Goal: Information Seeking & Learning: Learn about a topic

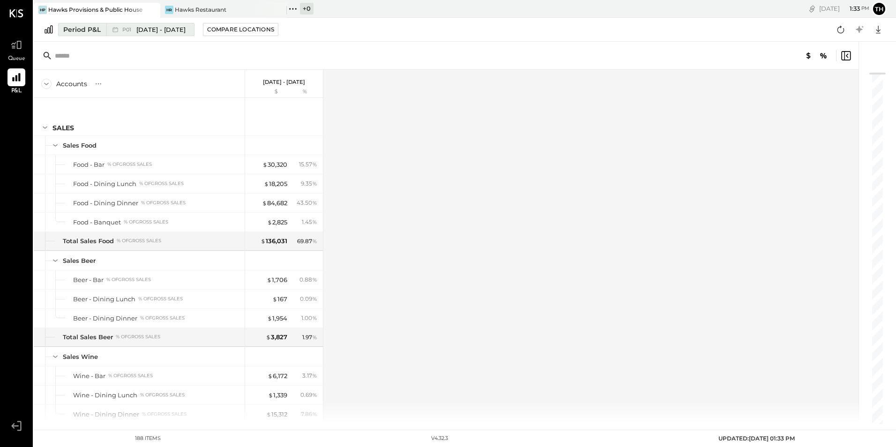
click at [145, 26] on span "[DATE] - [DATE]" at bounding box center [160, 29] width 49 height 9
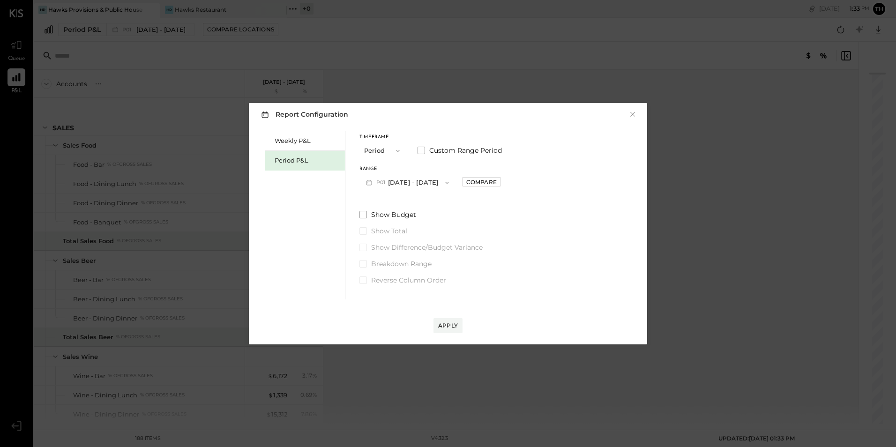
click at [393, 181] on button "P01 [DATE] - [DATE]" at bounding box center [408, 182] width 96 height 17
click at [629, 115] on button "×" at bounding box center [633, 114] width 8 height 9
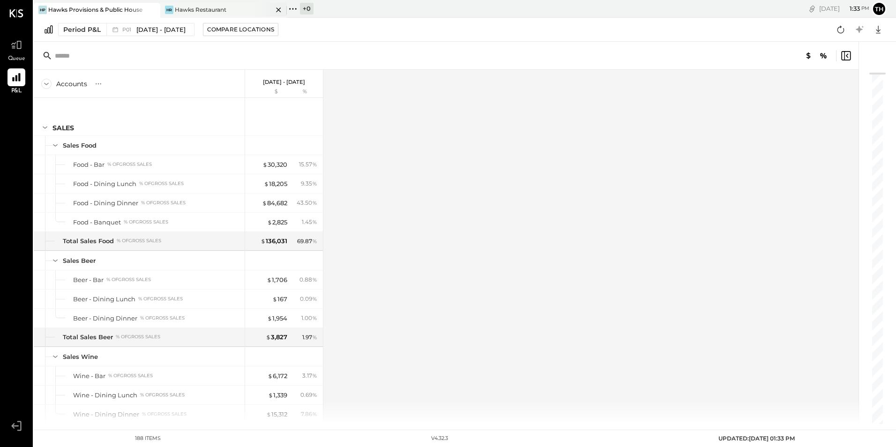
click at [199, 8] on div "Hawks Restaurant" at bounding box center [201, 10] width 52 height 8
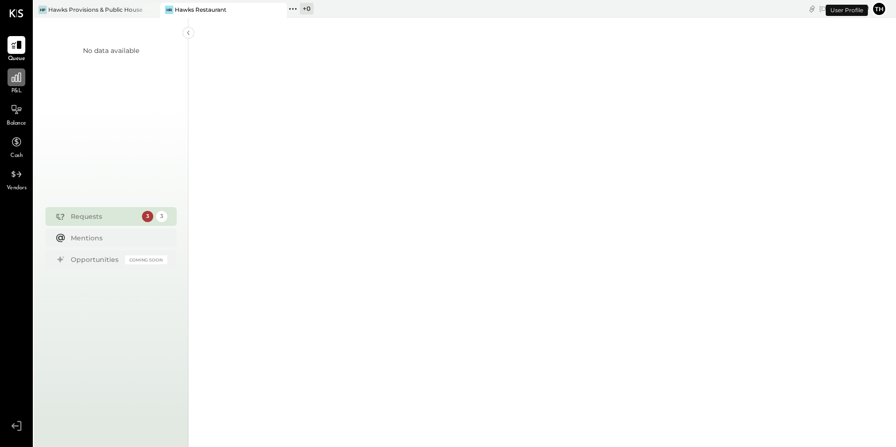
click at [14, 79] on icon at bounding box center [16, 77] width 12 height 12
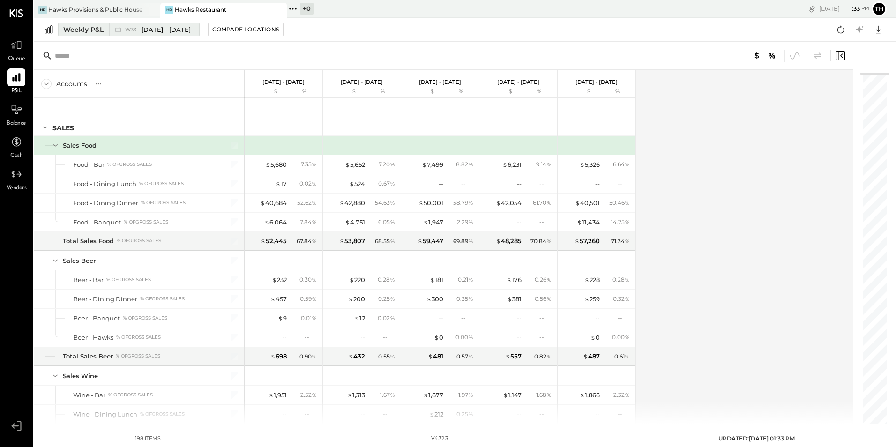
click at [143, 26] on span "[DATE] - [DATE]" at bounding box center [166, 29] width 49 height 9
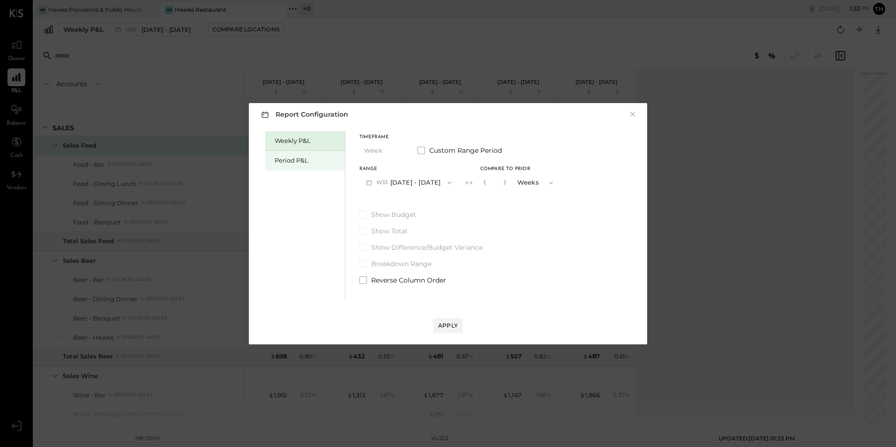
click at [311, 160] on div "Period P&L" at bounding box center [308, 160] width 66 height 9
click at [377, 183] on span "P08" at bounding box center [383, 183] width 13 height 8
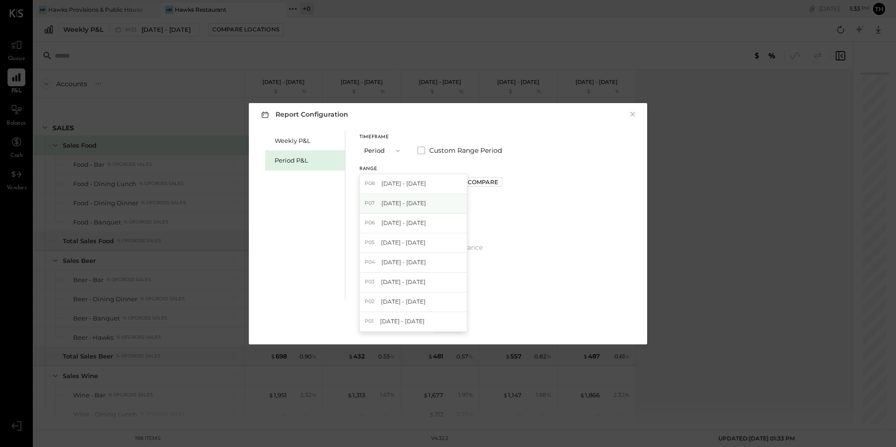
click at [379, 201] on div "P07 [DATE] - [DATE]" at bounding box center [413, 204] width 107 height 20
click at [455, 324] on div "Apply" at bounding box center [448, 326] width 20 height 8
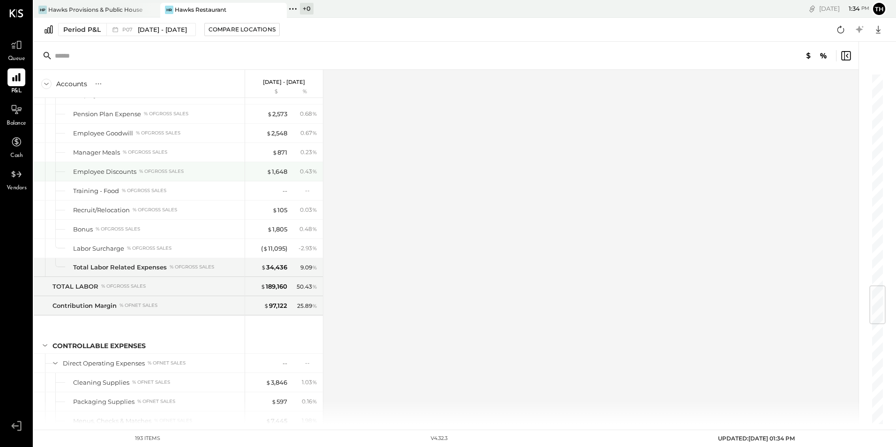
scroll to position [1922, 0]
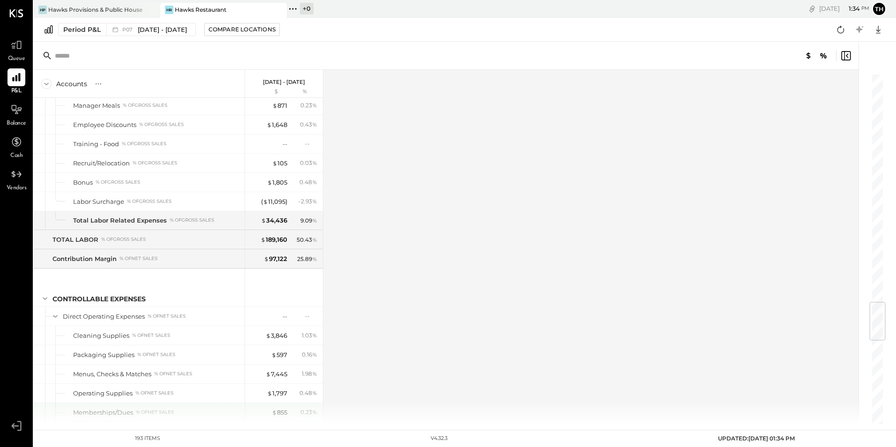
click at [143, 409] on div "% of NET SALES" at bounding box center [155, 412] width 38 height 7
click at [288, 412] on div "$ 855 0.23 %" at bounding box center [285, 412] width 70 height 19
click at [284, 412] on div "$ 855" at bounding box center [279, 412] width 15 height 9
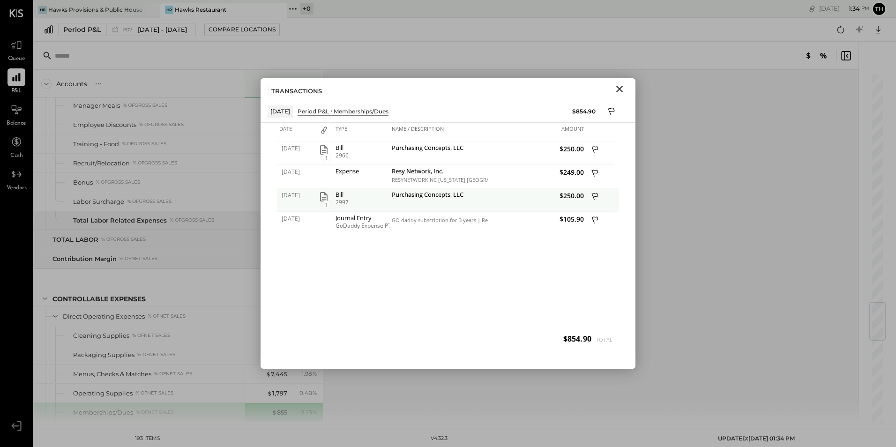
click at [596, 196] on icon at bounding box center [596, 198] width 8 height 12
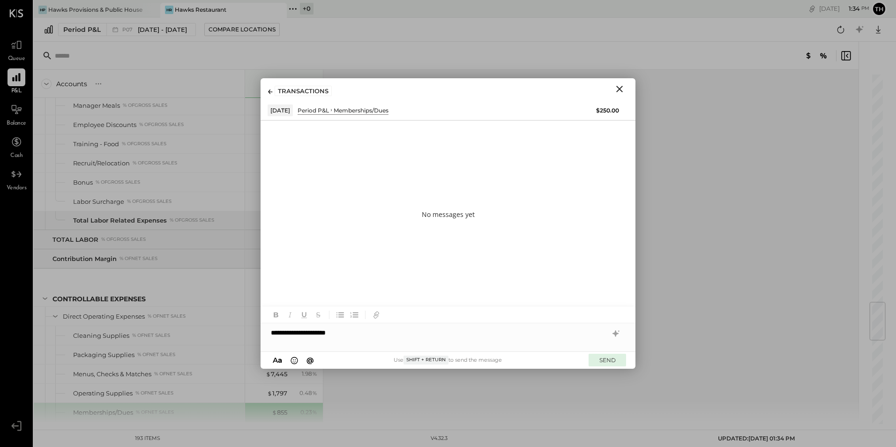
click at [605, 362] on button "SEND" at bounding box center [608, 360] width 38 height 13
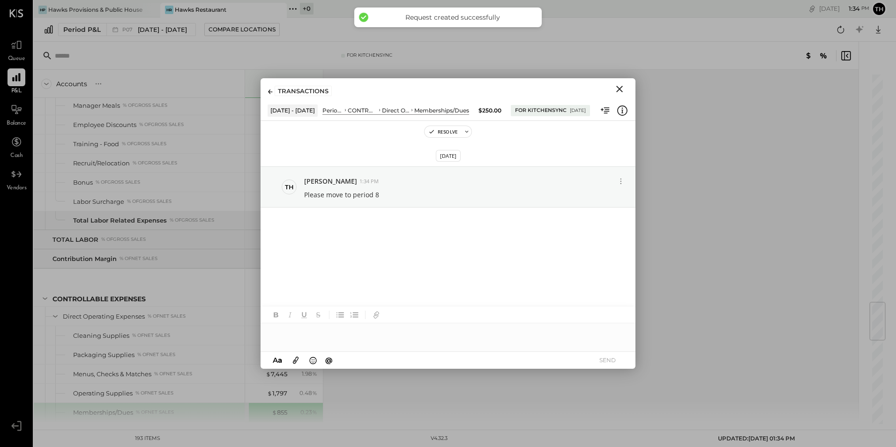
click at [622, 87] on icon "Close" at bounding box center [620, 89] width 7 height 7
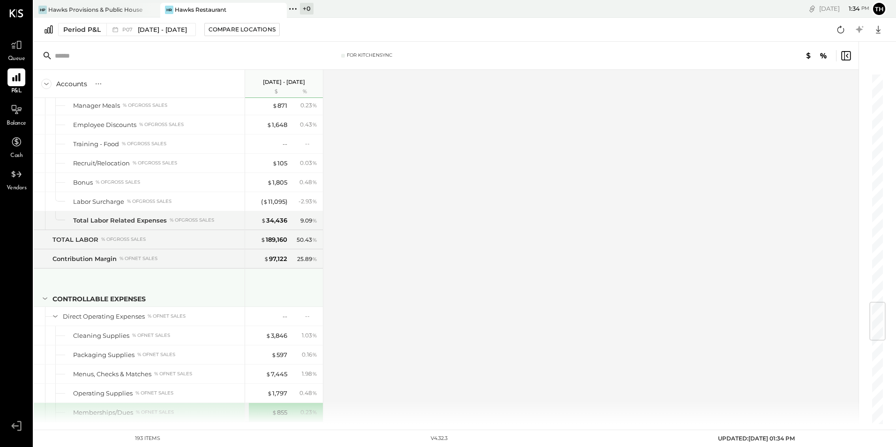
scroll to position [2157, 0]
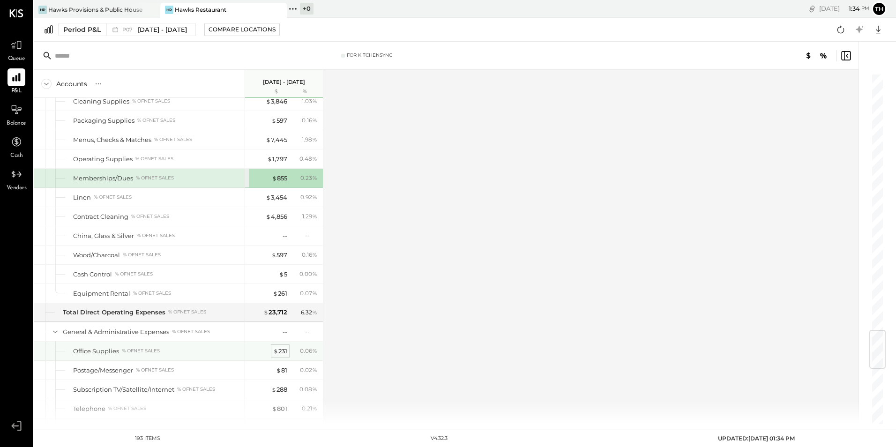
click at [279, 348] on div "$ 231" at bounding box center [280, 351] width 14 height 9
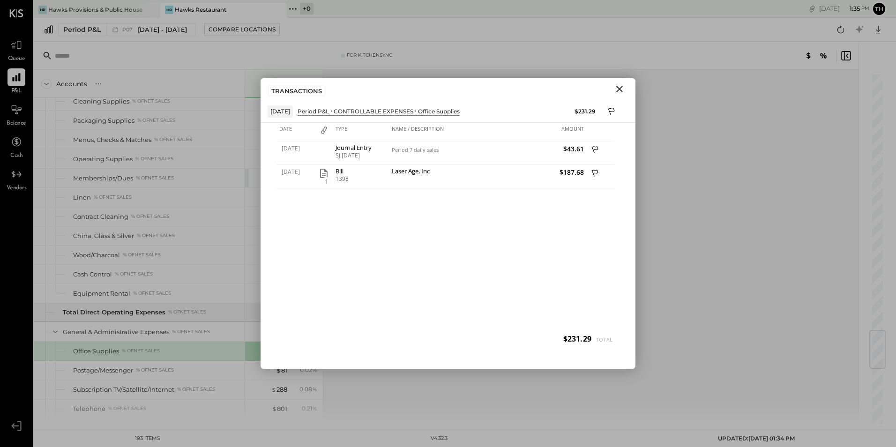
click at [622, 87] on icon "Close" at bounding box center [620, 89] width 7 height 7
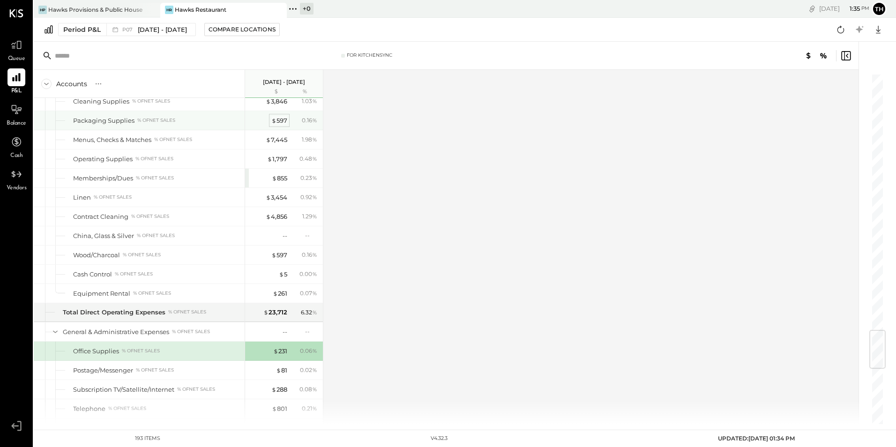
click at [286, 120] on div "$ 597" at bounding box center [279, 120] width 16 height 9
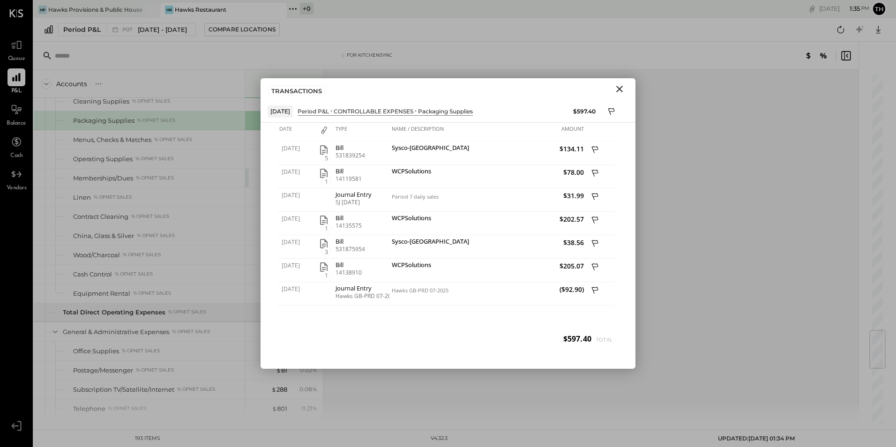
click at [621, 88] on icon "Close" at bounding box center [620, 89] width 7 height 7
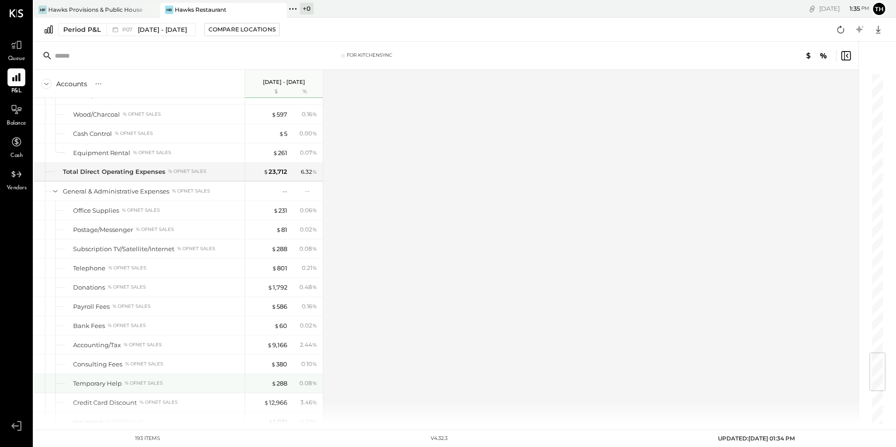
scroll to position [2485, 0]
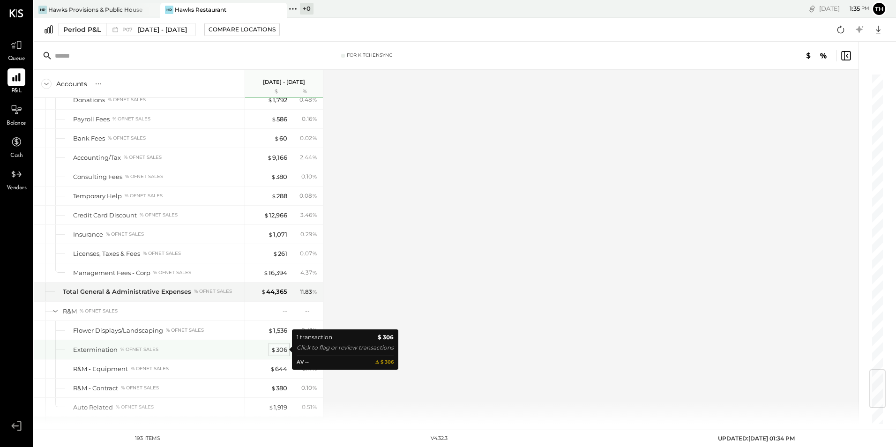
click at [277, 349] on div "$ 306" at bounding box center [279, 350] width 16 height 9
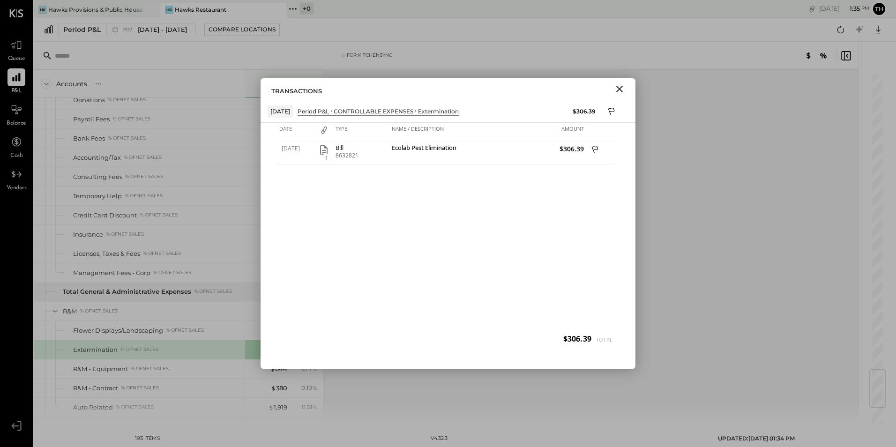
click at [621, 85] on icon "Close" at bounding box center [619, 88] width 11 height 11
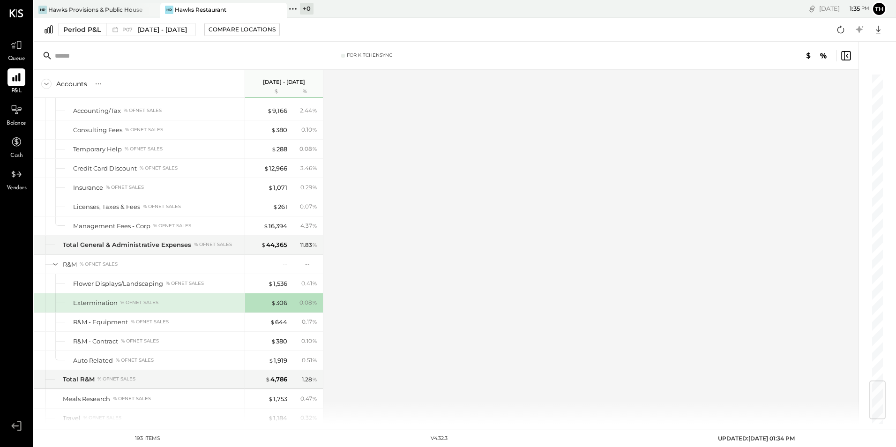
scroll to position [2626, 0]
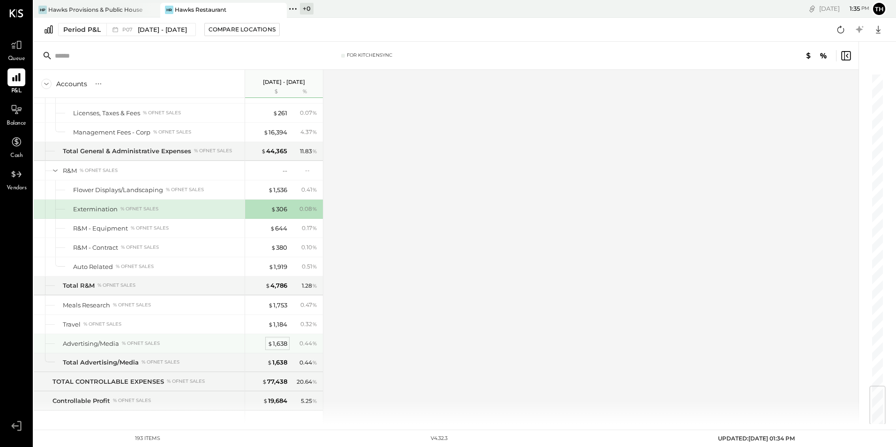
click at [282, 343] on div "$ 1,638" at bounding box center [278, 343] width 20 height 9
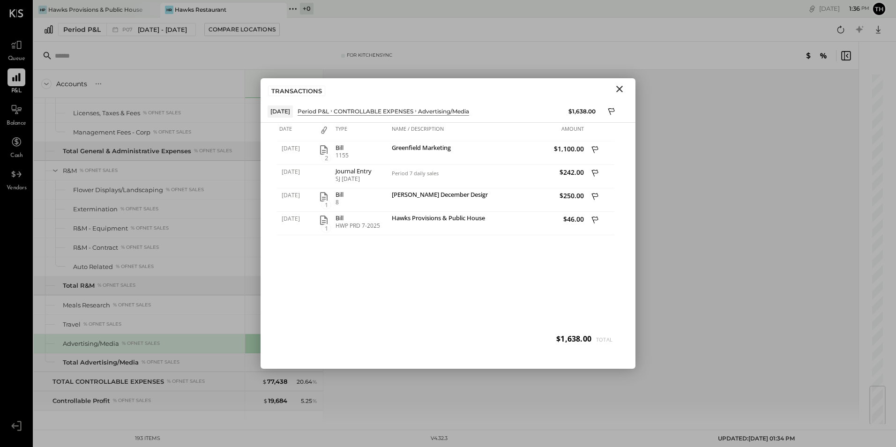
click at [619, 88] on icon "Close" at bounding box center [620, 89] width 7 height 7
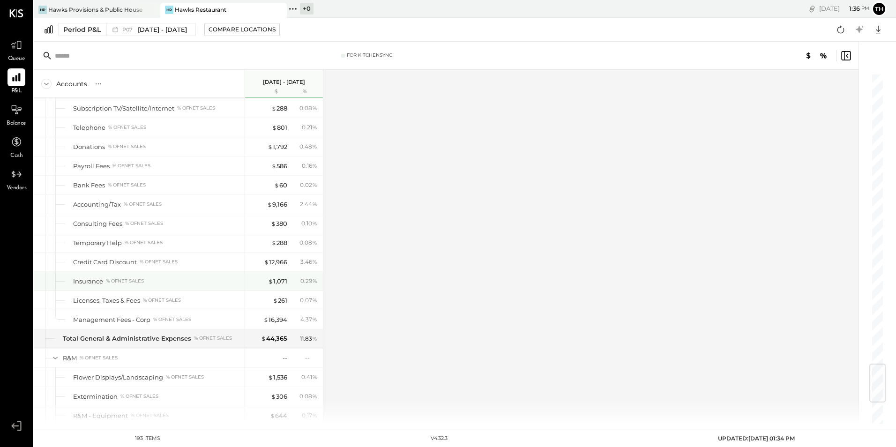
scroll to position [2626, 0]
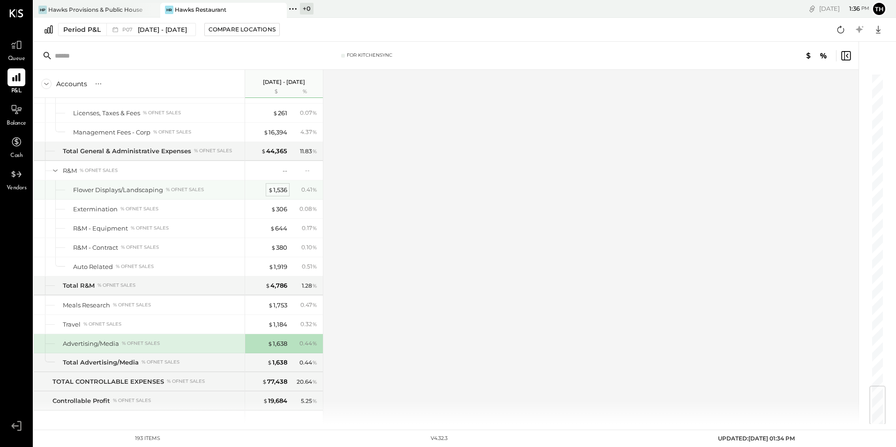
click at [282, 192] on div "$ 1,536" at bounding box center [277, 190] width 19 height 9
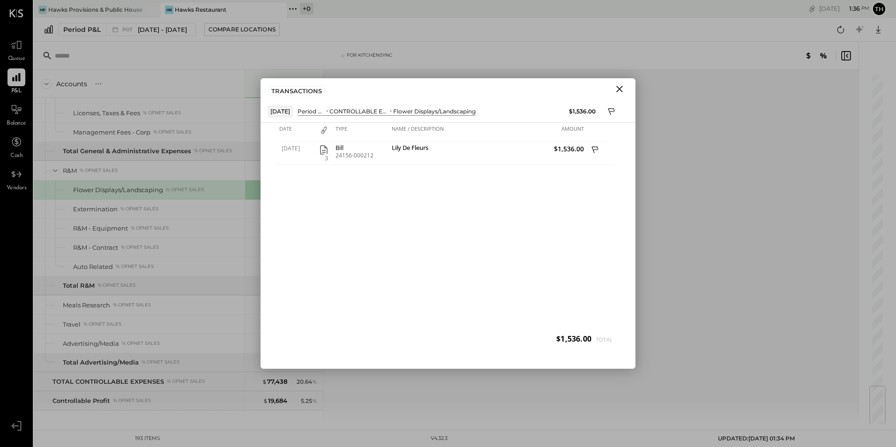
click at [617, 90] on icon "Close" at bounding box center [619, 88] width 11 height 11
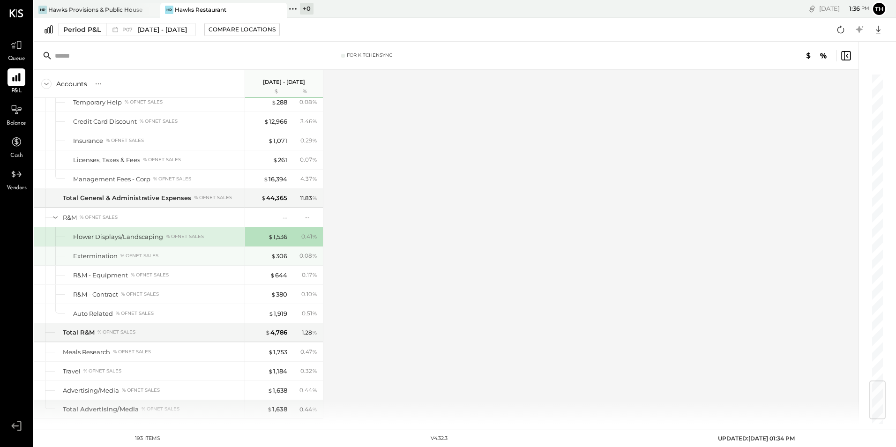
scroll to position [2344, 0]
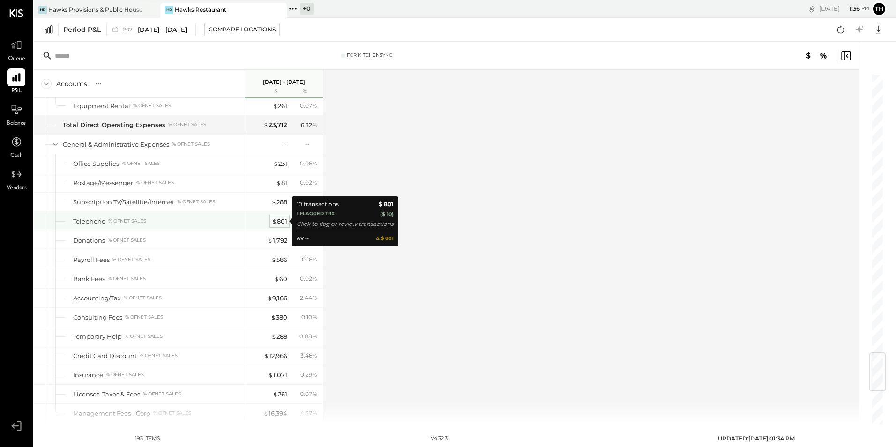
click at [284, 218] on div "$ 801" at bounding box center [279, 221] width 15 height 9
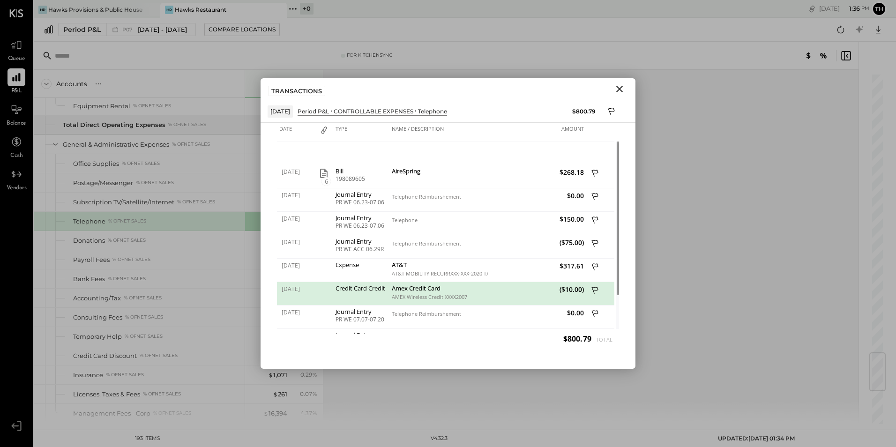
click at [618, 91] on icon "Close" at bounding box center [620, 89] width 7 height 7
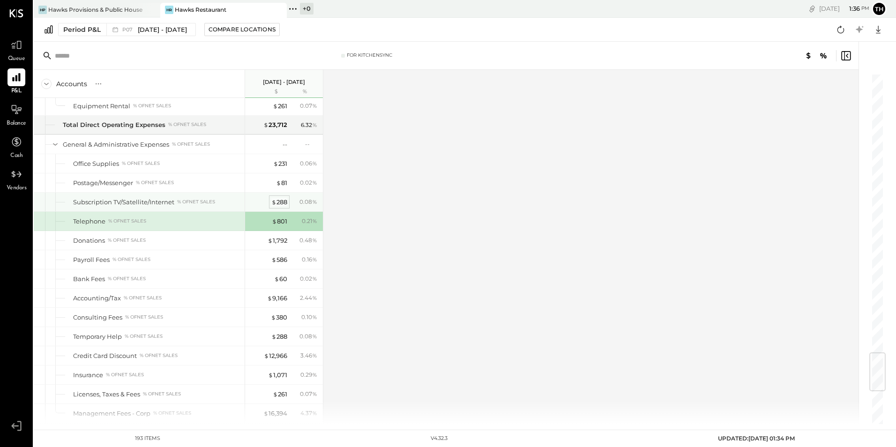
click at [283, 200] on div "$ 288" at bounding box center [279, 202] width 16 height 9
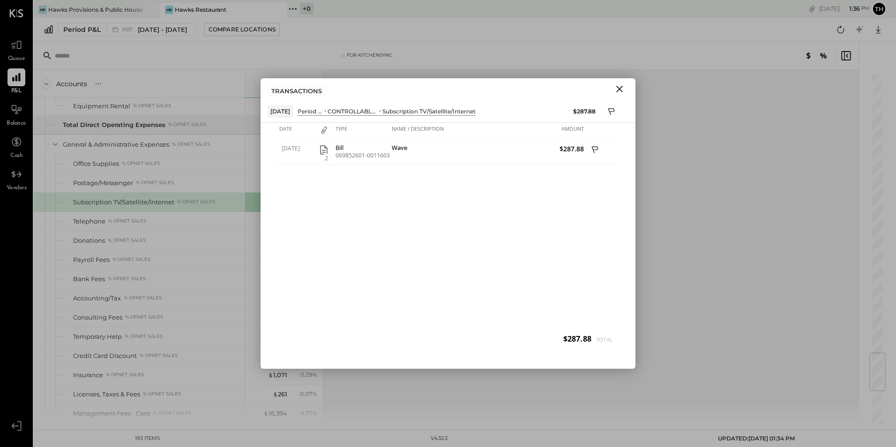
click at [616, 87] on icon "Close" at bounding box center [619, 88] width 11 height 11
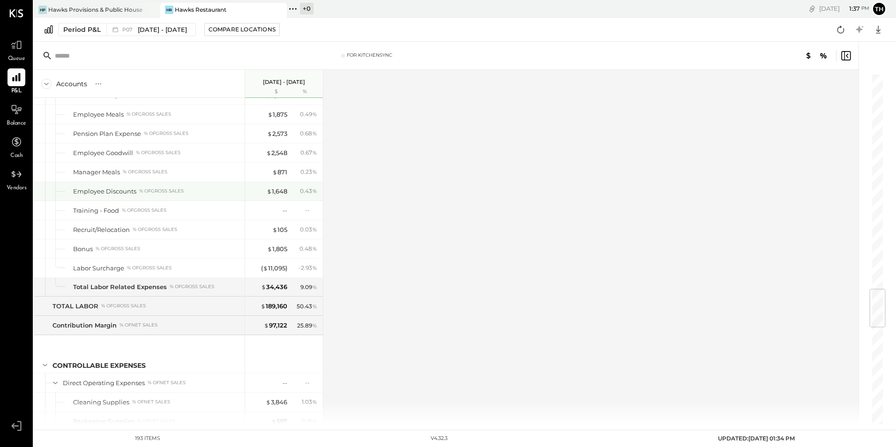
scroll to position [1809, 0]
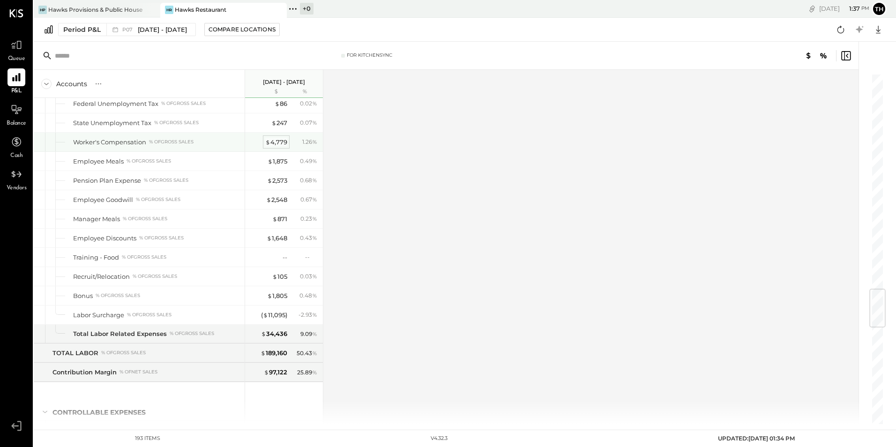
click at [279, 141] on div "$ 4,779" at bounding box center [276, 142] width 22 height 9
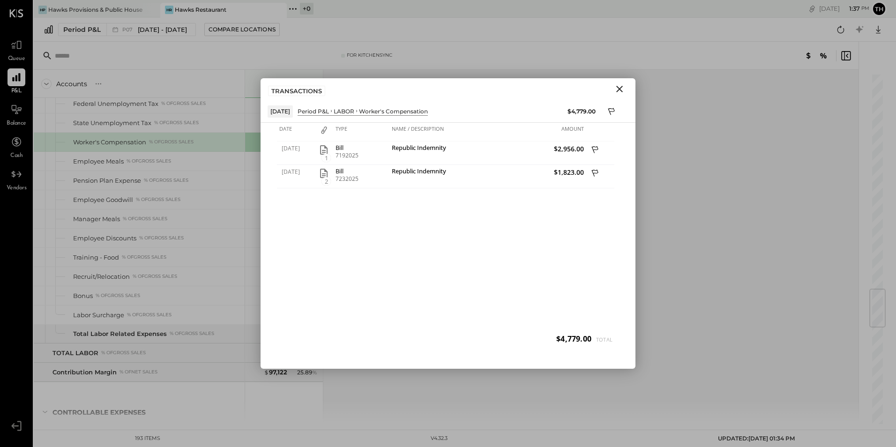
click at [616, 88] on icon "Close" at bounding box center [619, 88] width 11 height 11
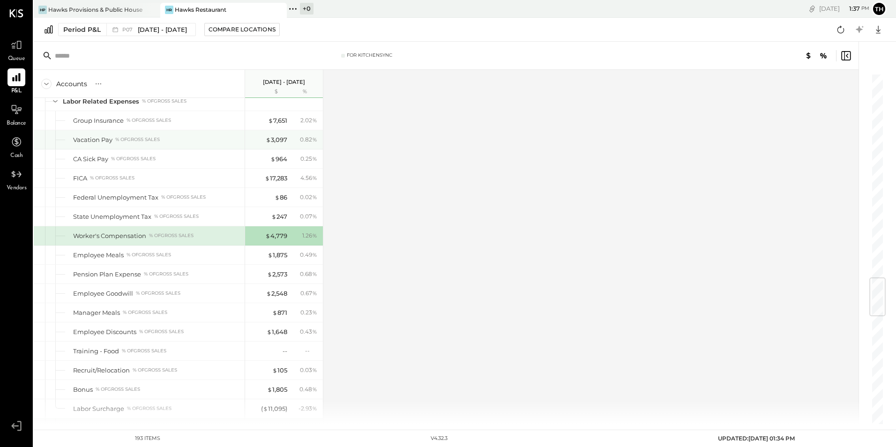
scroll to position [1996, 0]
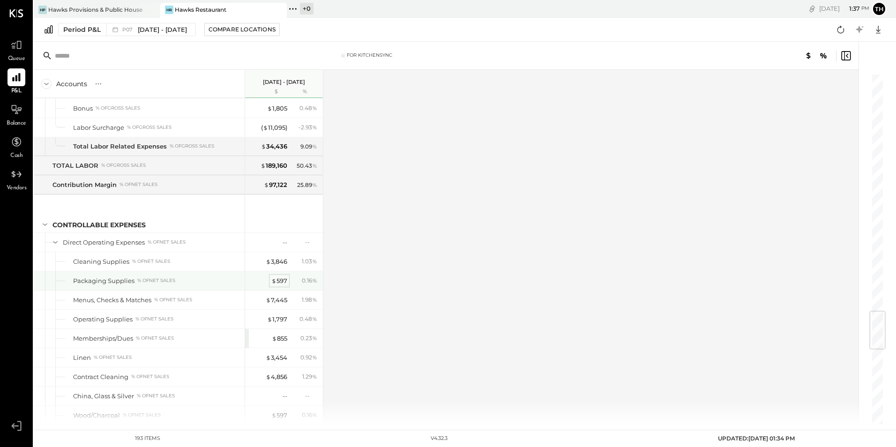
click at [281, 280] on div "$ 597" at bounding box center [279, 281] width 16 height 9
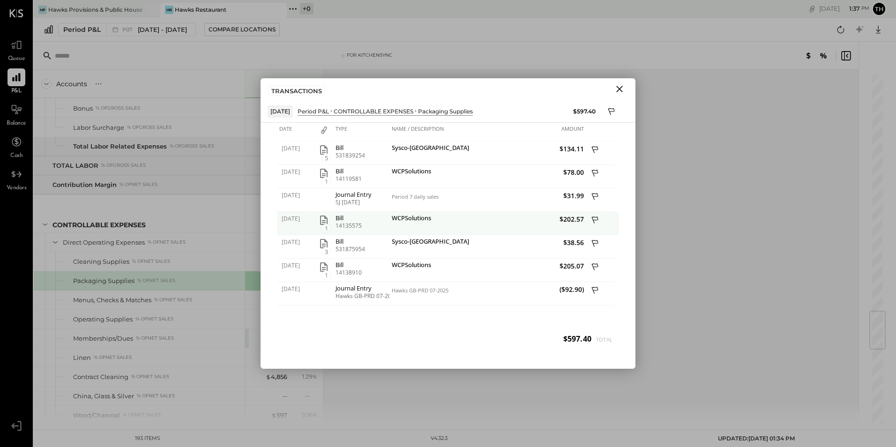
click at [324, 221] on icon "button" at bounding box center [324, 220] width 8 height 9
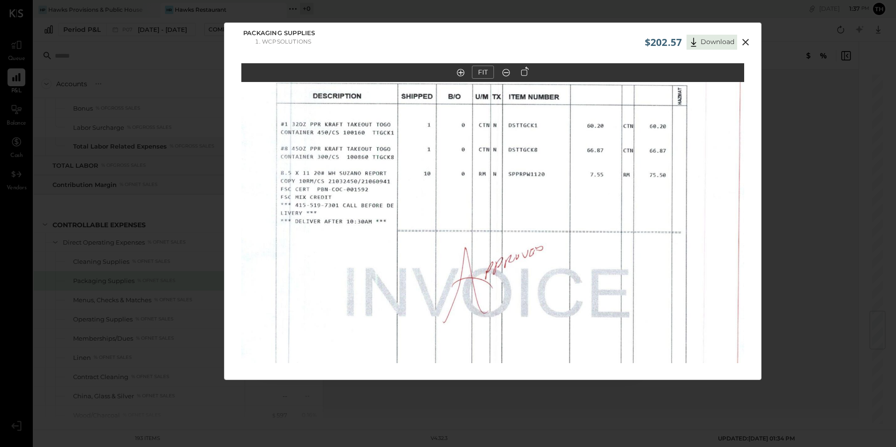
click at [745, 43] on icon at bounding box center [746, 42] width 7 height 7
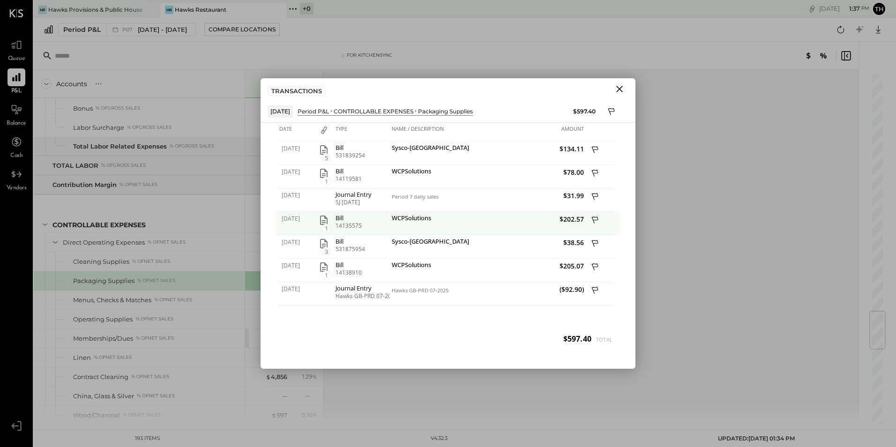
click at [595, 218] on icon at bounding box center [596, 221] width 8 height 12
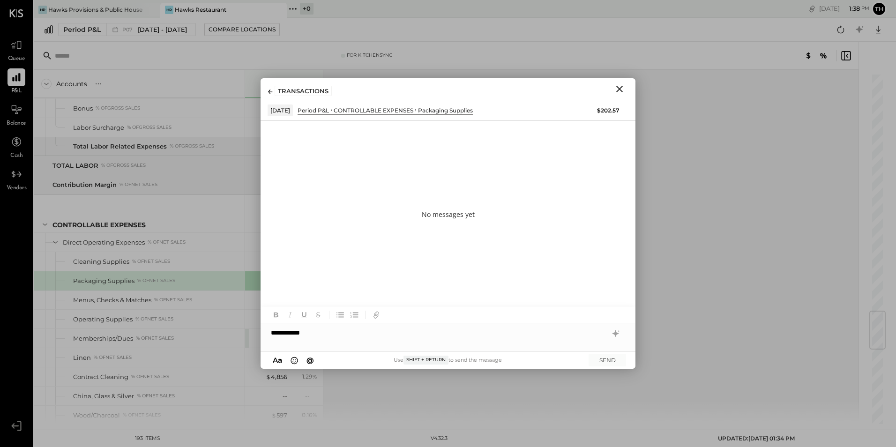
click at [623, 87] on icon "Close" at bounding box center [619, 88] width 11 height 11
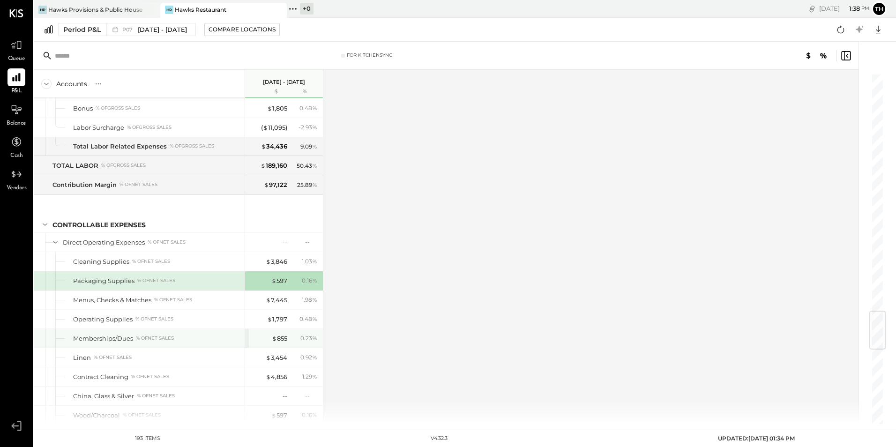
click at [196, 329] on div "Memberships/Dues % of NET SALES" at bounding box center [139, 338] width 211 height 19
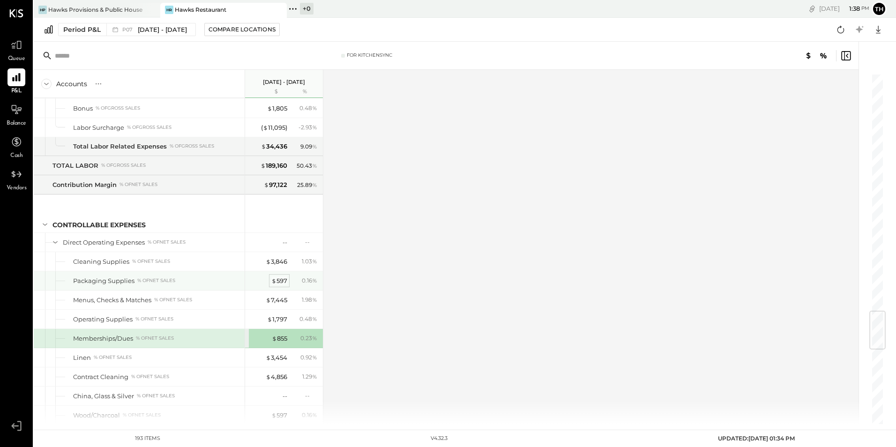
click at [278, 279] on div "$ 597" at bounding box center [279, 281] width 16 height 9
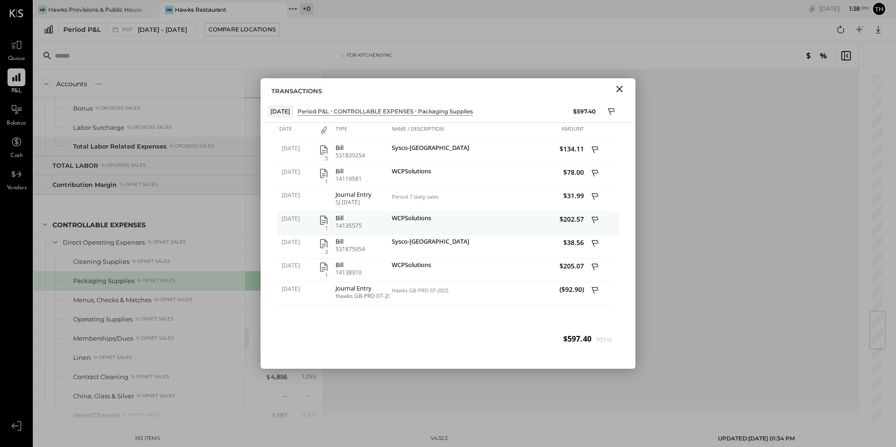
click at [324, 219] on icon "button" at bounding box center [323, 220] width 11 height 11
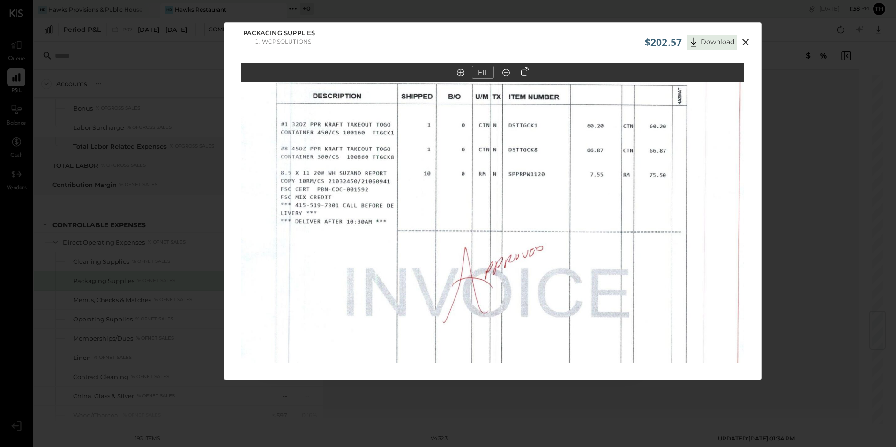
click at [746, 40] on icon at bounding box center [745, 42] width 11 height 11
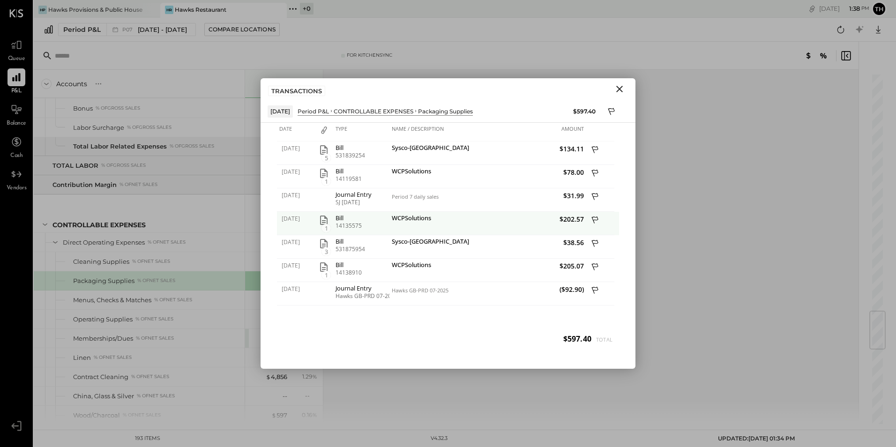
click at [595, 222] on icon at bounding box center [596, 221] width 8 height 12
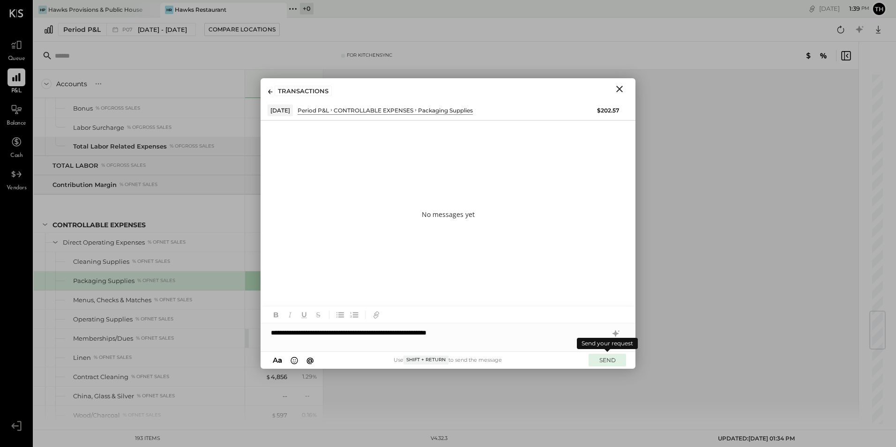
click at [618, 360] on button "SEND" at bounding box center [608, 360] width 38 height 13
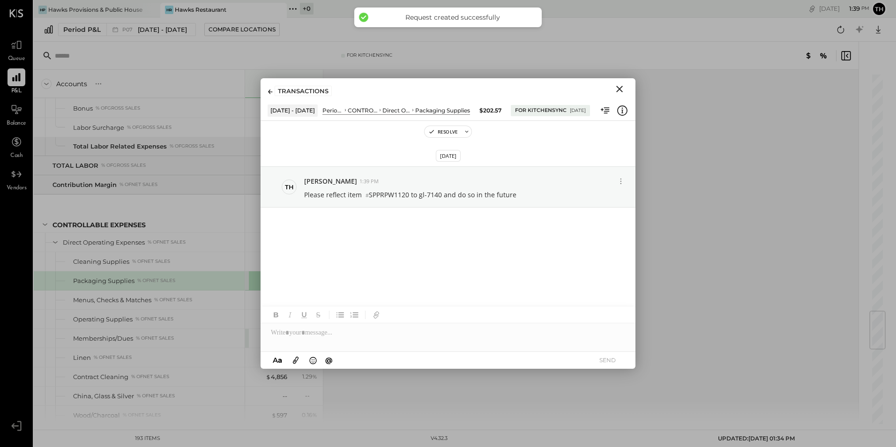
click at [619, 87] on icon "Close" at bounding box center [619, 88] width 11 height 11
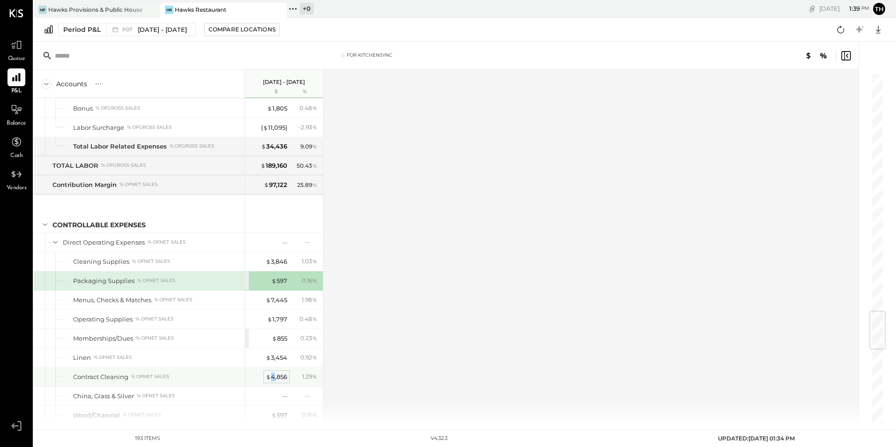
click at [273, 373] on div "$ 4,856" at bounding box center [277, 377] width 22 height 9
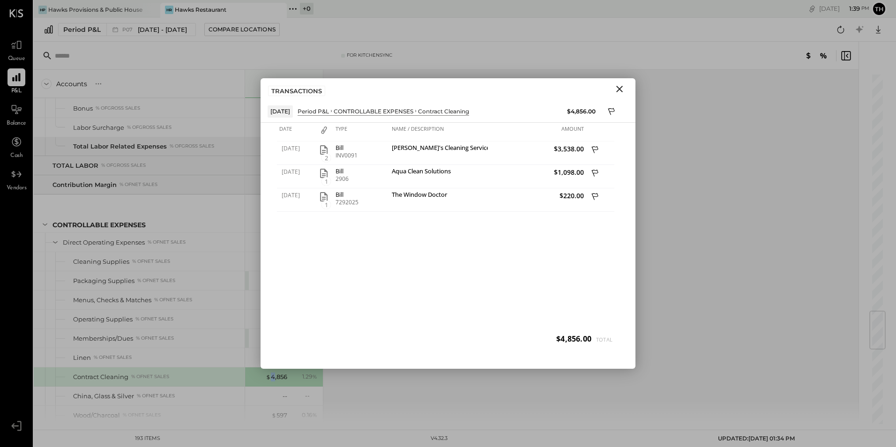
drag, startPoint x: 616, startPoint y: 88, endPoint x: 606, endPoint y: 101, distance: 16.0
click at [616, 88] on icon "Close" at bounding box center [619, 88] width 11 height 11
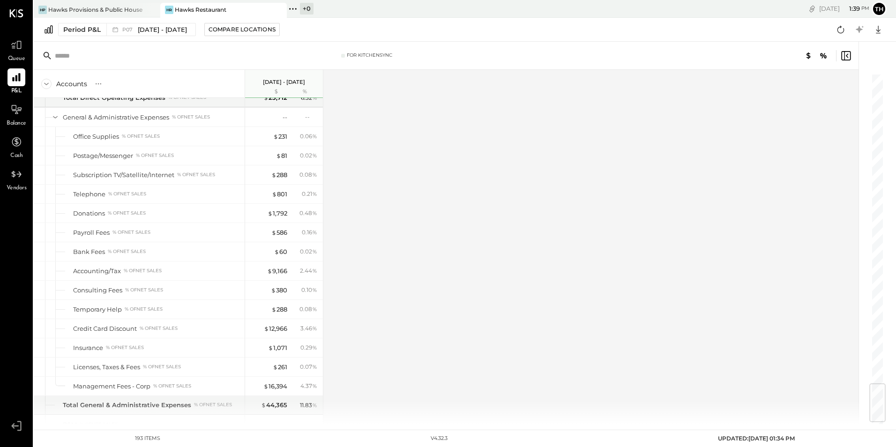
scroll to position [2606, 0]
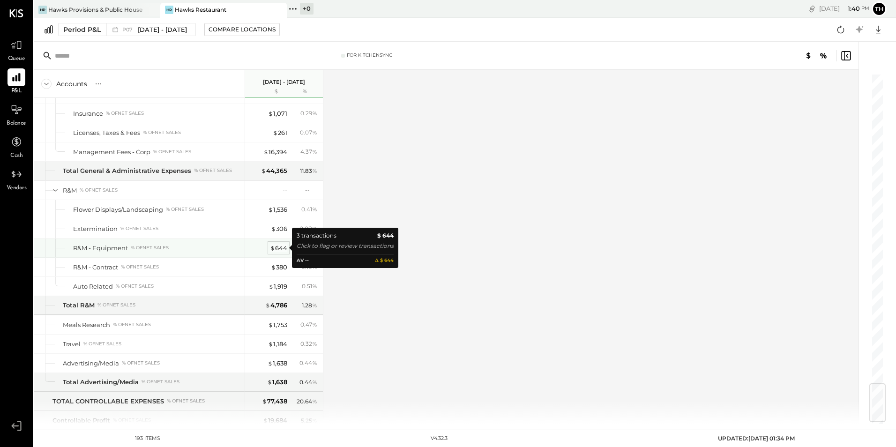
click at [282, 244] on div "$ 644" at bounding box center [278, 248] width 17 height 9
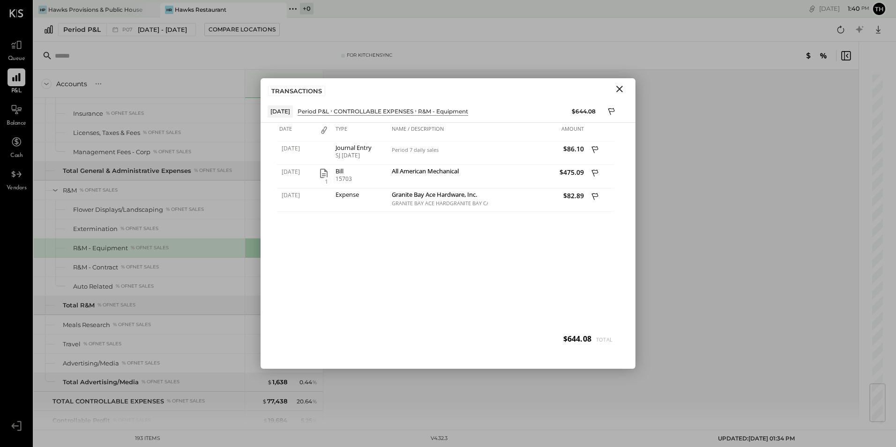
click at [615, 86] on icon "Close" at bounding box center [619, 88] width 11 height 11
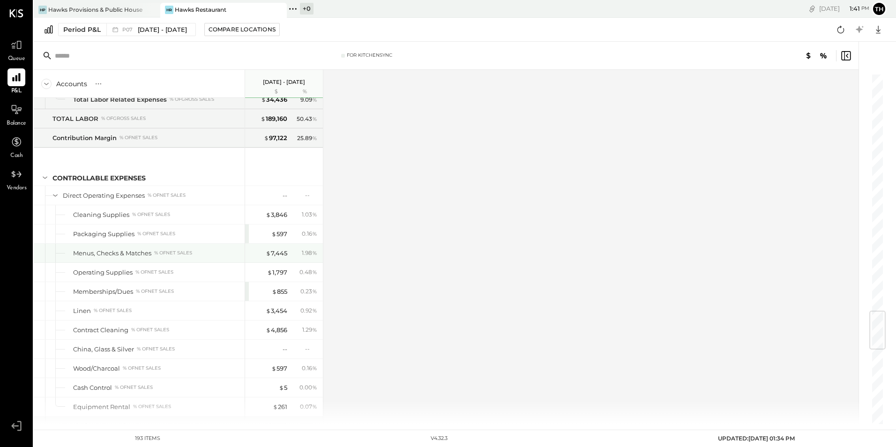
scroll to position [1996, 0]
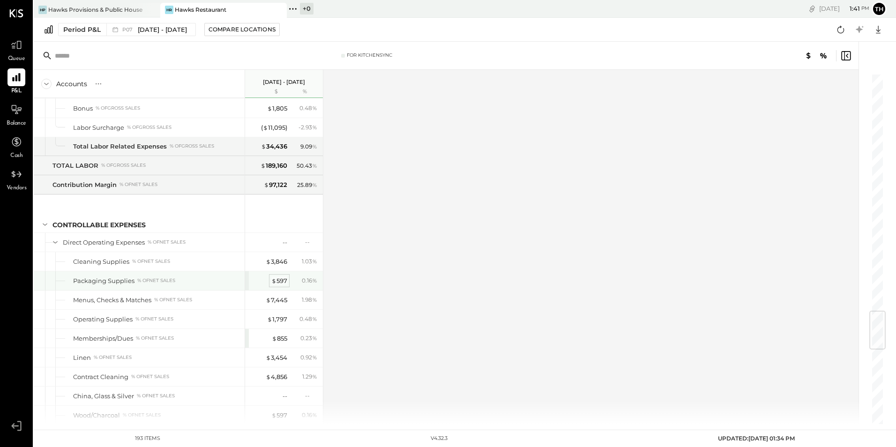
click at [285, 278] on div "$ 597" at bounding box center [279, 281] width 16 height 9
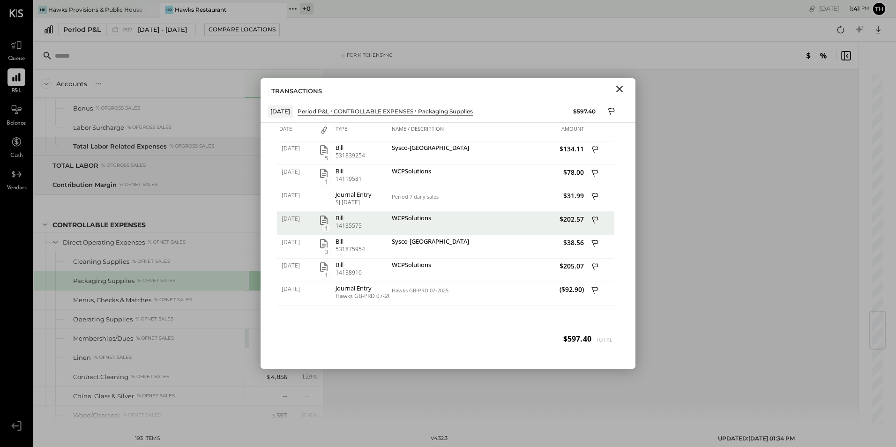
drag, startPoint x: 619, startPoint y: 87, endPoint x: 585, endPoint y: 98, distance: 36.0
click at [619, 87] on icon "Close" at bounding box center [619, 88] width 11 height 11
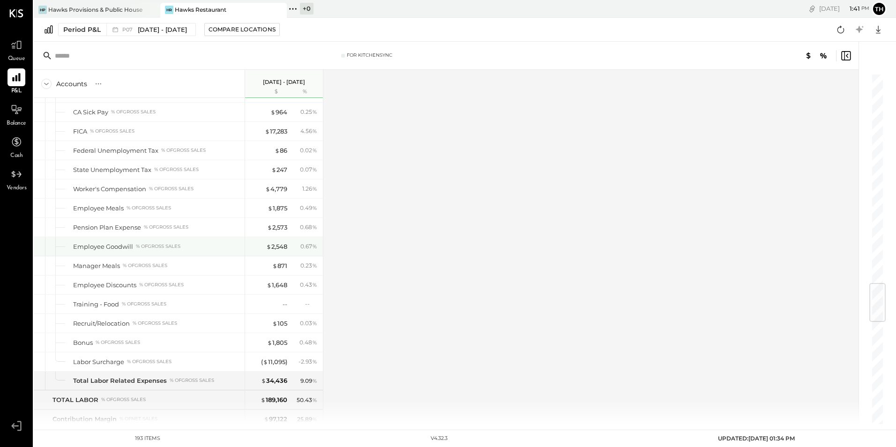
scroll to position [1621, 0]
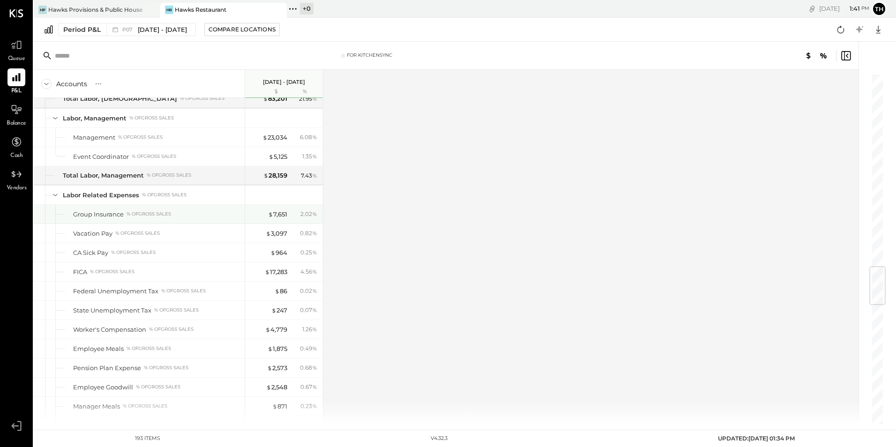
click at [281, 205] on div "$ 7,651 2.02 %" at bounding box center [285, 214] width 70 height 19
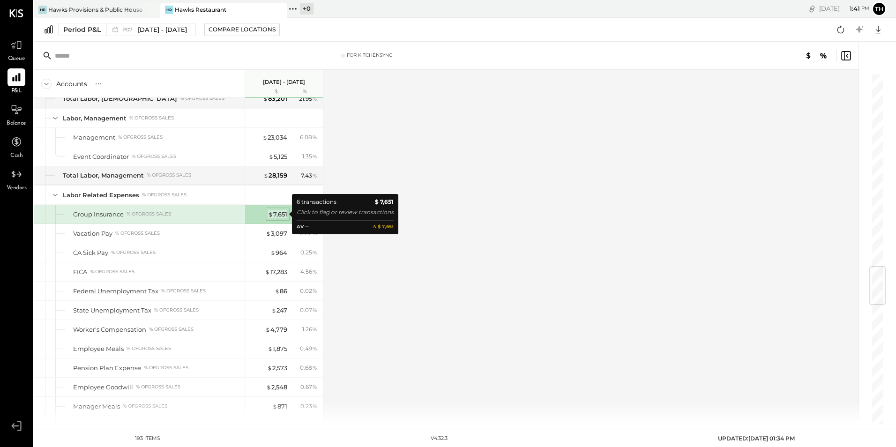
click at [282, 214] on div "$ 7,651" at bounding box center [277, 214] width 19 height 9
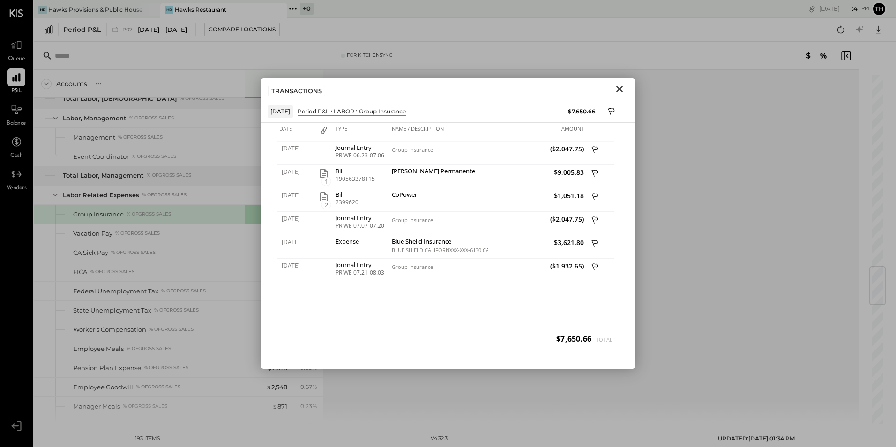
click at [620, 89] on icon "Close" at bounding box center [620, 89] width 7 height 7
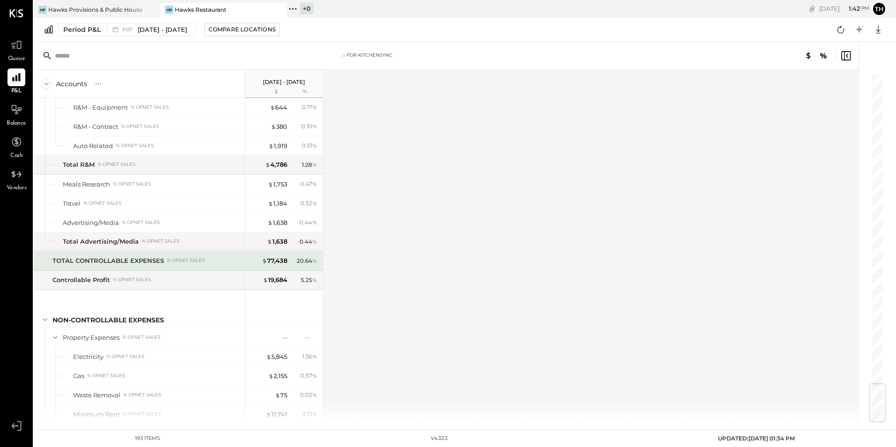
scroll to position [2559, 0]
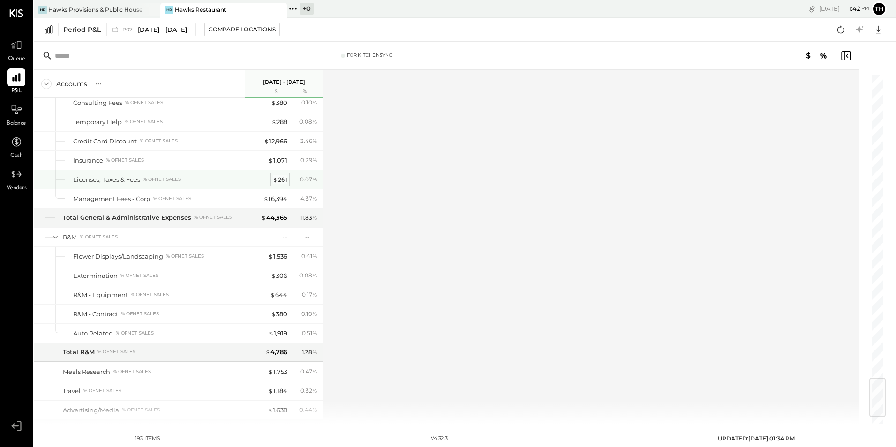
click at [281, 178] on div "$ 261" at bounding box center [280, 179] width 15 height 9
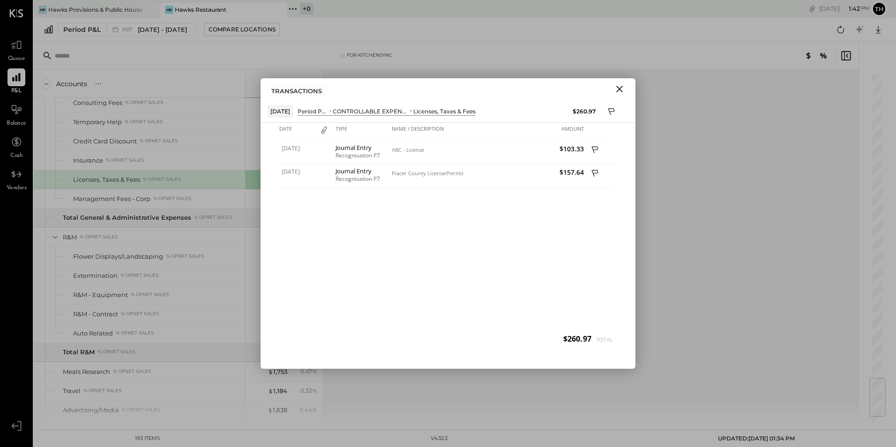
click at [620, 90] on icon "Close" at bounding box center [620, 89] width 7 height 7
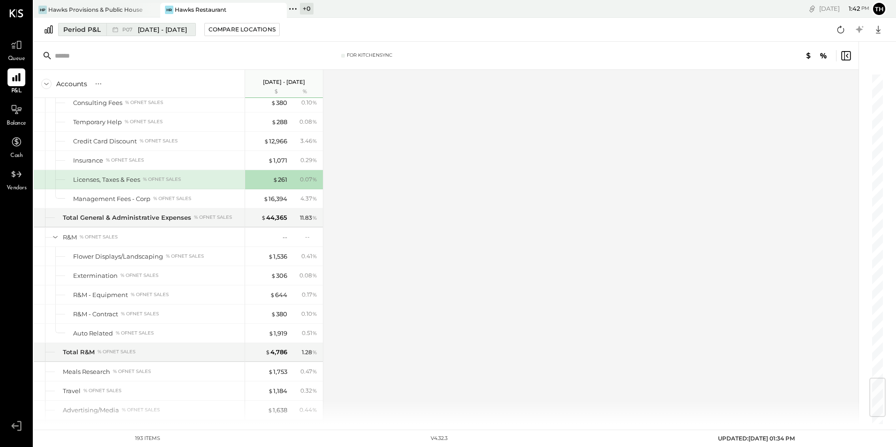
click at [163, 25] on span "[DATE] - [DATE]" at bounding box center [162, 29] width 49 height 9
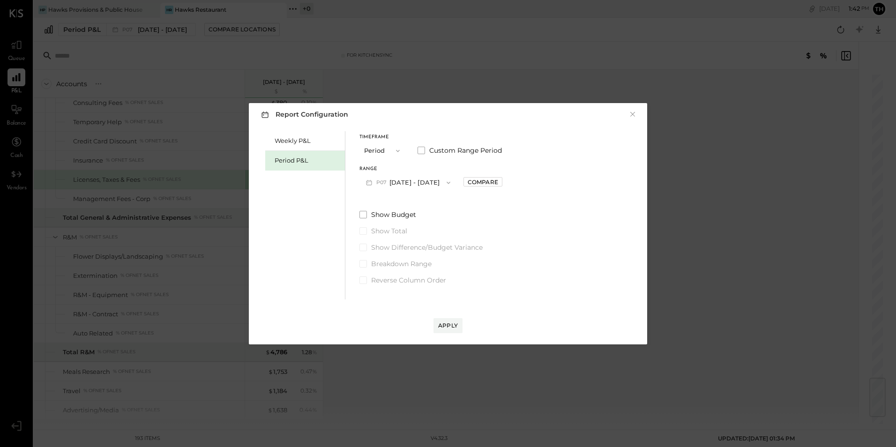
click at [395, 182] on button "P07 [DATE] - [DATE]" at bounding box center [409, 182] width 98 height 17
click at [385, 182] on span "[DATE] - [DATE]" at bounding box center [404, 184] width 45 height 8
click at [446, 325] on div "Apply" at bounding box center [448, 326] width 20 height 8
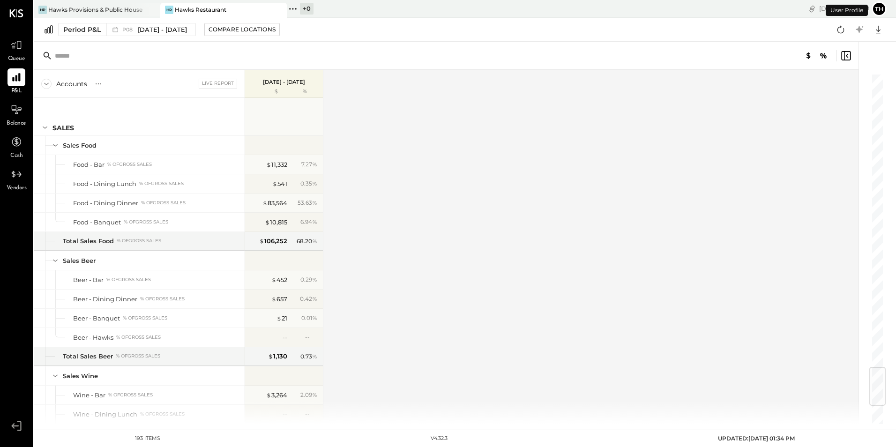
scroll to position [2468, 0]
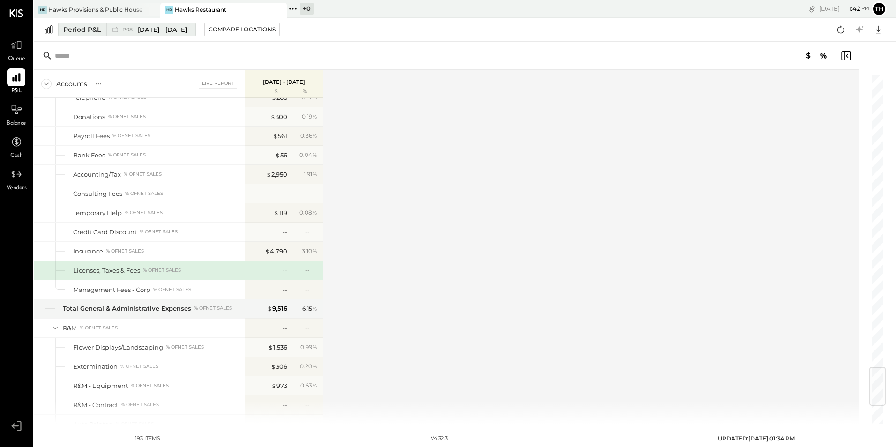
click at [163, 31] on span "[DATE] - [DATE]" at bounding box center [162, 29] width 49 height 9
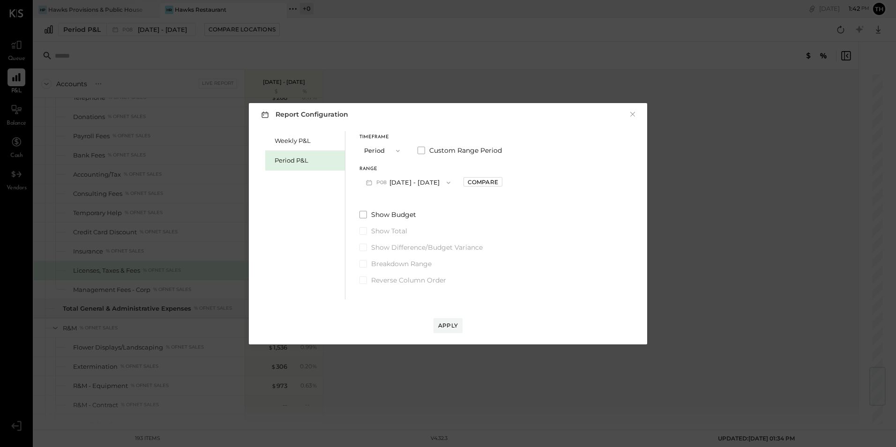
click at [391, 181] on button "P08 [DATE] - [DATE]" at bounding box center [409, 182] width 98 height 17
click at [390, 219] on span "[DATE] - [DATE]" at bounding box center [404, 223] width 45 height 8
click at [444, 329] on div "Apply" at bounding box center [448, 326] width 20 height 8
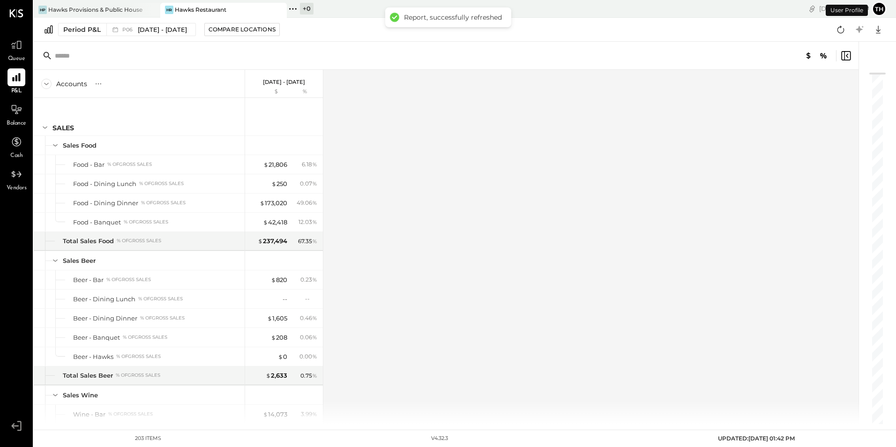
scroll to position [2660, 0]
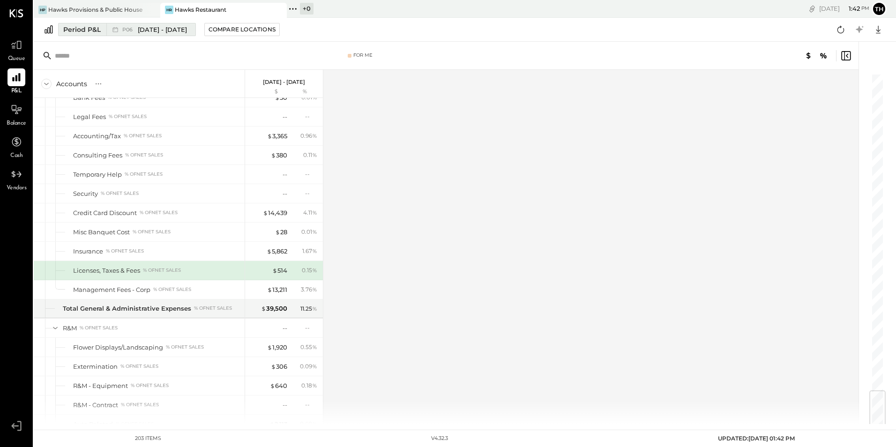
click at [131, 28] on span "P06" at bounding box center [128, 29] width 13 height 5
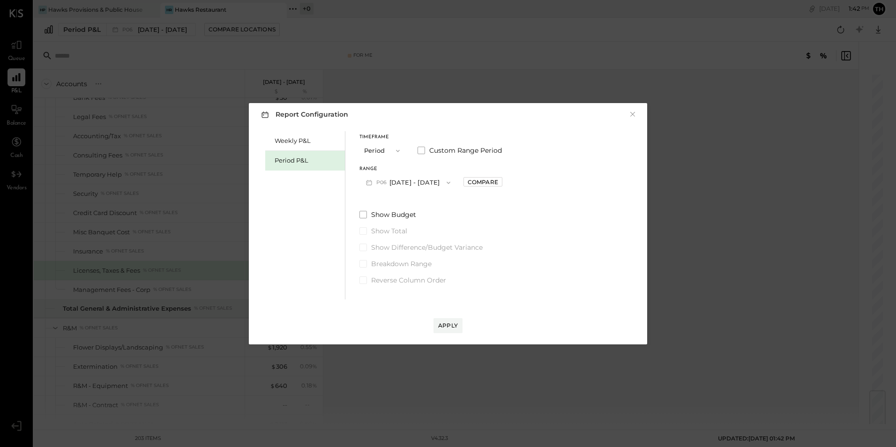
click at [384, 180] on span "P06" at bounding box center [383, 183] width 13 height 8
click at [384, 203] on span "[DATE] - [DATE]" at bounding box center [404, 203] width 45 height 8
click at [447, 324] on div "Apply" at bounding box center [448, 326] width 20 height 8
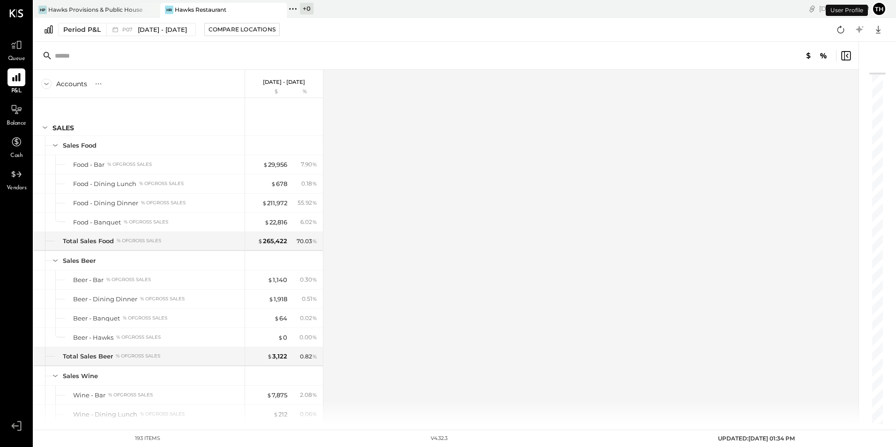
scroll to position [2468, 0]
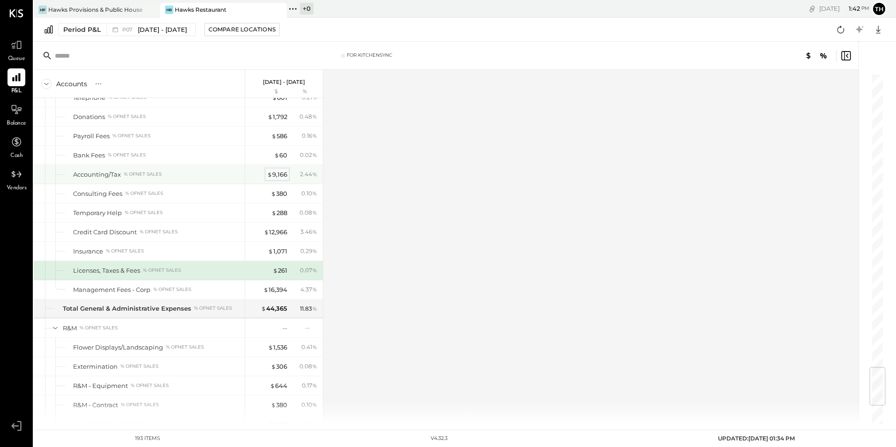
click at [282, 177] on div "$ 9,166" at bounding box center [277, 174] width 20 height 9
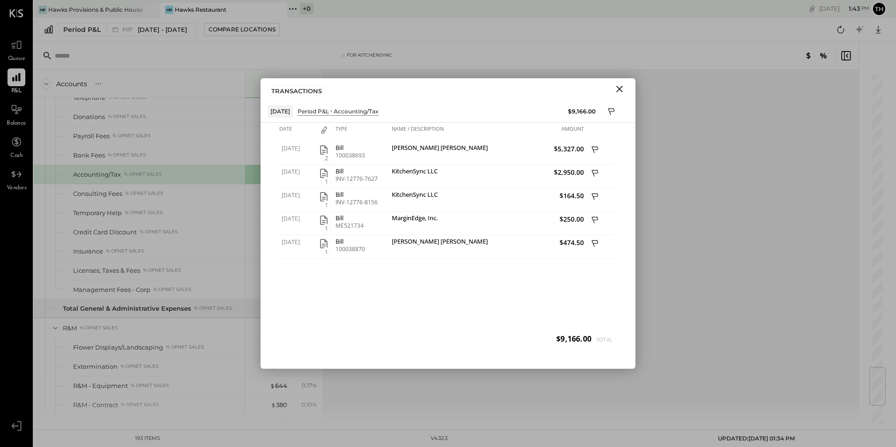
click at [619, 86] on icon "Close" at bounding box center [619, 88] width 11 height 11
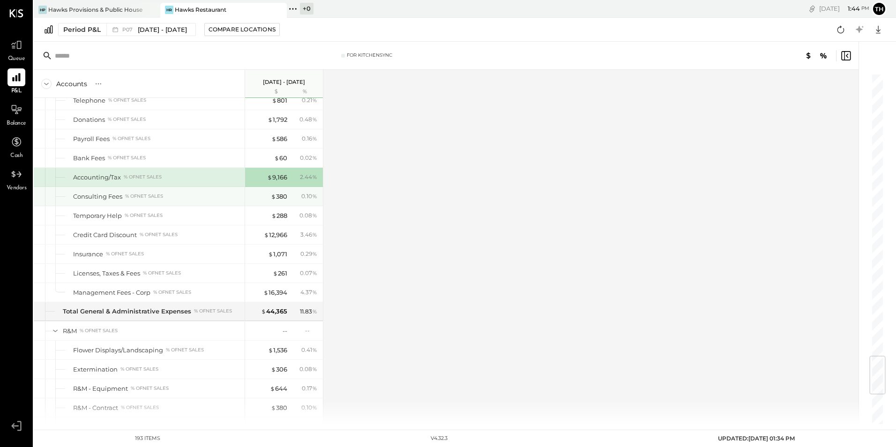
scroll to position [2559, 0]
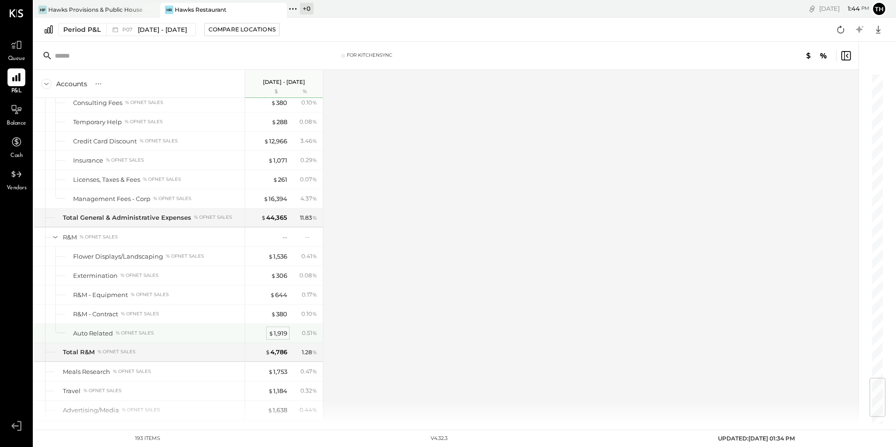
click at [280, 335] on div "$ 1,919" at bounding box center [278, 333] width 19 height 9
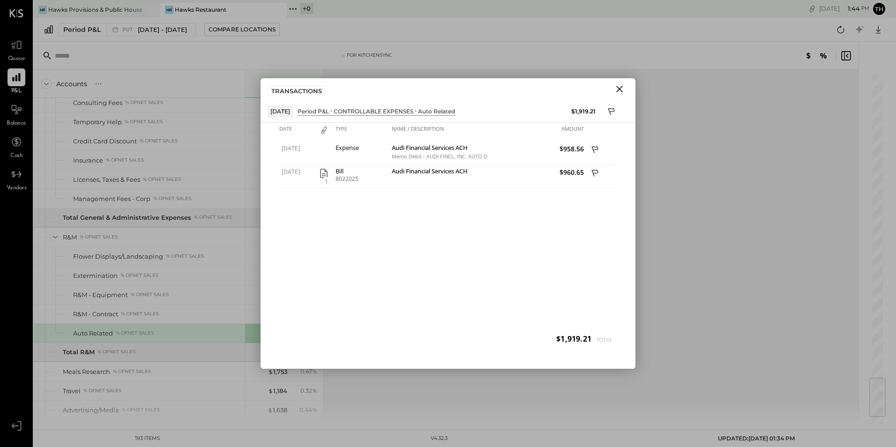
click at [618, 88] on icon "Close" at bounding box center [620, 89] width 7 height 7
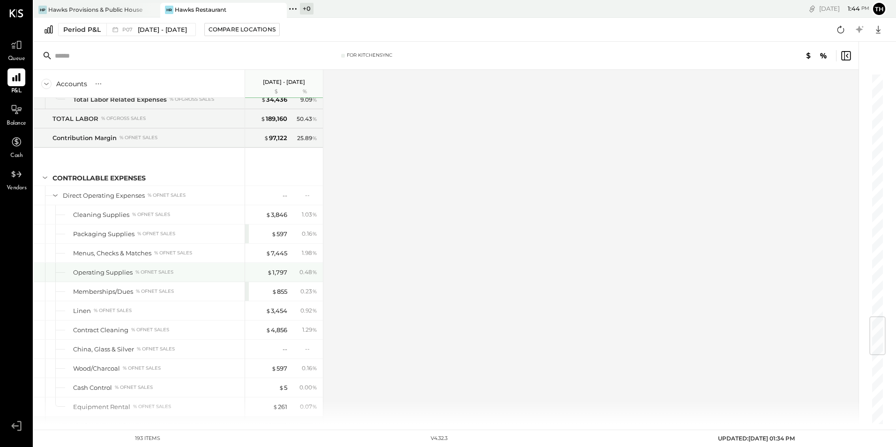
scroll to position [2137, 0]
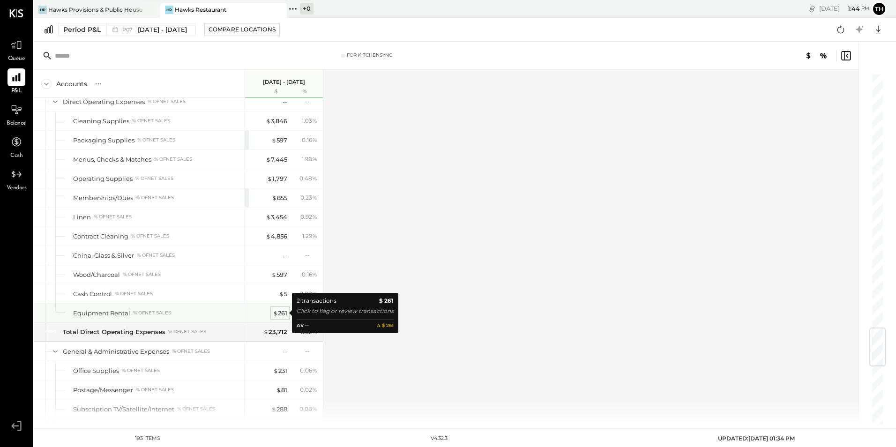
click at [283, 311] on div "$ 261" at bounding box center [280, 313] width 15 height 9
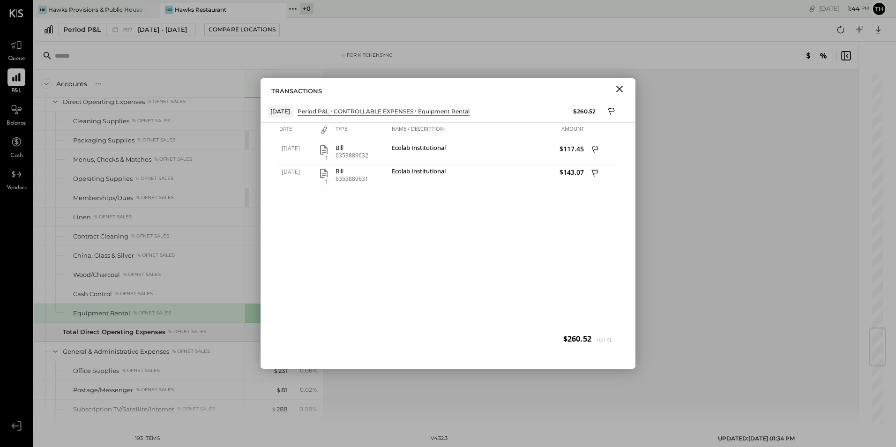
click at [621, 86] on icon "Close" at bounding box center [619, 88] width 11 height 11
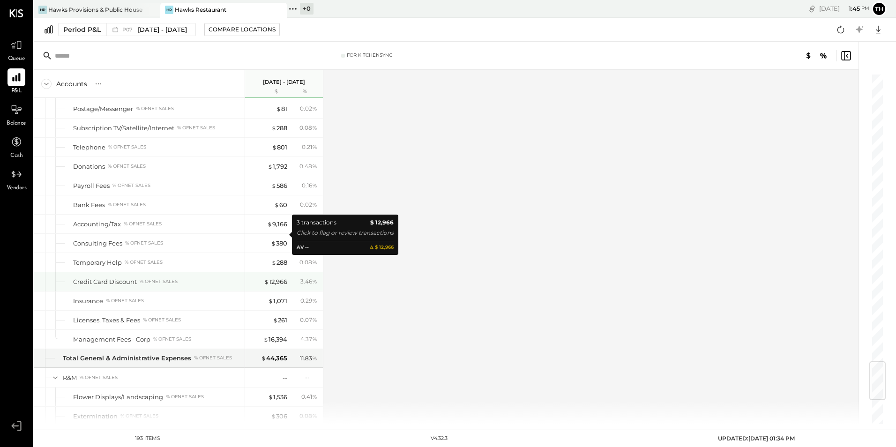
scroll to position [2325, 0]
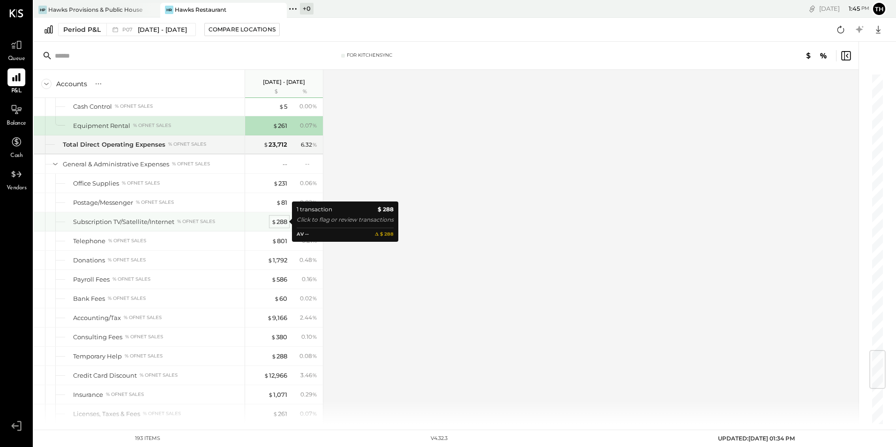
click at [279, 222] on div "$ 288" at bounding box center [279, 222] width 16 height 9
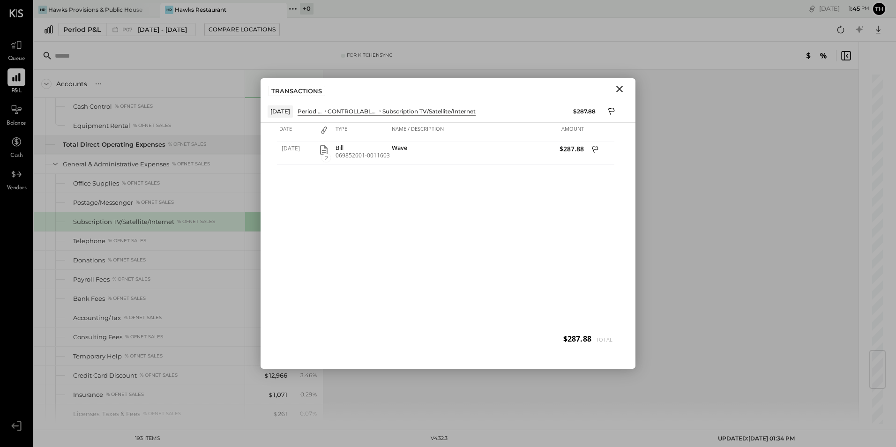
click at [620, 90] on icon "Close" at bounding box center [620, 89] width 7 height 7
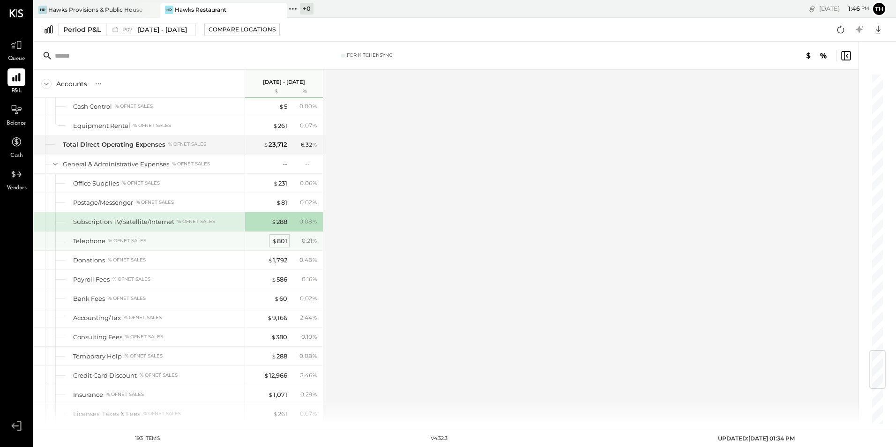
click at [277, 243] on span "$" at bounding box center [274, 241] width 5 height 8
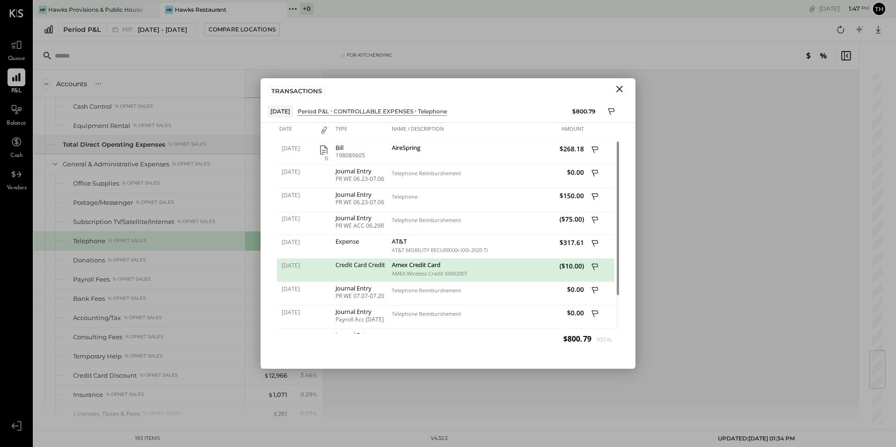
click at [621, 87] on icon "Close" at bounding box center [619, 88] width 11 height 11
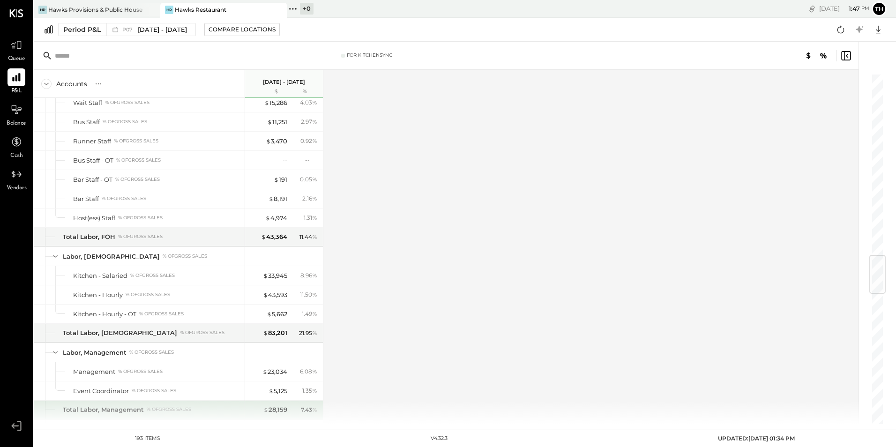
scroll to position [1668, 0]
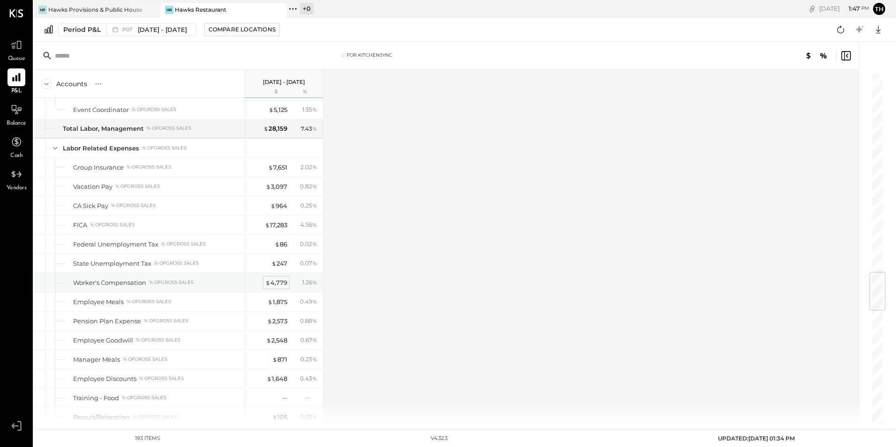
click at [277, 282] on div "$ 4,779" at bounding box center [276, 283] width 22 height 9
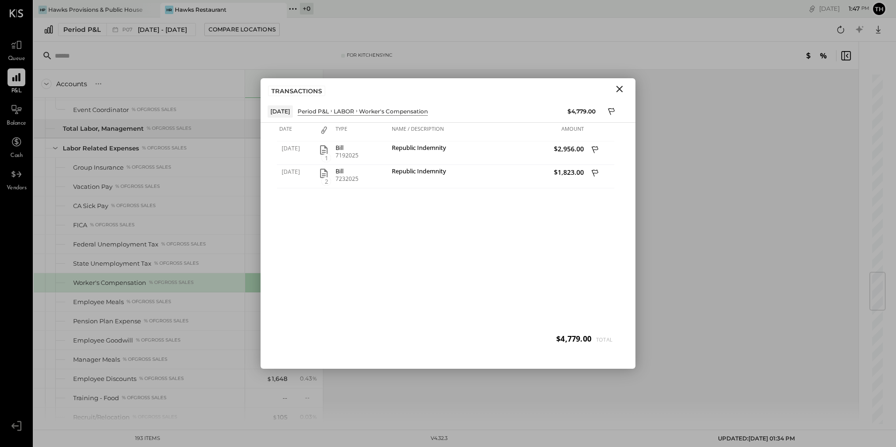
click at [616, 94] on icon "Close" at bounding box center [619, 88] width 11 height 11
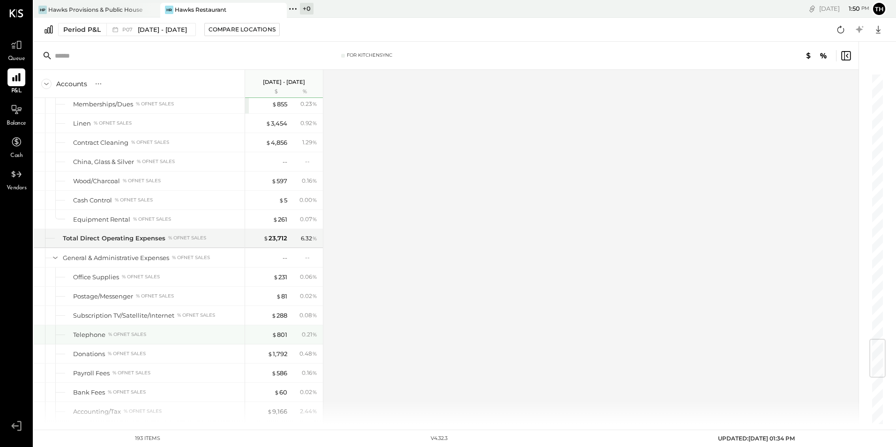
scroll to position [2418, 0]
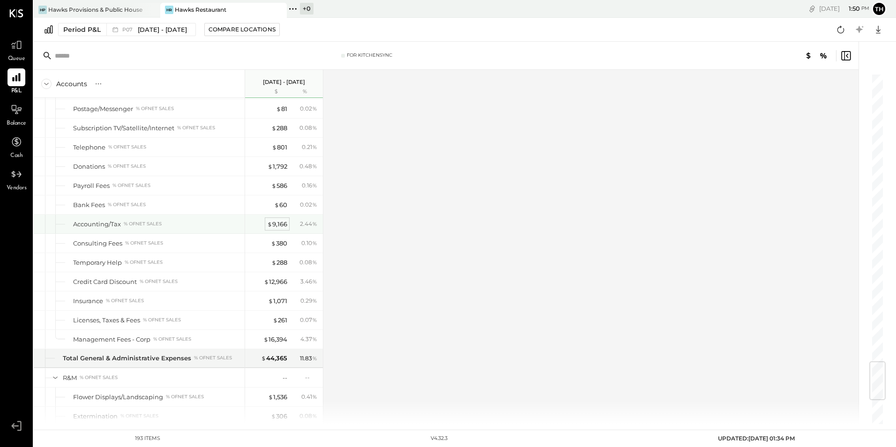
click at [282, 222] on div "$ 9,166" at bounding box center [277, 224] width 20 height 9
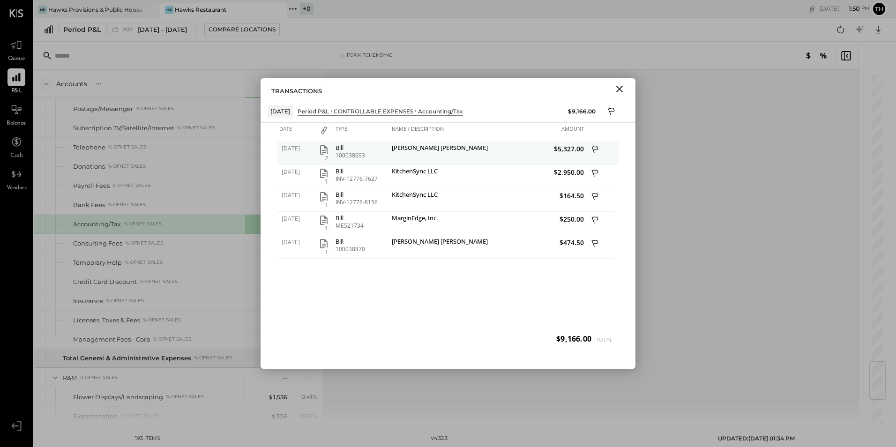
click at [327, 152] on icon "button" at bounding box center [324, 149] width 8 height 9
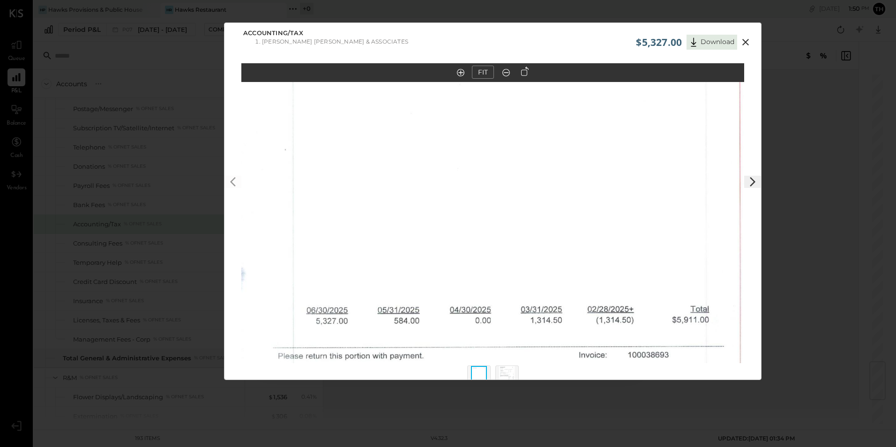
click at [505, 77] on icon at bounding box center [506, 73] width 9 height 12
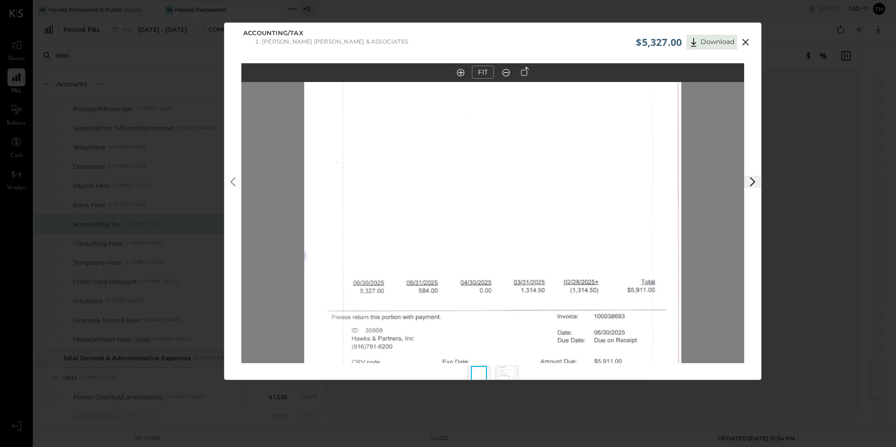
click at [505, 73] on out at bounding box center [507, 73] width 8 height 8
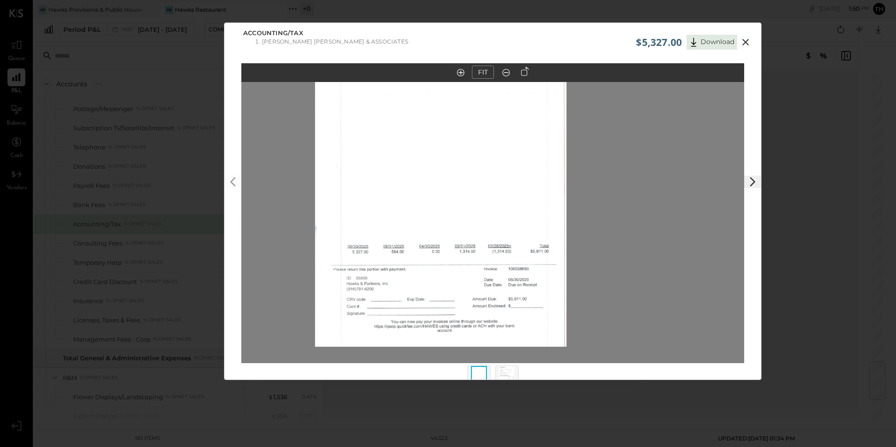
drag, startPoint x: 480, startPoint y: 241, endPoint x: 459, endPoint y: 162, distance: 81.1
click at [436, 203] on img at bounding box center [441, 192] width 252 height 310
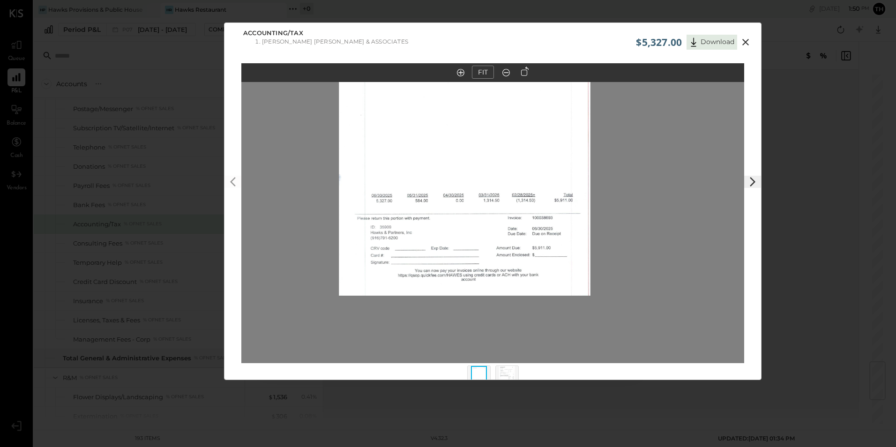
drag, startPoint x: 459, startPoint y: 162, endPoint x: 488, endPoint y: 96, distance: 72.6
click at [493, 122] on img at bounding box center [465, 140] width 252 height 310
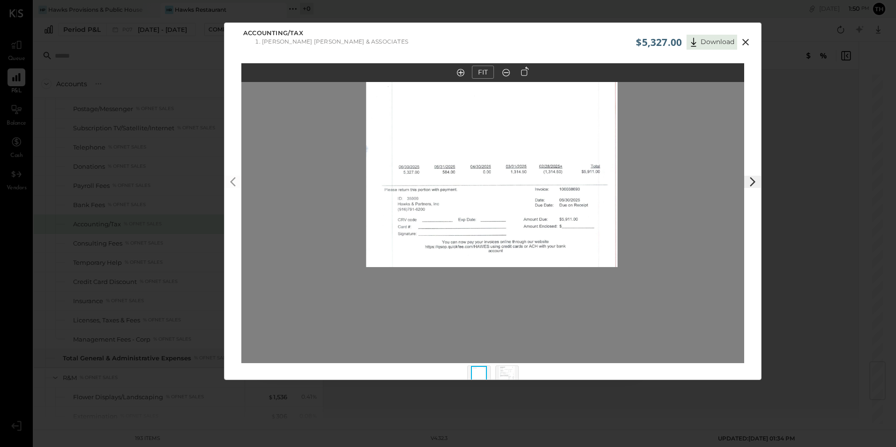
click at [508, 372] on img at bounding box center [507, 376] width 16 height 21
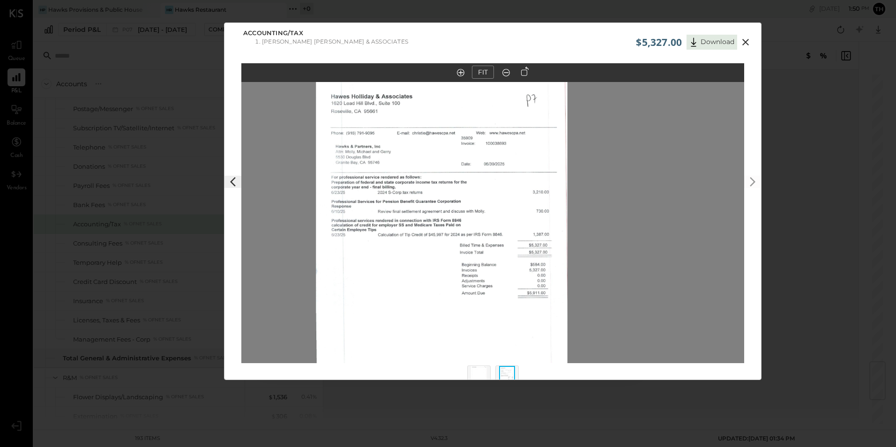
drag, startPoint x: 535, startPoint y: 220, endPoint x: 483, endPoint y: 249, distance: 59.6
click at [483, 249] on img at bounding box center [442, 234] width 252 height 308
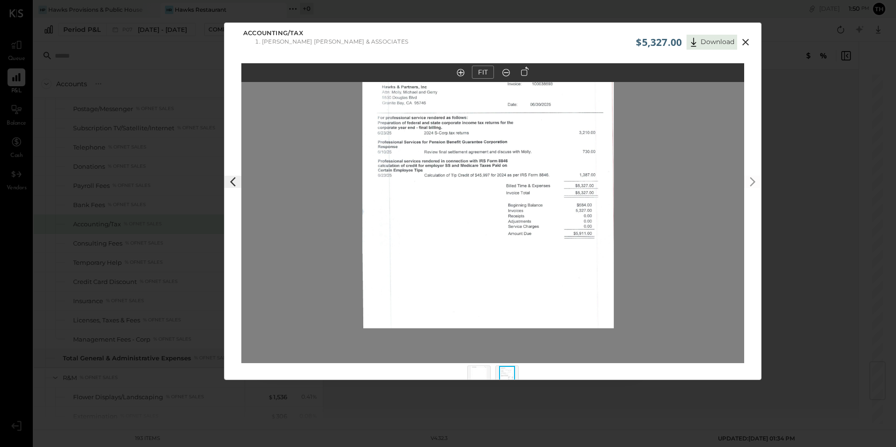
drag, startPoint x: 409, startPoint y: 304, endPoint x: 457, endPoint y: 243, distance: 77.8
click at [457, 243] on img at bounding box center [488, 174] width 252 height 308
click at [746, 39] on icon at bounding box center [745, 42] width 11 height 11
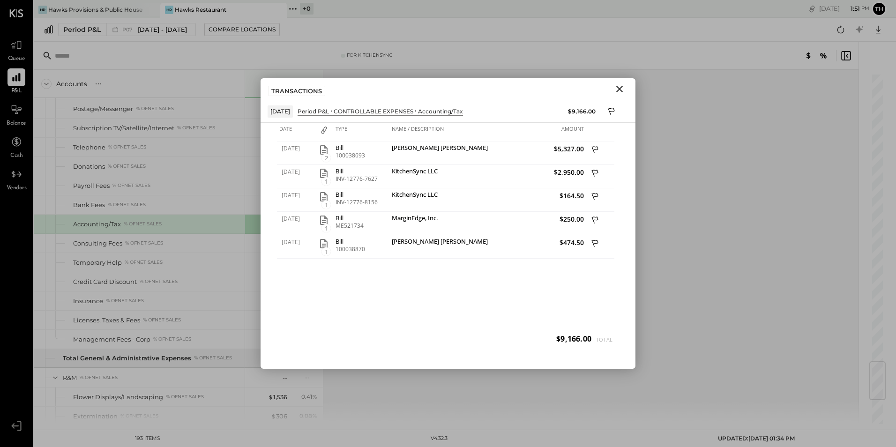
click at [622, 88] on icon "Close" at bounding box center [620, 89] width 7 height 7
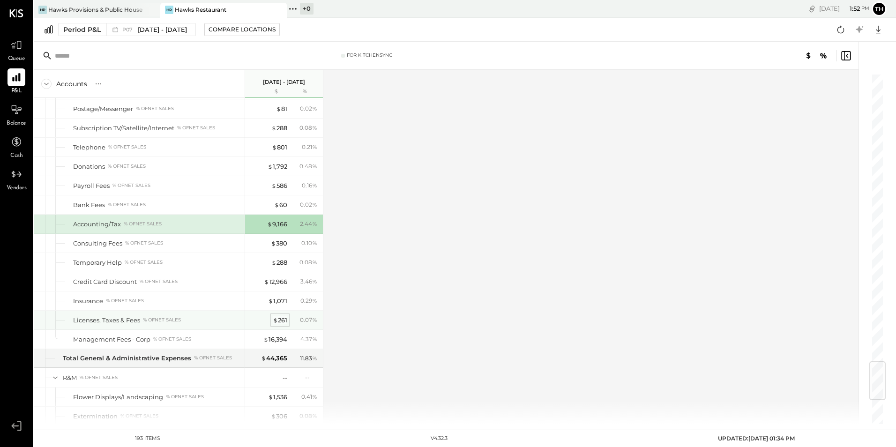
click at [284, 320] on div "$ 261" at bounding box center [280, 320] width 15 height 9
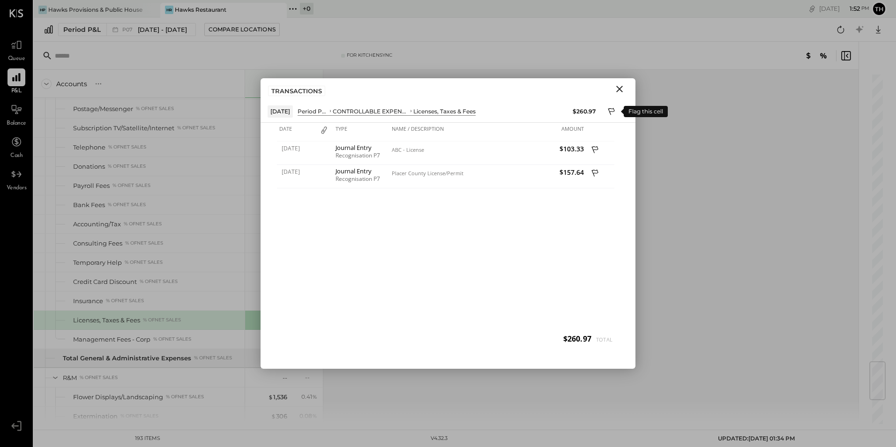
click at [613, 111] on icon at bounding box center [612, 112] width 8 height 11
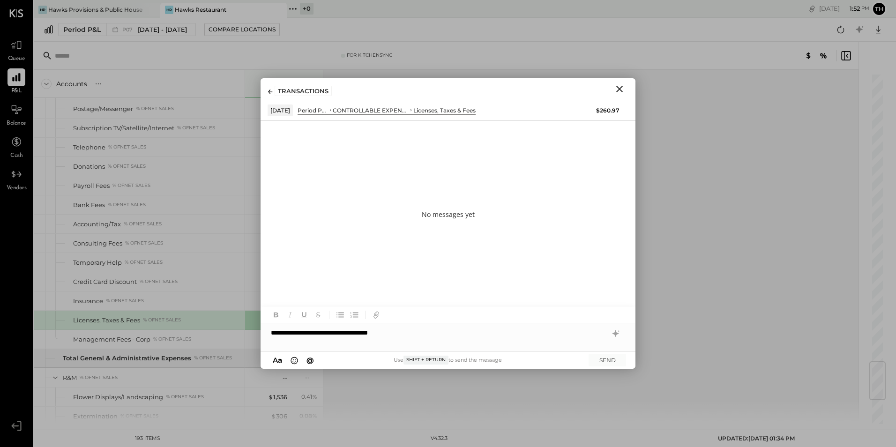
click at [311, 360] on span "@" at bounding box center [311, 360] width 8 height 9
click at [458, 285] on div "No messages yet" at bounding box center [448, 215] width 375 height 188
drag, startPoint x: 486, startPoint y: 302, endPoint x: 451, endPoint y: 263, distance: 53.1
click at [448, 261] on div "No messages yet" at bounding box center [448, 215] width 375 height 188
click at [278, 360] on span "a" at bounding box center [280, 360] width 4 height 9
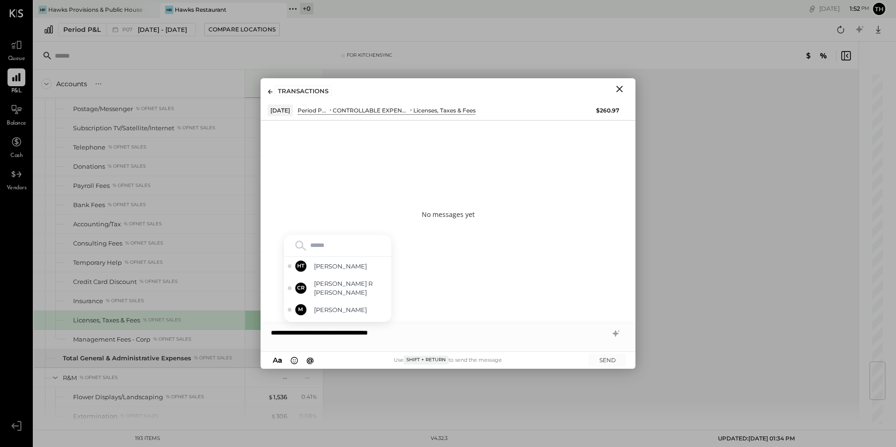
click at [266, 355] on div "A a @ Use Shift + Return to send the message SEND" at bounding box center [448, 360] width 375 height 17
click at [452, 264] on div "No messages yet" at bounding box center [448, 215] width 375 height 188
click at [421, 336] on div "**********" at bounding box center [448, 333] width 375 height 19
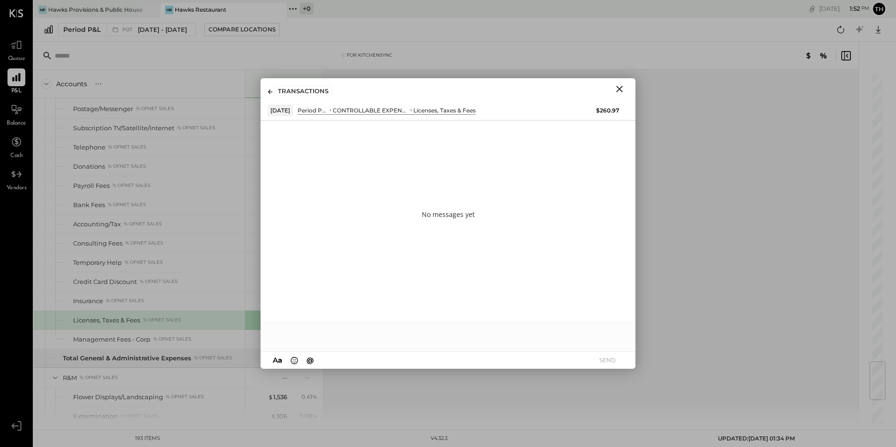
click at [617, 89] on icon "Close" at bounding box center [619, 88] width 11 height 11
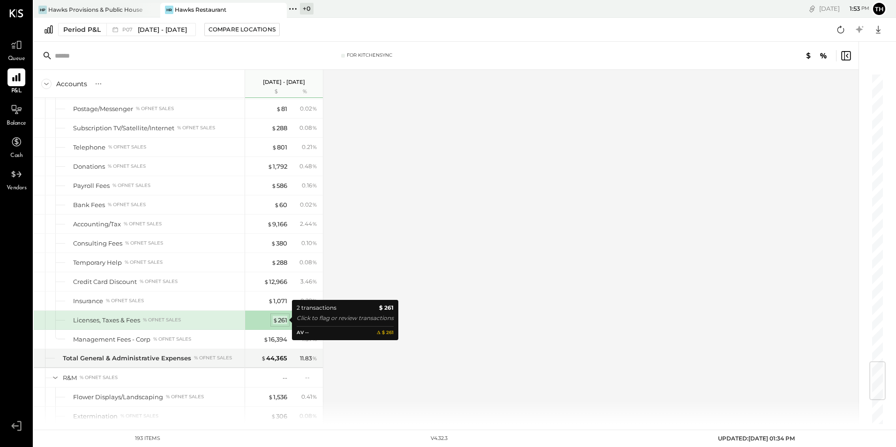
click at [284, 319] on div "$ 261" at bounding box center [280, 320] width 15 height 9
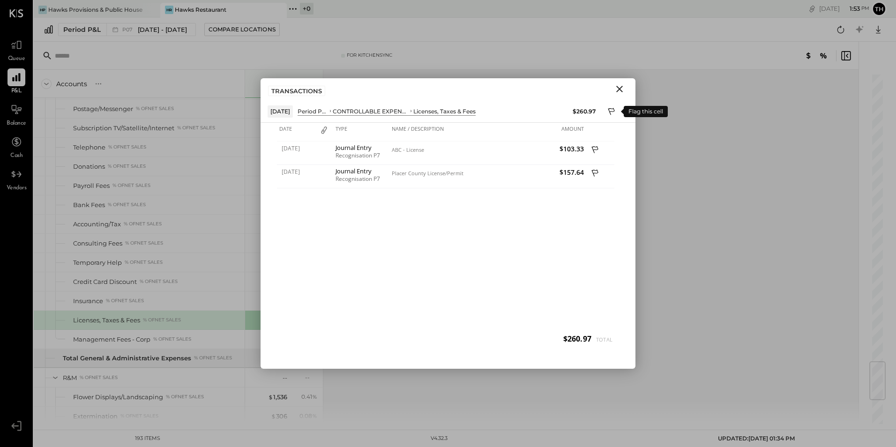
click at [610, 112] on icon at bounding box center [612, 111] width 7 height 7
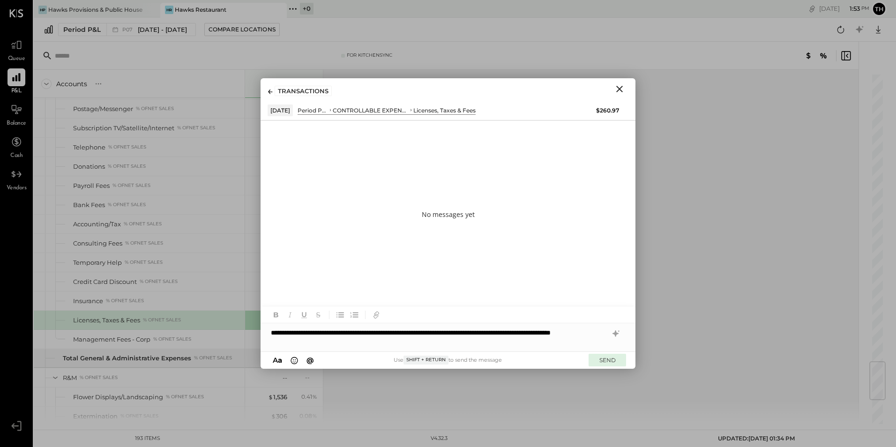
click at [606, 360] on button "SEND" at bounding box center [608, 360] width 38 height 13
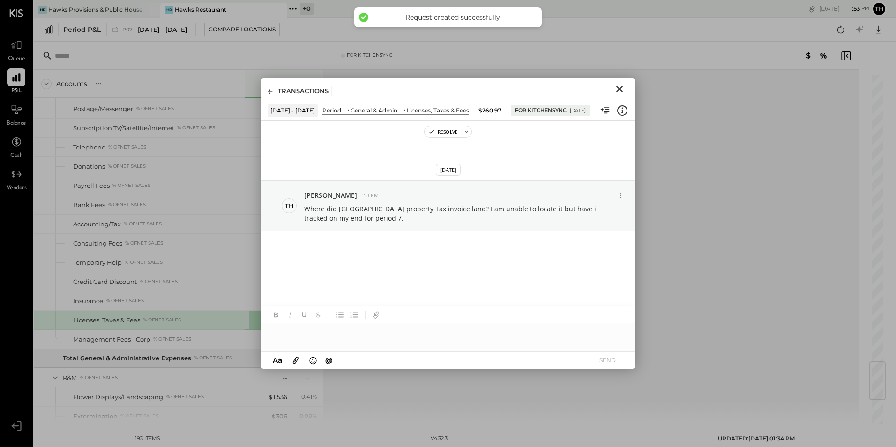
click at [294, 357] on icon at bounding box center [296, 360] width 10 height 11
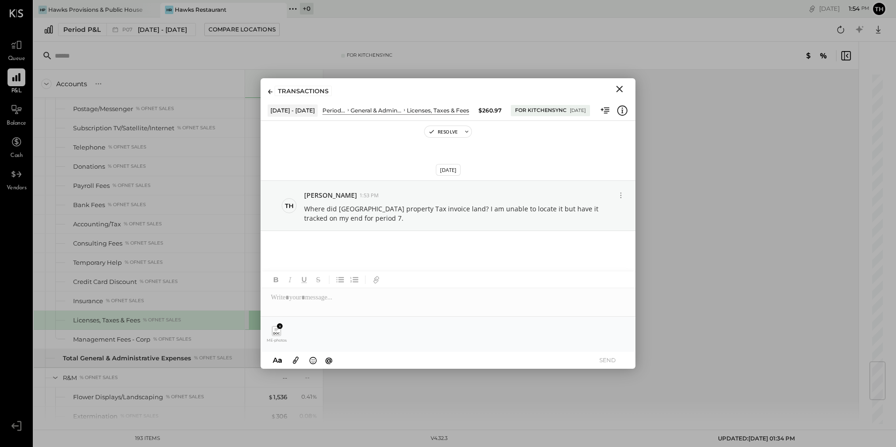
click at [278, 333] on icon at bounding box center [276, 333] width 6 height 2
click at [273, 334] on icon at bounding box center [276, 330] width 8 height 9
drag, startPoint x: 273, startPoint y: 334, endPoint x: 324, endPoint y: 336, distance: 50.7
click at [324, 336] on div "ME-photos (19).pdf" at bounding box center [448, 334] width 360 height 20
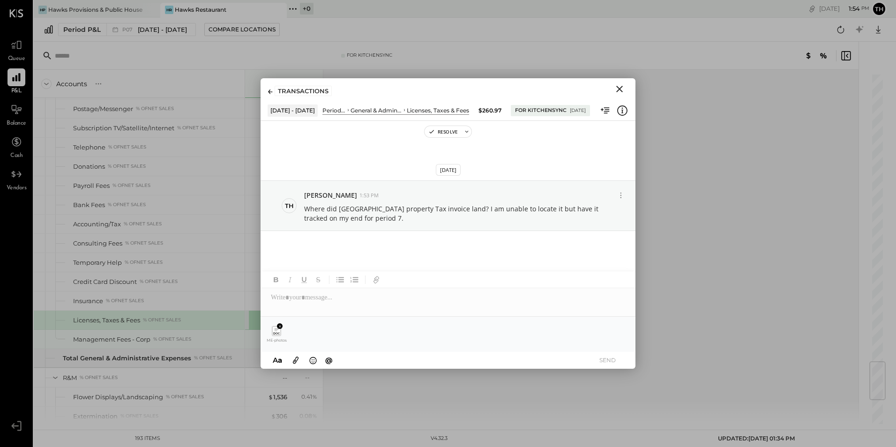
drag, startPoint x: 259, startPoint y: 336, endPoint x: 270, endPoint y: 336, distance: 10.8
click at [262, 336] on div "For KitchenSync Accounts S % GL [DATE] - [DATE] $ % SALES Sales Food Food - Bar…" at bounding box center [465, 233] width 863 height 383
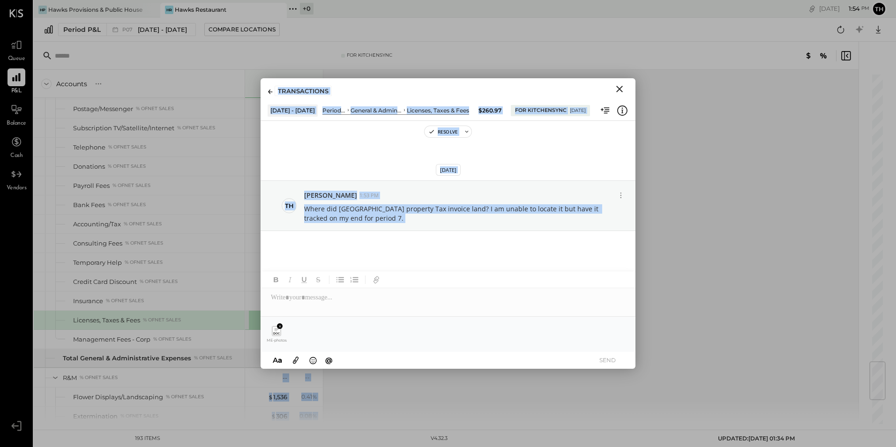
drag, startPoint x: 270, startPoint y: 336, endPoint x: 279, endPoint y: 336, distance: 9.4
click at [279, 335] on icon at bounding box center [276, 330] width 8 height 9
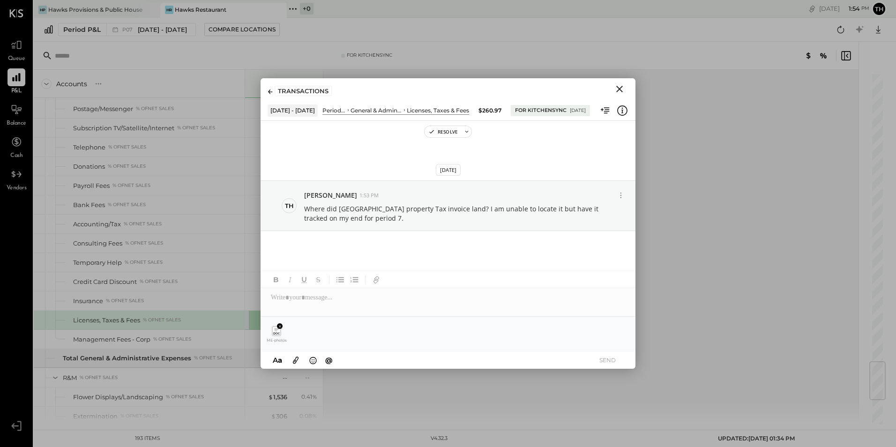
click at [279, 334] on icon at bounding box center [276, 333] width 6 height 2
click at [273, 334] on icon at bounding box center [276, 330] width 8 height 9
click at [272, 341] on span "ME-photos (19).pdf" at bounding box center [276, 340] width 21 height 5
click at [274, 328] on icon at bounding box center [276, 330] width 8 height 9
click at [274, 335] on icon at bounding box center [276, 330] width 8 height 9
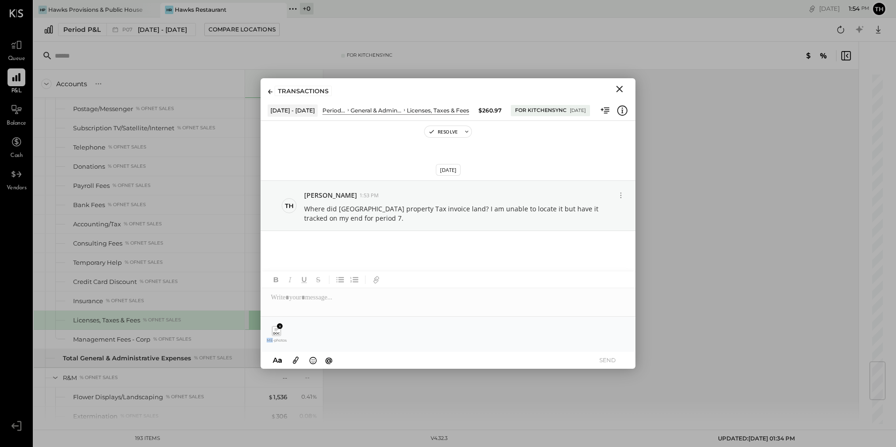
click at [274, 335] on icon at bounding box center [276, 330] width 8 height 9
click at [603, 360] on button "SEND" at bounding box center [608, 360] width 38 height 13
drag, startPoint x: 316, startPoint y: 321, endPoint x: 329, endPoint y: 291, distance: 32.6
click at [317, 320] on div "ME-photos (19).pdf" at bounding box center [448, 334] width 375 height 35
click at [327, 299] on div at bounding box center [448, 297] width 375 height 19
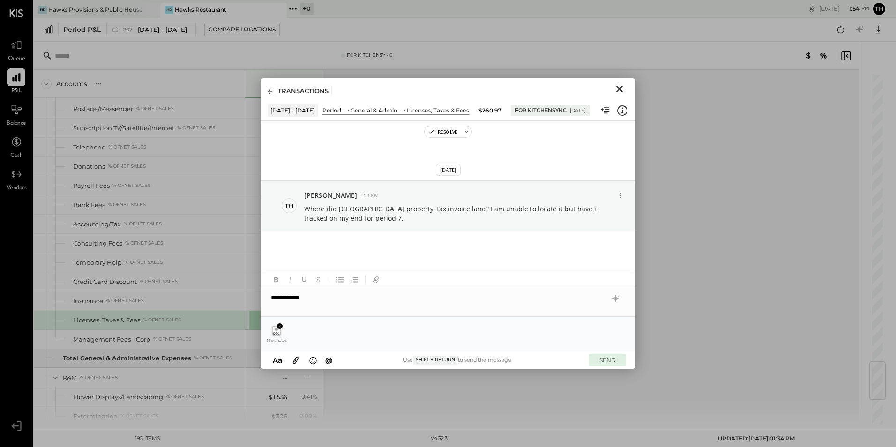
click at [597, 360] on button "SEND" at bounding box center [608, 360] width 38 height 13
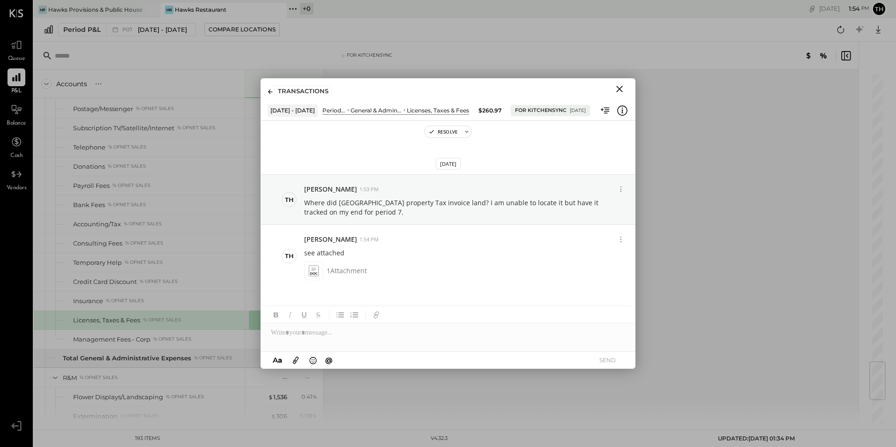
click at [621, 89] on icon "Close" at bounding box center [619, 88] width 11 height 11
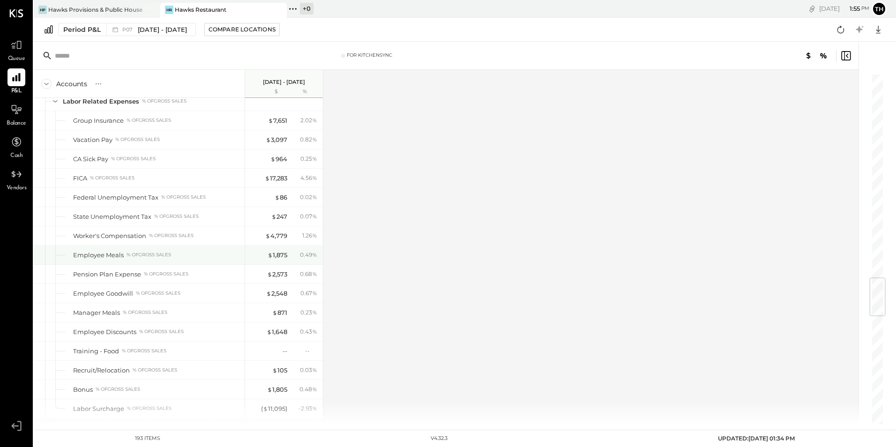
scroll to position [1668, 0]
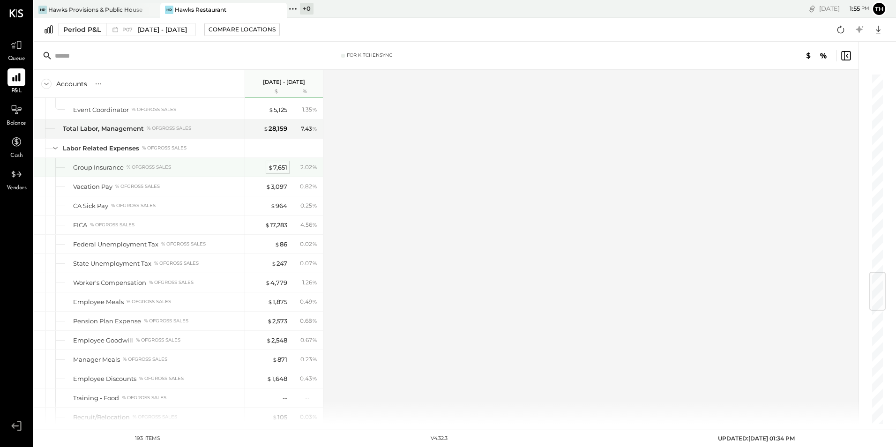
click at [280, 165] on div "$ 7,651" at bounding box center [277, 167] width 19 height 9
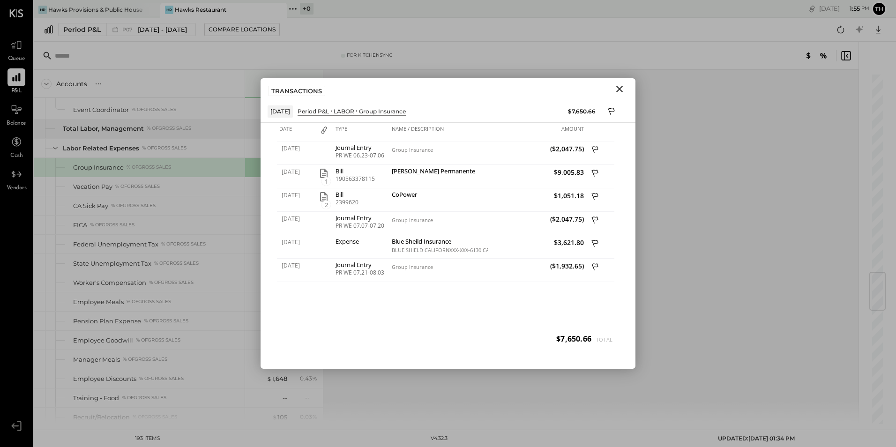
click at [617, 90] on icon "Close" at bounding box center [619, 88] width 11 height 11
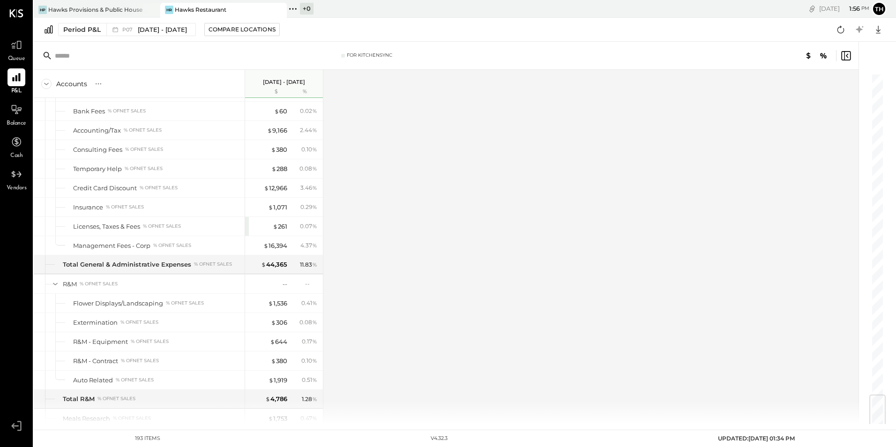
scroll to position [2700, 0]
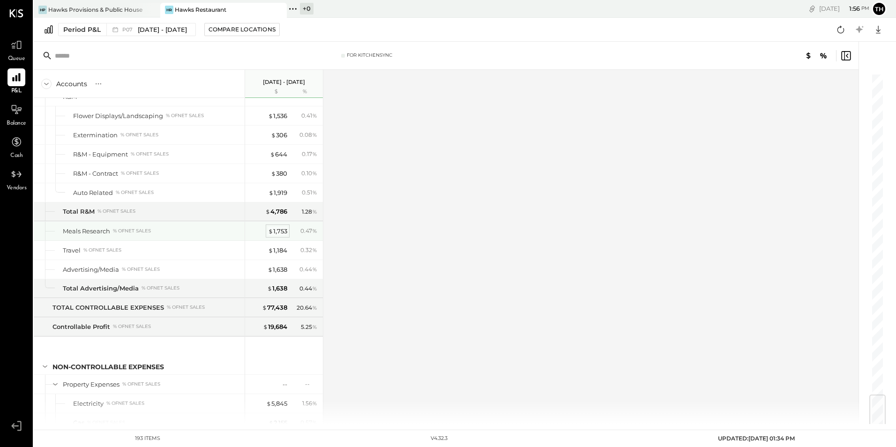
click at [281, 230] on div "$ 1,753" at bounding box center [277, 231] width 19 height 9
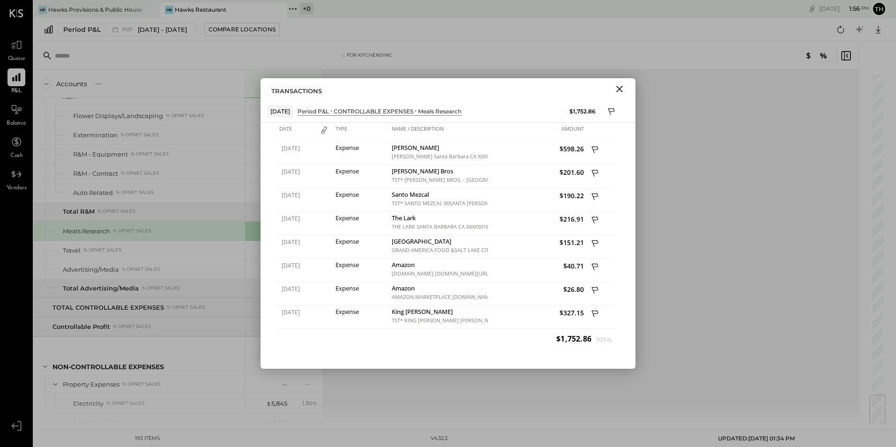
click at [621, 91] on icon "Close" at bounding box center [619, 88] width 11 height 11
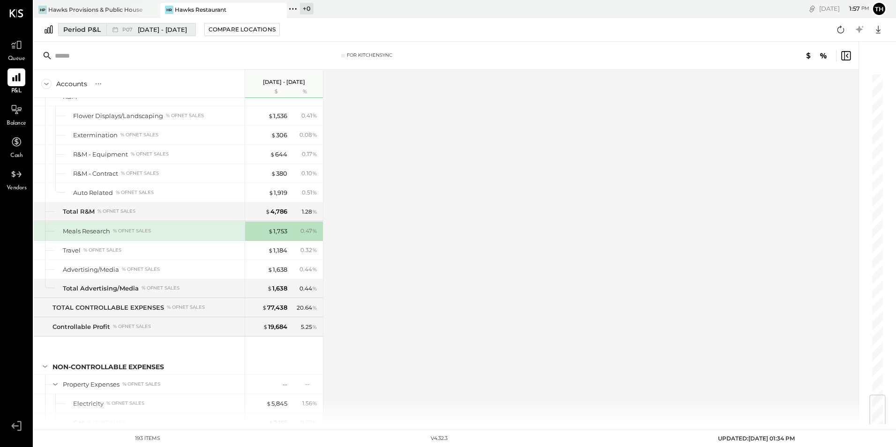
click at [159, 29] on span "[DATE] - [DATE]" at bounding box center [162, 29] width 49 height 9
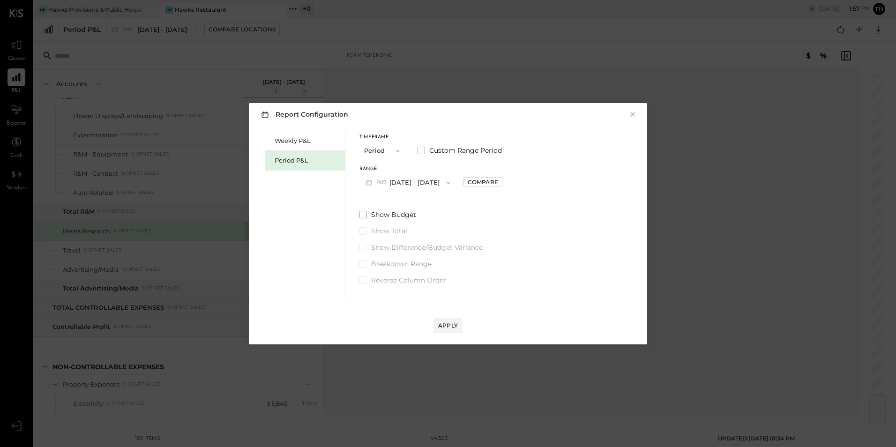
click at [387, 177] on button "P07 [DATE] - [DATE]" at bounding box center [409, 182] width 98 height 17
click at [394, 241] on span "[DATE] - [DATE]" at bounding box center [403, 243] width 45 height 8
click at [440, 324] on div "Apply" at bounding box center [448, 326] width 20 height 8
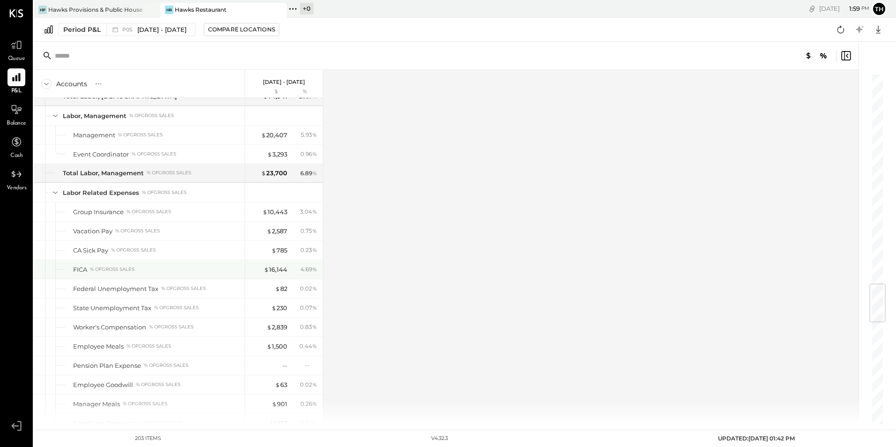
scroll to position [1673, 0]
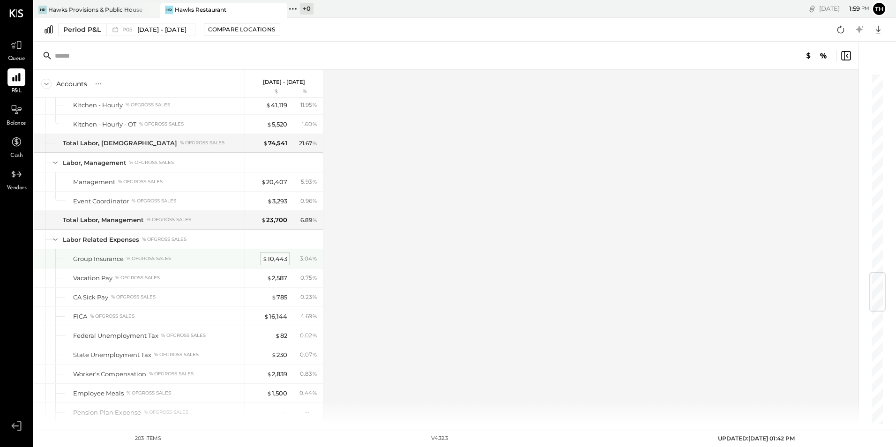
click at [274, 256] on div "$ 10,443" at bounding box center [275, 259] width 25 height 9
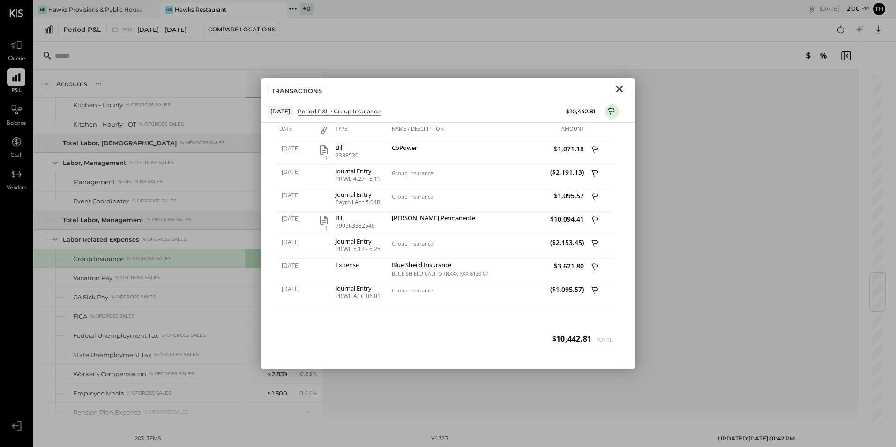
click at [621, 88] on icon "Close" at bounding box center [620, 89] width 7 height 7
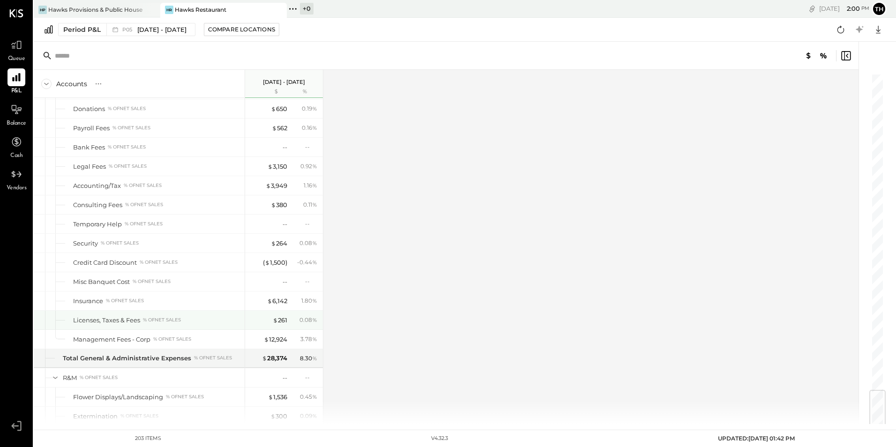
scroll to position [2798, 0]
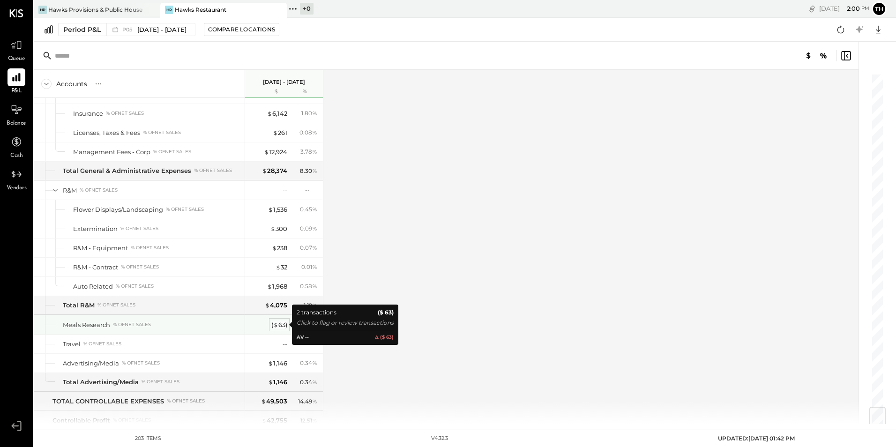
click at [279, 323] on div "( $ 63 )" at bounding box center [279, 325] width 16 height 9
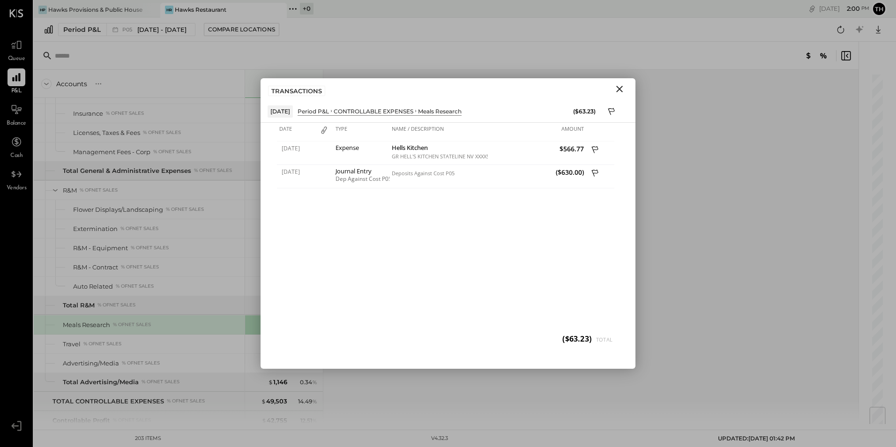
click at [621, 85] on icon "Close" at bounding box center [619, 88] width 11 height 11
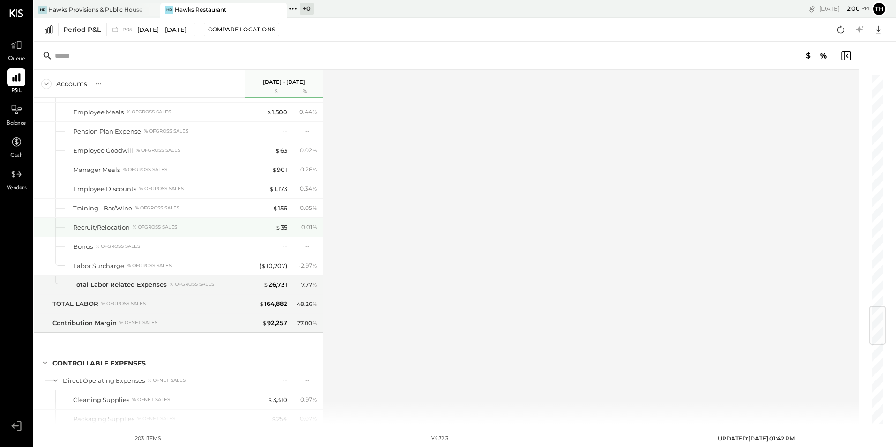
scroll to position [1907, 0]
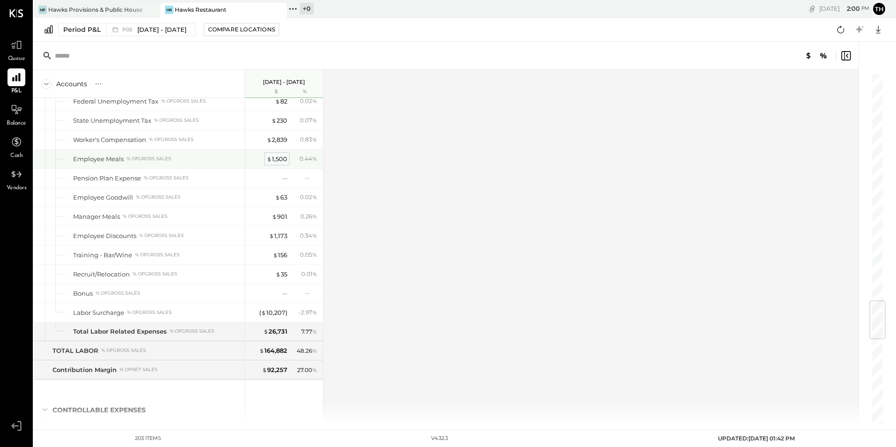
click at [286, 160] on div "$ 1,500" at bounding box center [277, 159] width 21 height 9
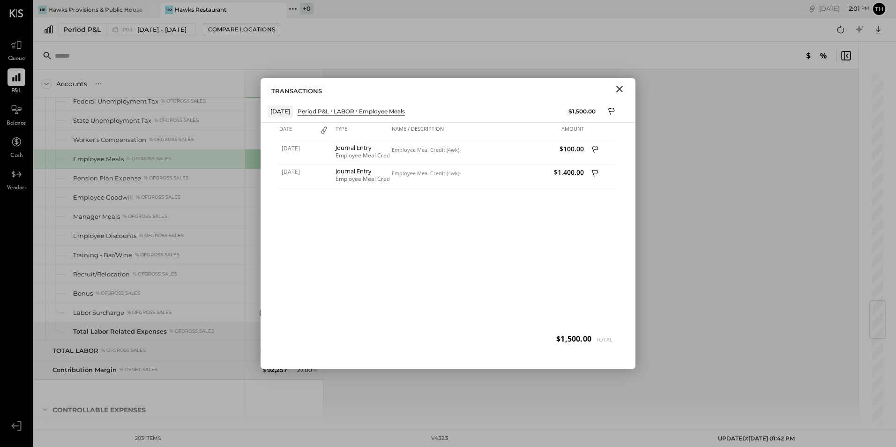
click at [624, 85] on icon "Close" at bounding box center [619, 88] width 11 height 11
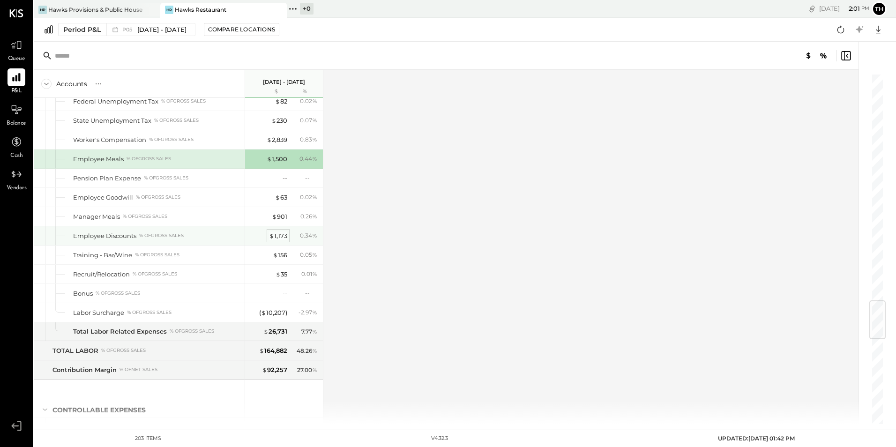
click at [279, 237] on div "$ 1,173" at bounding box center [278, 236] width 18 height 9
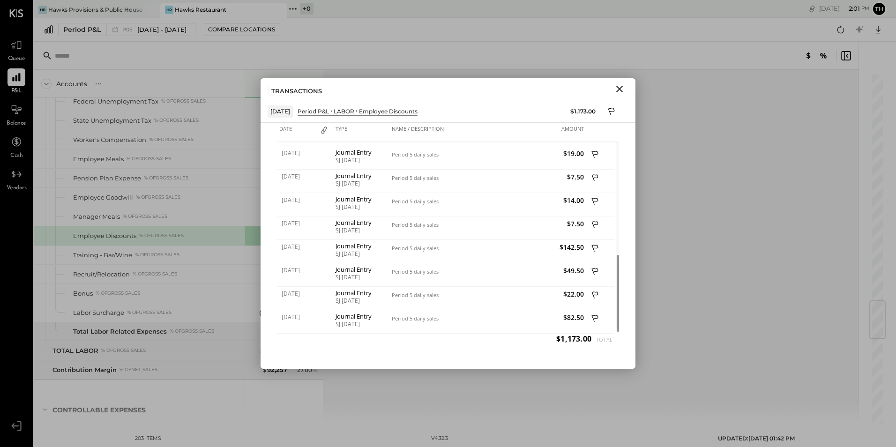
click at [622, 93] on icon "Close" at bounding box center [619, 88] width 11 height 11
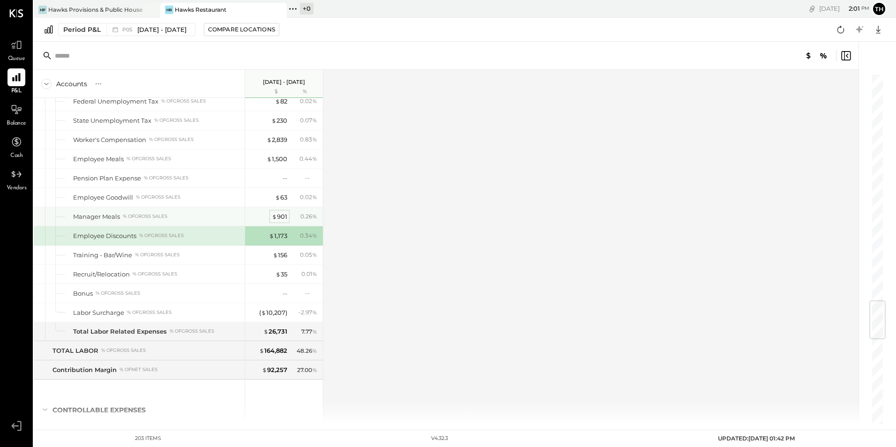
click at [276, 214] on span "$" at bounding box center [274, 217] width 5 height 8
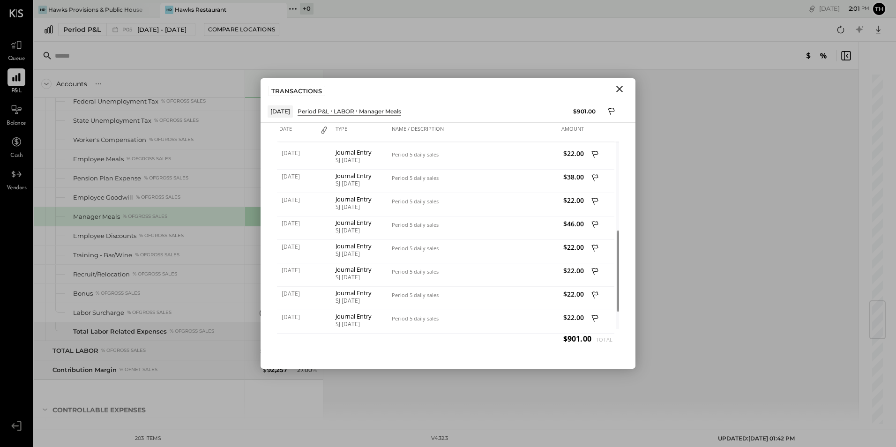
click at [619, 90] on icon "Close" at bounding box center [620, 89] width 7 height 7
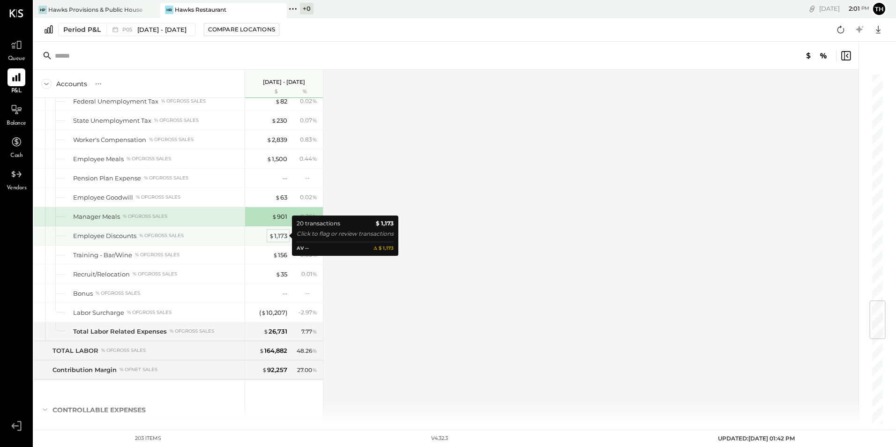
click at [282, 236] on div "$ 1,173" at bounding box center [278, 236] width 18 height 9
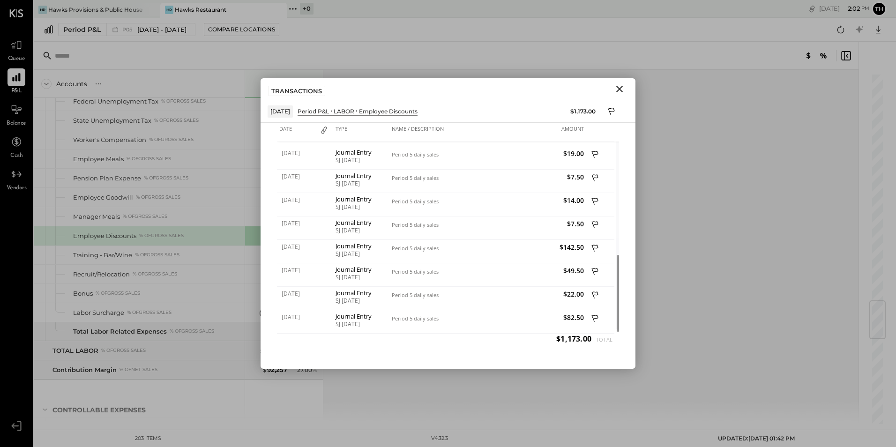
click at [621, 90] on icon "Close" at bounding box center [619, 88] width 11 height 11
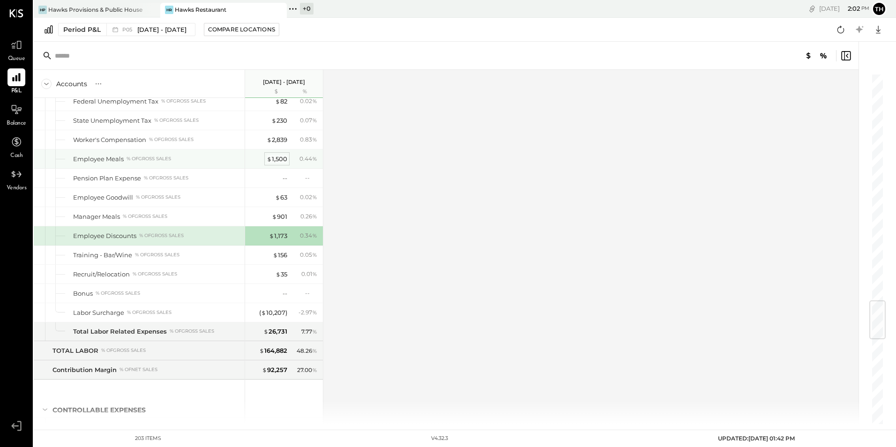
click at [286, 156] on div "$ 1,500" at bounding box center [277, 159] width 21 height 9
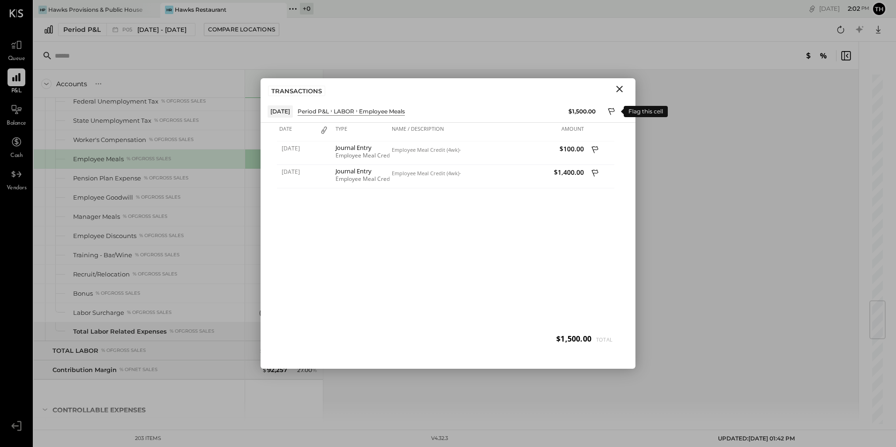
click at [609, 107] on icon at bounding box center [612, 112] width 8 height 11
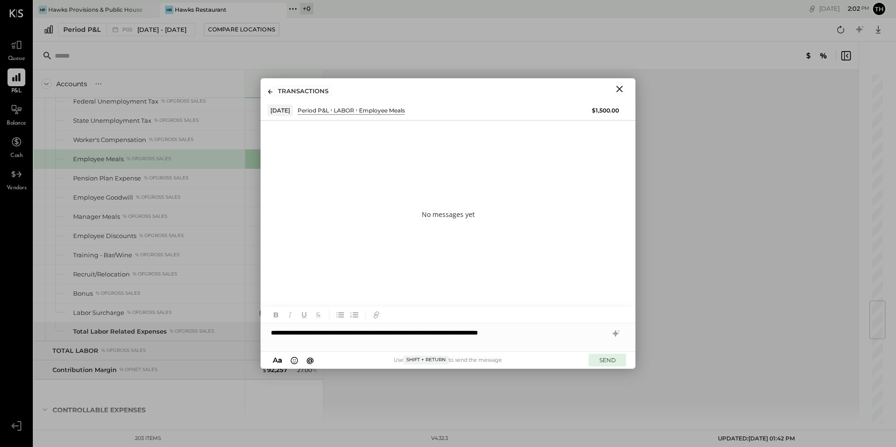
click at [619, 361] on button "SEND" at bounding box center [608, 360] width 38 height 13
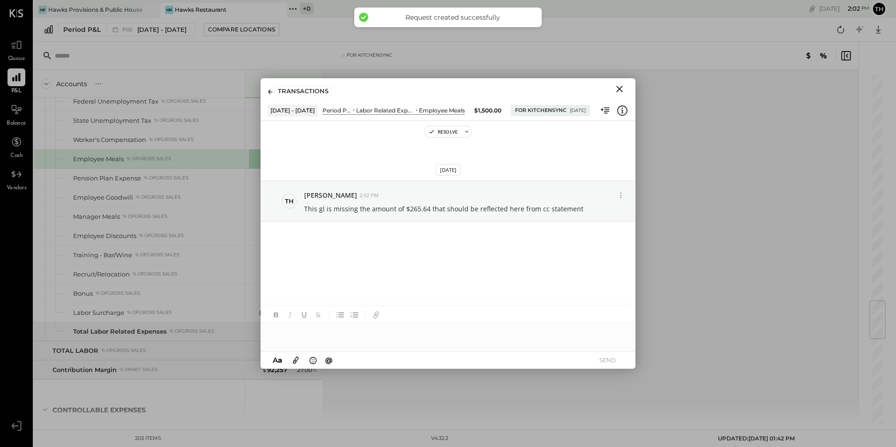
click at [621, 90] on icon "Close" at bounding box center [619, 88] width 11 height 11
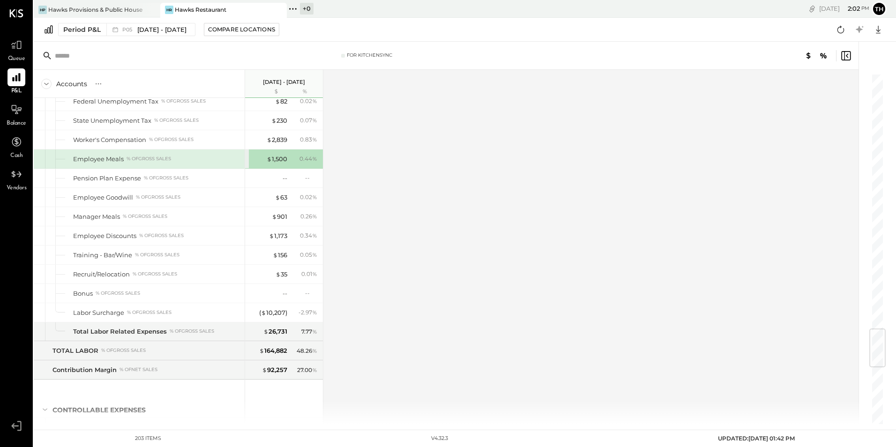
scroll to position [2142, 0]
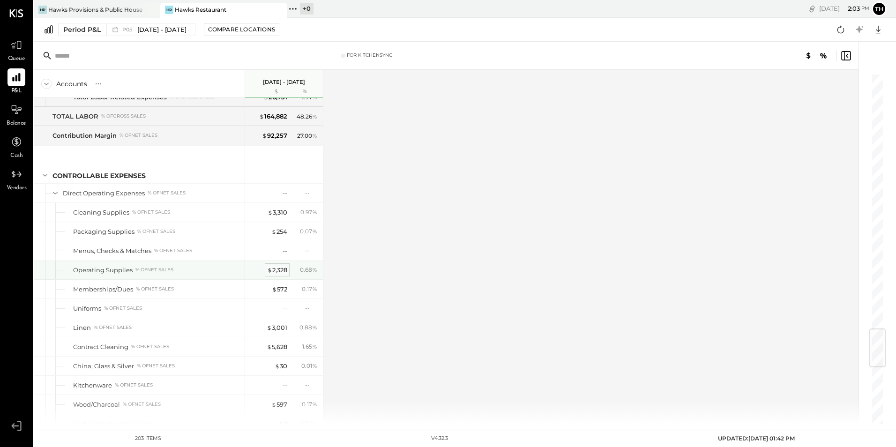
click at [286, 270] on div "$ 2,328" at bounding box center [277, 270] width 20 height 9
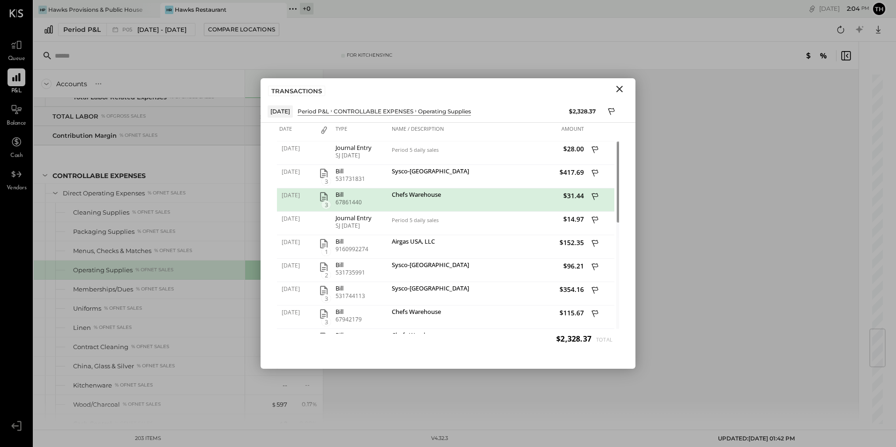
click at [618, 88] on icon "Close" at bounding box center [619, 88] width 11 height 11
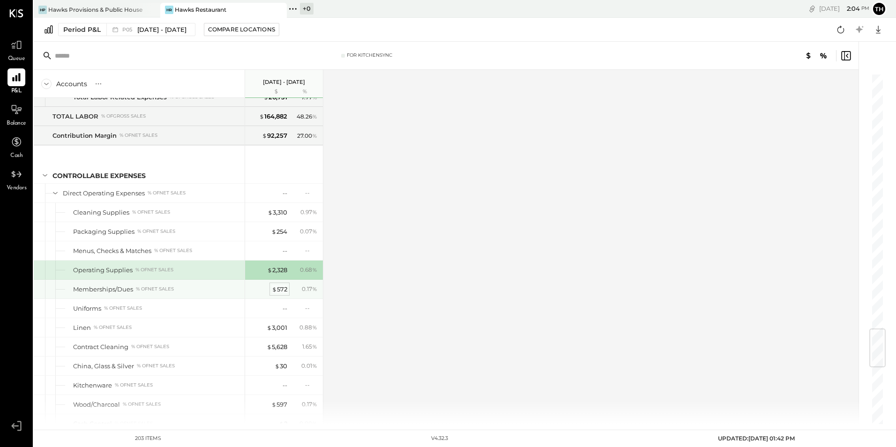
click at [280, 291] on div "$ 572" at bounding box center [279, 289] width 15 height 9
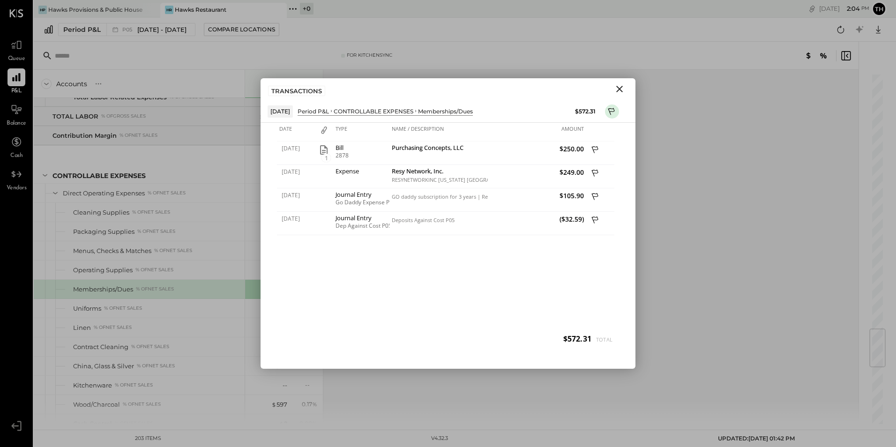
click at [624, 87] on icon "Close" at bounding box center [619, 88] width 11 height 11
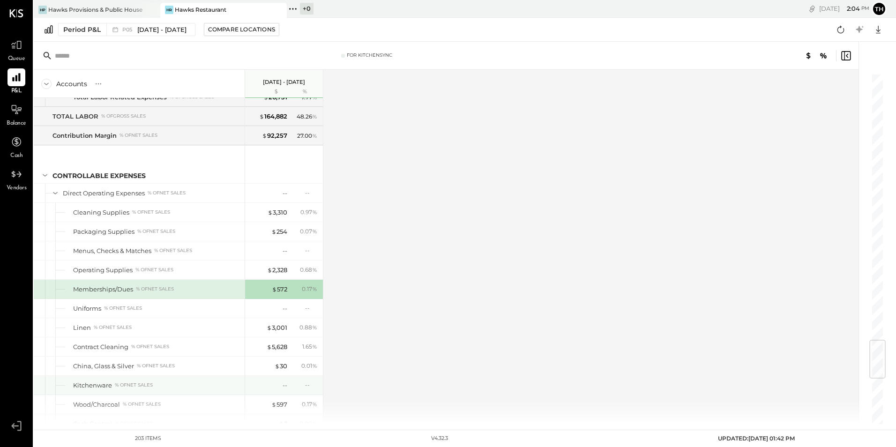
scroll to position [2329, 0]
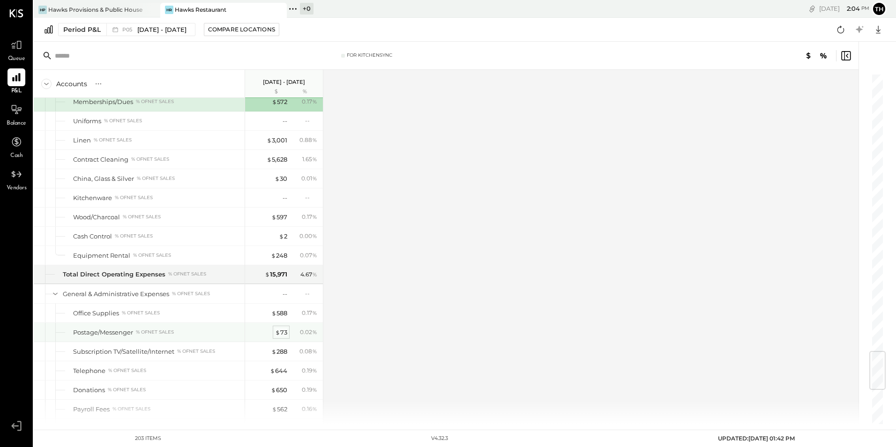
click at [283, 330] on div "$ 73" at bounding box center [281, 332] width 12 height 9
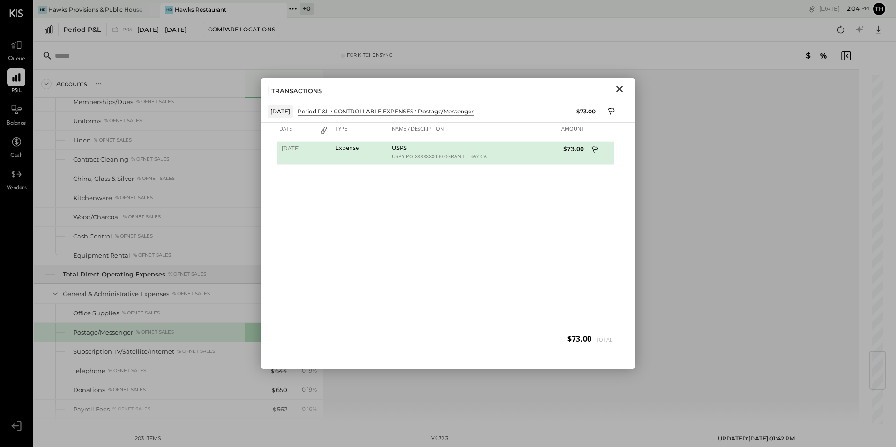
click at [619, 88] on icon "Close" at bounding box center [620, 89] width 7 height 7
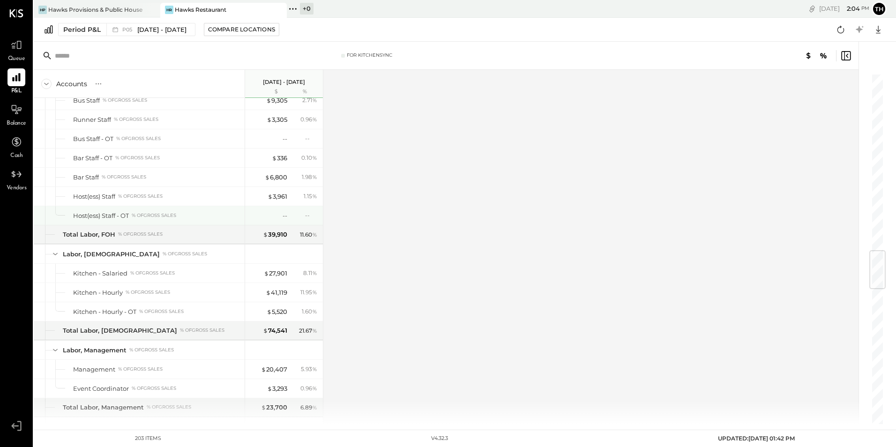
scroll to position [1532, 0]
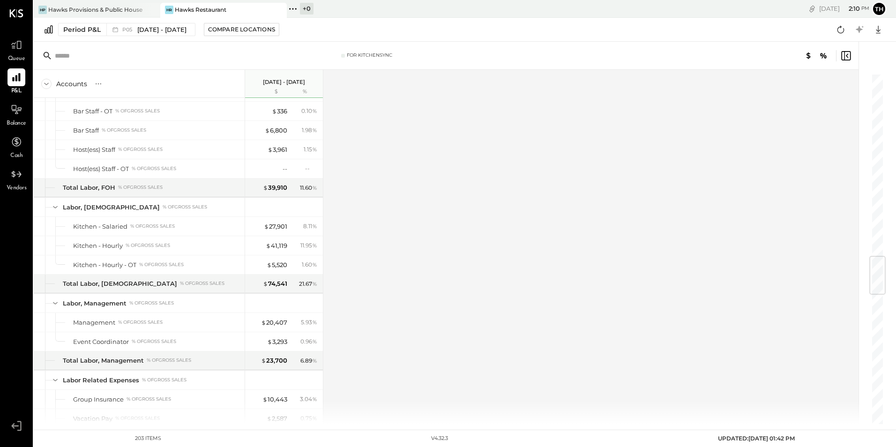
click at [376, 211] on div "Accounts S % GL [DATE] - [DATE] $ % SALES Sales Food Food - Bar % of GROSS SALE…" at bounding box center [447, 247] width 827 height 354
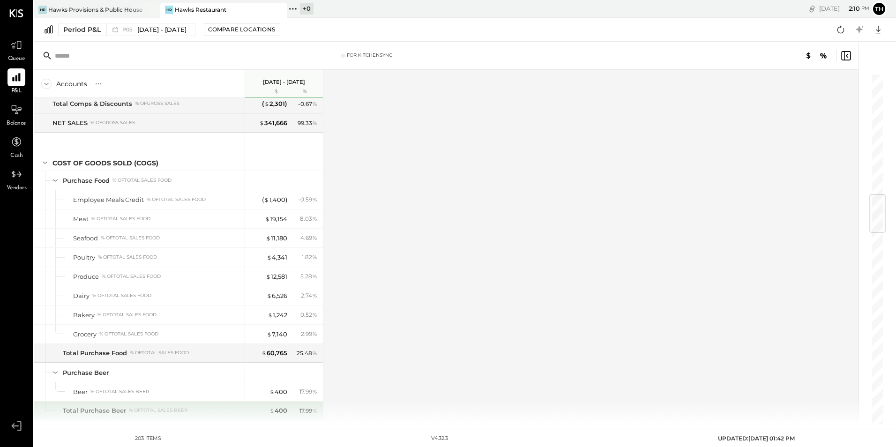
scroll to position [1017, 0]
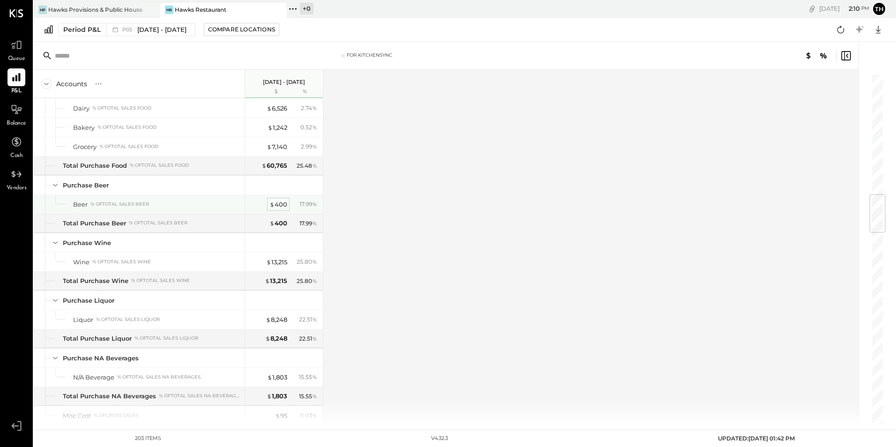
click at [283, 203] on div "$ 400" at bounding box center [279, 204] width 18 height 9
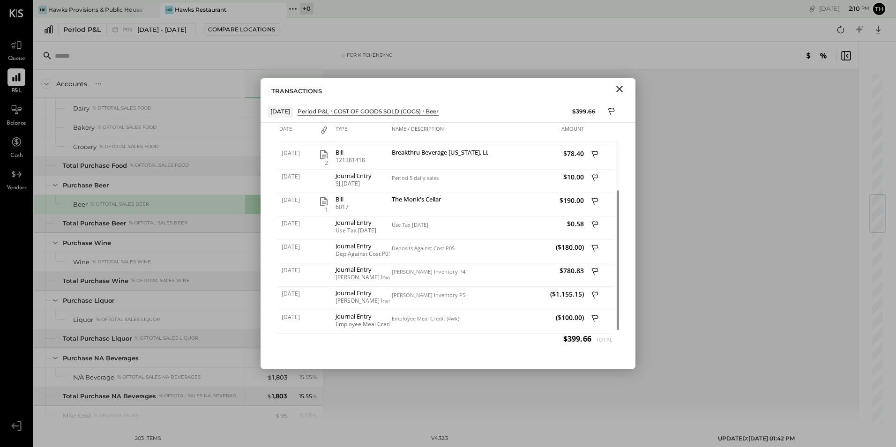
click at [619, 90] on icon "Close" at bounding box center [620, 89] width 7 height 7
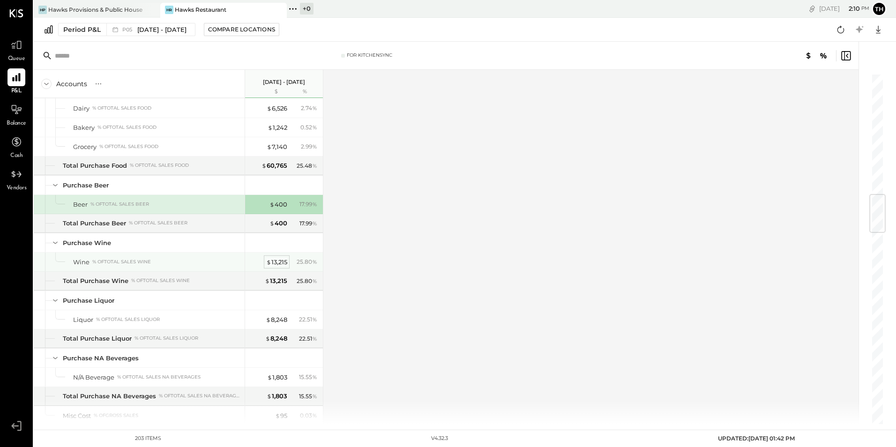
click at [282, 262] on div "$ 13,215" at bounding box center [276, 262] width 21 height 9
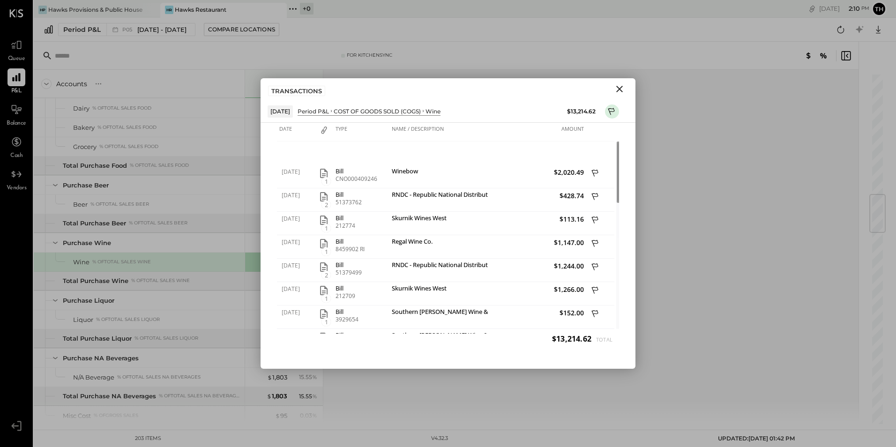
click at [618, 88] on icon "Close" at bounding box center [619, 88] width 11 height 11
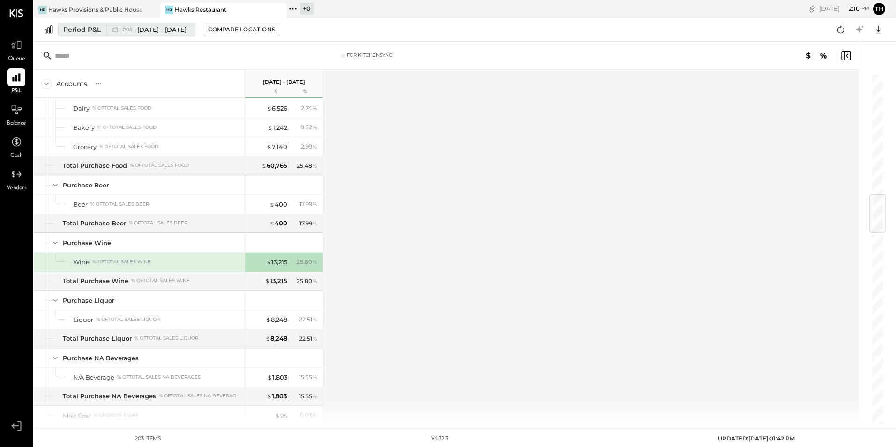
click at [142, 26] on span "[DATE] - [DATE]" at bounding box center [161, 29] width 49 height 9
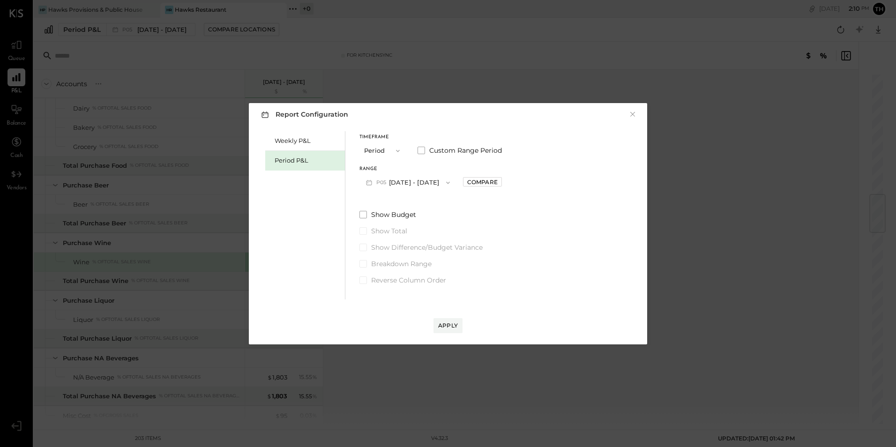
click at [405, 181] on button "P05 [DATE] - [DATE]" at bounding box center [408, 182] width 97 height 17
click at [386, 221] on span "[DATE] - [DATE]" at bounding box center [404, 223] width 45 height 8
click at [443, 326] on div "Apply" at bounding box center [448, 326] width 20 height 8
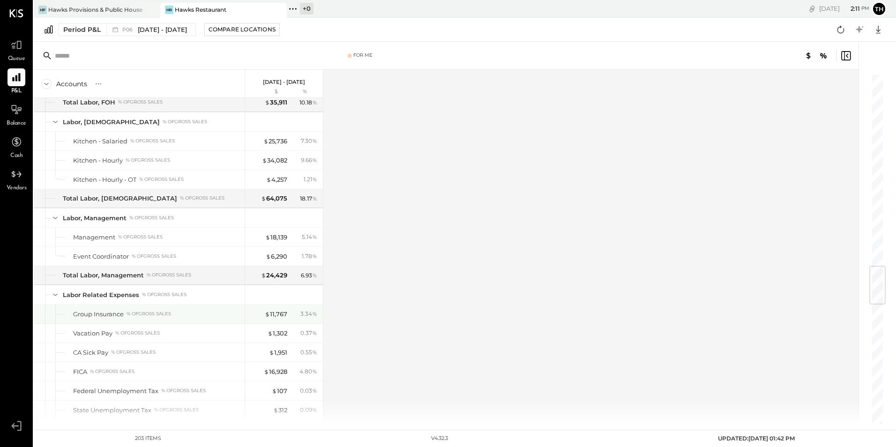
scroll to position [1665, 0]
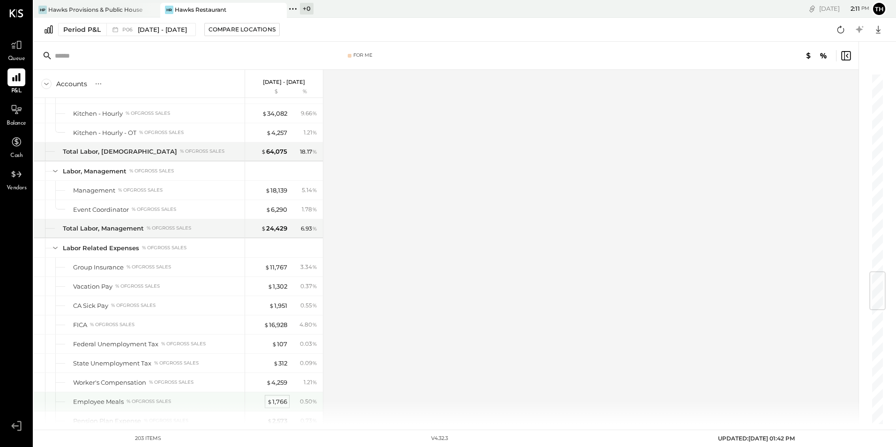
click at [276, 401] on div "$ 1,766" at bounding box center [277, 402] width 20 height 9
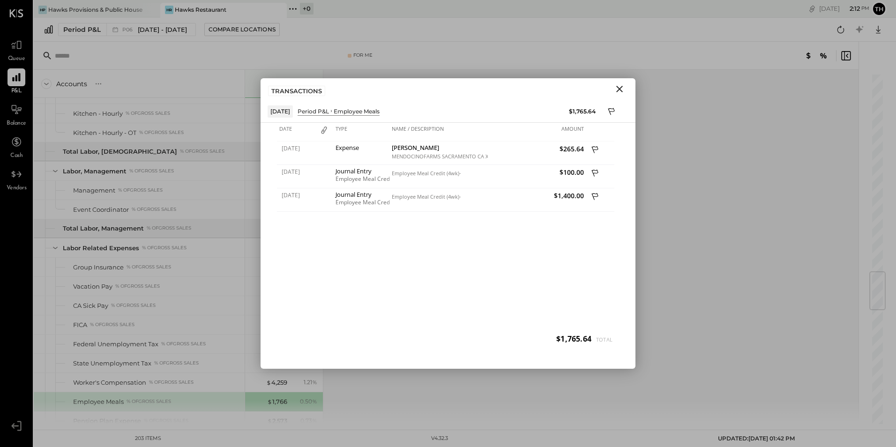
click at [621, 85] on icon "Close" at bounding box center [619, 88] width 11 height 11
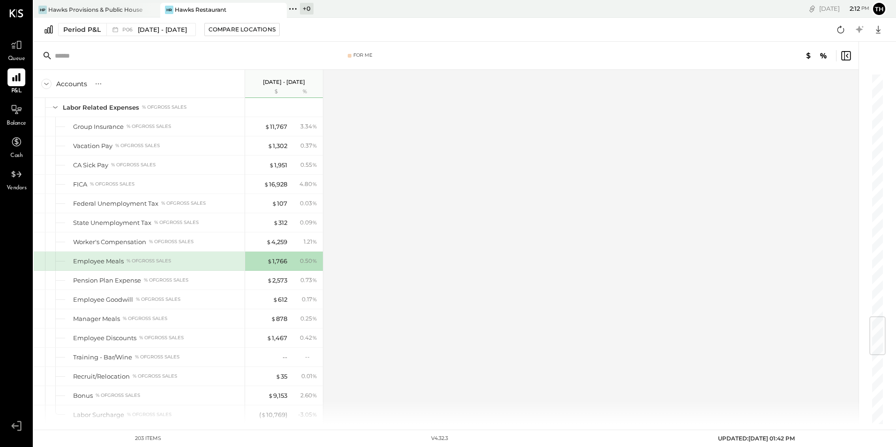
scroll to position [2086, 0]
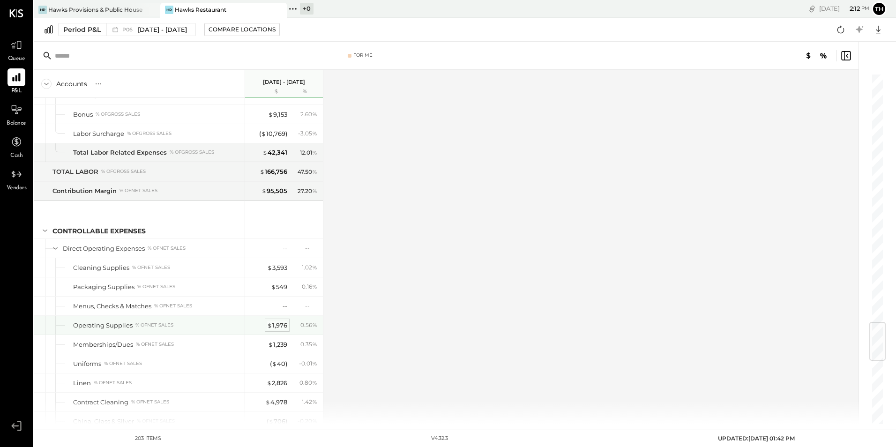
click at [283, 328] on div "$ 1,976" at bounding box center [277, 325] width 20 height 9
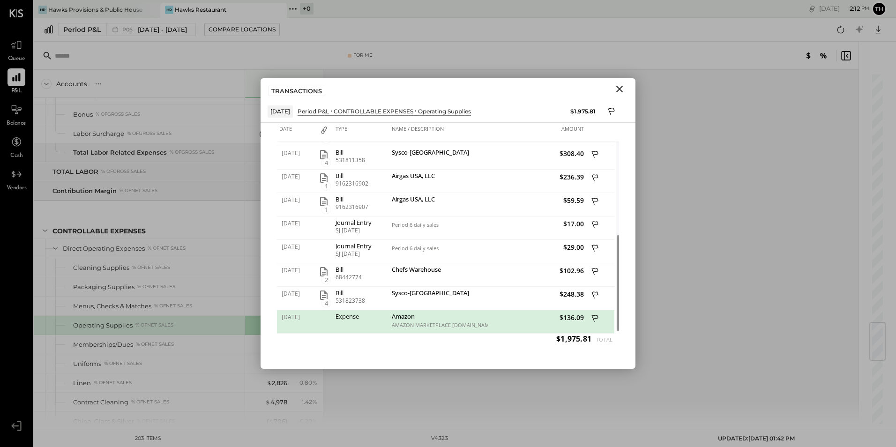
click at [618, 88] on icon "Close" at bounding box center [620, 89] width 7 height 7
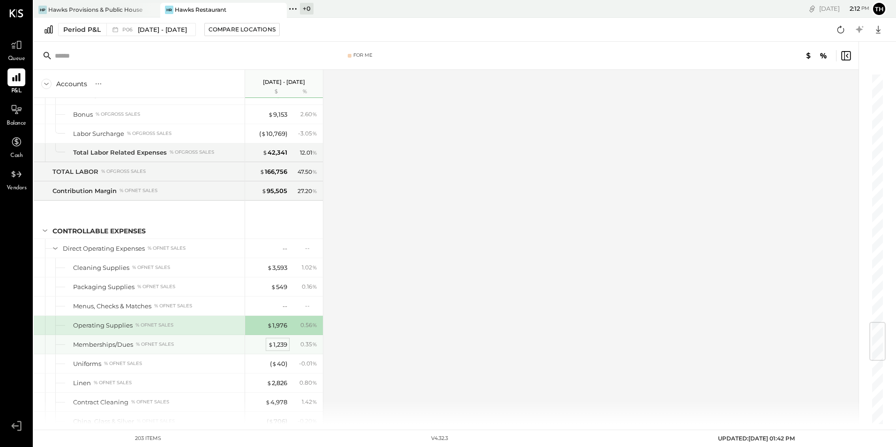
click at [274, 343] on div "$ 1,239" at bounding box center [277, 344] width 19 height 9
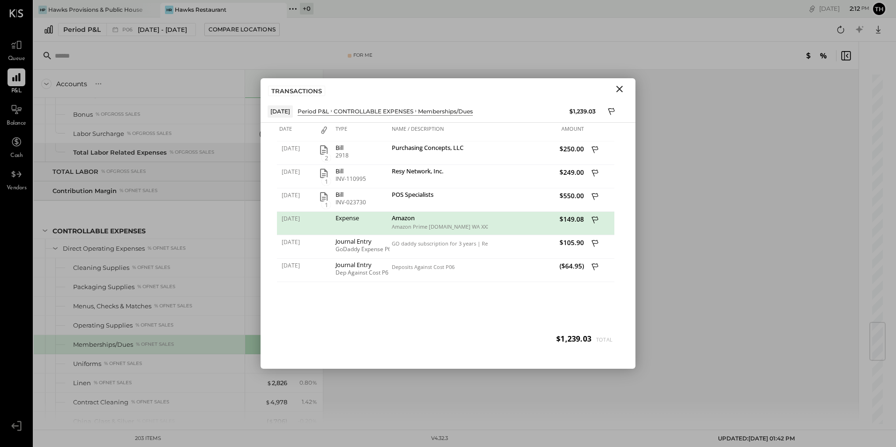
click at [618, 87] on icon "Close" at bounding box center [620, 89] width 7 height 7
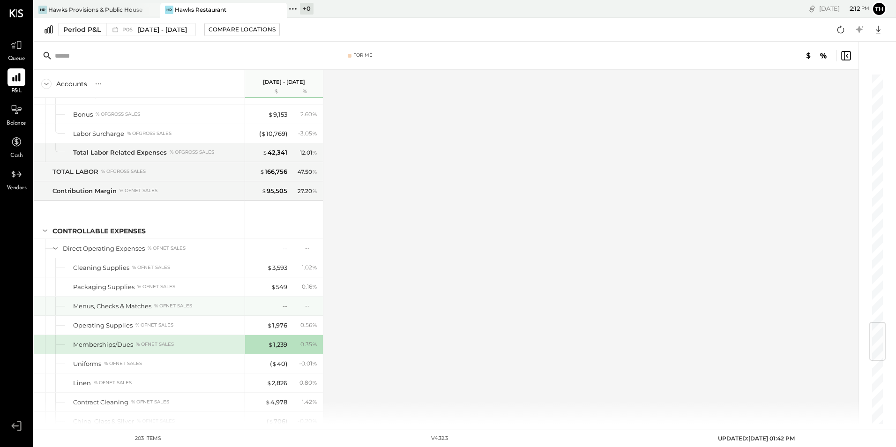
scroll to position [2274, 0]
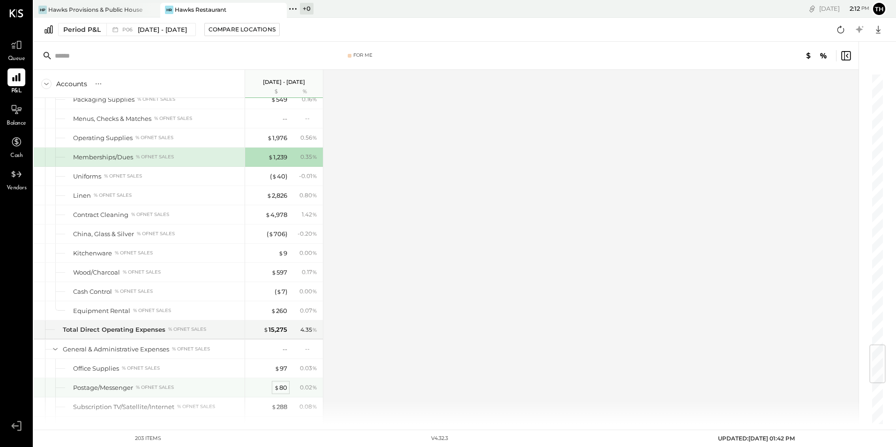
click at [284, 384] on div "$ 80" at bounding box center [280, 388] width 13 height 9
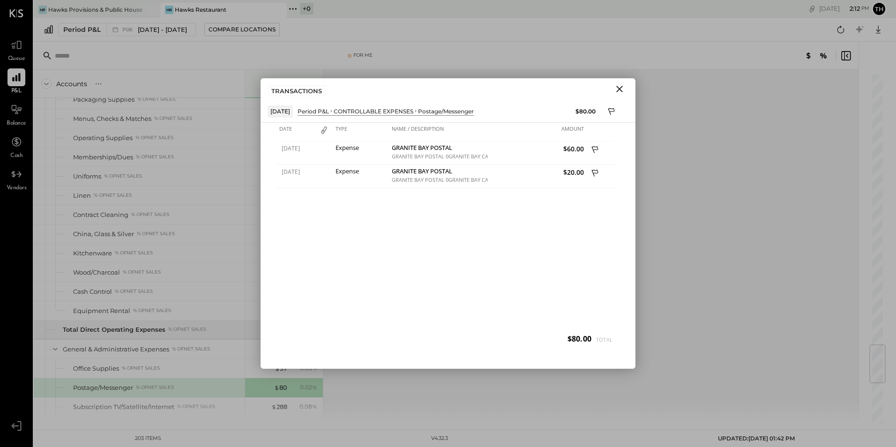
click at [619, 91] on icon "Close" at bounding box center [619, 88] width 11 height 11
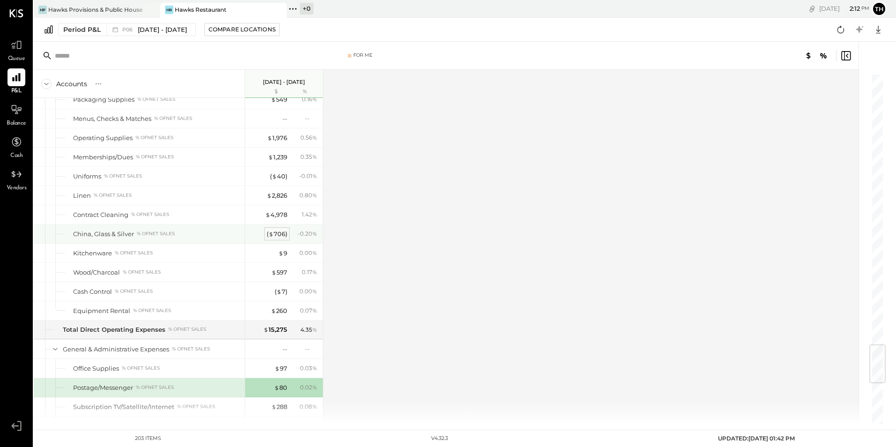
click at [276, 235] on div "( $ 706 )" at bounding box center [277, 234] width 21 height 9
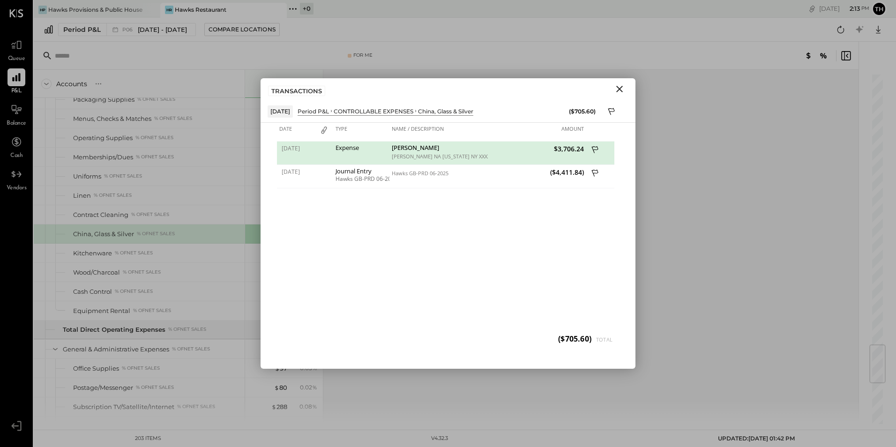
click at [618, 88] on icon "Close" at bounding box center [619, 88] width 11 height 11
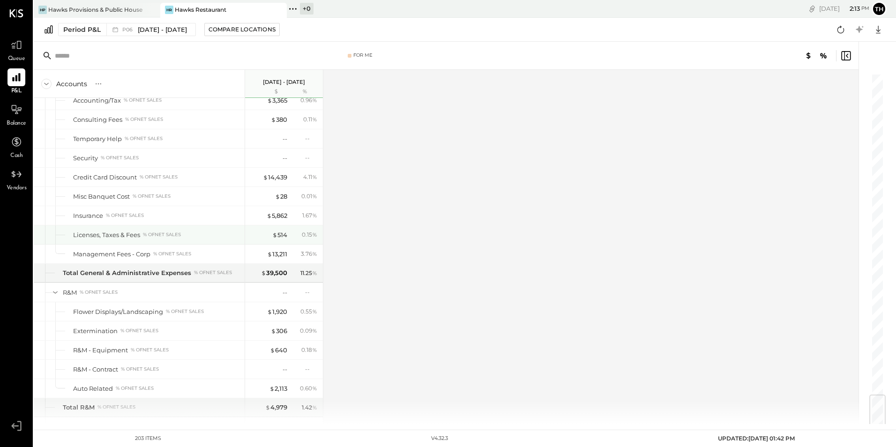
scroll to position [2462, 0]
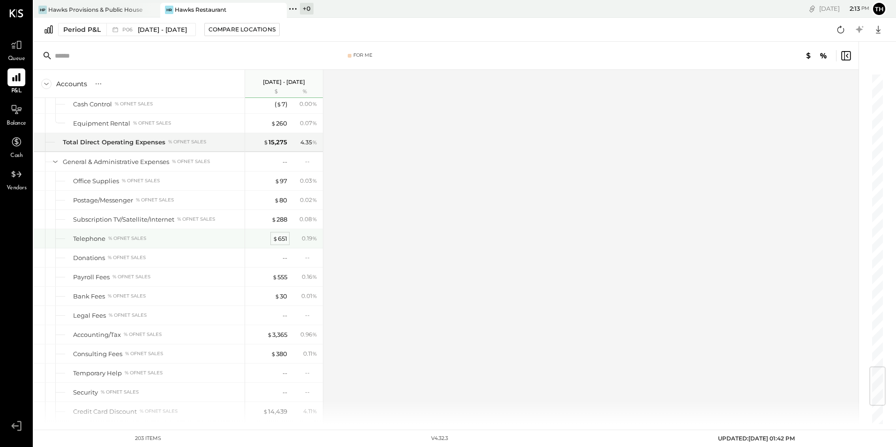
click at [282, 241] on div "$ 651" at bounding box center [280, 238] width 15 height 9
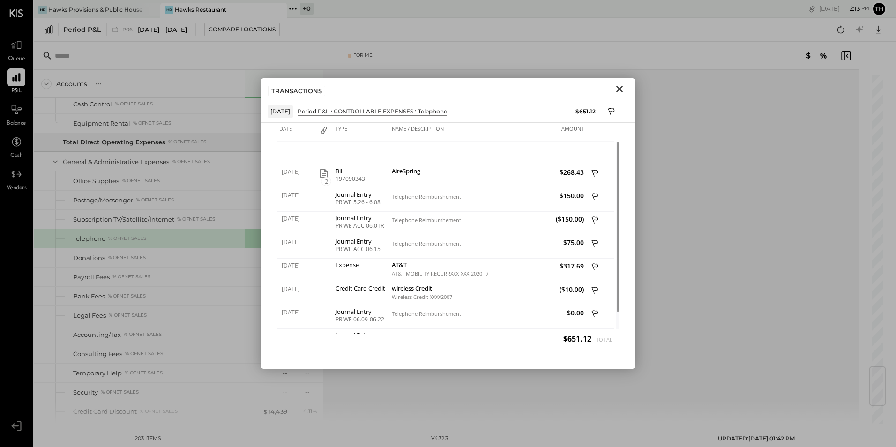
click at [624, 87] on icon "Close" at bounding box center [619, 88] width 11 height 11
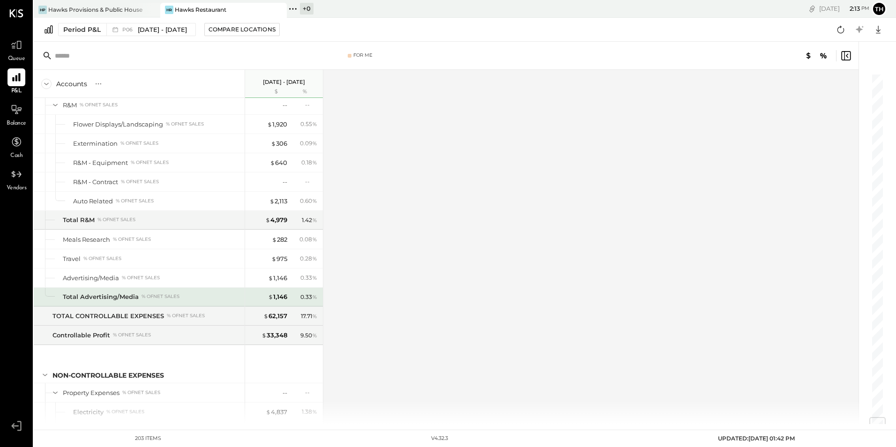
scroll to position [2837, 0]
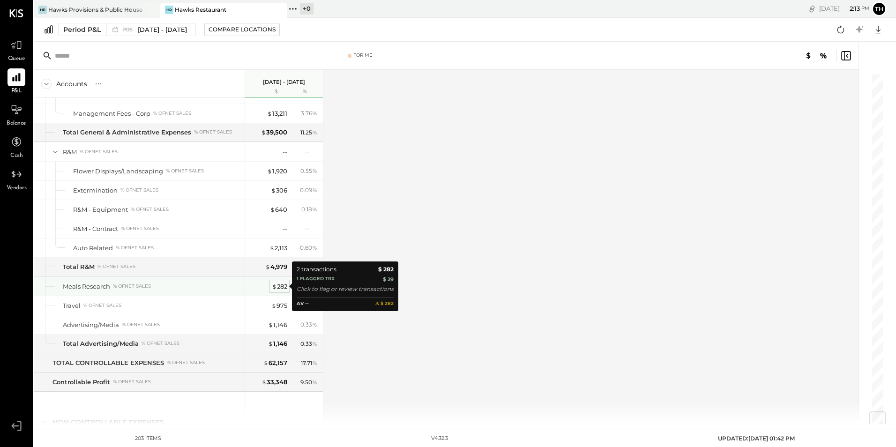
click at [279, 284] on div "$ 282" at bounding box center [279, 286] width 15 height 9
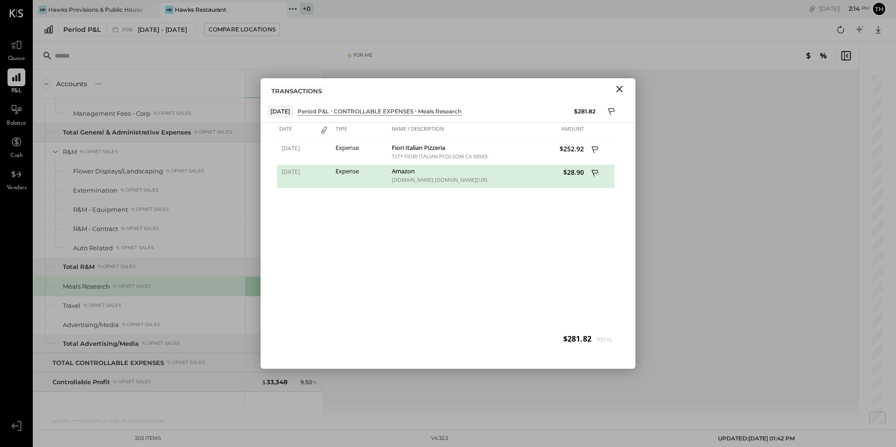
click at [621, 85] on icon "Close" at bounding box center [619, 88] width 11 height 11
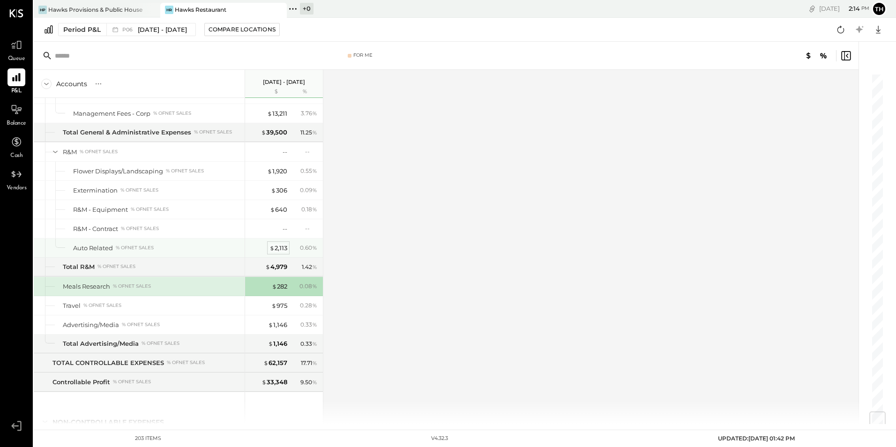
click at [277, 248] on div "$ 2,113" at bounding box center [279, 248] width 18 height 9
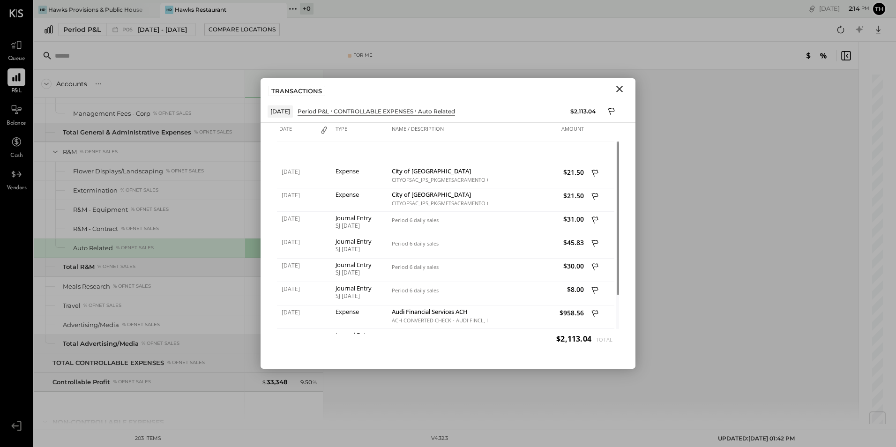
click at [618, 90] on icon "Close" at bounding box center [620, 89] width 7 height 7
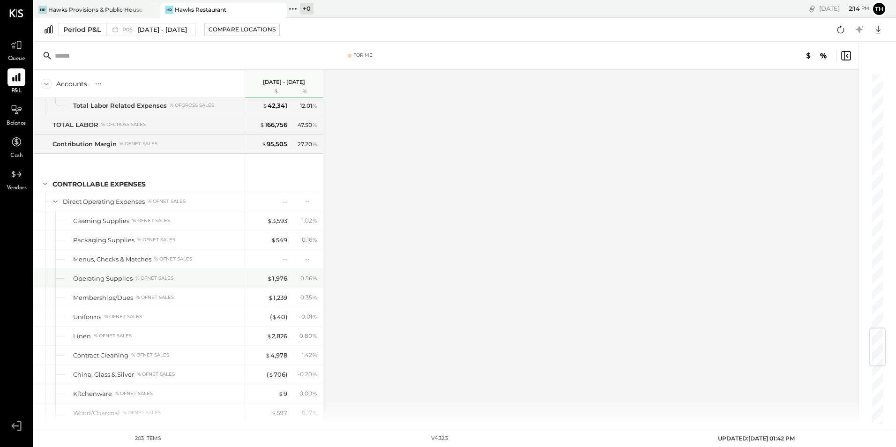
scroll to position [1993, 0]
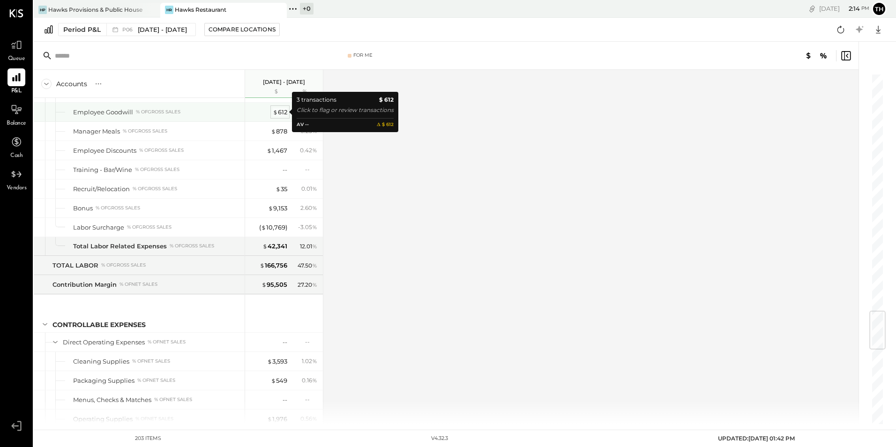
click at [277, 111] on span "$" at bounding box center [275, 112] width 5 height 8
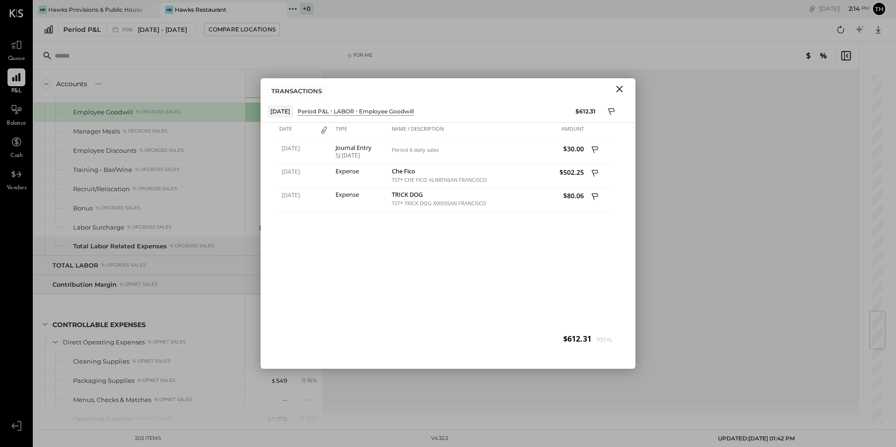
click at [619, 84] on icon "Close" at bounding box center [619, 88] width 11 height 11
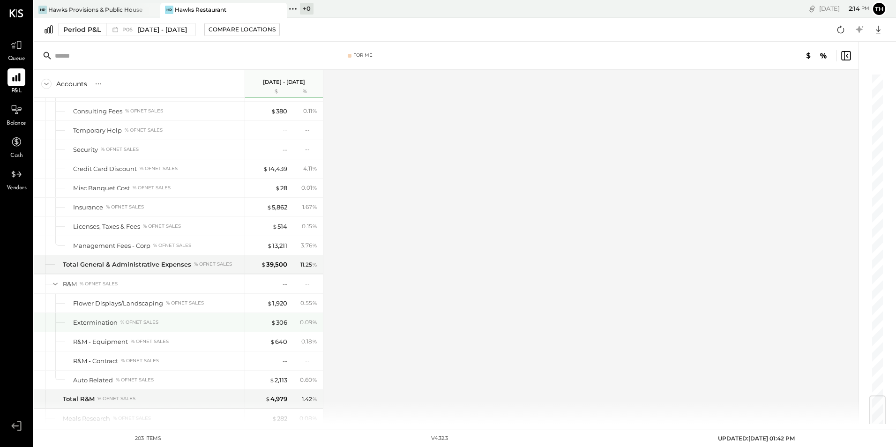
scroll to position [2611, 0]
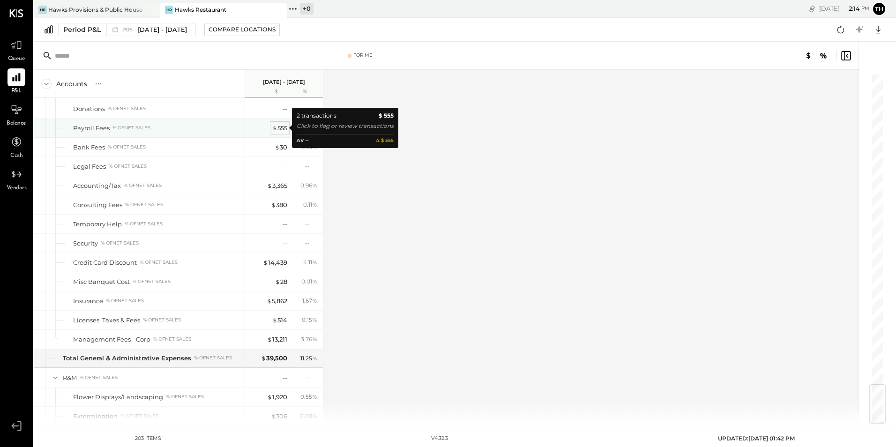
click at [279, 127] on div "$ 555" at bounding box center [279, 128] width 15 height 9
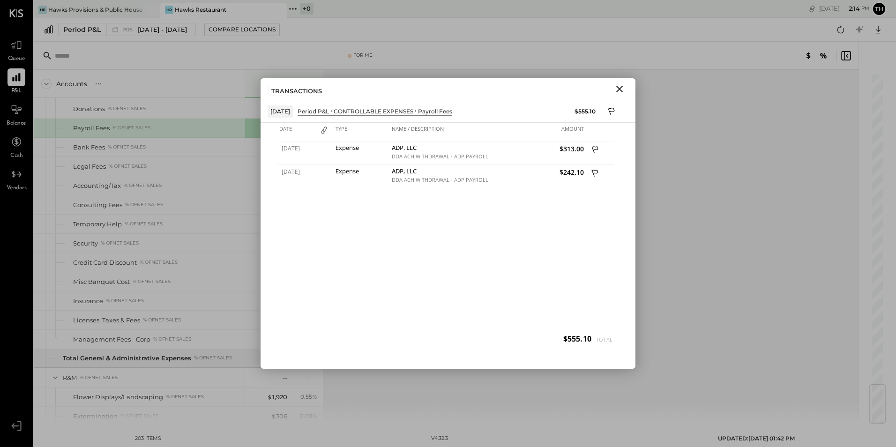
click at [621, 87] on icon "Close" at bounding box center [619, 88] width 11 height 11
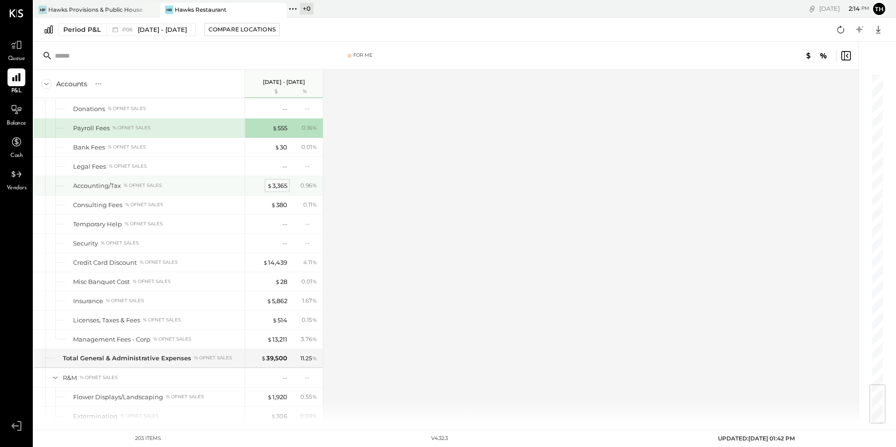
click at [271, 185] on span "$" at bounding box center [269, 186] width 5 height 8
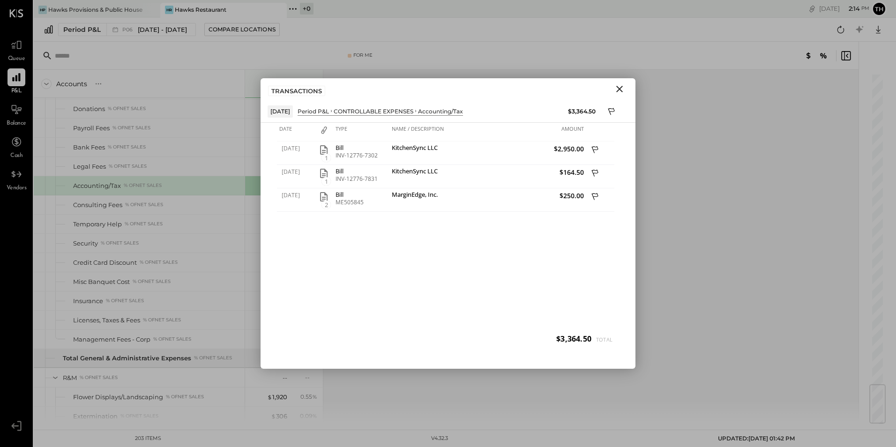
click at [615, 90] on icon "Close" at bounding box center [619, 88] width 11 height 11
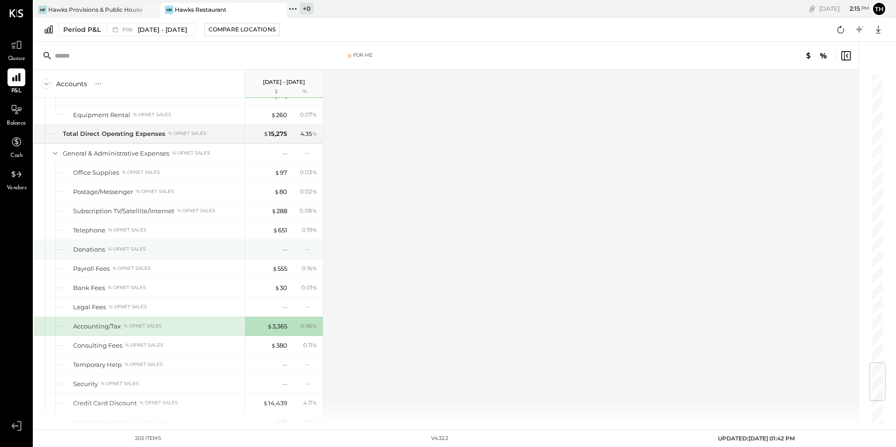
scroll to position [2376, 0]
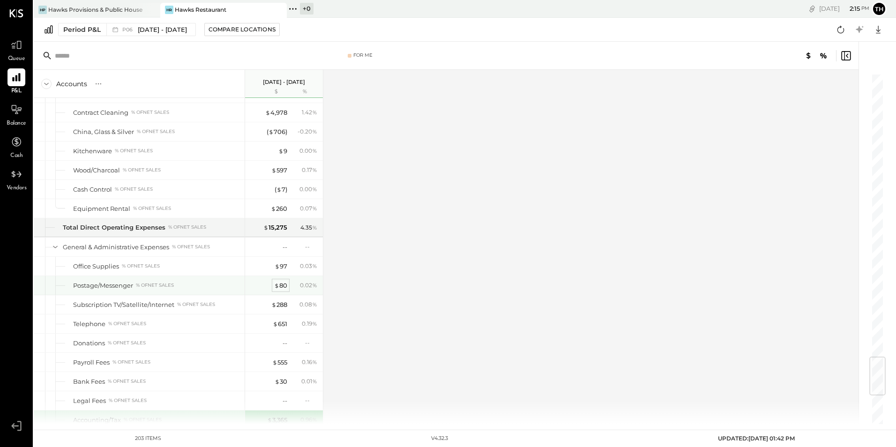
click at [283, 286] on div "$ 80" at bounding box center [280, 285] width 13 height 9
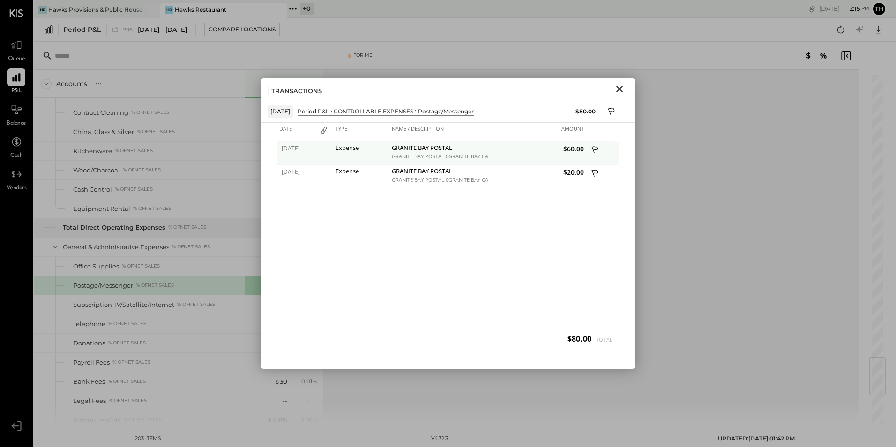
click at [594, 148] on icon at bounding box center [596, 151] width 8 height 12
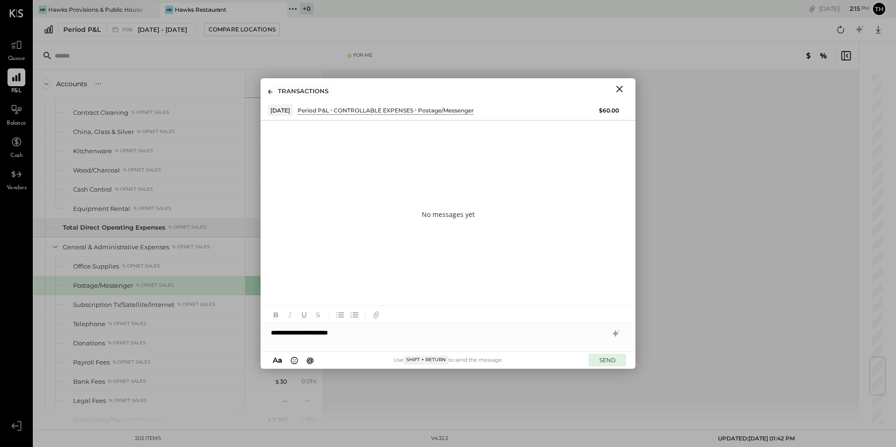
click at [609, 358] on button "SEND" at bounding box center [608, 360] width 38 height 13
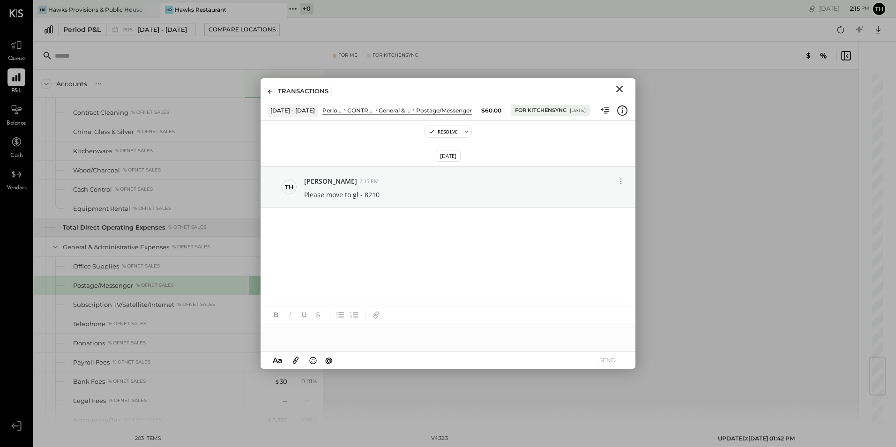
click at [620, 90] on icon "Close" at bounding box center [620, 89] width 7 height 7
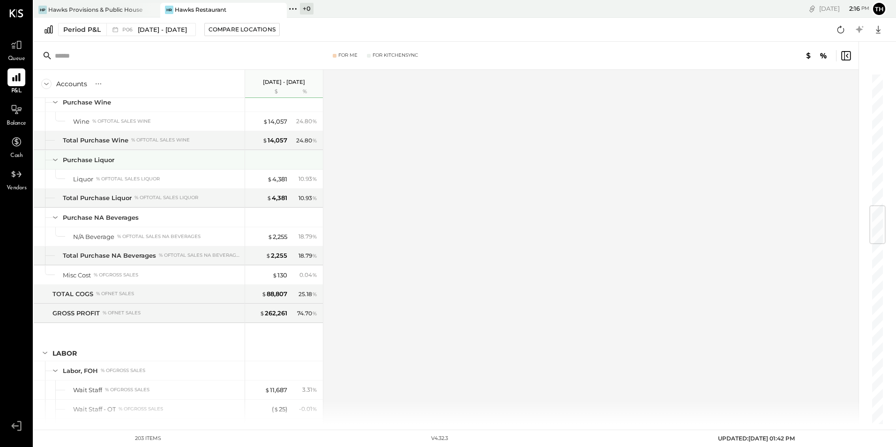
scroll to position [970, 0]
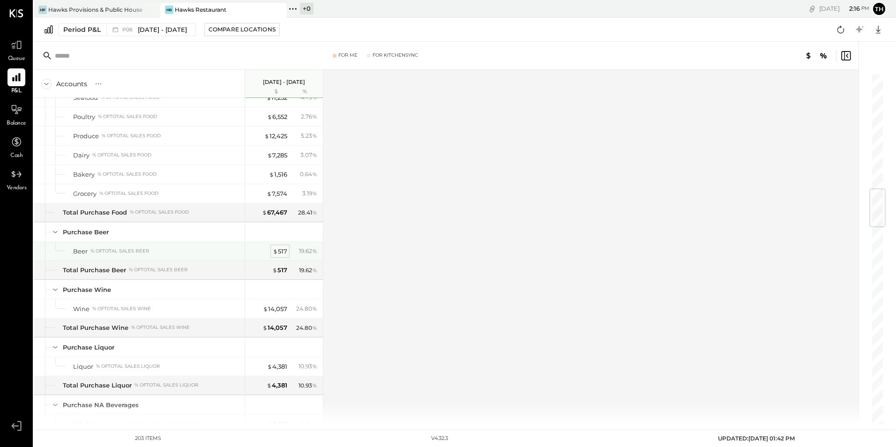
click at [281, 252] on div "$ 517" at bounding box center [280, 251] width 15 height 9
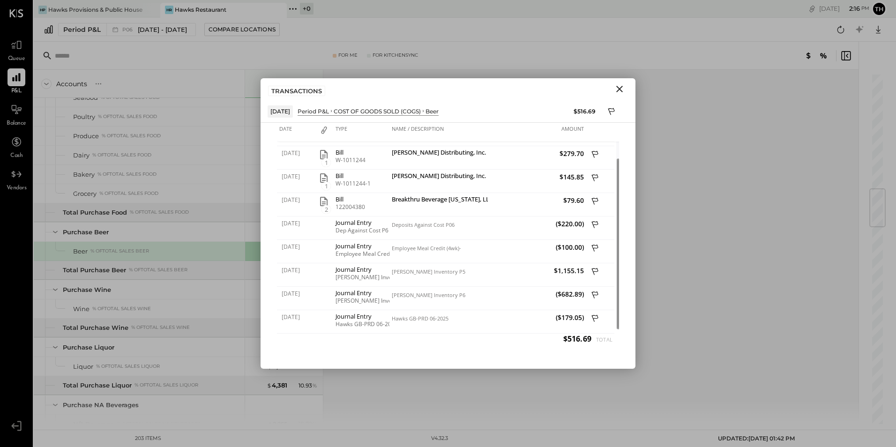
click at [619, 90] on icon "Close" at bounding box center [619, 88] width 11 height 11
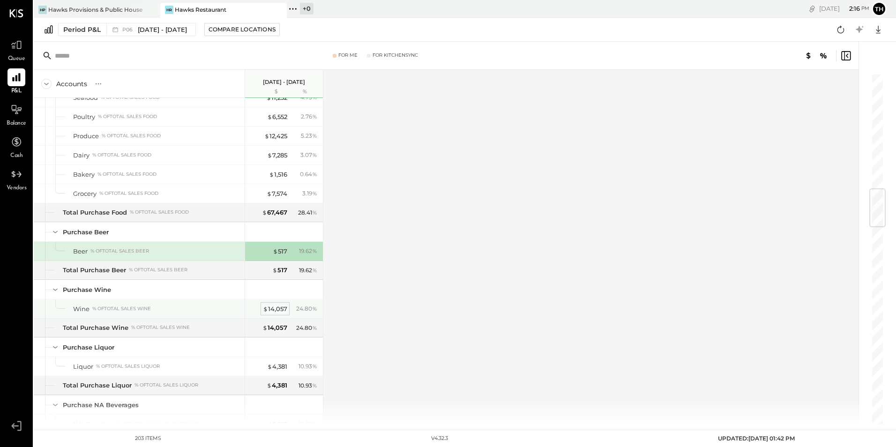
click at [280, 310] on div "$ 14,057" at bounding box center [275, 309] width 24 height 9
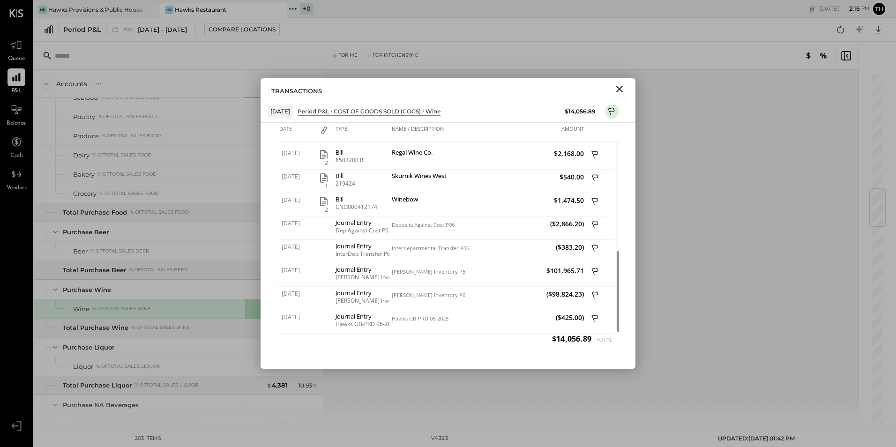
click at [618, 89] on icon "Close" at bounding box center [619, 88] width 11 height 11
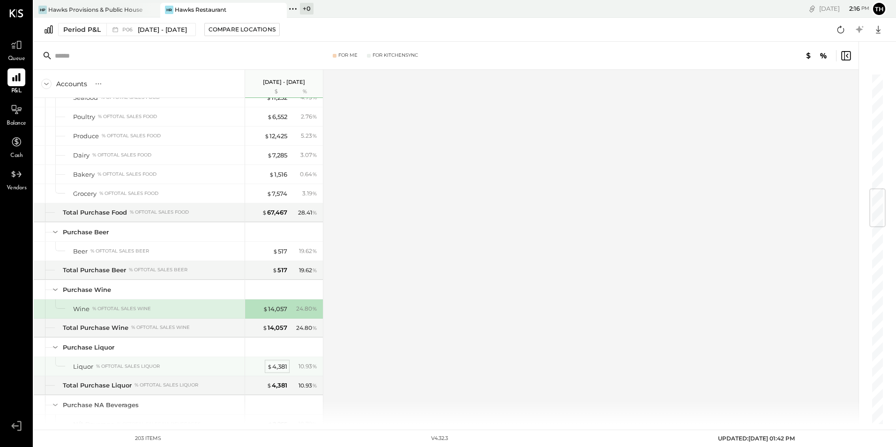
click at [276, 365] on div "$ 4,381" at bounding box center [277, 366] width 20 height 9
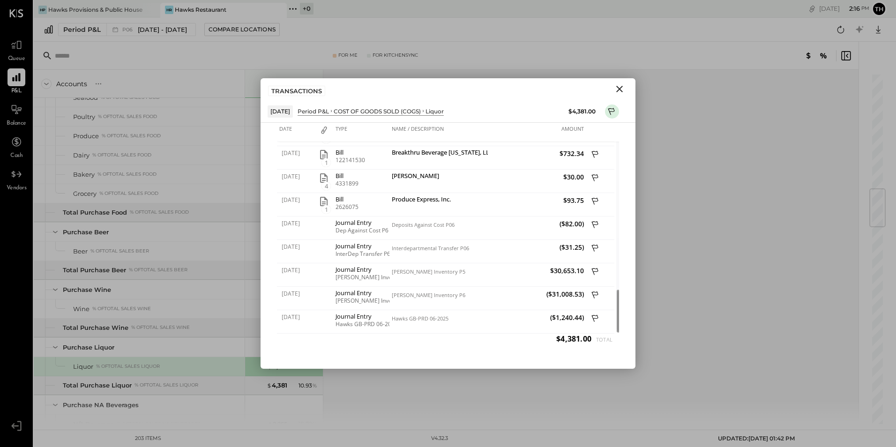
click at [620, 89] on icon "Close" at bounding box center [620, 89] width 7 height 7
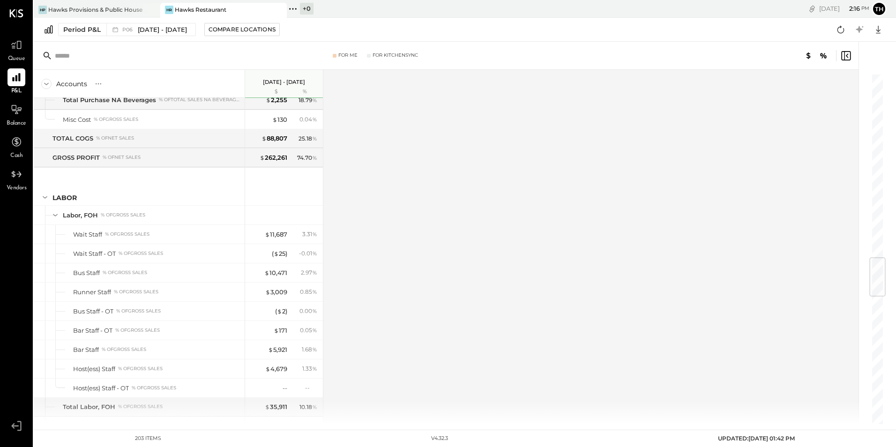
scroll to position [1547, 0]
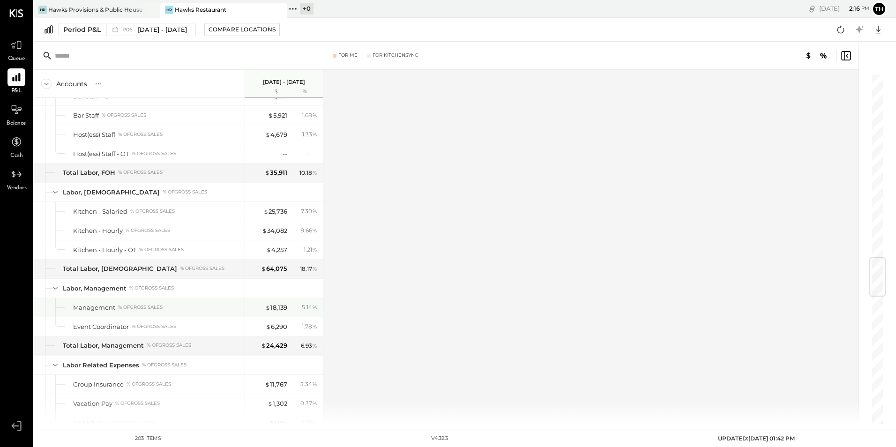
click at [284, 302] on div "$ 18,139 5.14 %" at bounding box center [285, 307] width 70 height 19
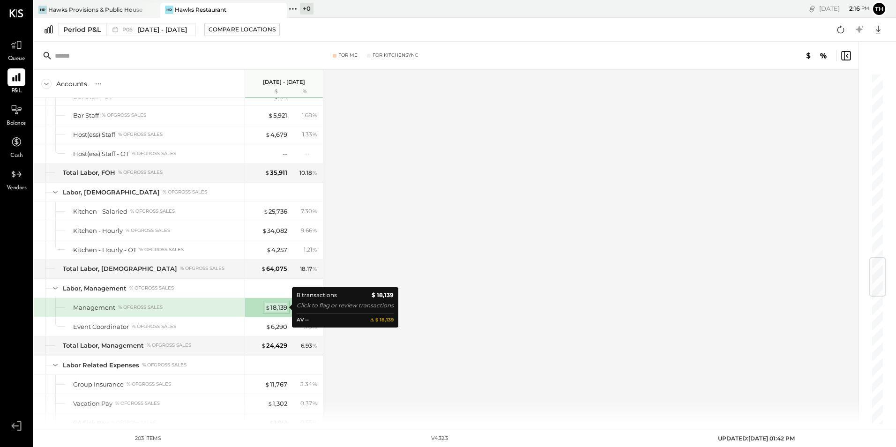
click at [283, 307] on div "$ 18,139" at bounding box center [276, 307] width 22 height 9
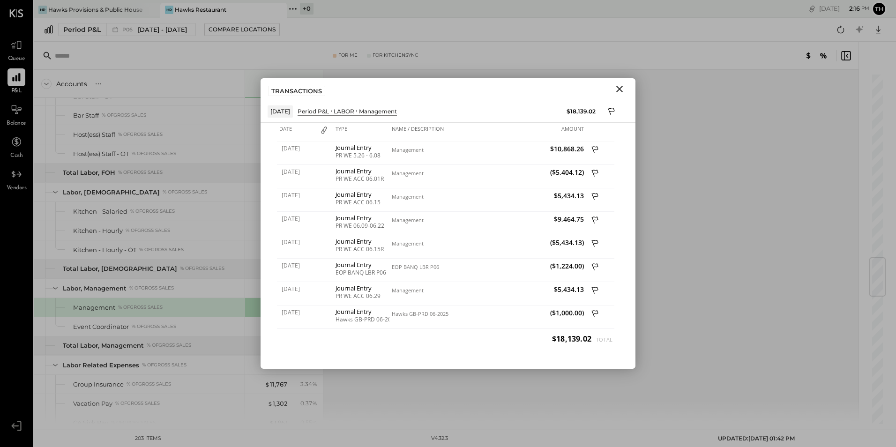
click at [617, 88] on icon "Close" at bounding box center [619, 88] width 11 height 11
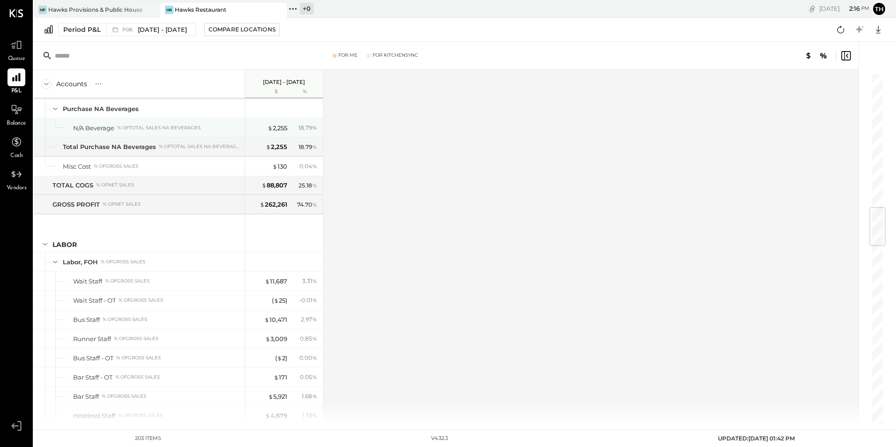
scroll to position [1125, 0]
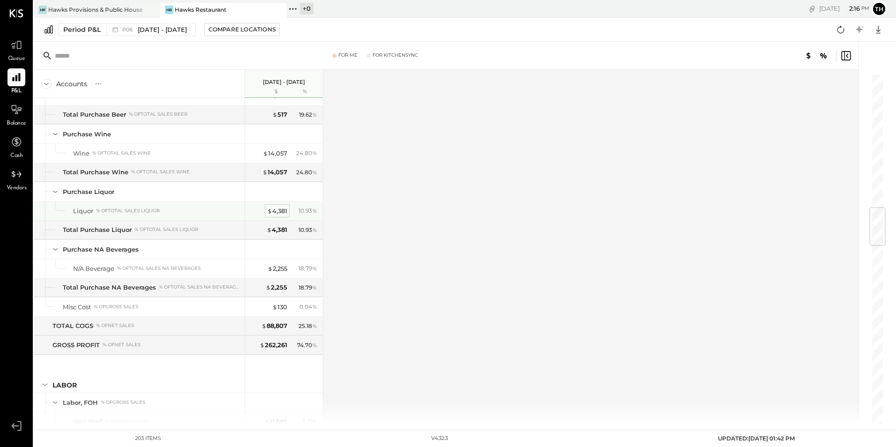
click at [284, 211] on div "$ 4,381" at bounding box center [277, 211] width 20 height 9
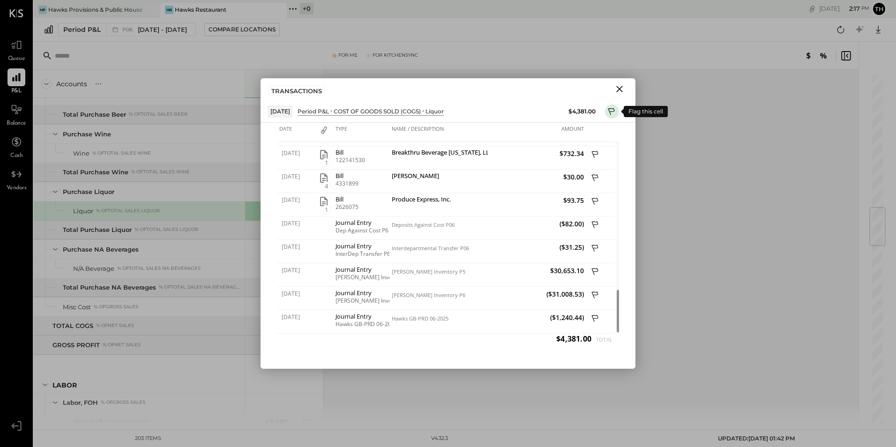
click at [613, 112] on icon at bounding box center [612, 111] width 7 height 7
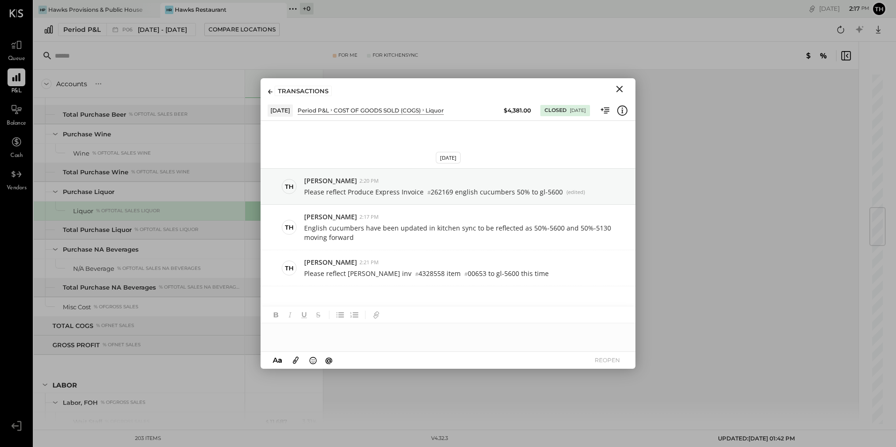
scroll to position [212, 0]
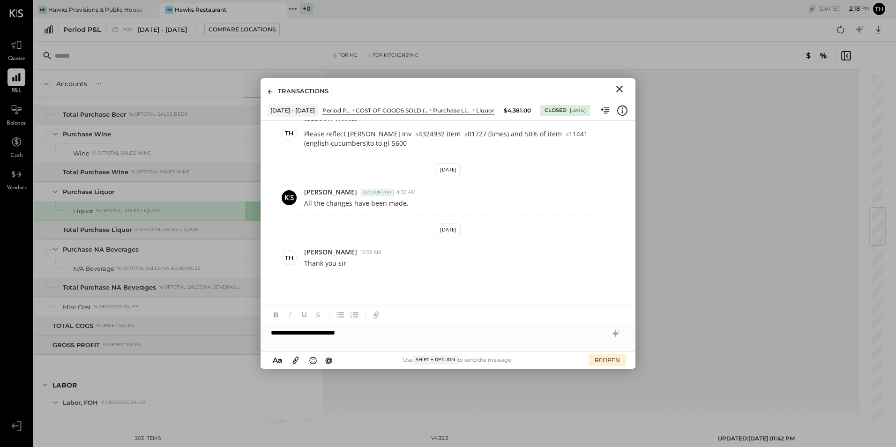
click at [295, 359] on icon at bounding box center [296, 360] width 10 height 11
click at [362, 302] on div "**********" at bounding box center [448, 297] width 375 height 19
click at [331, 298] on div "**********" at bounding box center [448, 297] width 375 height 19
click at [329, 296] on div "**********" at bounding box center [448, 297] width 375 height 19
click at [451, 295] on div "**********" at bounding box center [448, 297] width 375 height 19
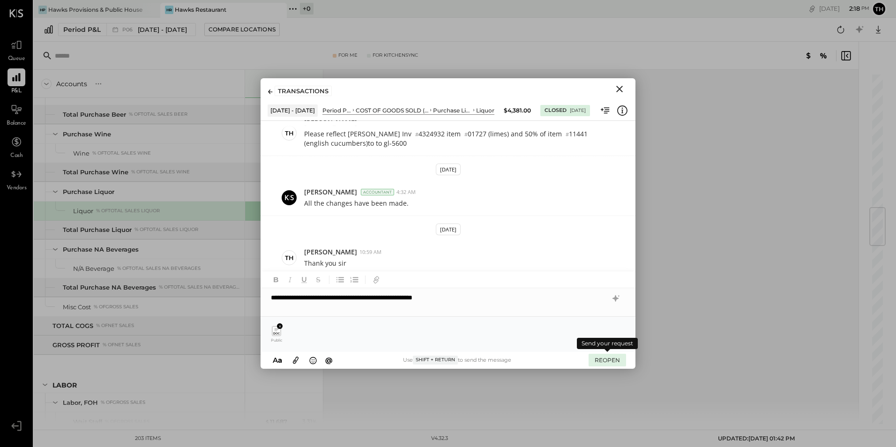
click at [597, 359] on button "REOPEN" at bounding box center [608, 360] width 38 height 13
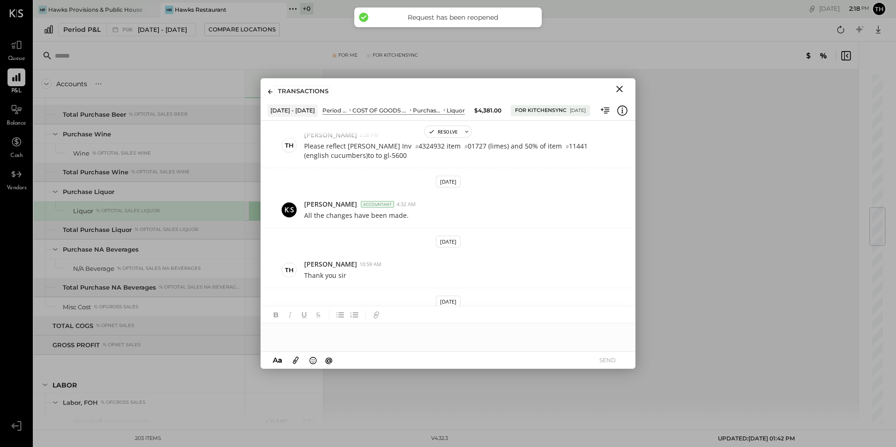
scroll to position [277, 0]
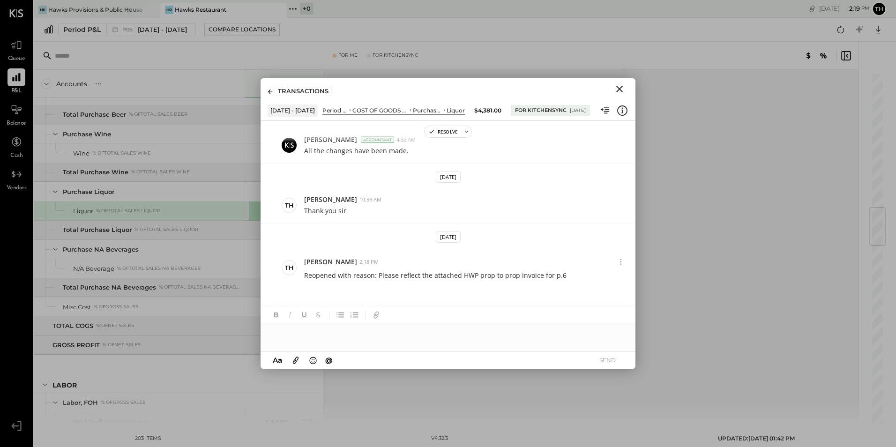
click at [620, 90] on icon "Close" at bounding box center [620, 89] width 7 height 7
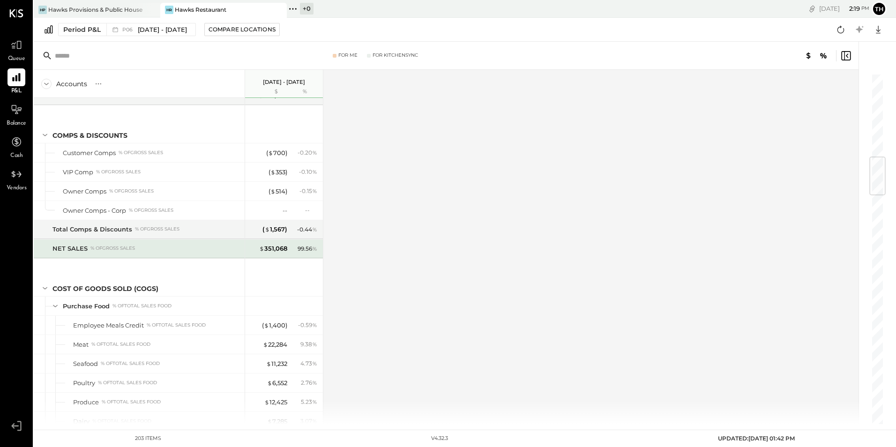
scroll to position [891, 0]
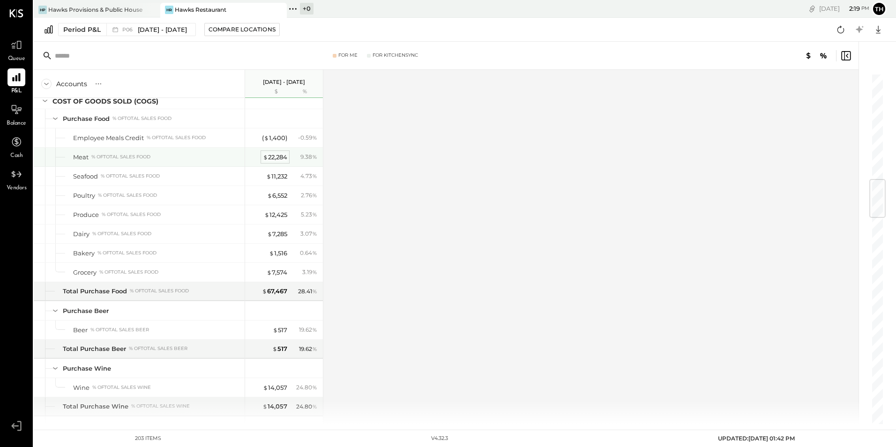
click at [269, 154] on div "$ 22,284" at bounding box center [275, 157] width 24 height 9
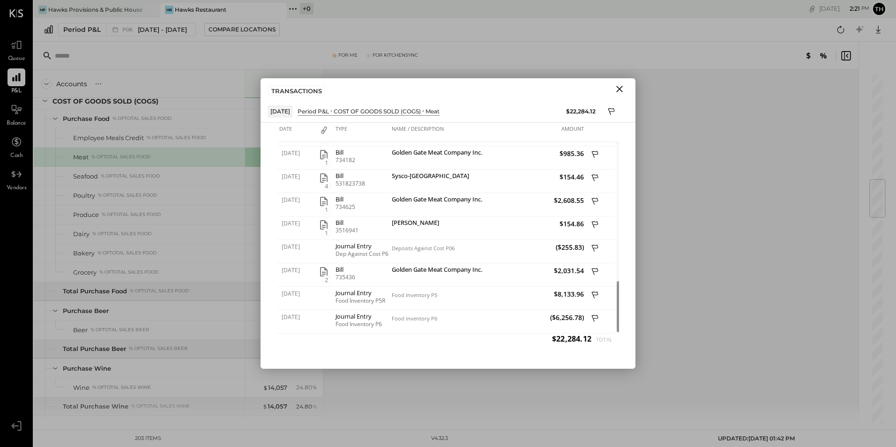
click at [619, 84] on icon "Close" at bounding box center [619, 88] width 11 height 11
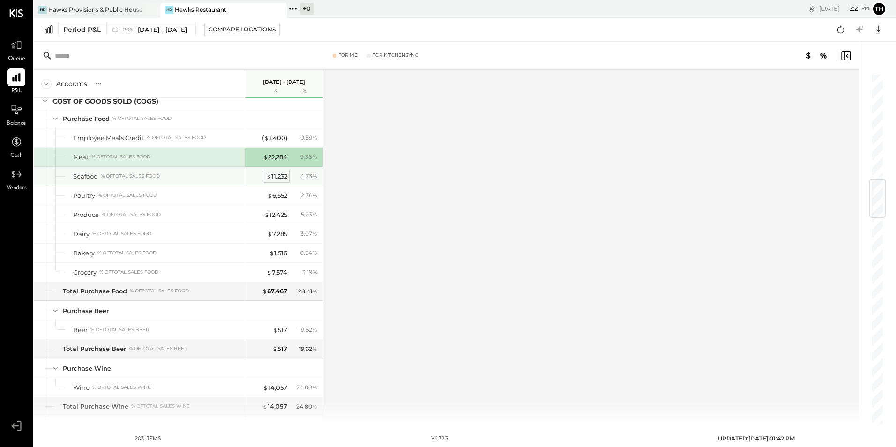
click at [279, 172] on div "$ 11,232" at bounding box center [276, 176] width 21 height 9
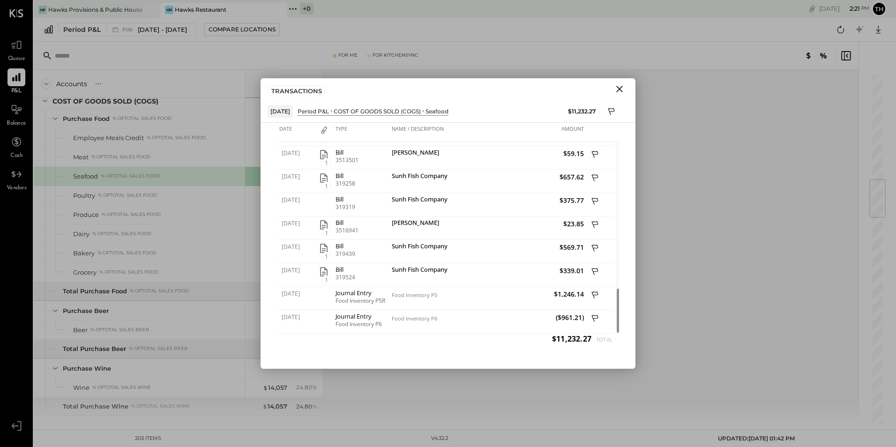
click at [617, 88] on icon "Close" at bounding box center [619, 88] width 11 height 11
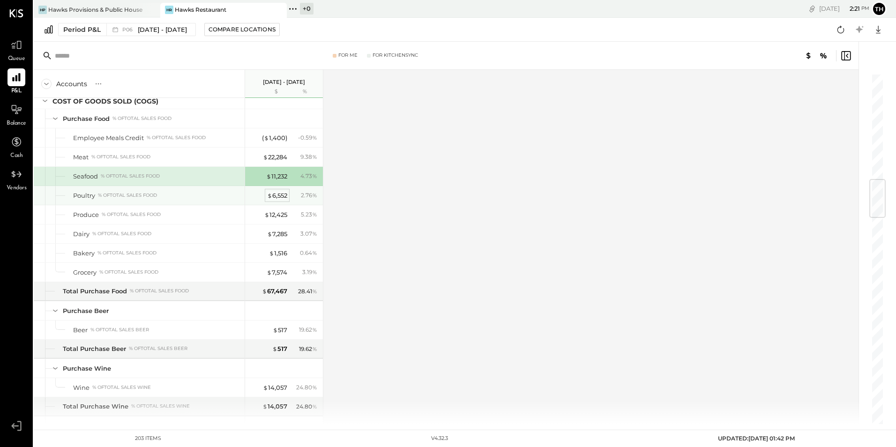
click at [273, 194] on div "$ 6,552" at bounding box center [277, 195] width 20 height 9
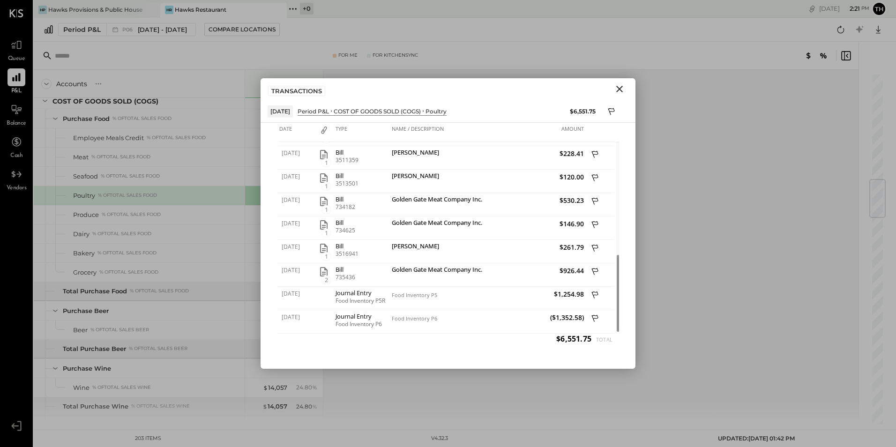
click at [621, 91] on icon "Close" at bounding box center [619, 88] width 11 height 11
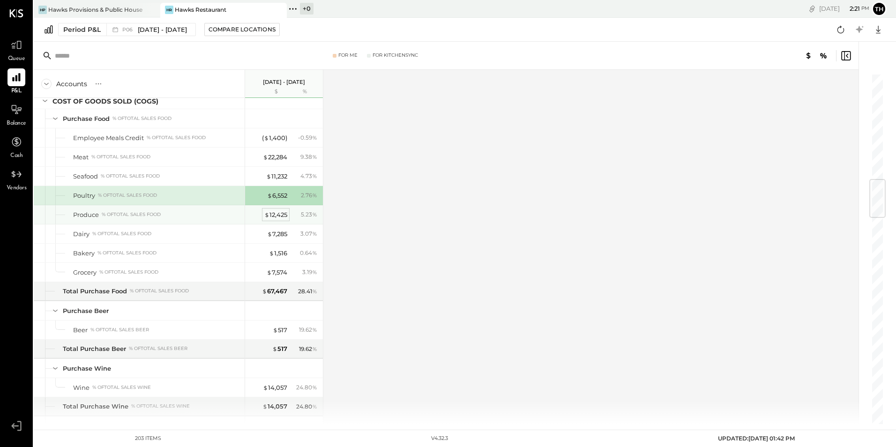
click at [268, 215] on span "$" at bounding box center [266, 215] width 5 height 8
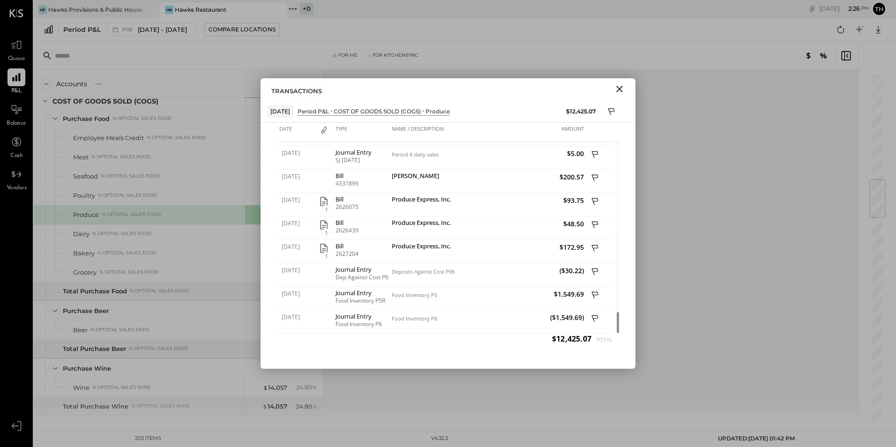
click at [619, 88] on icon "Close" at bounding box center [620, 89] width 7 height 7
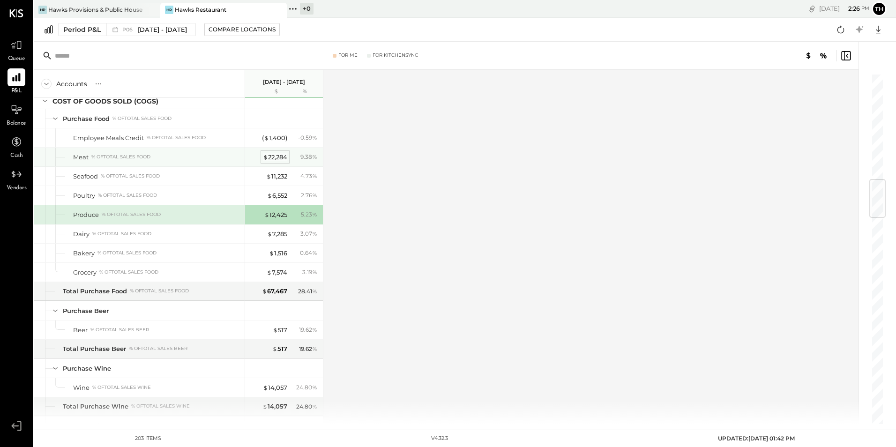
click at [278, 153] on div "$ 22,284" at bounding box center [275, 157] width 24 height 9
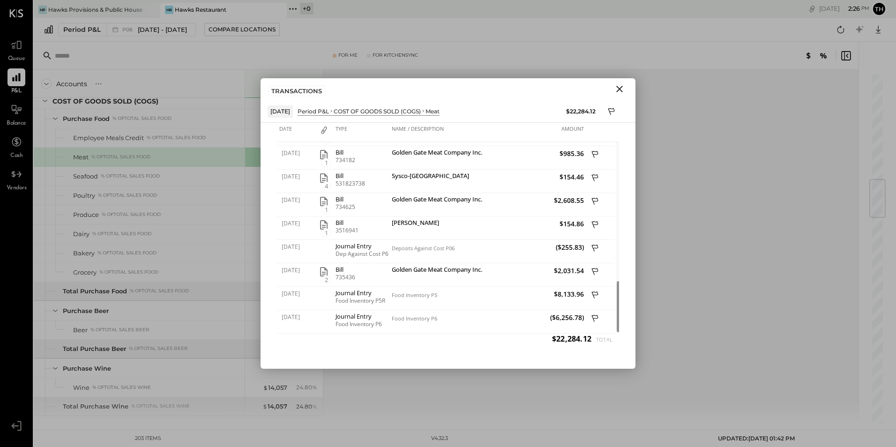
click at [622, 92] on icon "Close" at bounding box center [620, 89] width 7 height 7
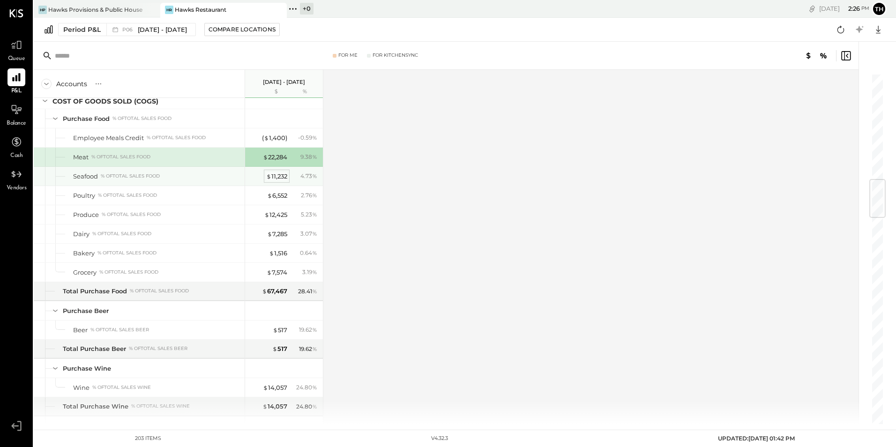
click at [277, 174] on div "$ 11,232" at bounding box center [276, 176] width 21 height 9
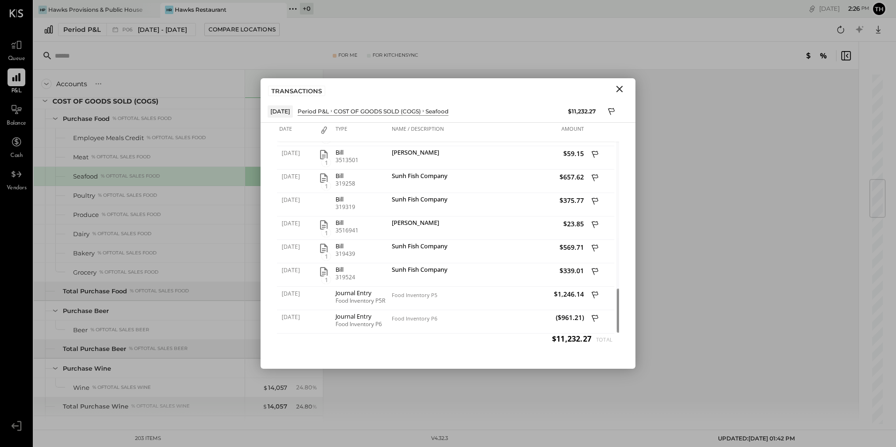
click at [620, 89] on icon "Close" at bounding box center [620, 89] width 7 height 7
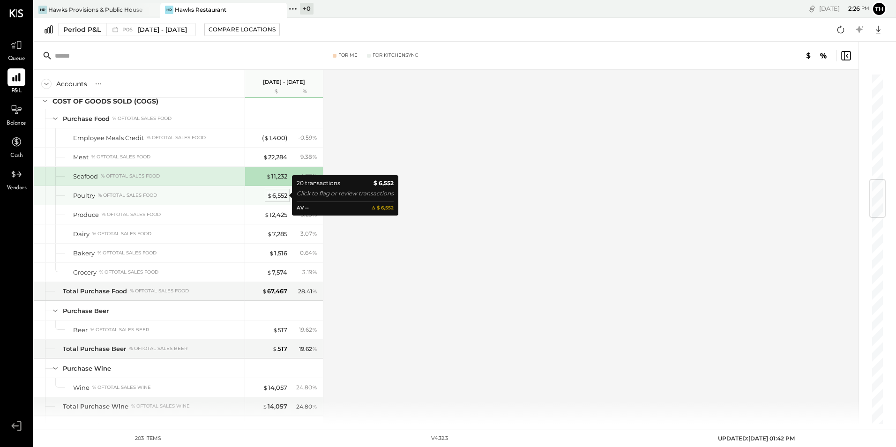
click at [279, 192] on div "$ 6,552" at bounding box center [277, 195] width 20 height 9
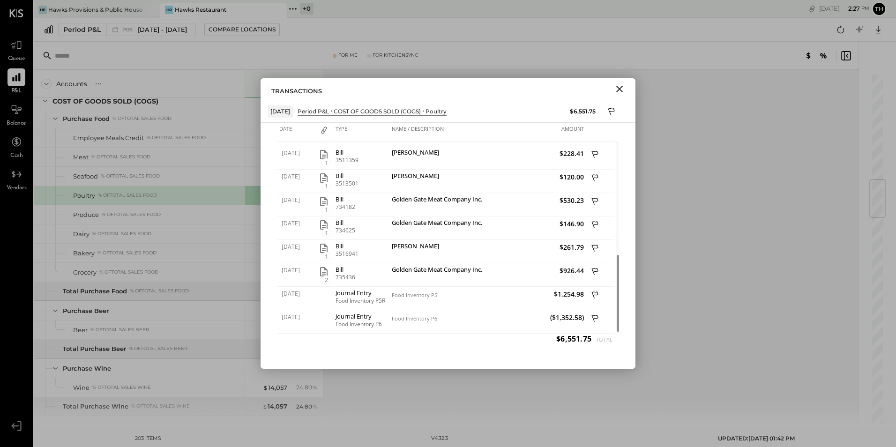
click at [622, 89] on icon "Close" at bounding box center [619, 88] width 11 height 11
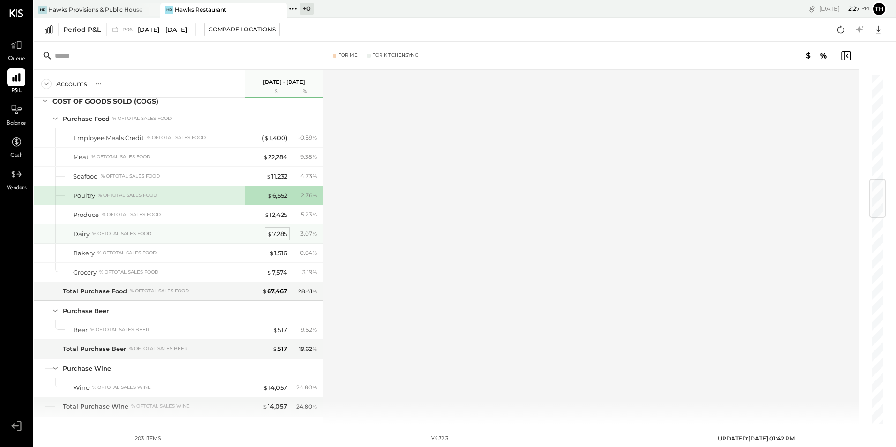
click at [280, 235] on div "$ 7,285" at bounding box center [277, 234] width 20 height 9
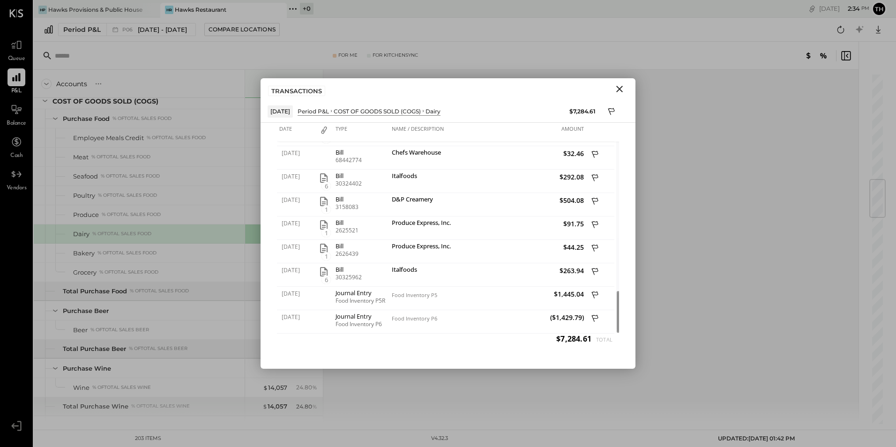
click at [620, 90] on icon "Close" at bounding box center [619, 88] width 11 height 11
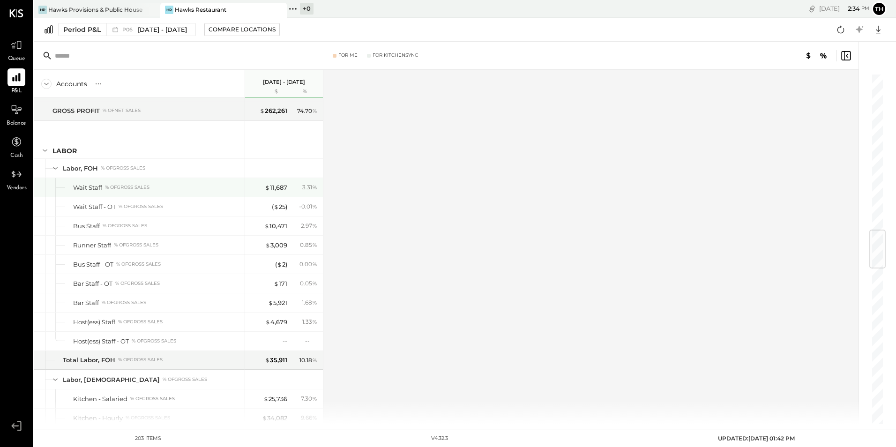
scroll to position [1407, 0]
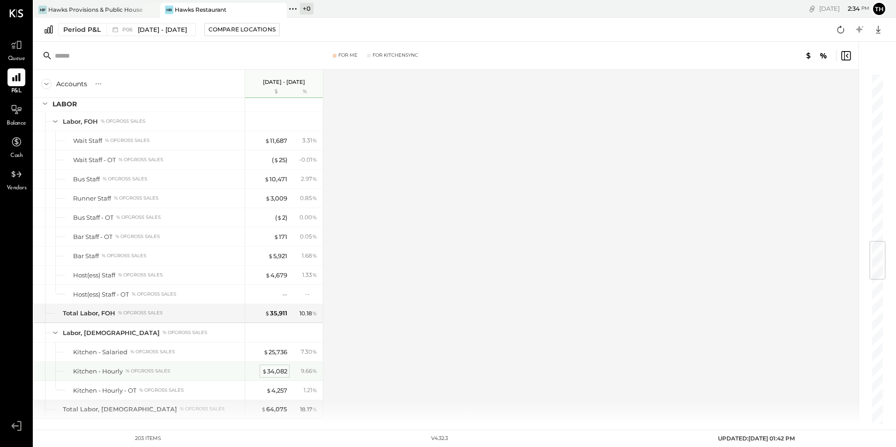
click at [270, 370] on div "$ 34,082" at bounding box center [274, 371] width 25 height 9
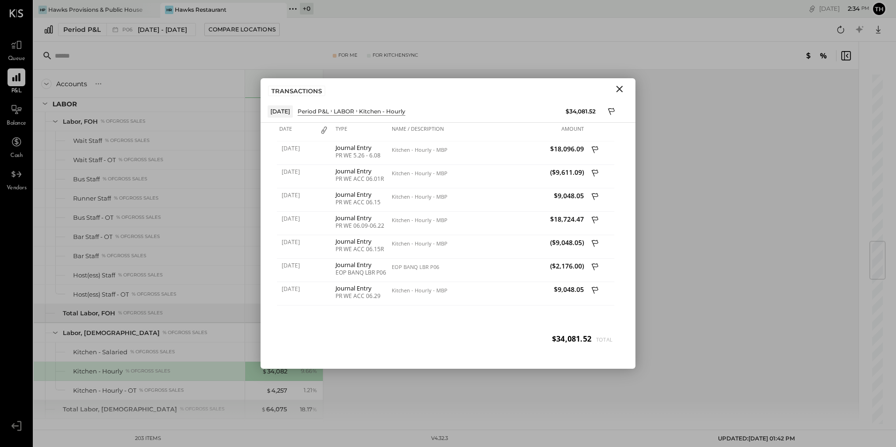
click at [623, 88] on icon "Close" at bounding box center [619, 88] width 11 height 11
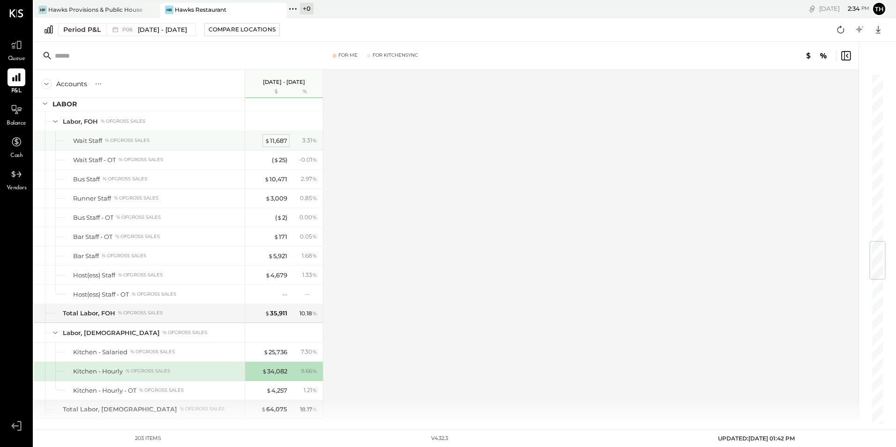
click at [283, 142] on div "$ 11,687" at bounding box center [276, 140] width 23 height 9
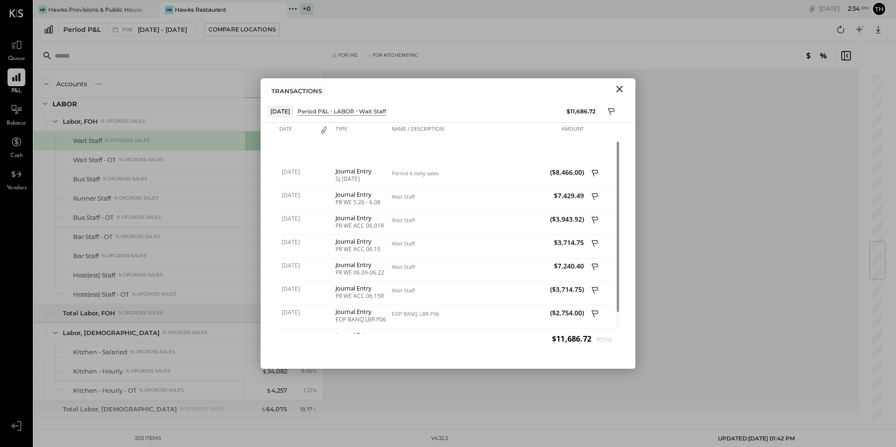
click at [624, 91] on icon "Close" at bounding box center [619, 88] width 11 height 11
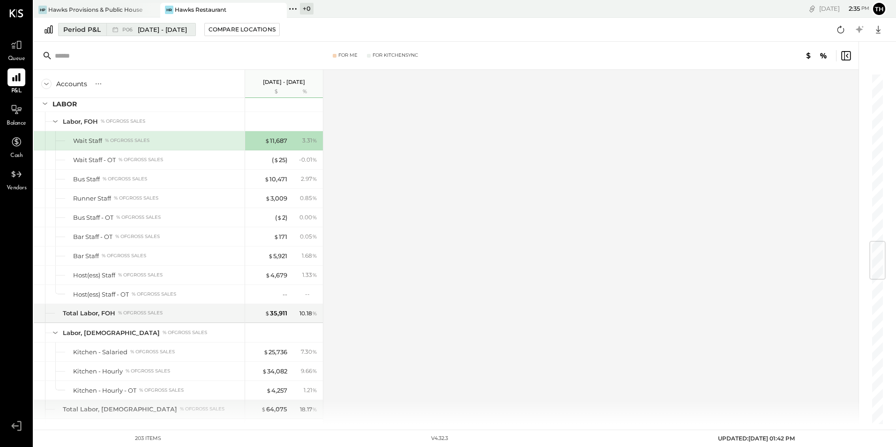
click at [158, 28] on span "[DATE] - [DATE]" at bounding box center [162, 29] width 49 height 9
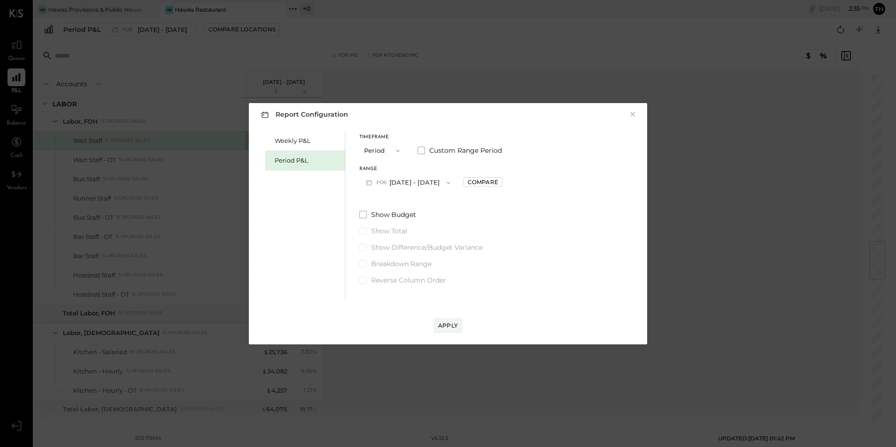
click at [388, 182] on span "P06" at bounding box center [383, 183] width 13 height 8
click at [394, 204] on span "[DATE] - [DATE]" at bounding box center [404, 203] width 45 height 8
click at [449, 325] on div "Apply" at bounding box center [448, 326] width 20 height 8
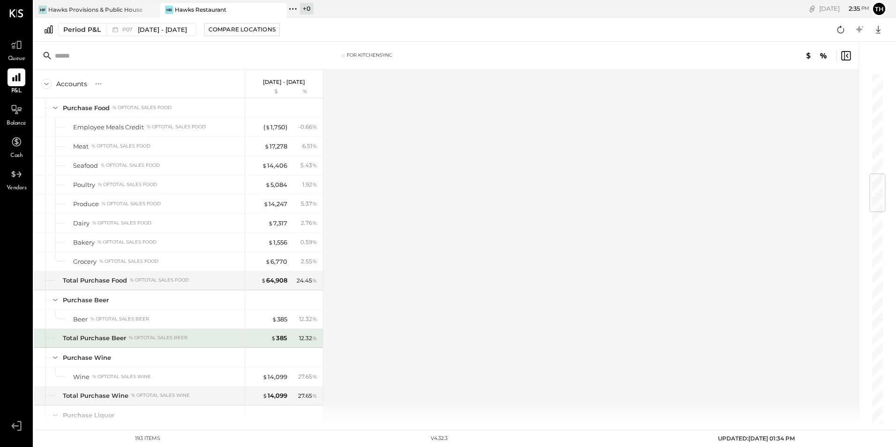
scroll to position [938, 0]
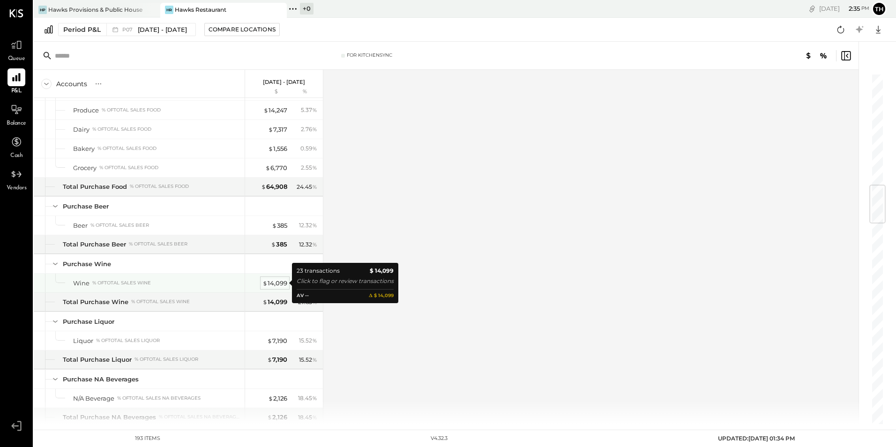
click at [278, 283] on div "$ 14,099" at bounding box center [275, 283] width 25 height 9
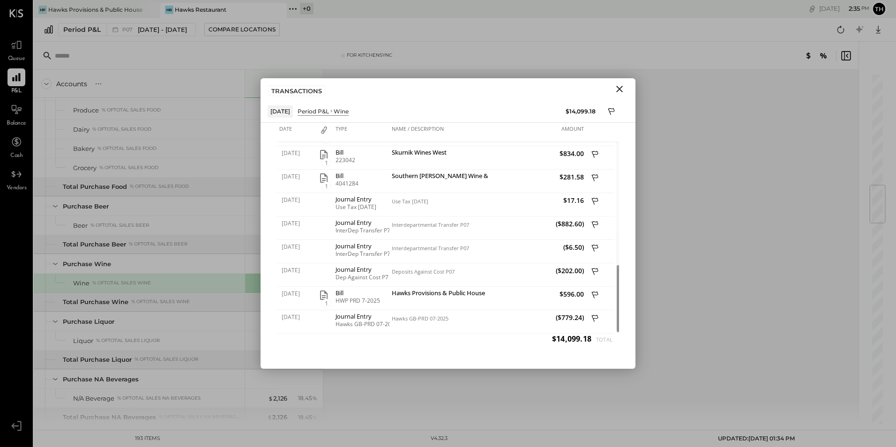
click at [619, 87] on icon "Close" at bounding box center [619, 88] width 11 height 11
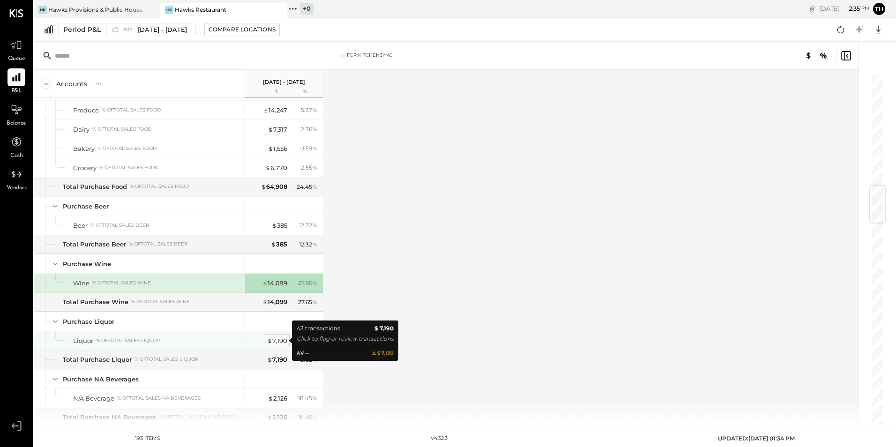
click at [270, 339] on span "$" at bounding box center [269, 341] width 5 height 8
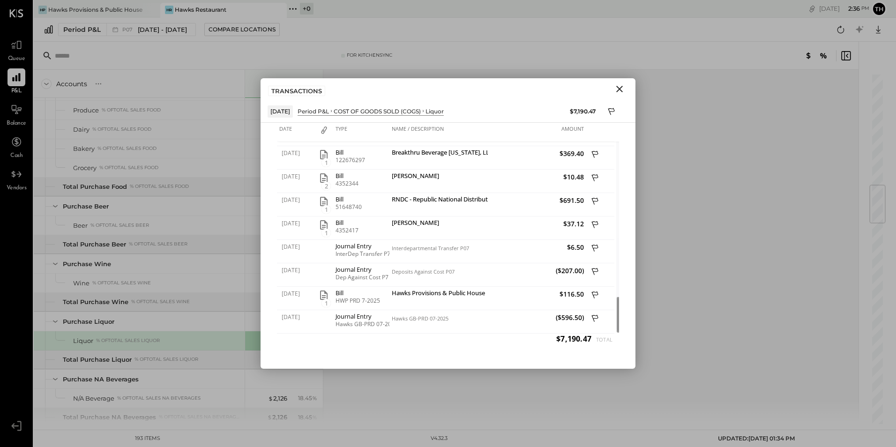
click at [624, 87] on icon "Close" at bounding box center [619, 88] width 11 height 11
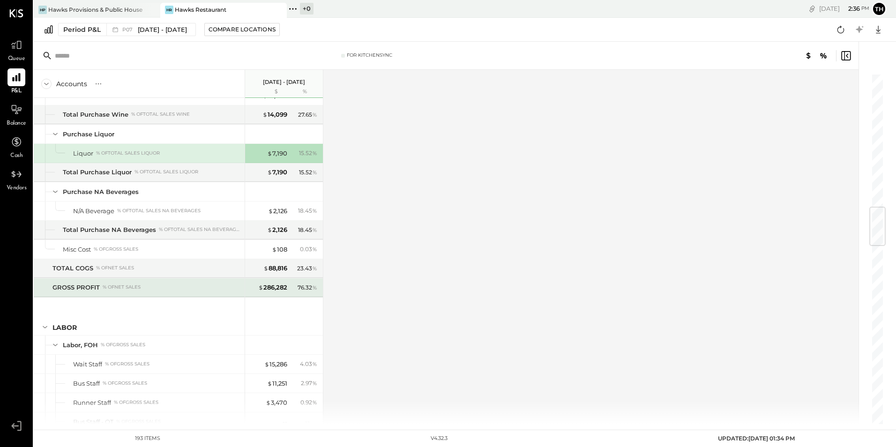
scroll to position [1360, 0]
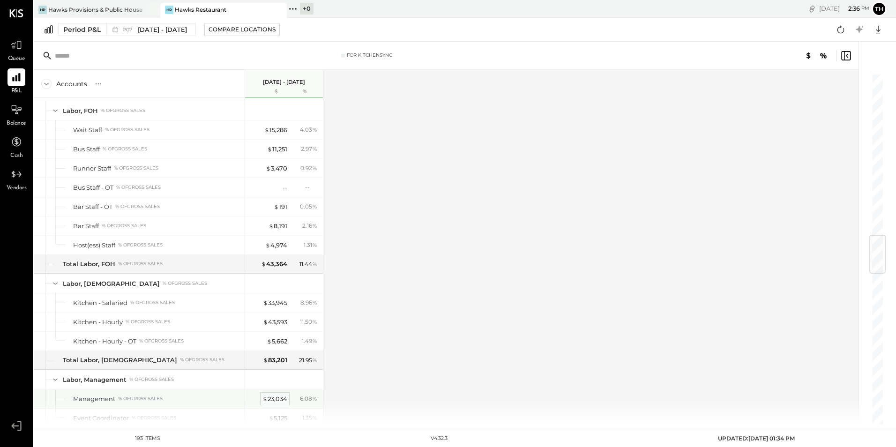
click at [278, 399] on div "$ 23,034" at bounding box center [275, 399] width 25 height 9
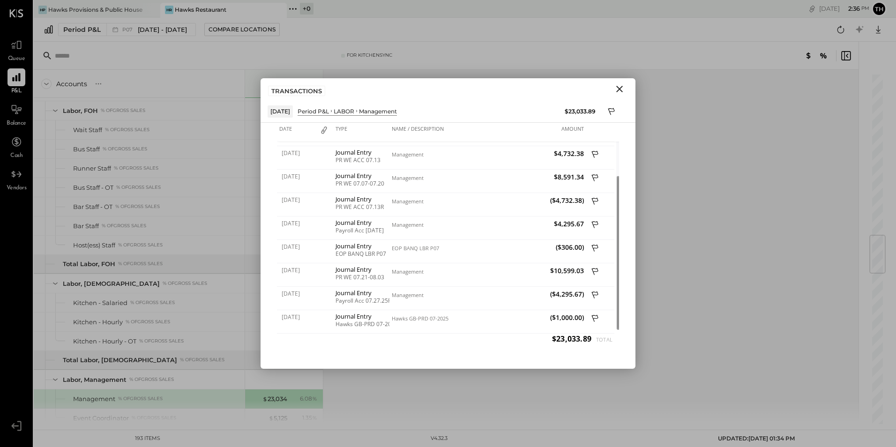
click at [620, 89] on icon "Close" at bounding box center [620, 89] width 7 height 7
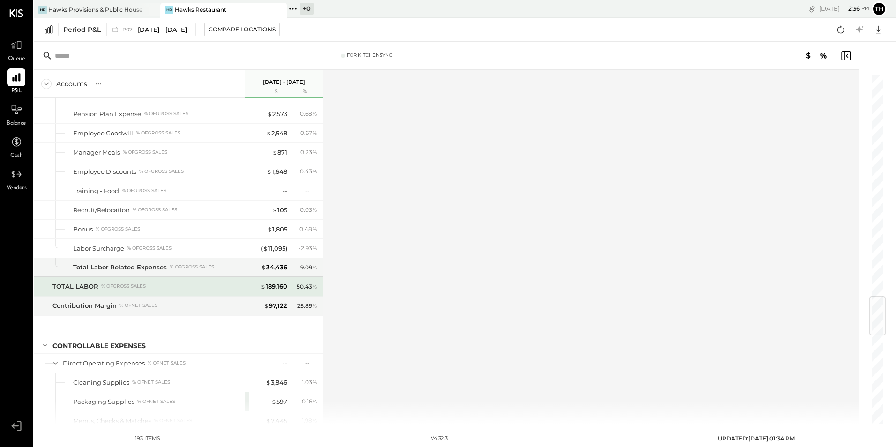
scroll to position [1969, 0]
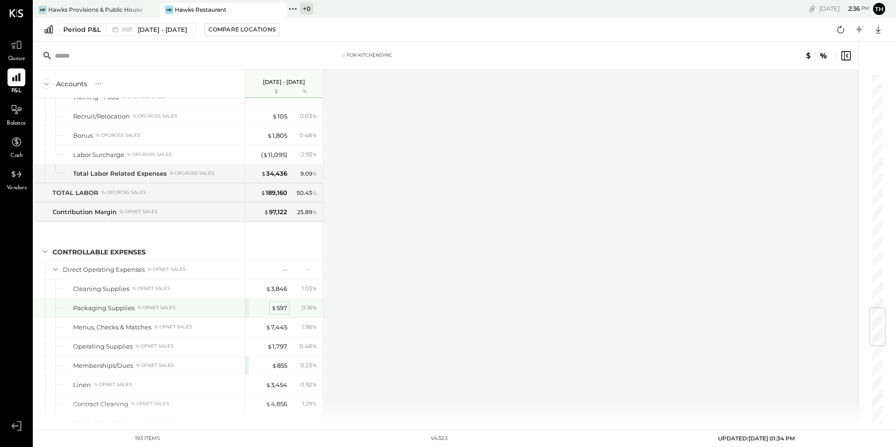
click at [277, 308] on div "$ 597" at bounding box center [279, 308] width 16 height 9
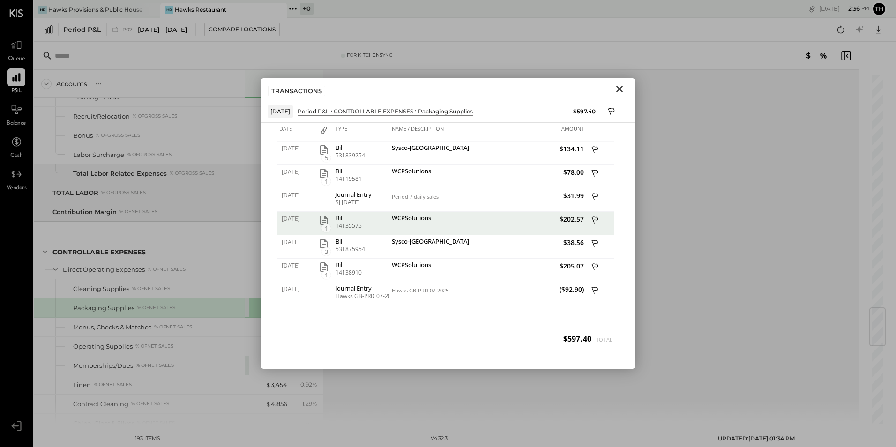
click at [621, 87] on icon "Close" at bounding box center [619, 88] width 11 height 11
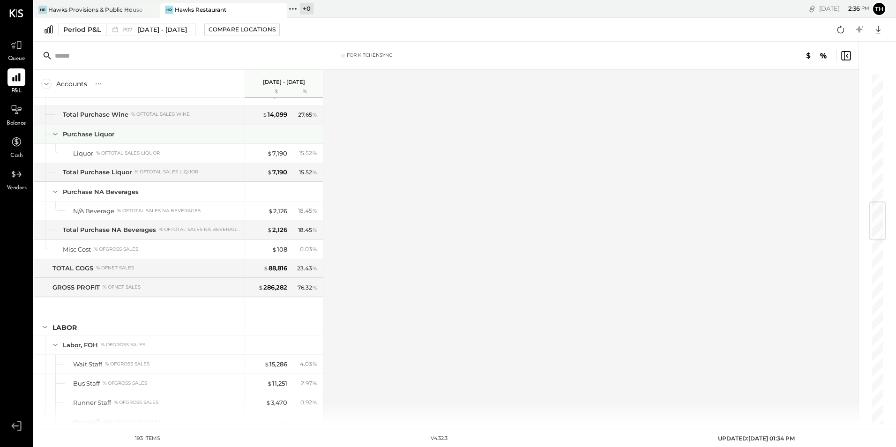
scroll to position [891, 0]
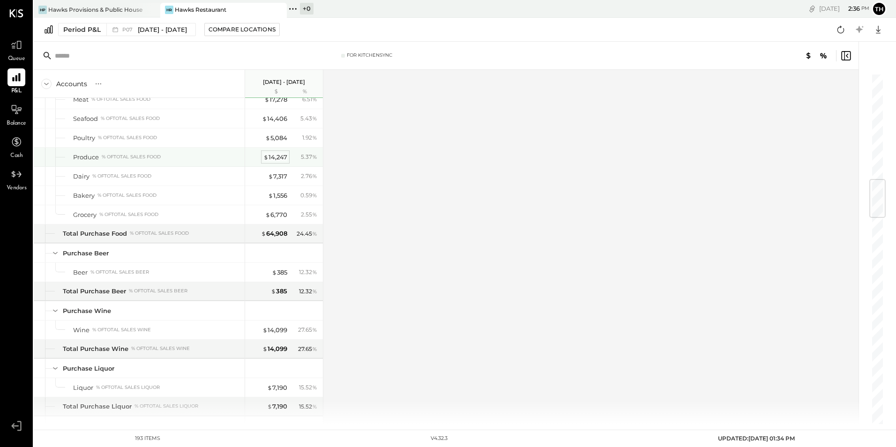
click at [279, 158] on div "$ 14,247" at bounding box center [276, 157] width 24 height 9
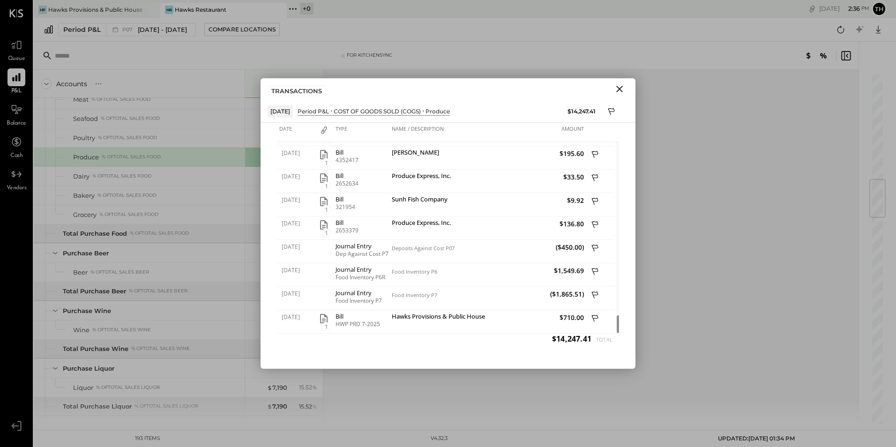
click at [618, 88] on icon "Close" at bounding box center [620, 89] width 7 height 7
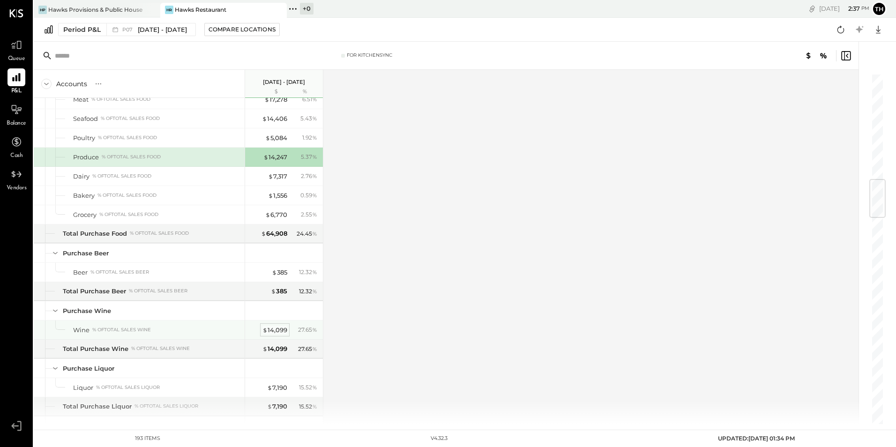
click at [275, 331] on div "$ 14,099" at bounding box center [275, 330] width 25 height 9
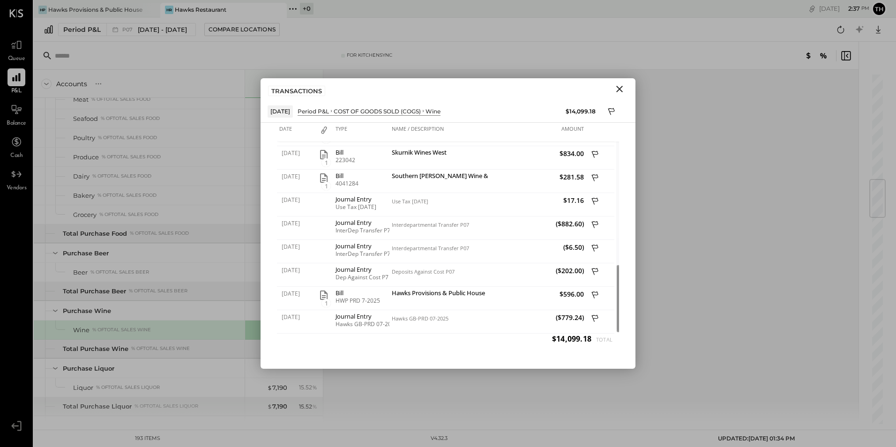
click at [617, 93] on icon "Close" at bounding box center [619, 88] width 11 height 11
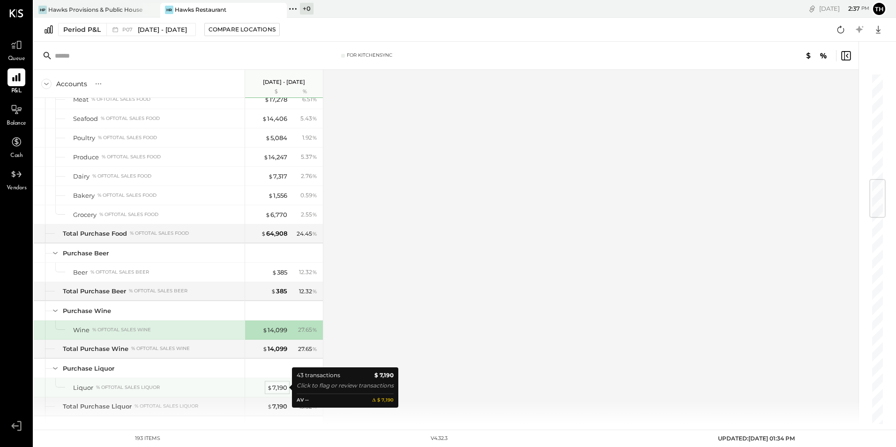
click at [279, 392] on div "$ 7,190" at bounding box center [277, 388] width 20 height 9
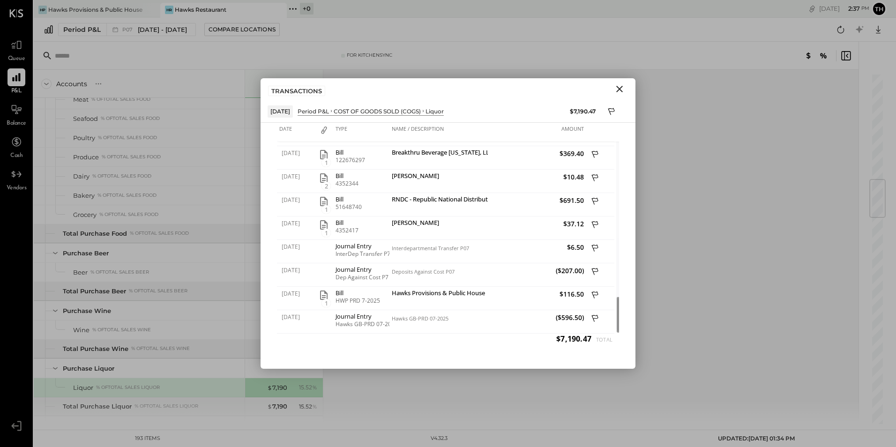
click at [621, 86] on icon "Close" at bounding box center [619, 88] width 11 height 11
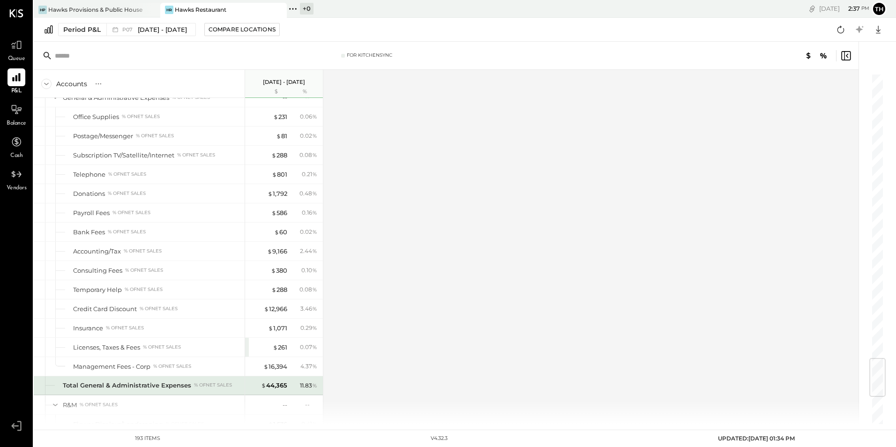
scroll to position [2579, 0]
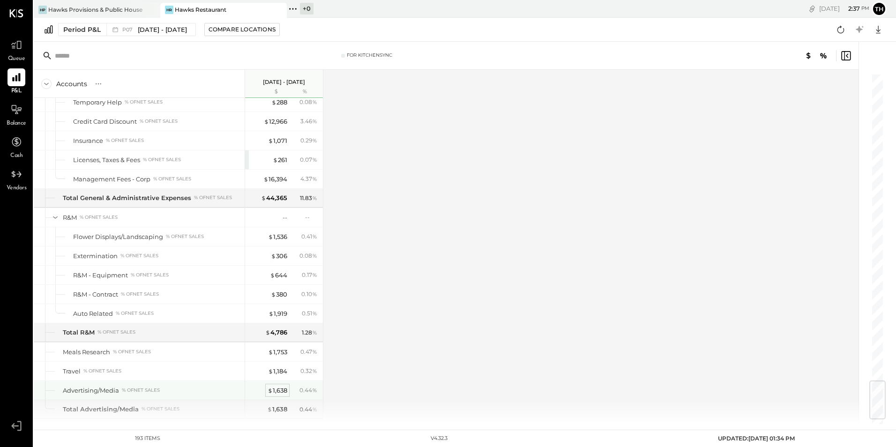
click at [276, 390] on div "$ 1,638" at bounding box center [278, 390] width 20 height 9
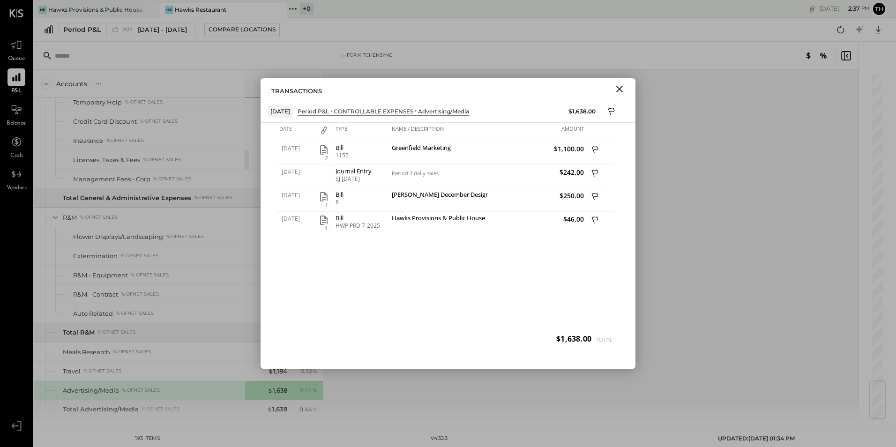
click at [620, 92] on icon "Close" at bounding box center [619, 88] width 11 height 11
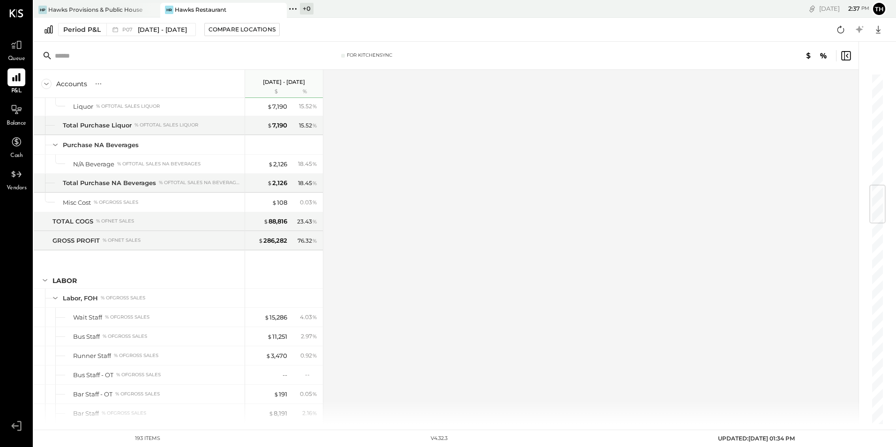
scroll to position [891, 0]
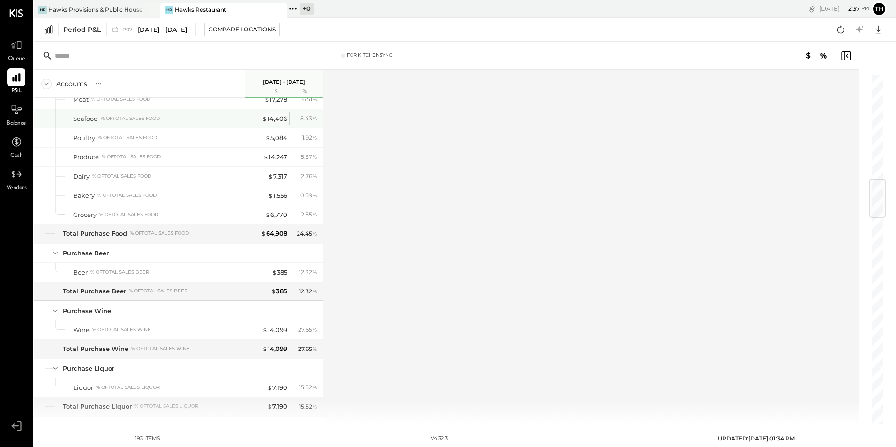
click at [283, 115] on div "$ 14,406" at bounding box center [274, 118] width 25 height 9
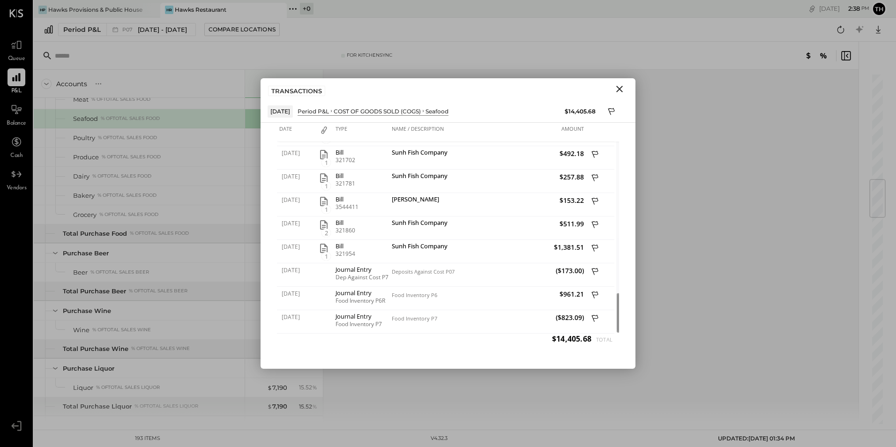
click at [625, 85] on icon "Close" at bounding box center [619, 88] width 11 height 11
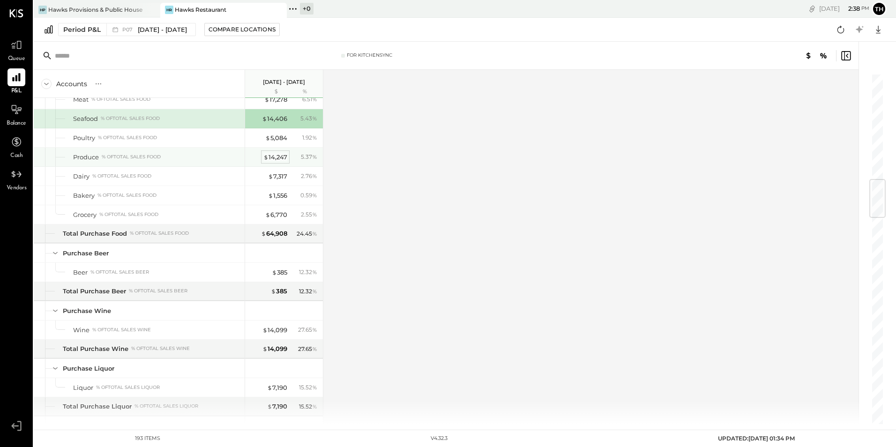
click at [272, 158] on div "$ 14,247" at bounding box center [276, 157] width 24 height 9
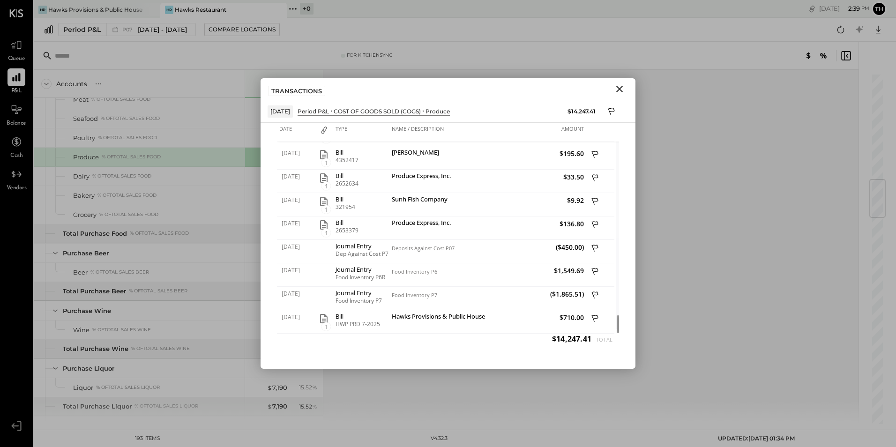
click at [619, 89] on icon "Close" at bounding box center [620, 89] width 7 height 7
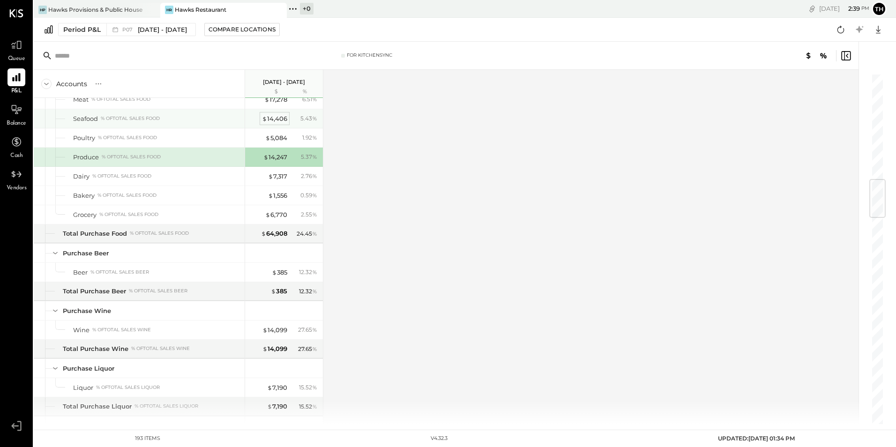
click at [274, 119] on div "$ 14,406" at bounding box center [274, 118] width 25 height 9
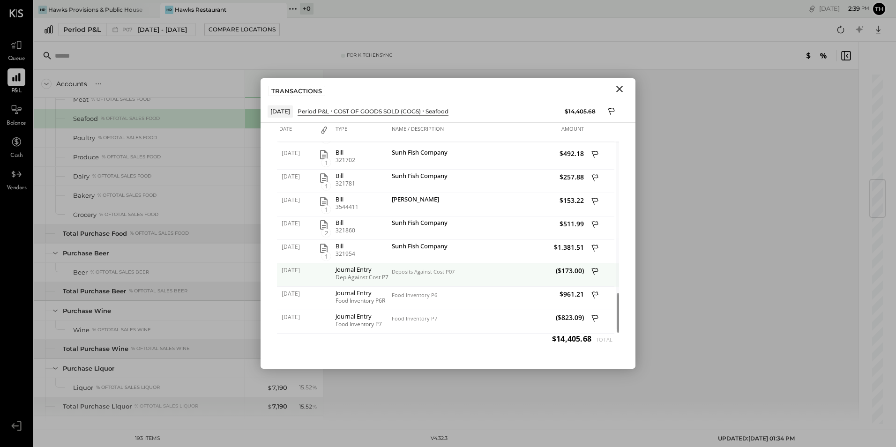
click at [595, 272] on icon at bounding box center [595, 271] width 7 height 7
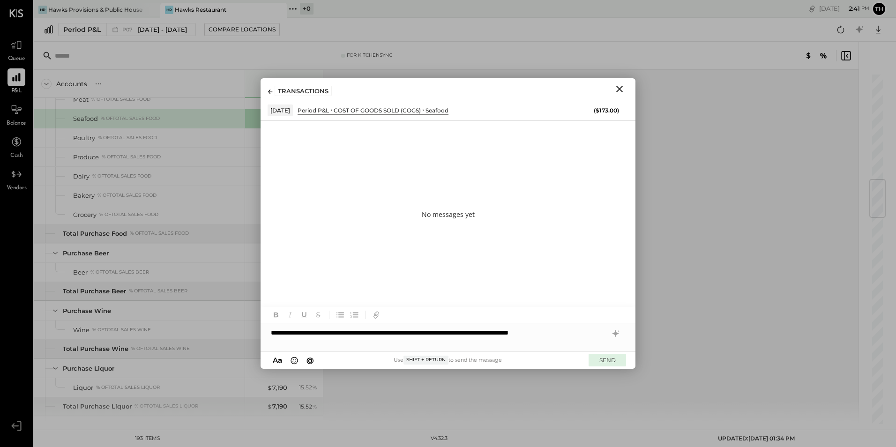
click at [603, 362] on button "SEND" at bounding box center [608, 360] width 38 height 13
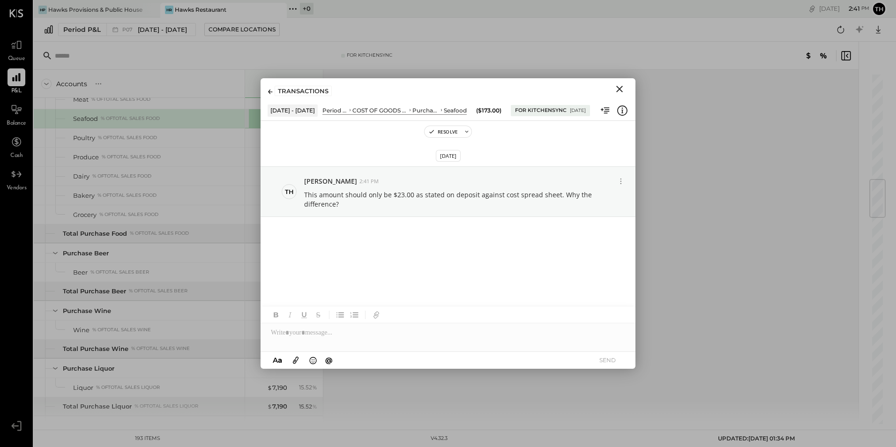
click at [616, 87] on icon "Close" at bounding box center [619, 88] width 11 height 11
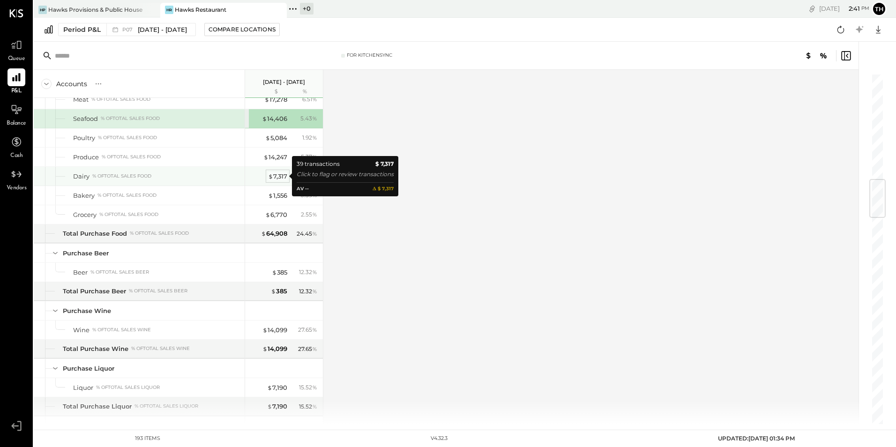
click at [281, 178] on div "$ 7,317" at bounding box center [277, 176] width 19 height 9
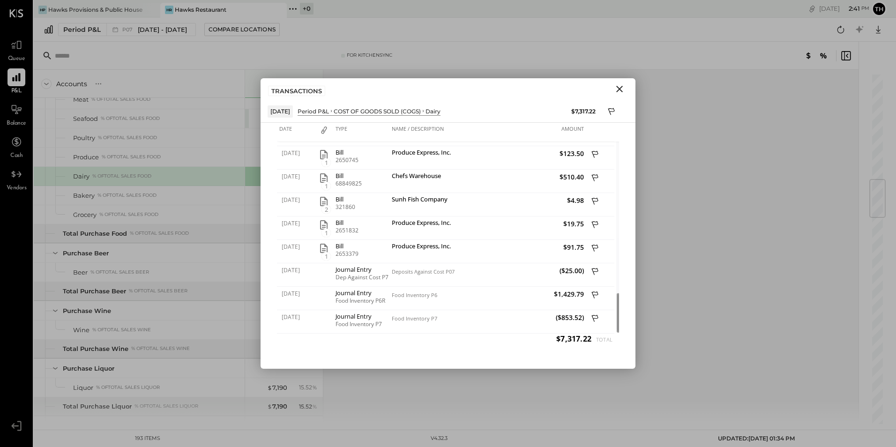
click at [618, 87] on icon "Close" at bounding box center [619, 88] width 11 height 11
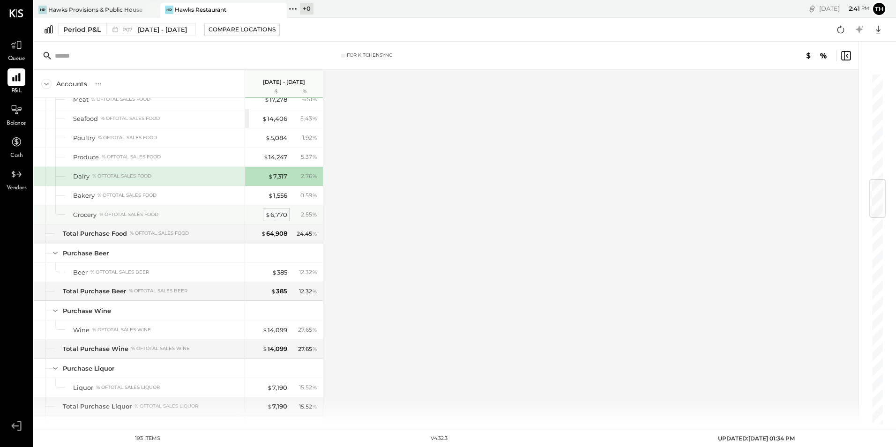
click at [276, 213] on div "$ 6,770" at bounding box center [276, 215] width 22 height 9
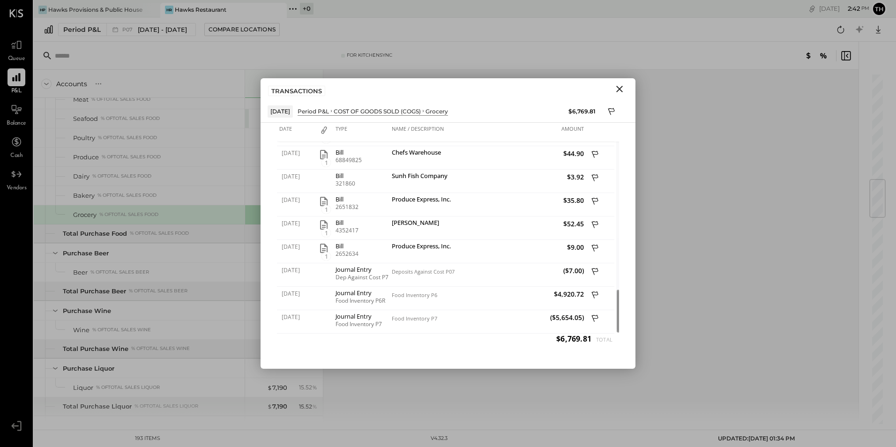
click at [624, 89] on icon "Close" at bounding box center [619, 88] width 11 height 11
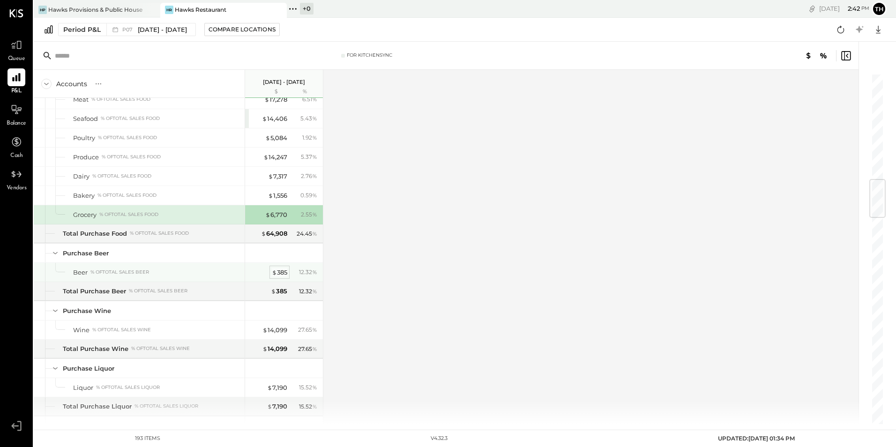
click at [281, 271] on div "$ 385" at bounding box center [279, 272] width 15 height 9
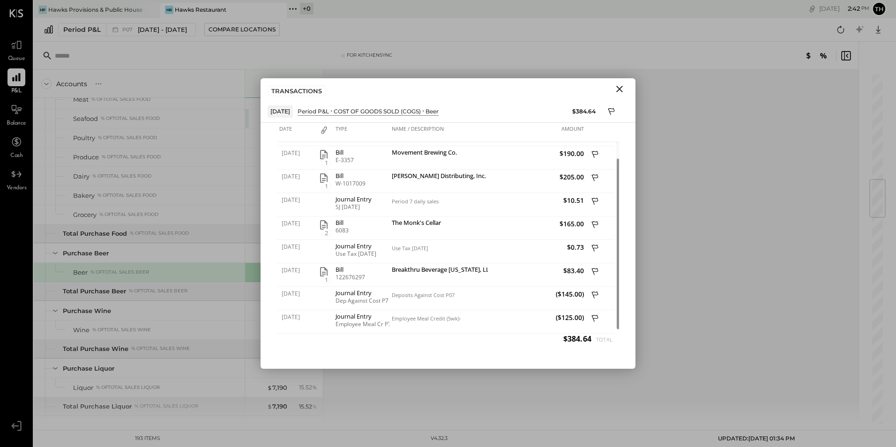
click at [622, 86] on icon "Close" at bounding box center [619, 88] width 11 height 11
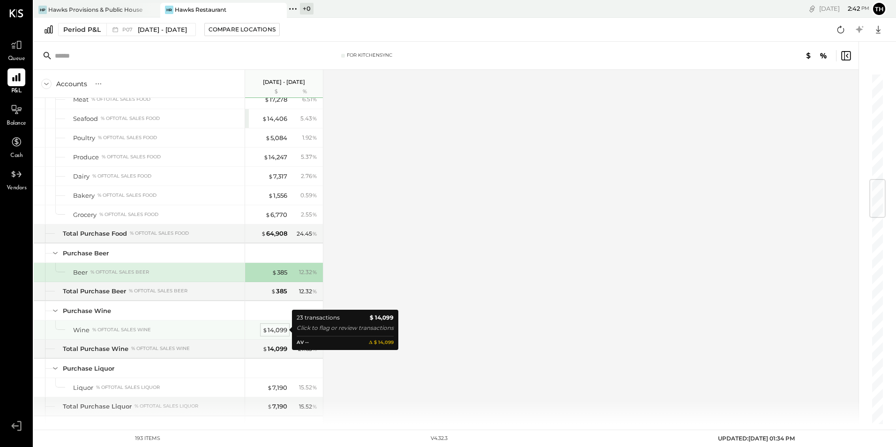
click at [280, 330] on div "$ 14,099" at bounding box center [275, 330] width 25 height 9
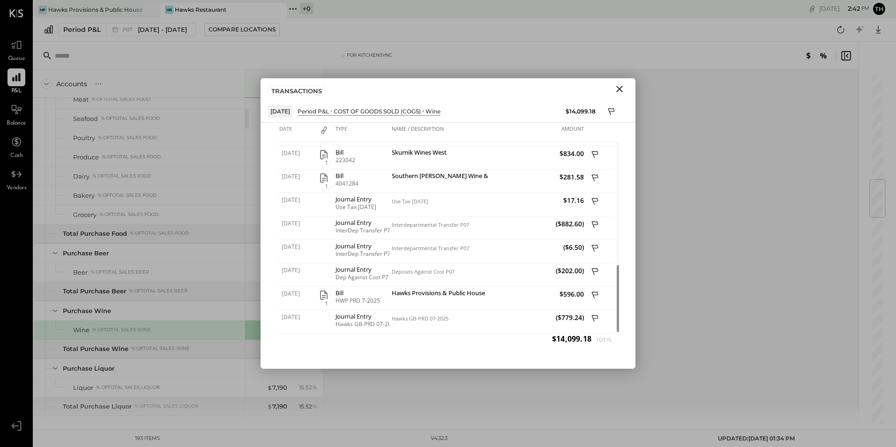
click at [620, 89] on icon "Close" at bounding box center [620, 89] width 7 height 7
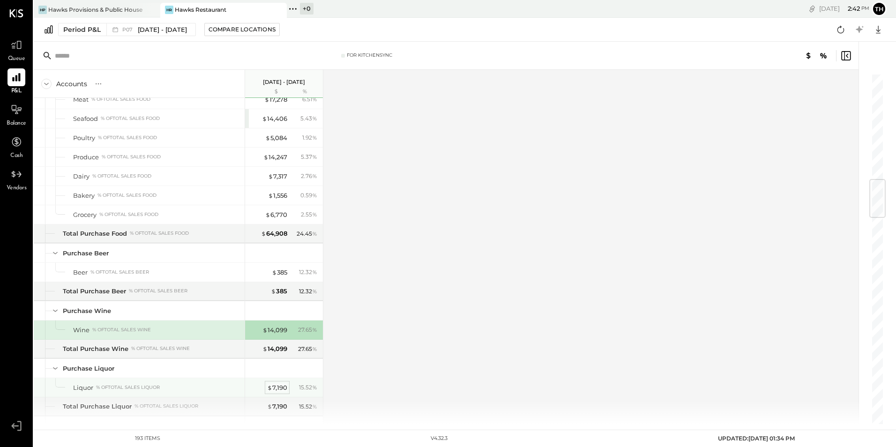
click at [280, 390] on div "$ 7,190" at bounding box center [277, 388] width 20 height 9
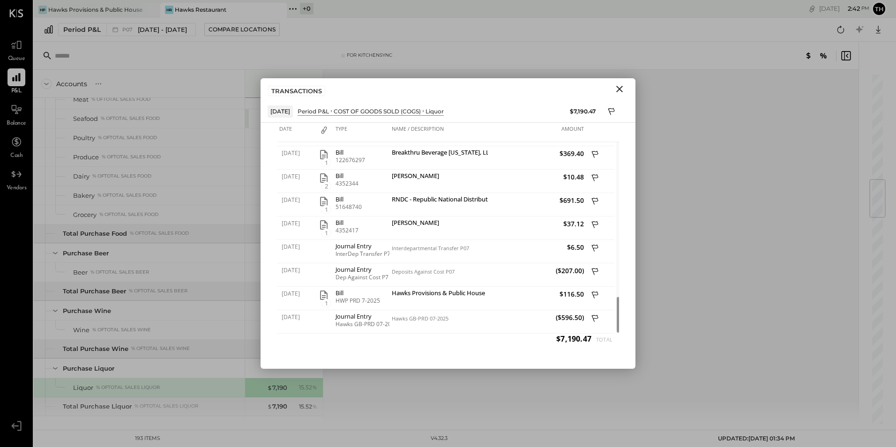
click at [622, 89] on icon "Close" at bounding box center [619, 88] width 11 height 11
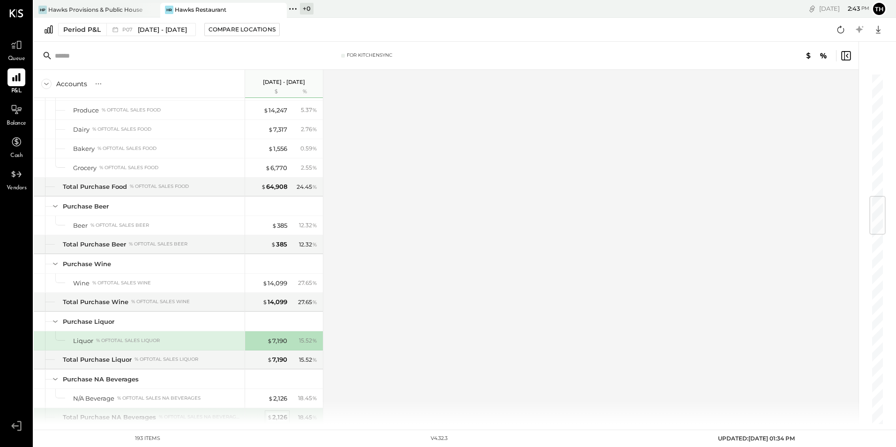
scroll to position [1032, 0]
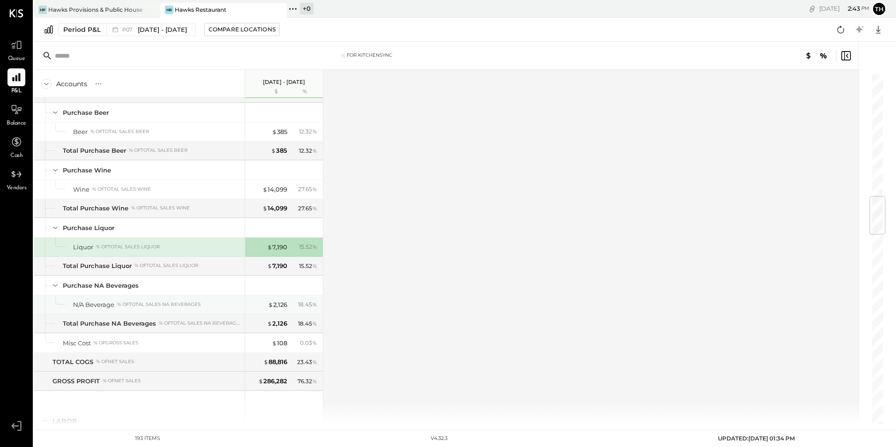
click at [279, 300] on div "$ 2,126 18.45 %" at bounding box center [285, 304] width 70 height 19
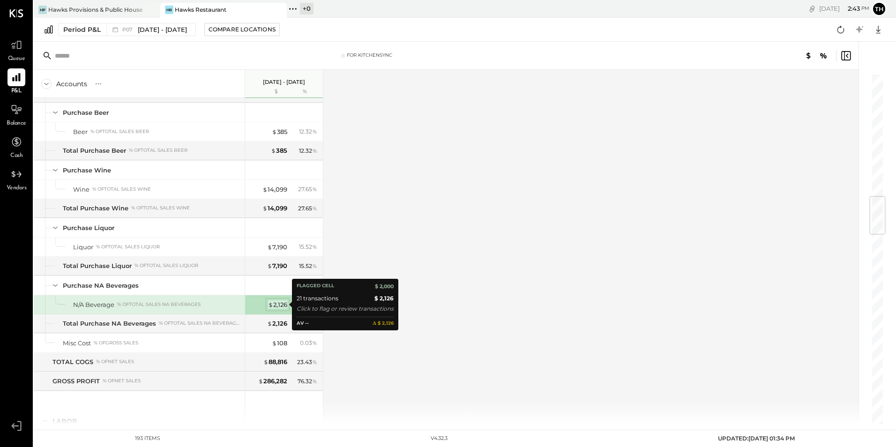
click at [279, 301] on div "$ 2,126" at bounding box center [277, 305] width 19 height 9
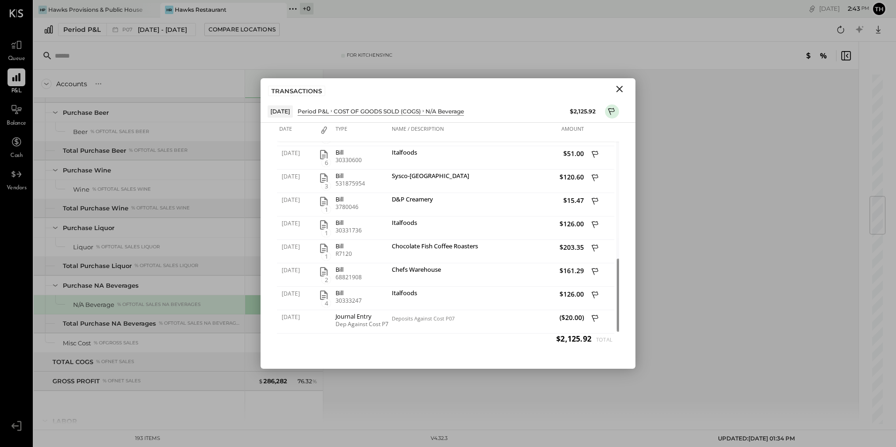
click at [625, 87] on icon "Close" at bounding box center [619, 88] width 11 height 11
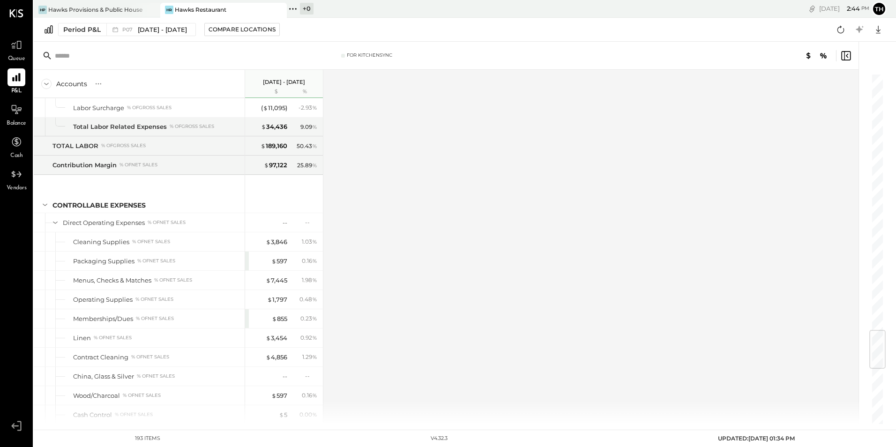
scroll to position [2204, 0]
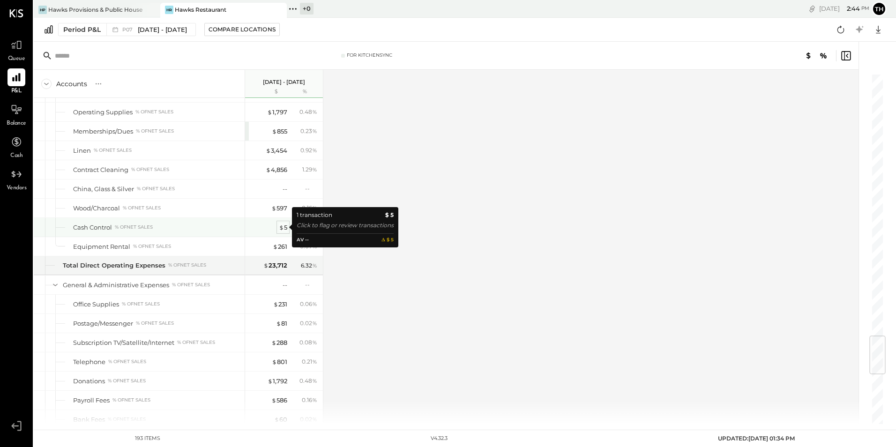
click at [284, 227] on span "$" at bounding box center [281, 228] width 5 height 8
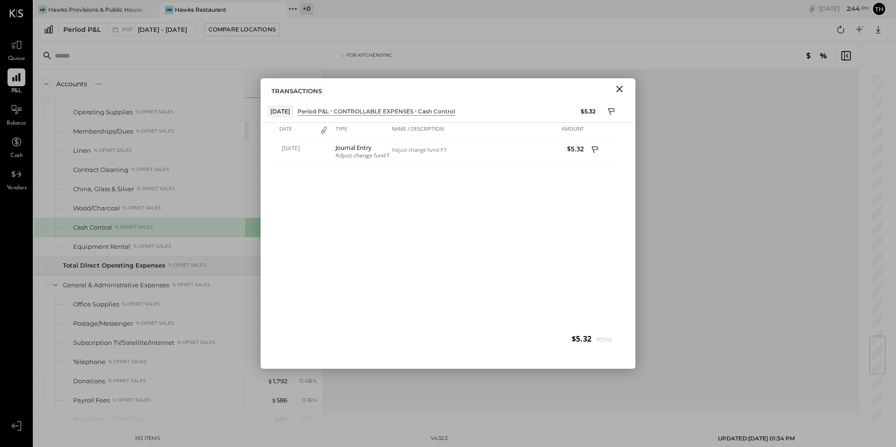
click at [622, 89] on icon "Close" at bounding box center [619, 88] width 11 height 11
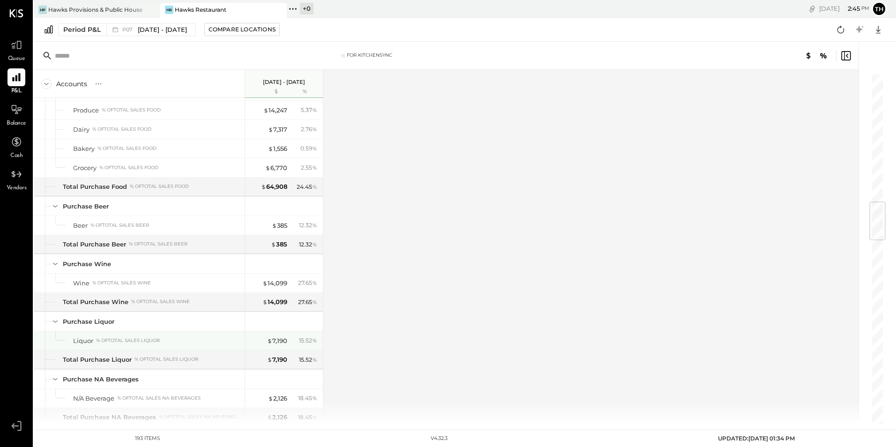
scroll to position [891, 0]
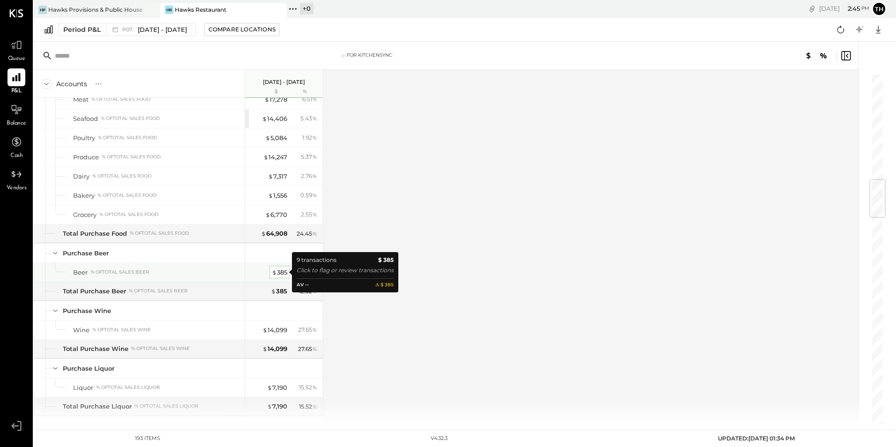
click at [286, 269] on div "$ 385" at bounding box center [279, 272] width 15 height 9
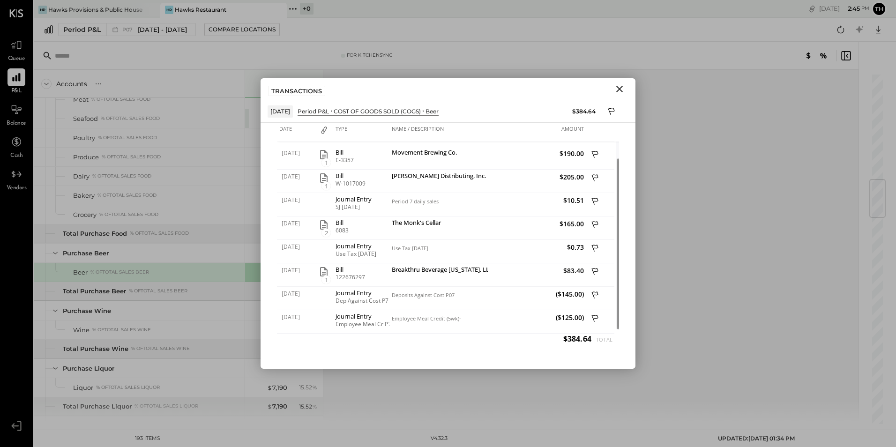
click at [618, 86] on icon "Close" at bounding box center [619, 88] width 11 height 11
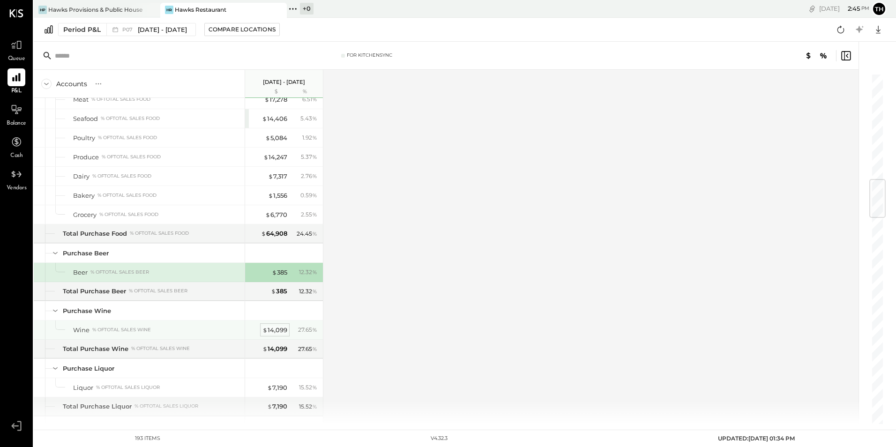
click at [282, 330] on div "$ 14,099" at bounding box center [275, 330] width 25 height 9
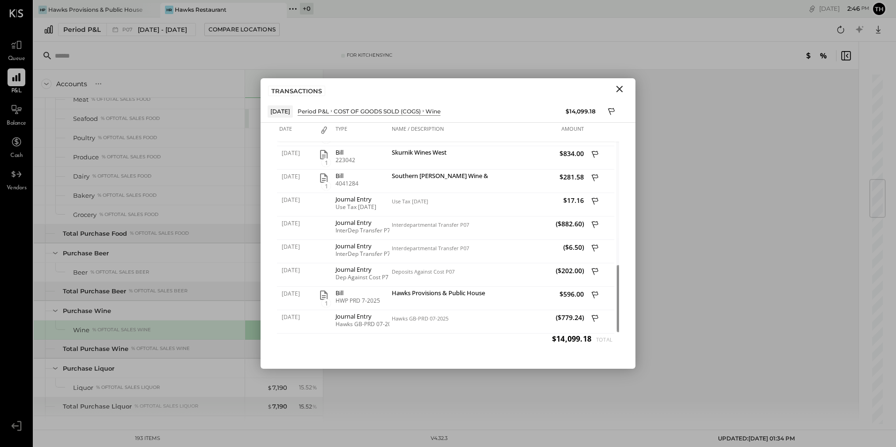
click at [623, 90] on icon "Close" at bounding box center [619, 88] width 11 height 11
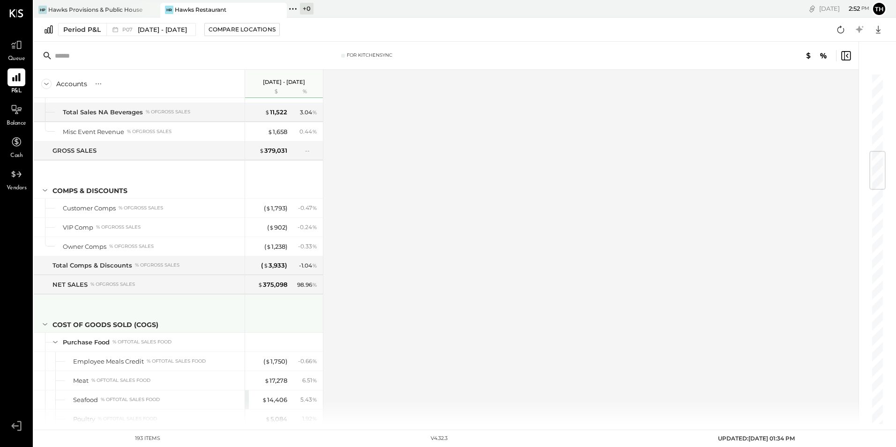
scroll to position [891, 0]
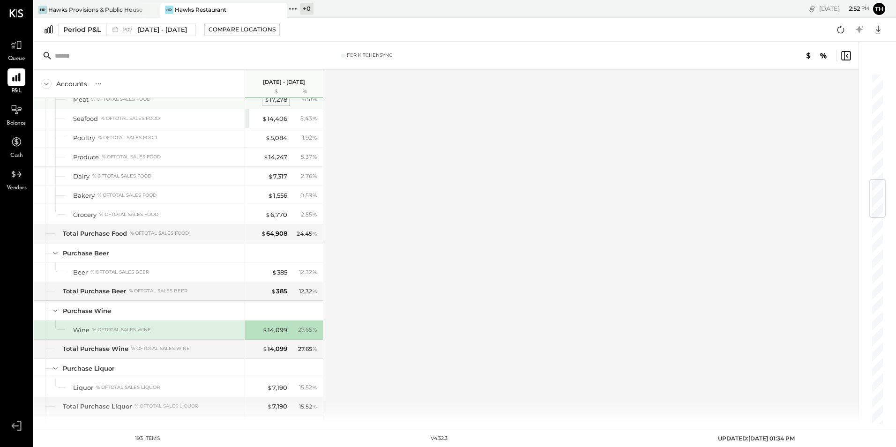
click at [273, 99] on div "$ 17,278" at bounding box center [275, 99] width 23 height 9
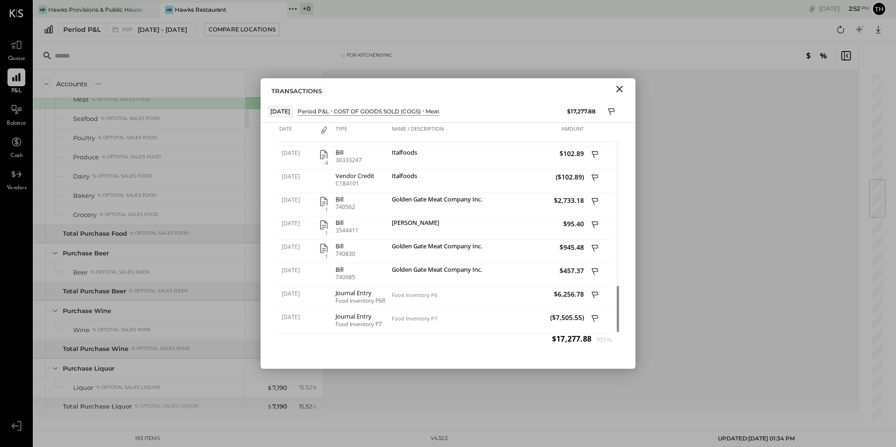
click at [619, 90] on icon "Close" at bounding box center [620, 89] width 7 height 7
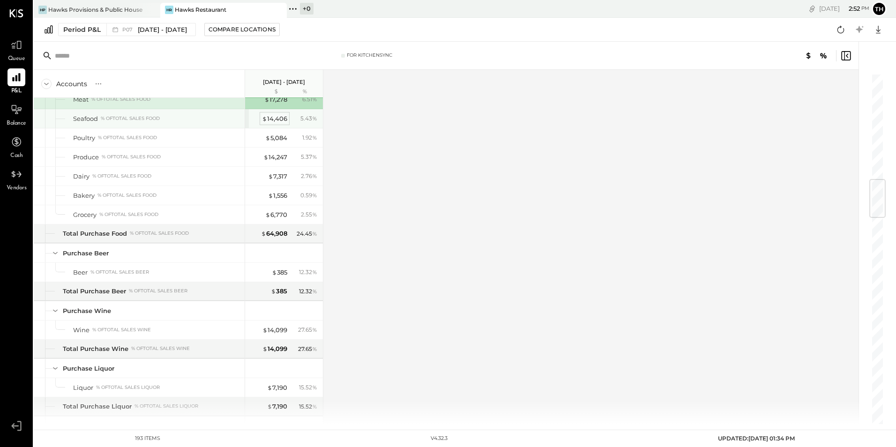
click at [271, 119] on div "$ 14,406" at bounding box center [274, 118] width 25 height 9
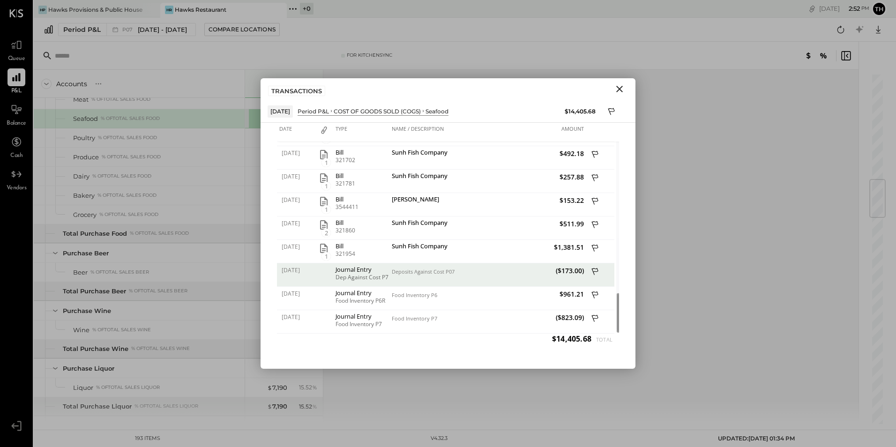
click at [623, 89] on icon "Close" at bounding box center [619, 88] width 11 height 11
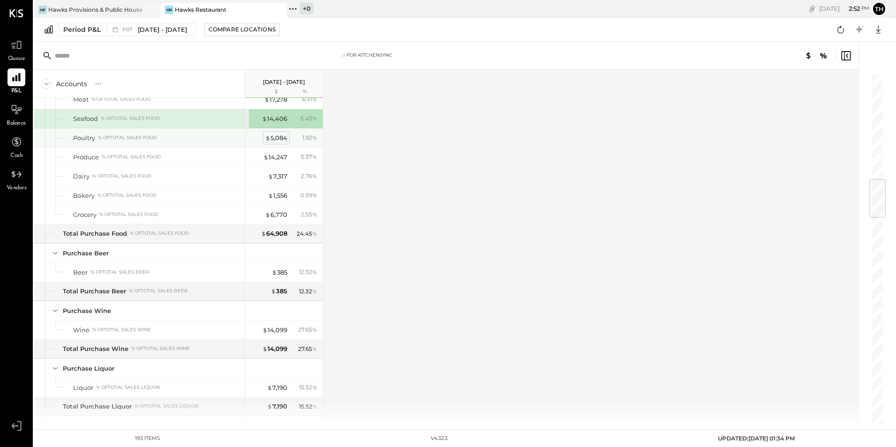
click at [275, 139] on div "$ 5,084" at bounding box center [276, 138] width 22 height 9
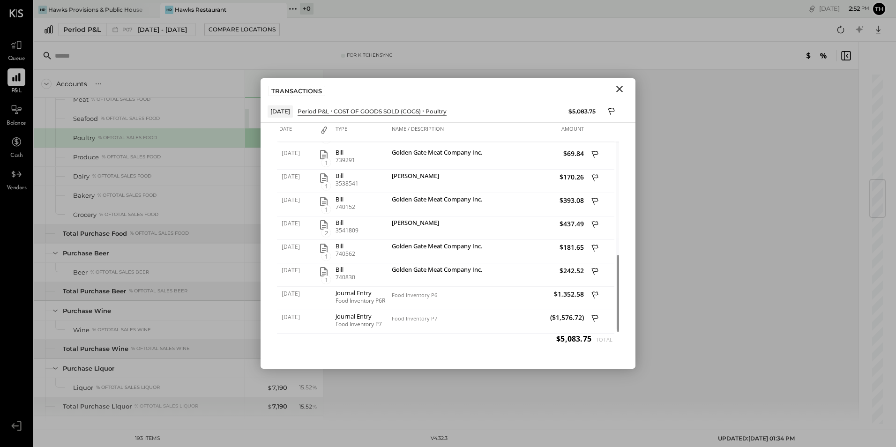
click at [621, 91] on icon "Close" at bounding box center [619, 88] width 11 height 11
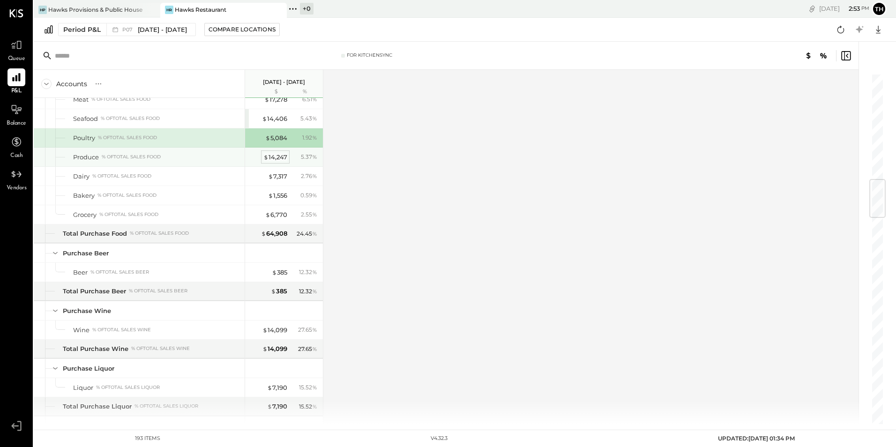
click at [285, 160] on div "$ 14,247" at bounding box center [276, 157] width 24 height 9
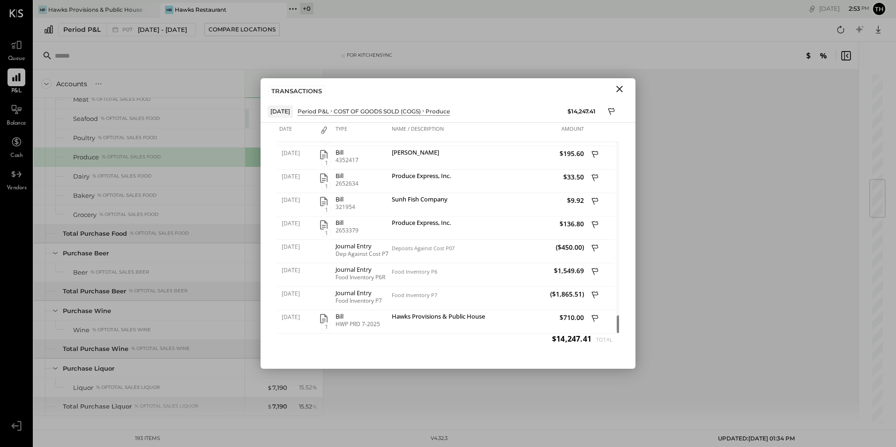
drag, startPoint x: 613, startPoint y: 263, endPoint x: 613, endPoint y: 350, distance: 87.7
click at [613, 350] on div "Date Type Name / Description Amount [DATE] 1 Bill 2627902 Produce Express, Inc.…" at bounding box center [448, 246] width 375 height 246
click at [621, 86] on icon "Close" at bounding box center [619, 88] width 11 height 11
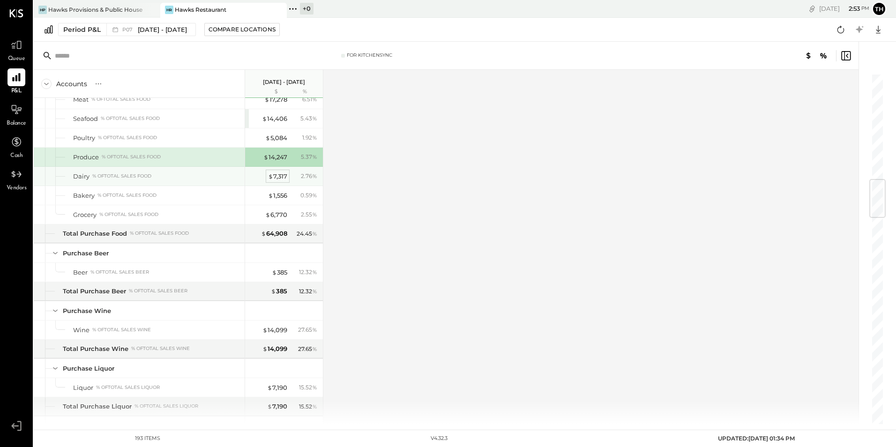
click at [286, 176] on div "$ 7,317" at bounding box center [277, 176] width 19 height 9
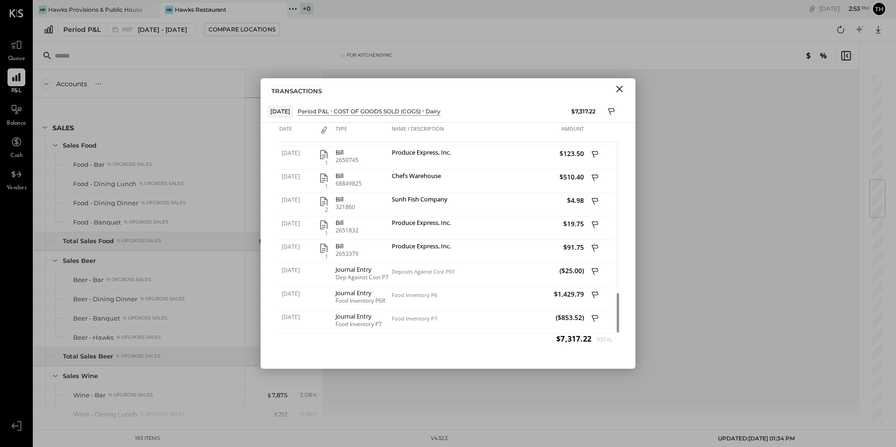
scroll to position [891, 0]
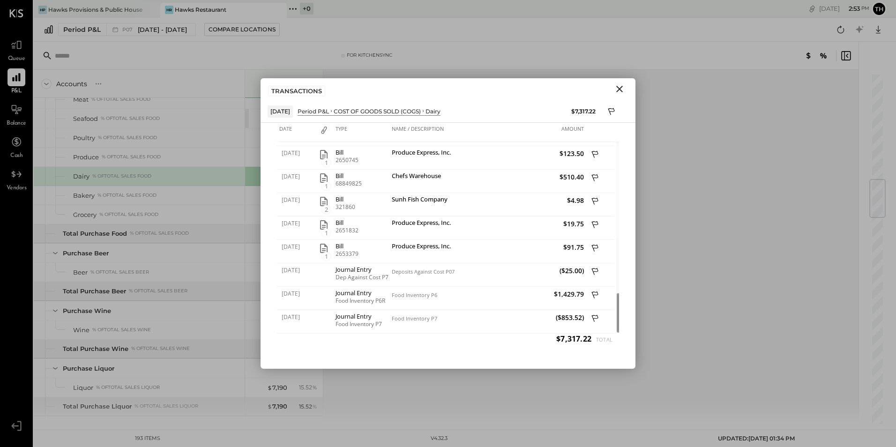
click at [621, 86] on icon "Close" at bounding box center [619, 88] width 11 height 11
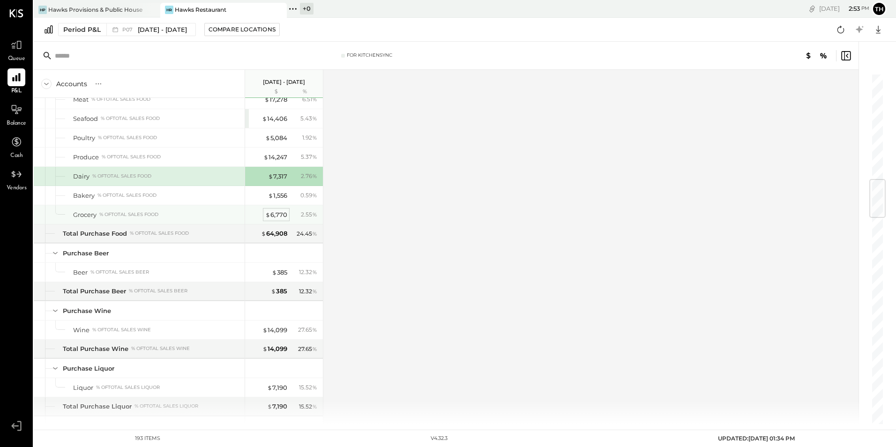
click at [279, 216] on div "$ 6,770" at bounding box center [276, 215] width 22 height 9
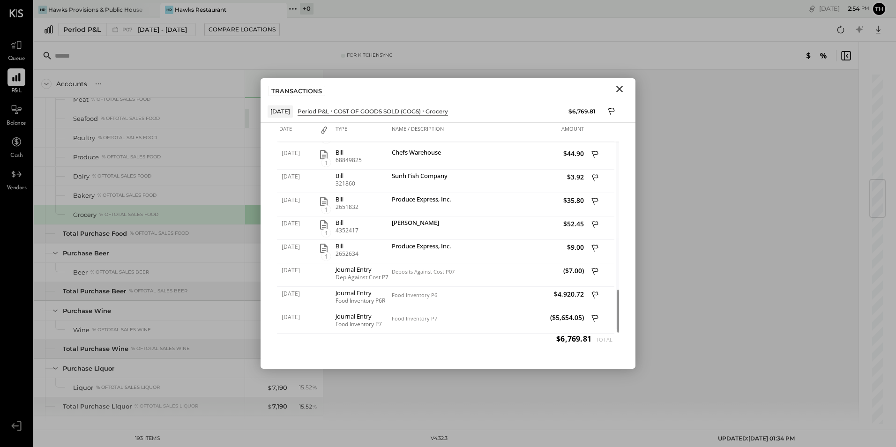
click at [617, 90] on icon "Close" at bounding box center [619, 88] width 11 height 11
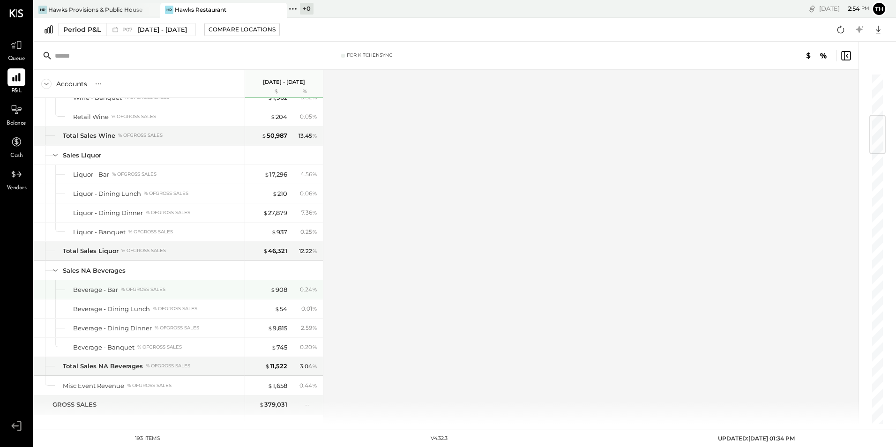
scroll to position [543, 0]
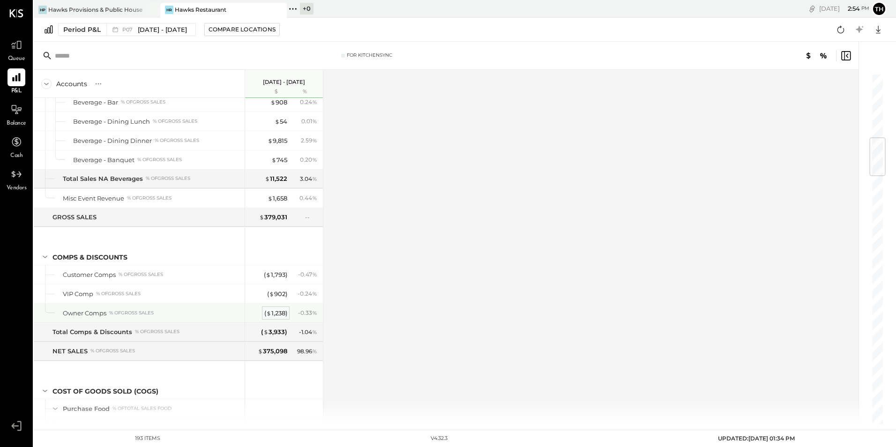
click at [278, 314] on div "( $ 1,238 )" at bounding box center [275, 313] width 23 height 9
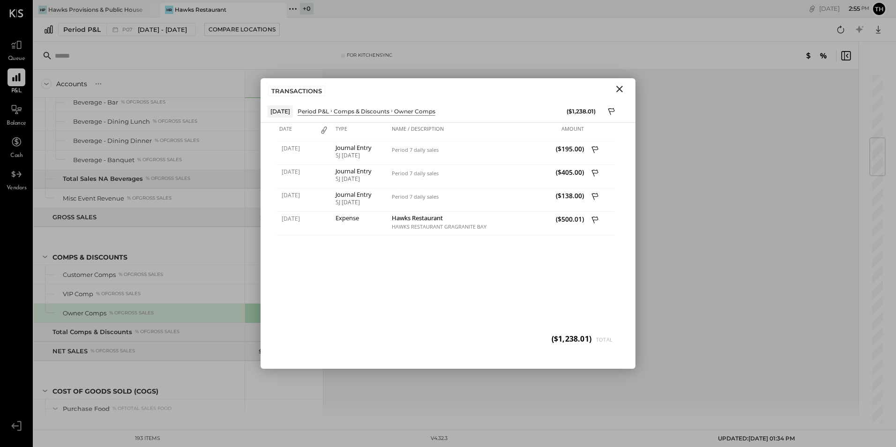
click at [623, 87] on icon "Close" at bounding box center [619, 88] width 11 height 11
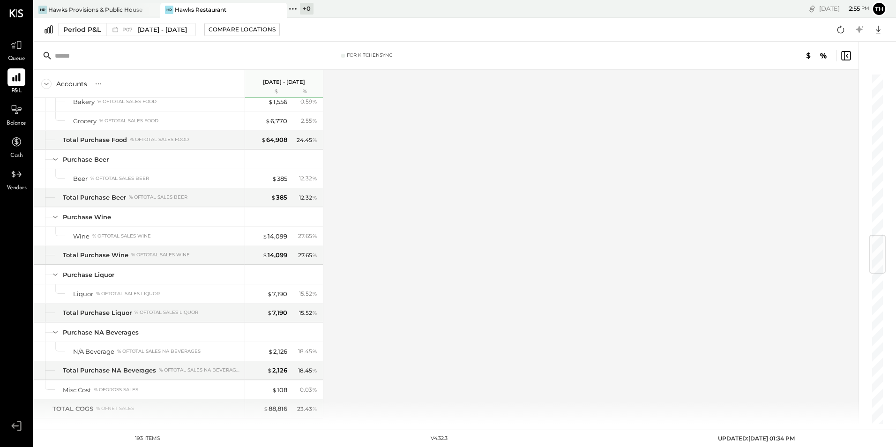
scroll to position [1360, 0]
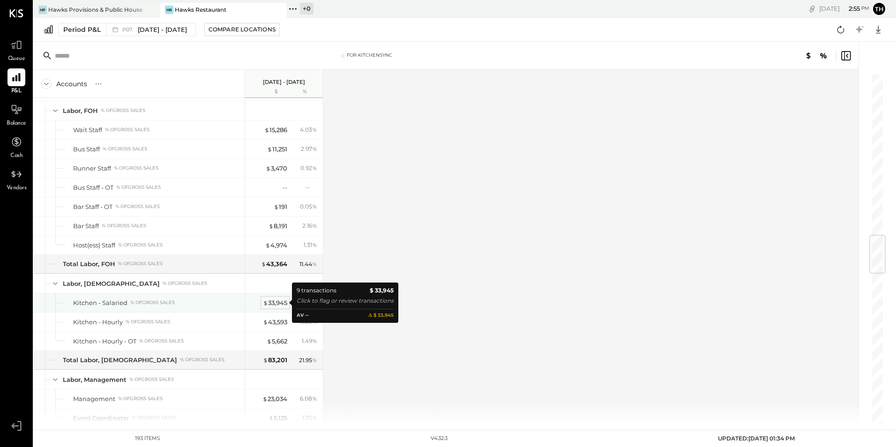
click at [273, 302] on div "$ 33,945" at bounding box center [275, 303] width 24 height 9
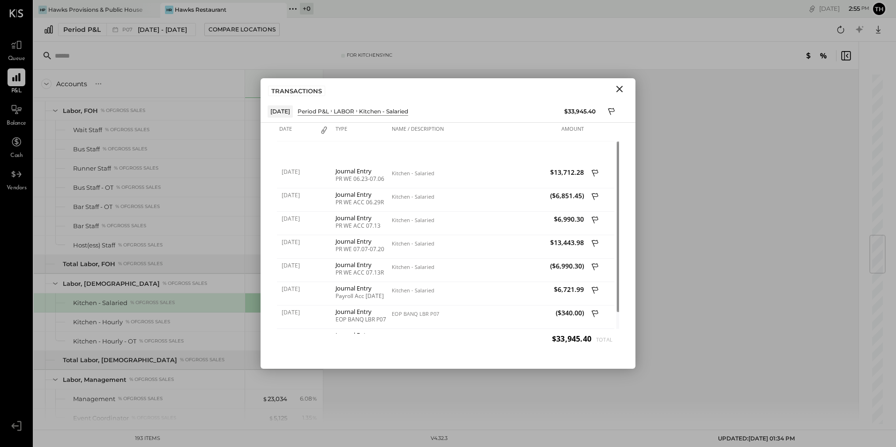
click at [621, 87] on icon "Close" at bounding box center [620, 89] width 7 height 7
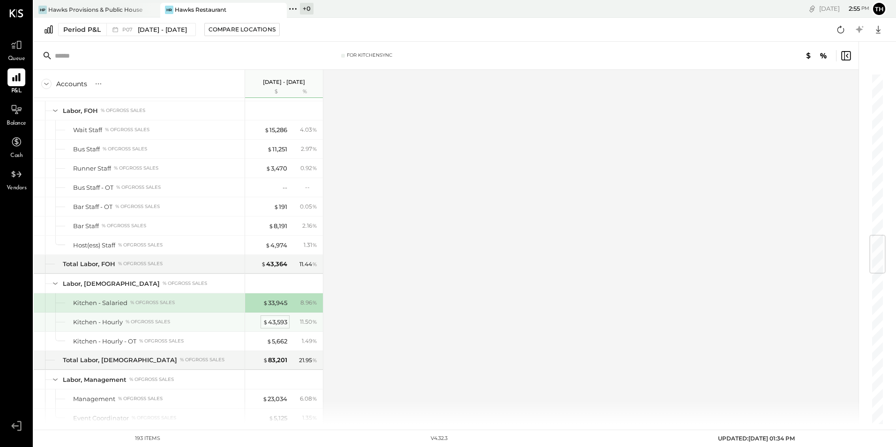
click at [281, 321] on div "$ 43,593" at bounding box center [275, 322] width 24 height 9
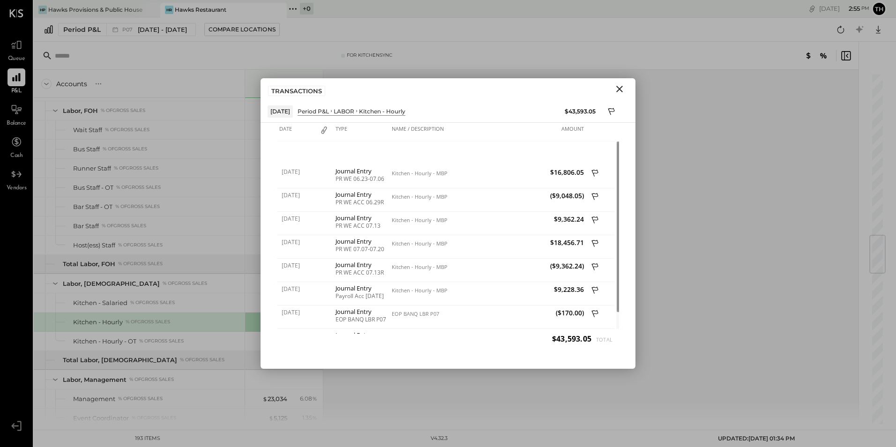
click at [621, 90] on icon "Close" at bounding box center [620, 89] width 7 height 7
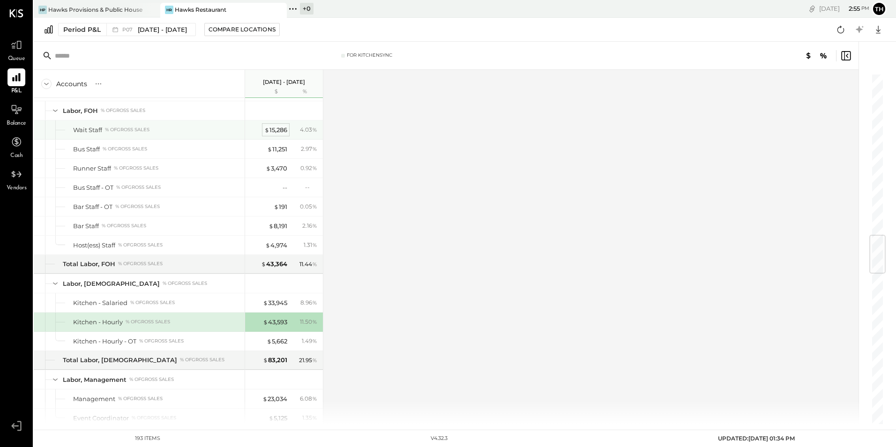
click at [280, 132] on div "$ 15,286" at bounding box center [275, 130] width 23 height 9
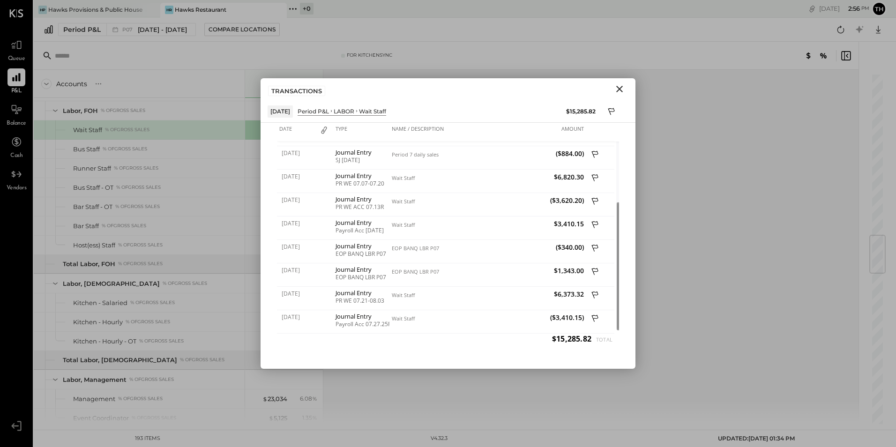
click at [618, 90] on icon "Close" at bounding box center [620, 89] width 7 height 7
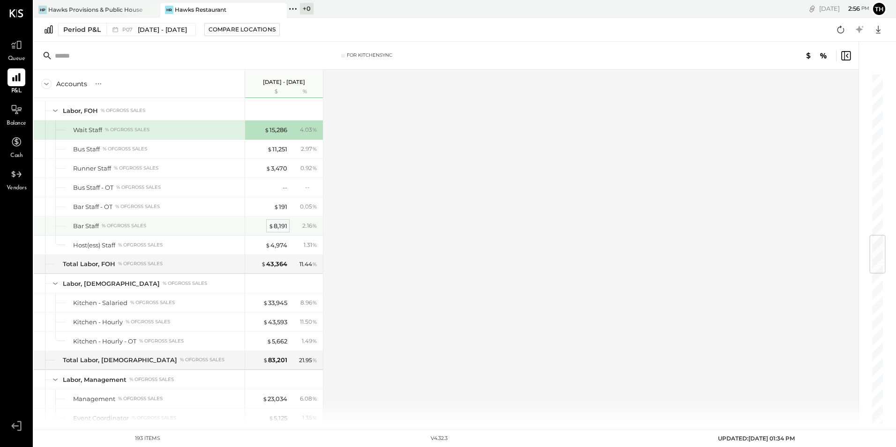
click at [274, 225] on div "$ 8,191" at bounding box center [278, 226] width 19 height 9
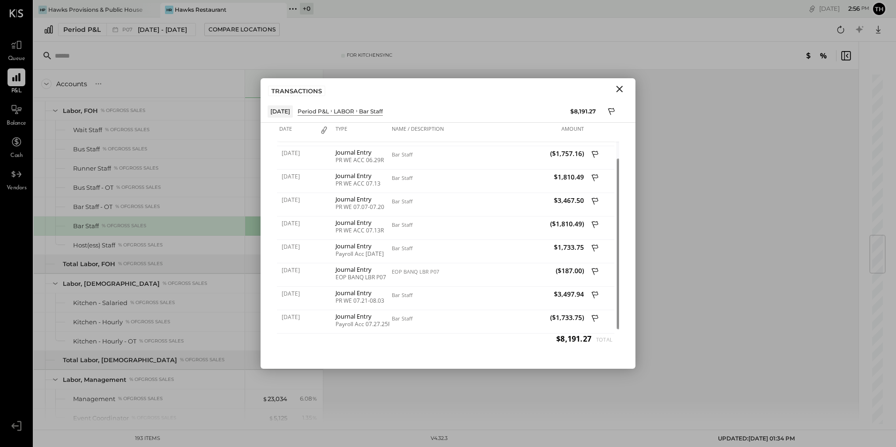
click at [616, 83] on icon "Close" at bounding box center [619, 88] width 11 height 11
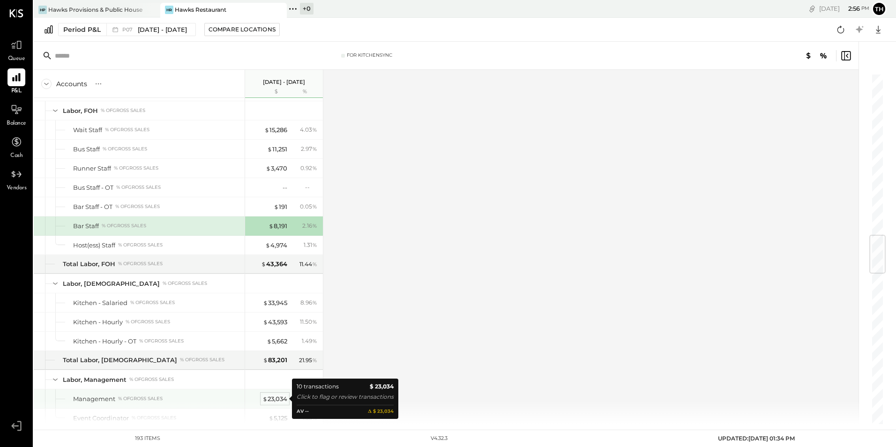
click at [279, 398] on div "$ 23,034" at bounding box center [275, 399] width 25 height 9
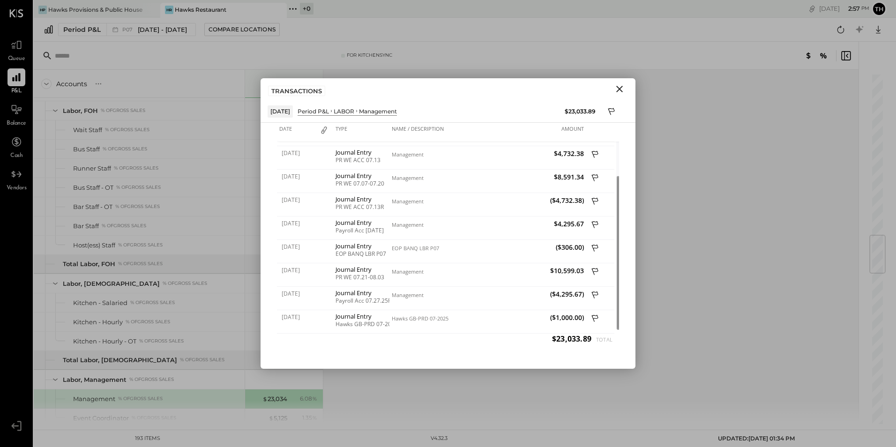
click at [618, 90] on icon "Close" at bounding box center [619, 88] width 11 height 11
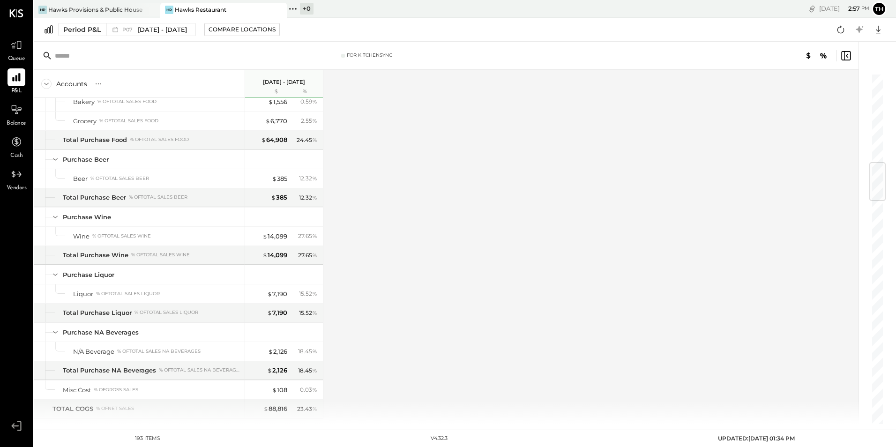
scroll to position [750, 0]
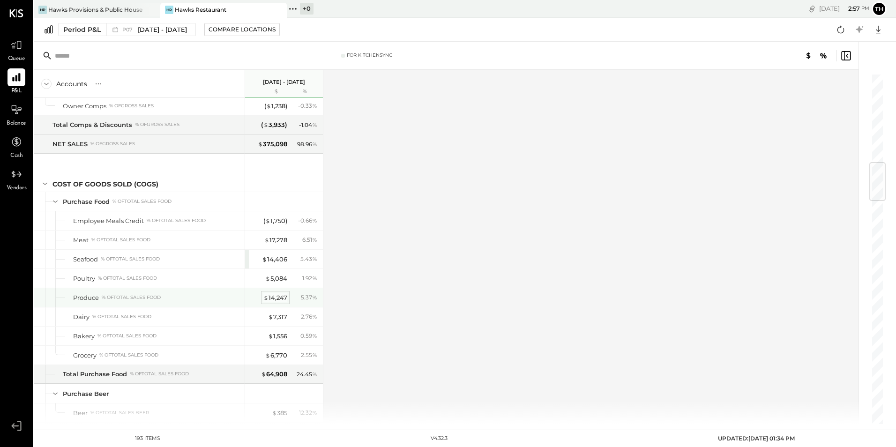
click at [276, 298] on div "$ 14,247" at bounding box center [276, 298] width 24 height 9
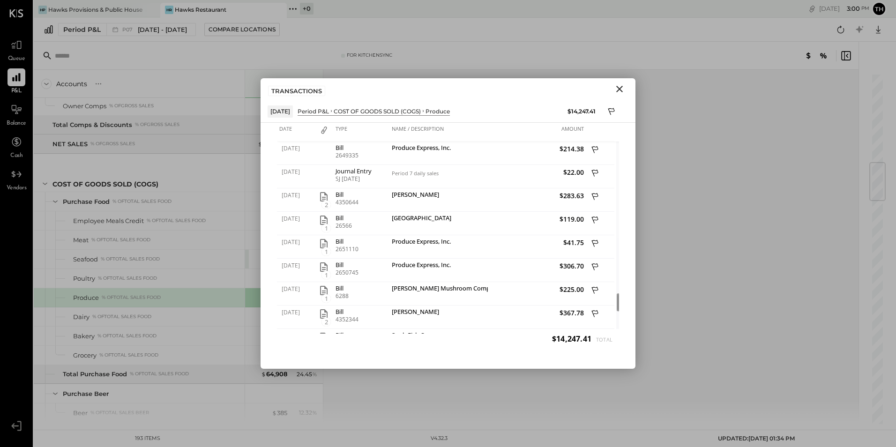
click at [618, 86] on icon "Close" at bounding box center [620, 89] width 7 height 7
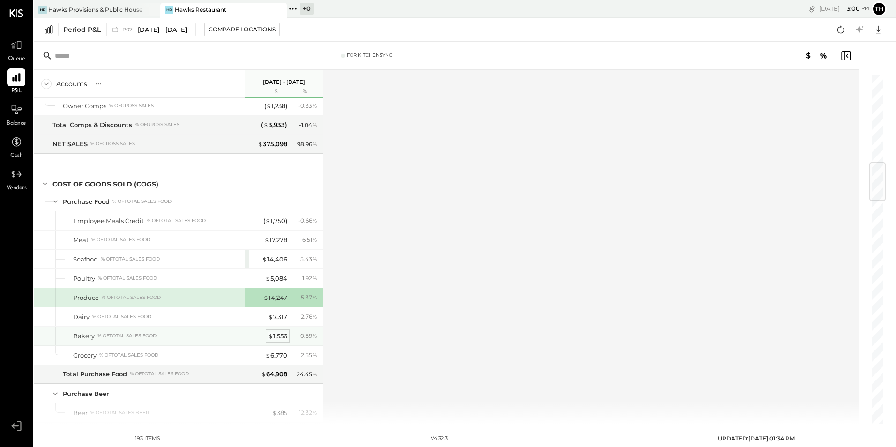
click at [284, 334] on div "$ 1,556" at bounding box center [277, 336] width 19 height 9
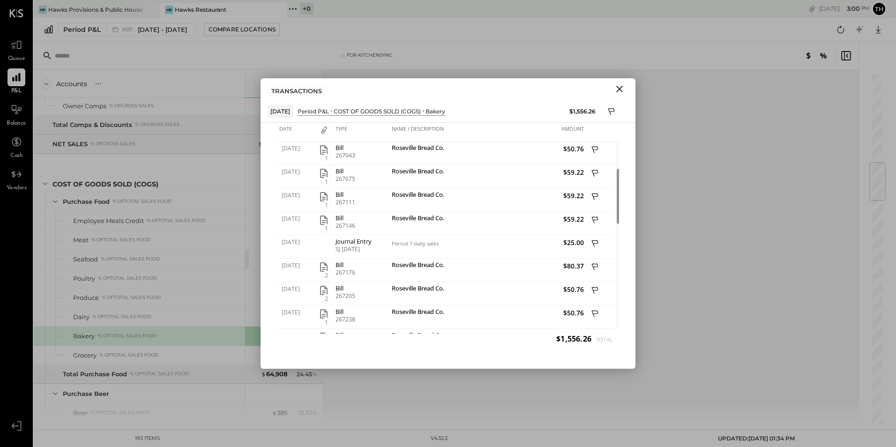
click at [618, 86] on icon "Close" at bounding box center [619, 88] width 11 height 11
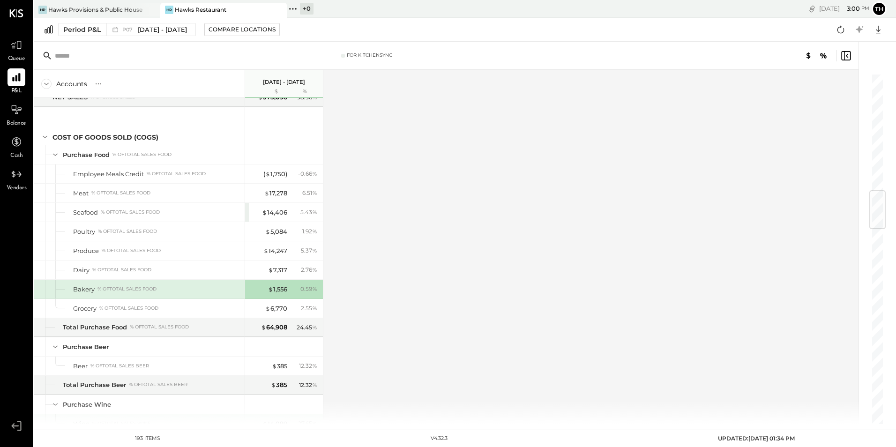
scroll to position [985, 0]
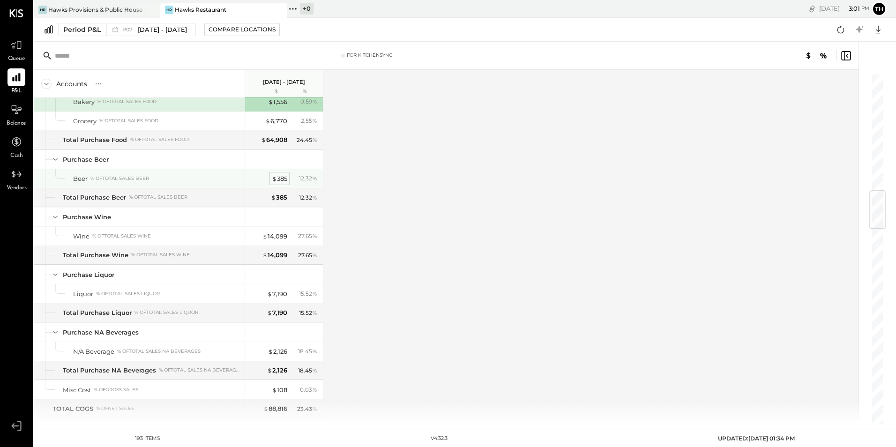
click at [283, 174] on div "$ 385" at bounding box center [279, 178] width 15 height 9
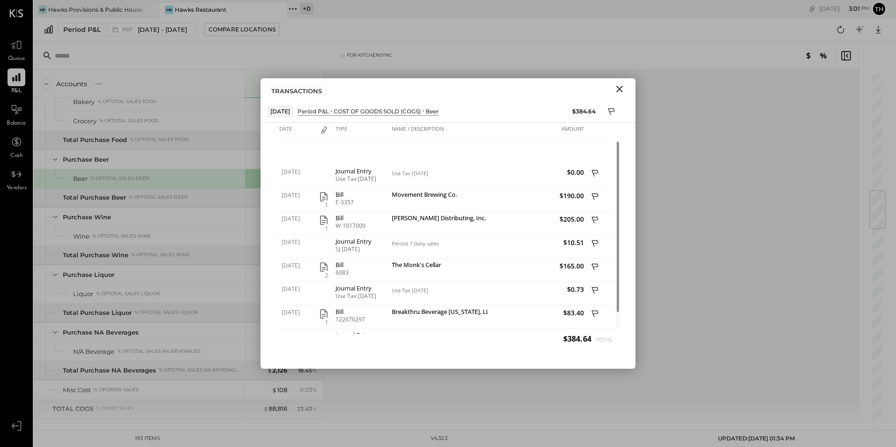
click at [622, 90] on icon "Close" at bounding box center [619, 88] width 11 height 11
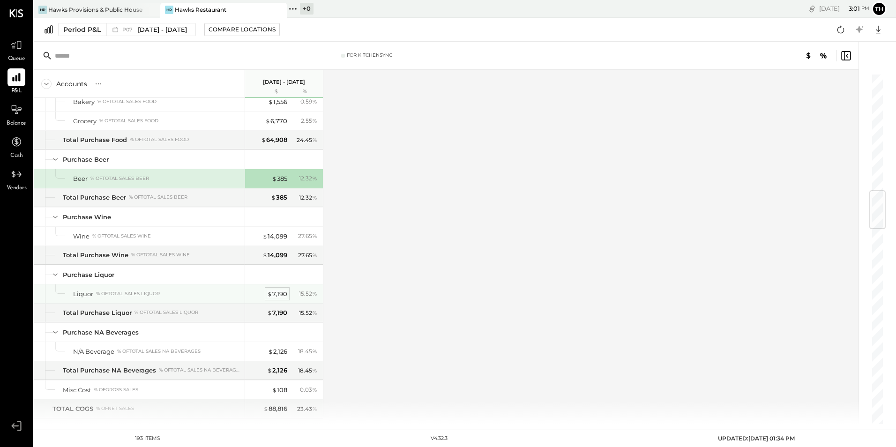
click at [279, 293] on div "$ 7,190" at bounding box center [277, 294] width 20 height 9
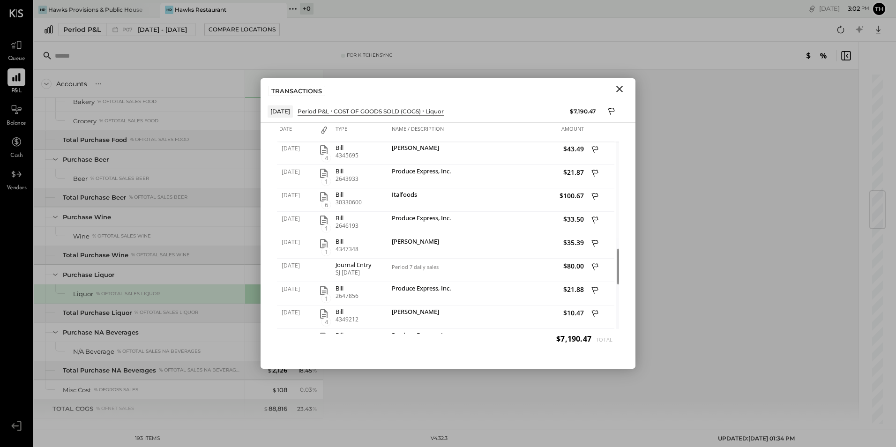
click at [620, 88] on icon "Close" at bounding box center [619, 88] width 11 height 11
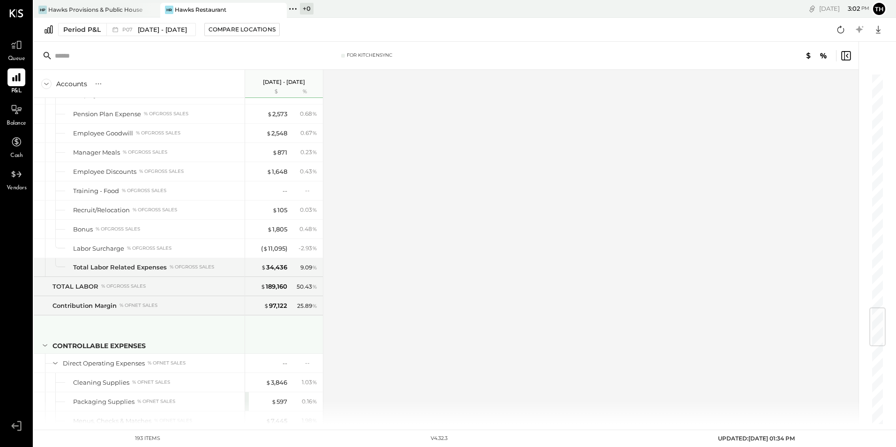
scroll to position [1969, 0]
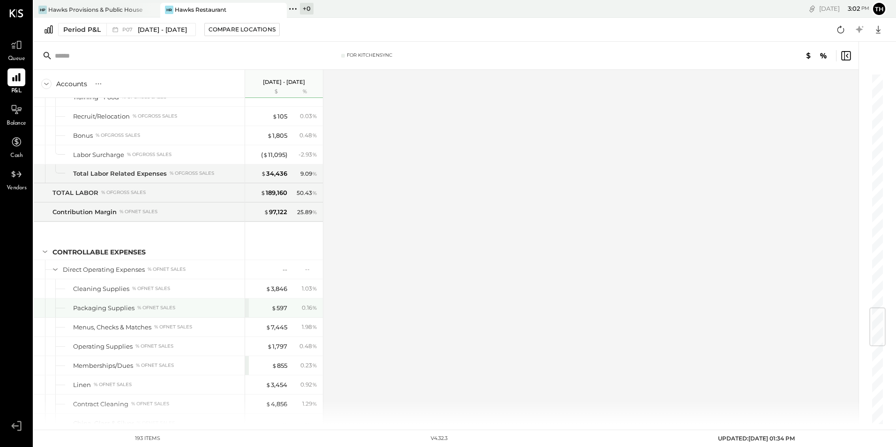
click at [285, 302] on div "$ 597 0.16 %" at bounding box center [285, 308] width 70 height 19
click at [284, 306] on div "$ 597" at bounding box center [279, 308] width 16 height 9
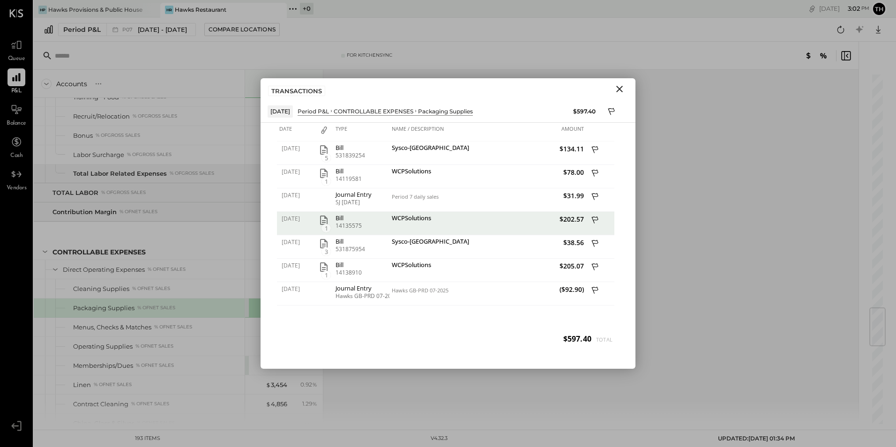
click at [621, 88] on icon "Close" at bounding box center [620, 89] width 7 height 7
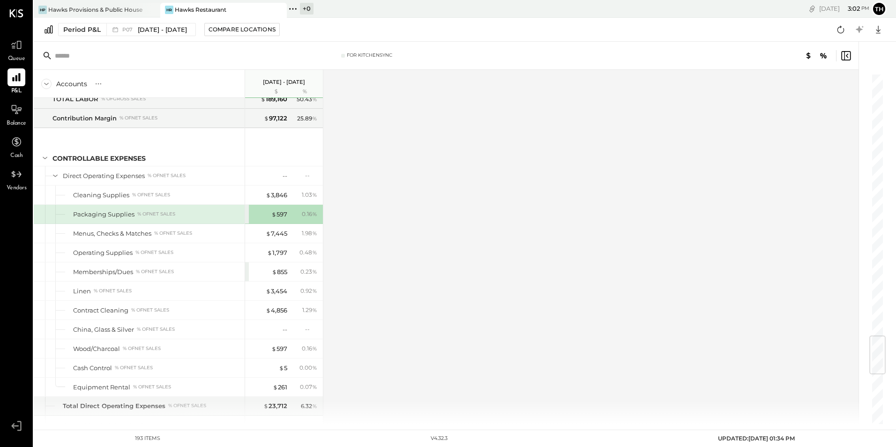
scroll to position [2204, 0]
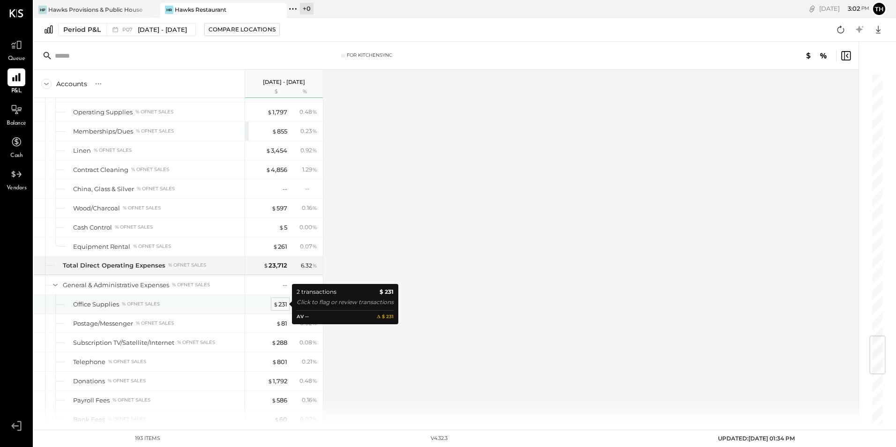
click at [283, 306] on div "$ 231" at bounding box center [280, 304] width 14 height 9
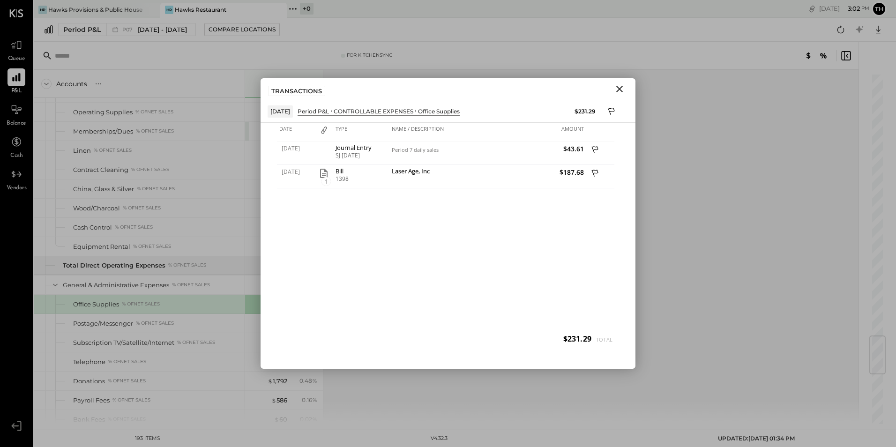
click at [625, 91] on icon "Close" at bounding box center [619, 88] width 11 height 11
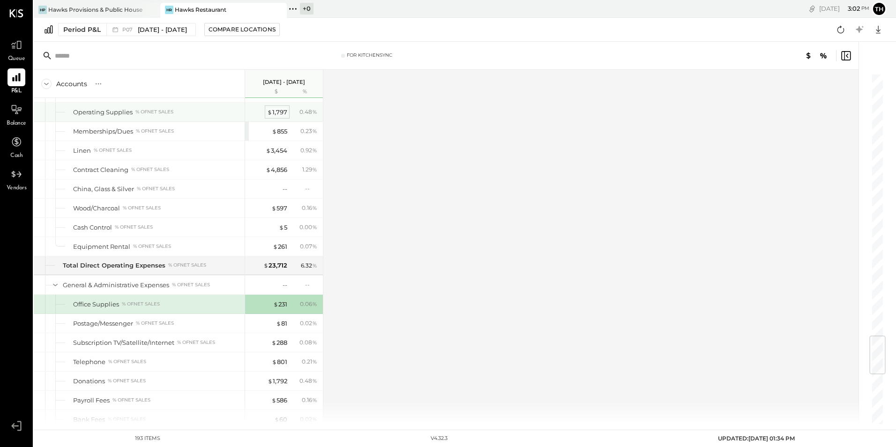
click at [273, 111] on div "$ 1,797" at bounding box center [277, 112] width 20 height 9
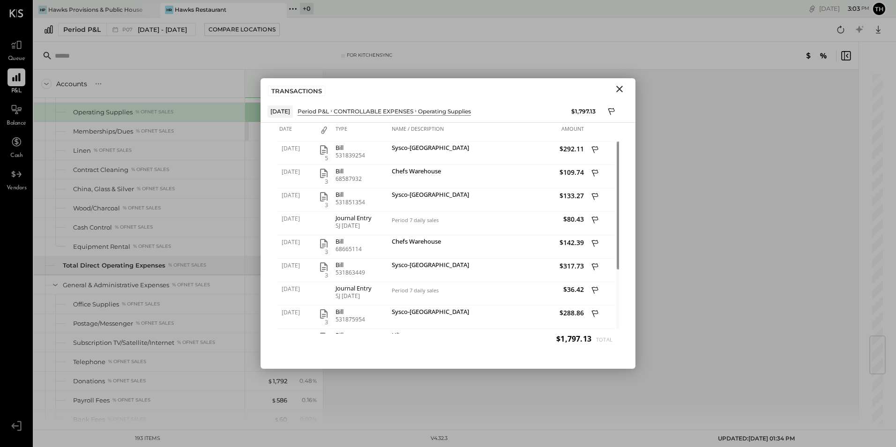
click at [621, 87] on icon "Close" at bounding box center [620, 89] width 7 height 7
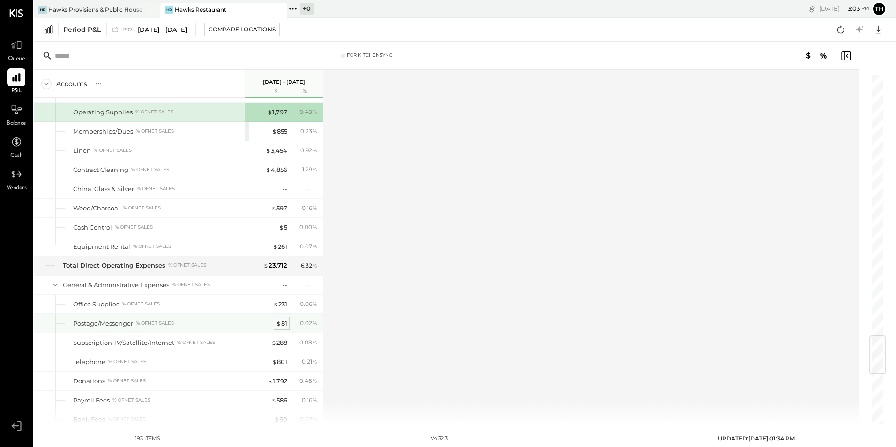
click at [283, 325] on div "$ 81" at bounding box center [281, 323] width 11 height 9
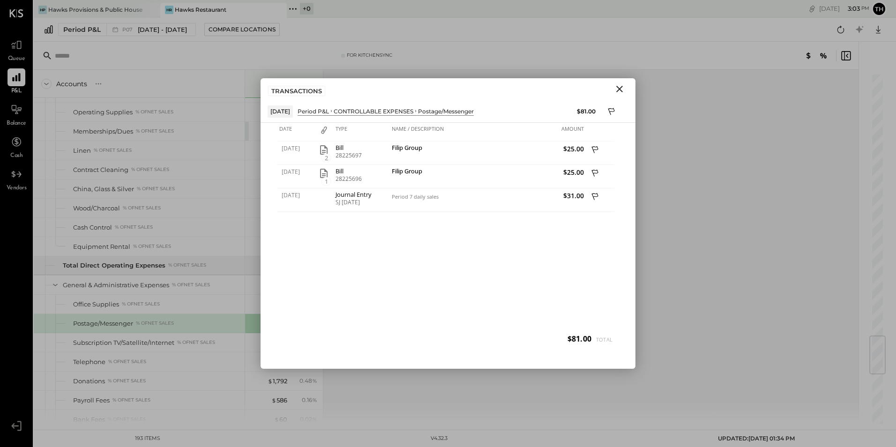
click at [621, 89] on icon "Close" at bounding box center [620, 89] width 7 height 7
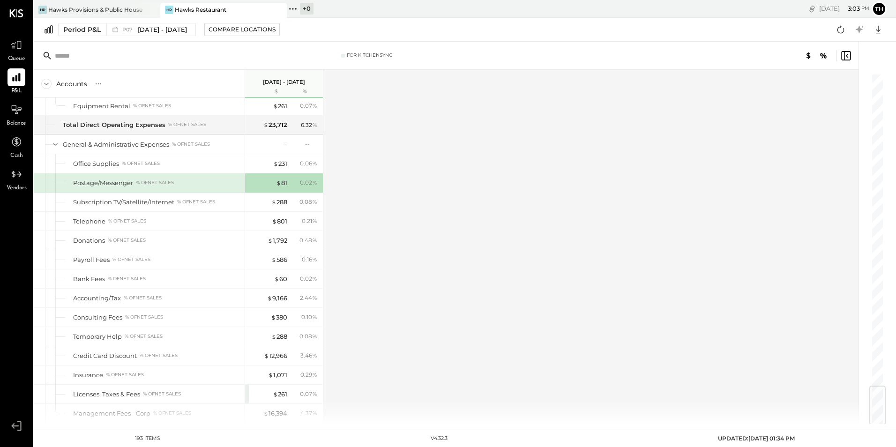
scroll to position [2626, 0]
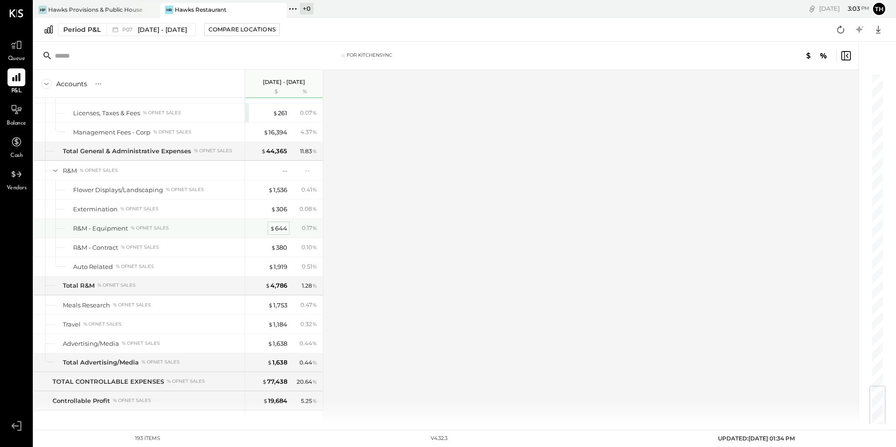
click at [281, 227] on div "$ 644" at bounding box center [278, 228] width 17 height 9
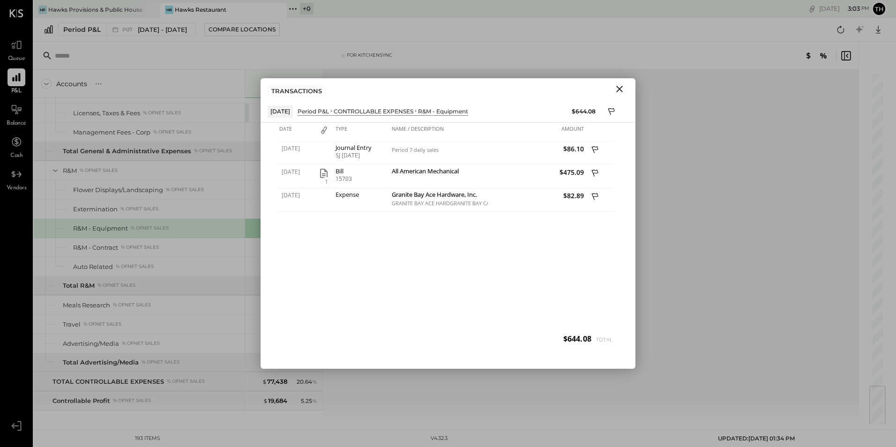
click at [620, 90] on icon "Close" at bounding box center [619, 88] width 11 height 11
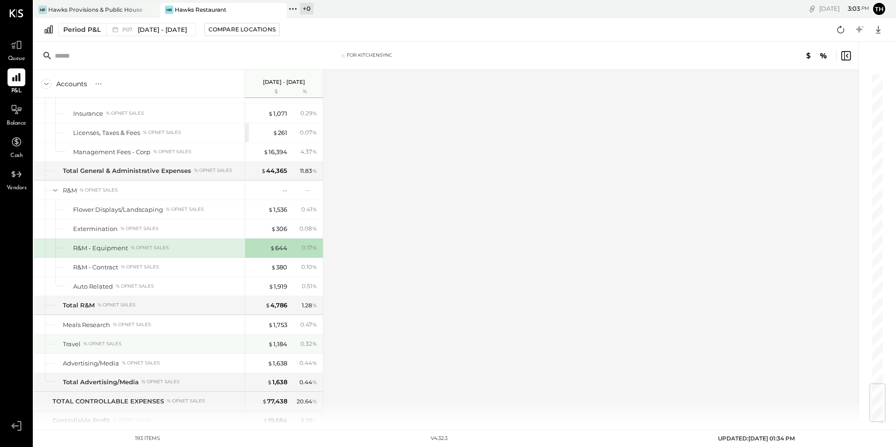
scroll to position [2465, 0]
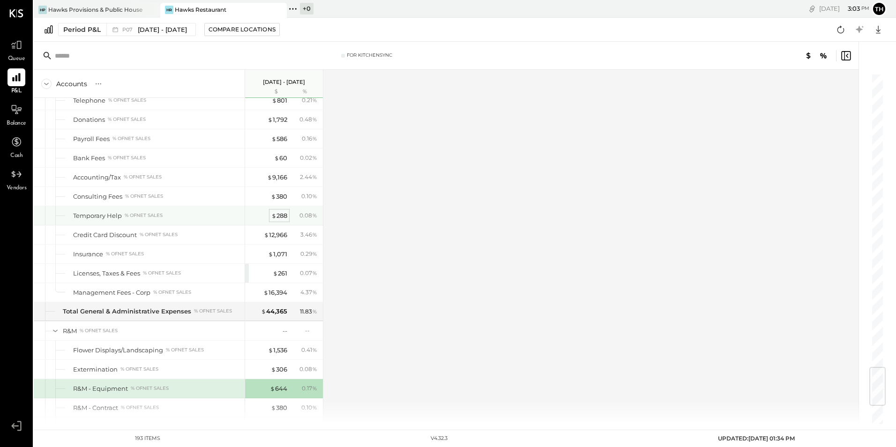
click at [281, 216] on div "$ 288" at bounding box center [279, 215] width 16 height 9
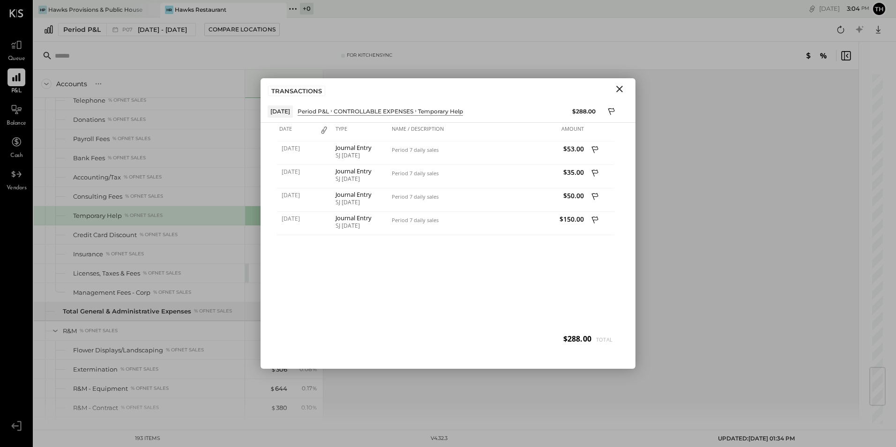
drag, startPoint x: 622, startPoint y: 85, endPoint x: 610, endPoint y: 85, distance: 11.7
click at [621, 85] on icon "Close" at bounding box center [619, 88] width 11 height 11
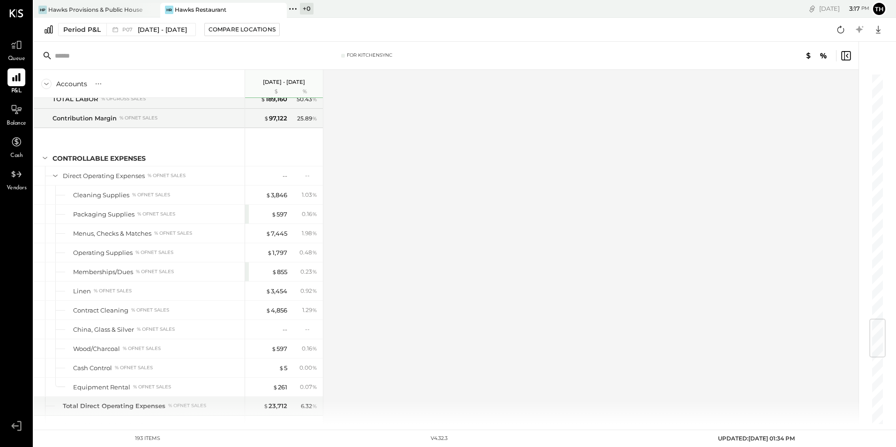
scroll to position [2251, 0]
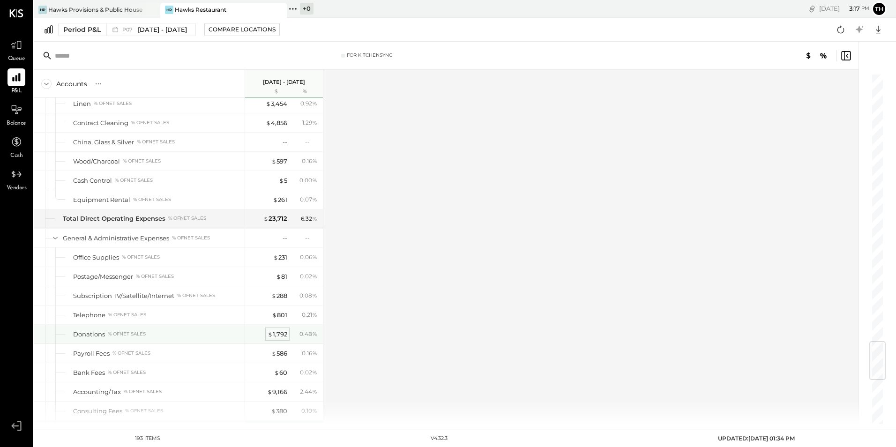
click at [284, 334] on div "$ 1,792" at bounding box center [278, 334] width 20 height 9
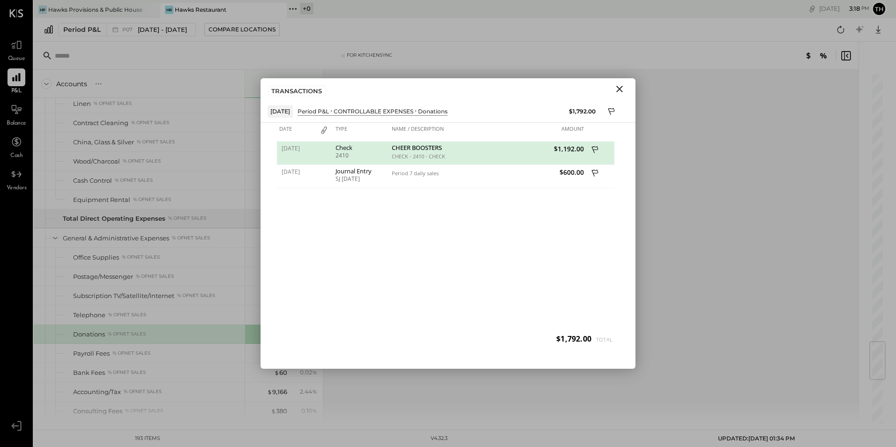
click at [619, 90] on icon "Close" at bounding box center [620, 89] width 7 height 7
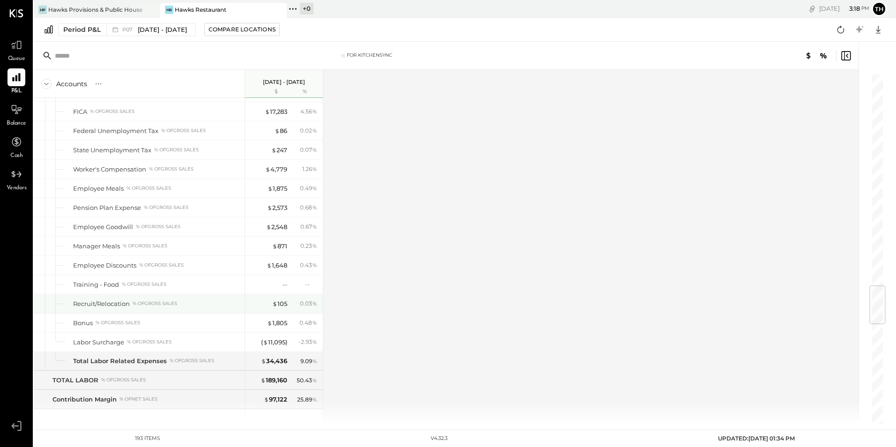
scroll to position [1688, 0]
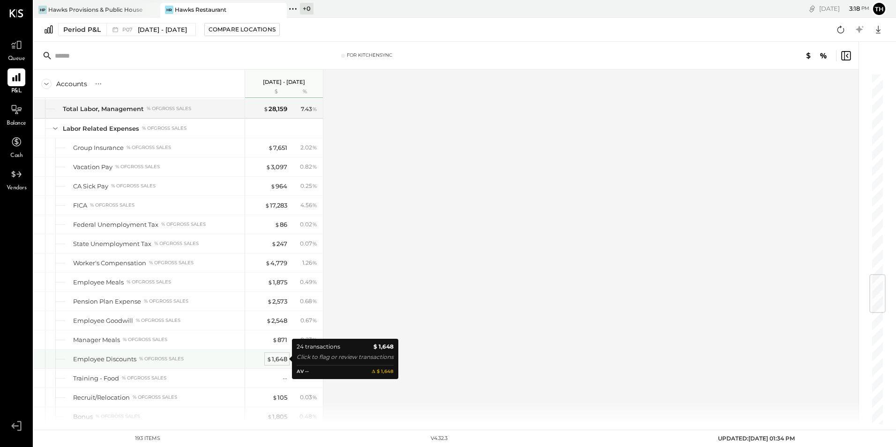
click at [279, 358] on div "$ 1,648" at bounding box center [277, 359] width 21 height 9
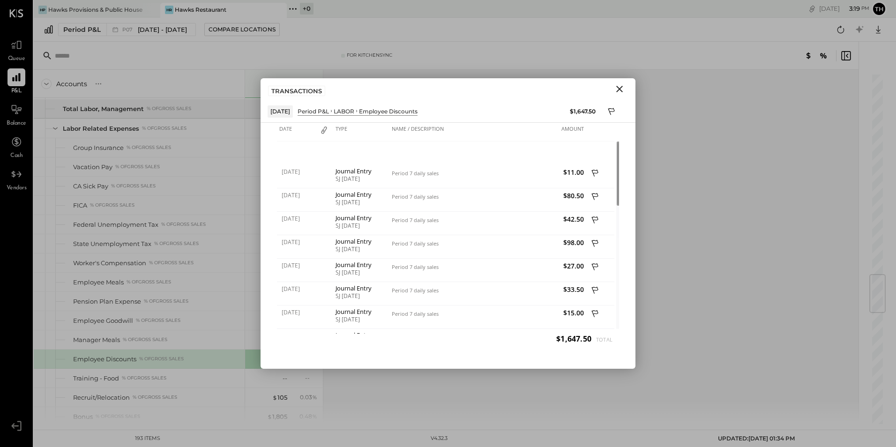
click at [618, 88] on icon "Close" at bounding box center [619, 88] width 11 height 11
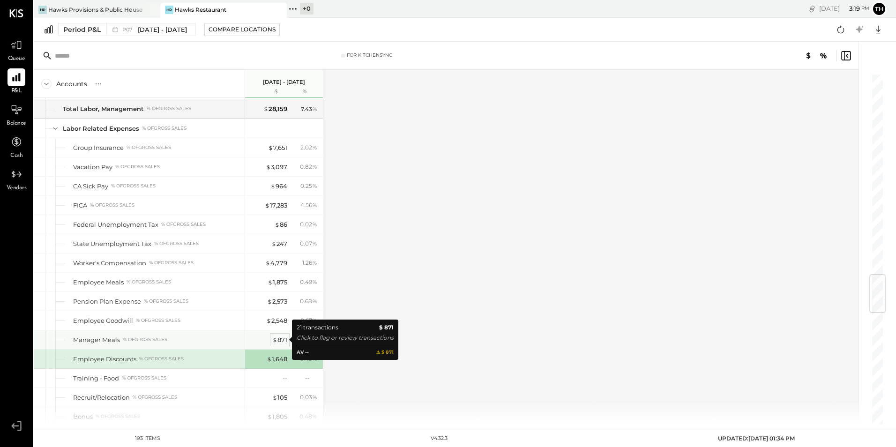
click at [281, 341] on div "$ 871" at bounding box center [279, 340] width 15 height 9
